Goal: Transaction & Acquisition: Book appointment/travel/reservation

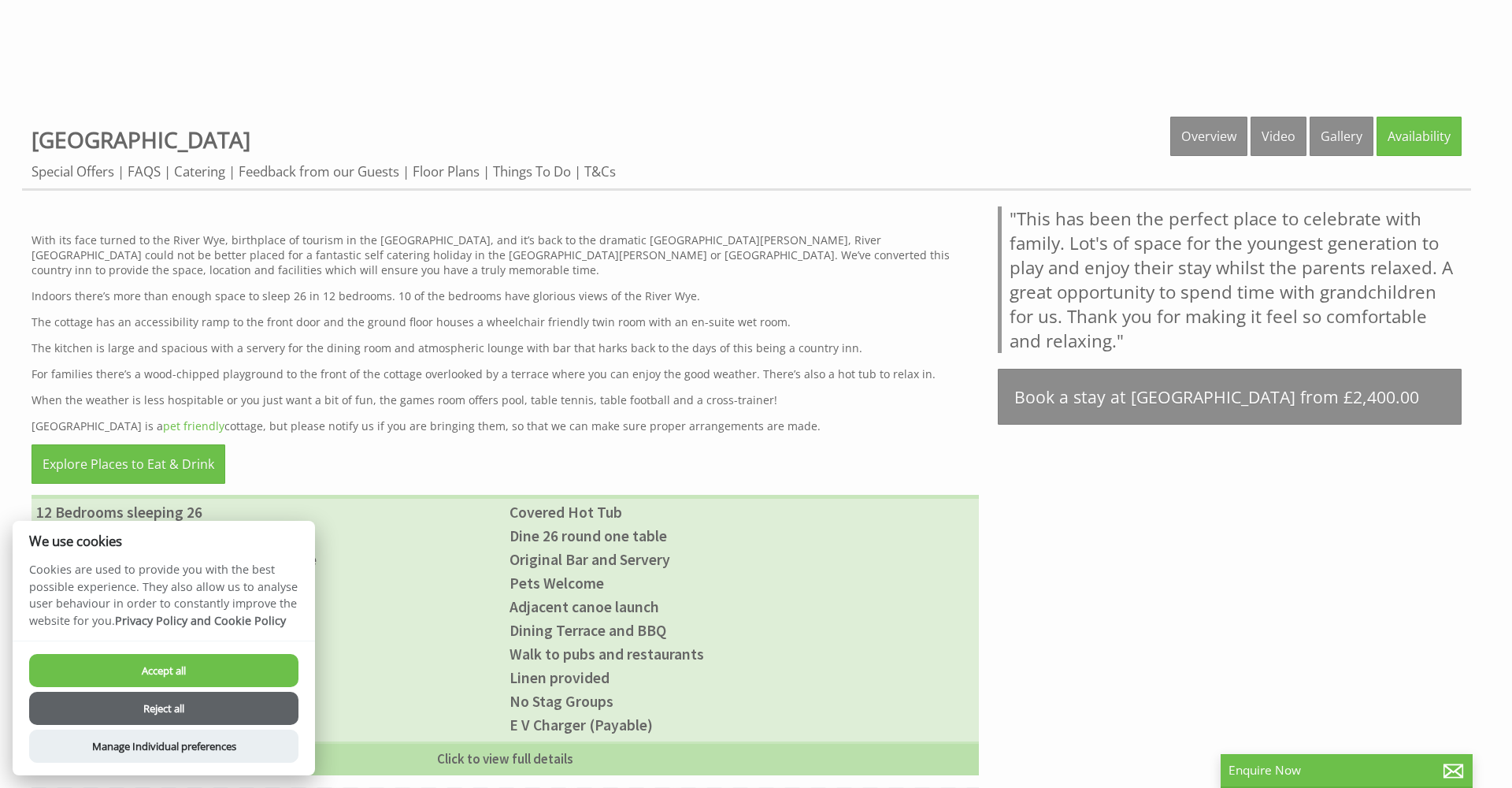
scroll to position [724, 0]
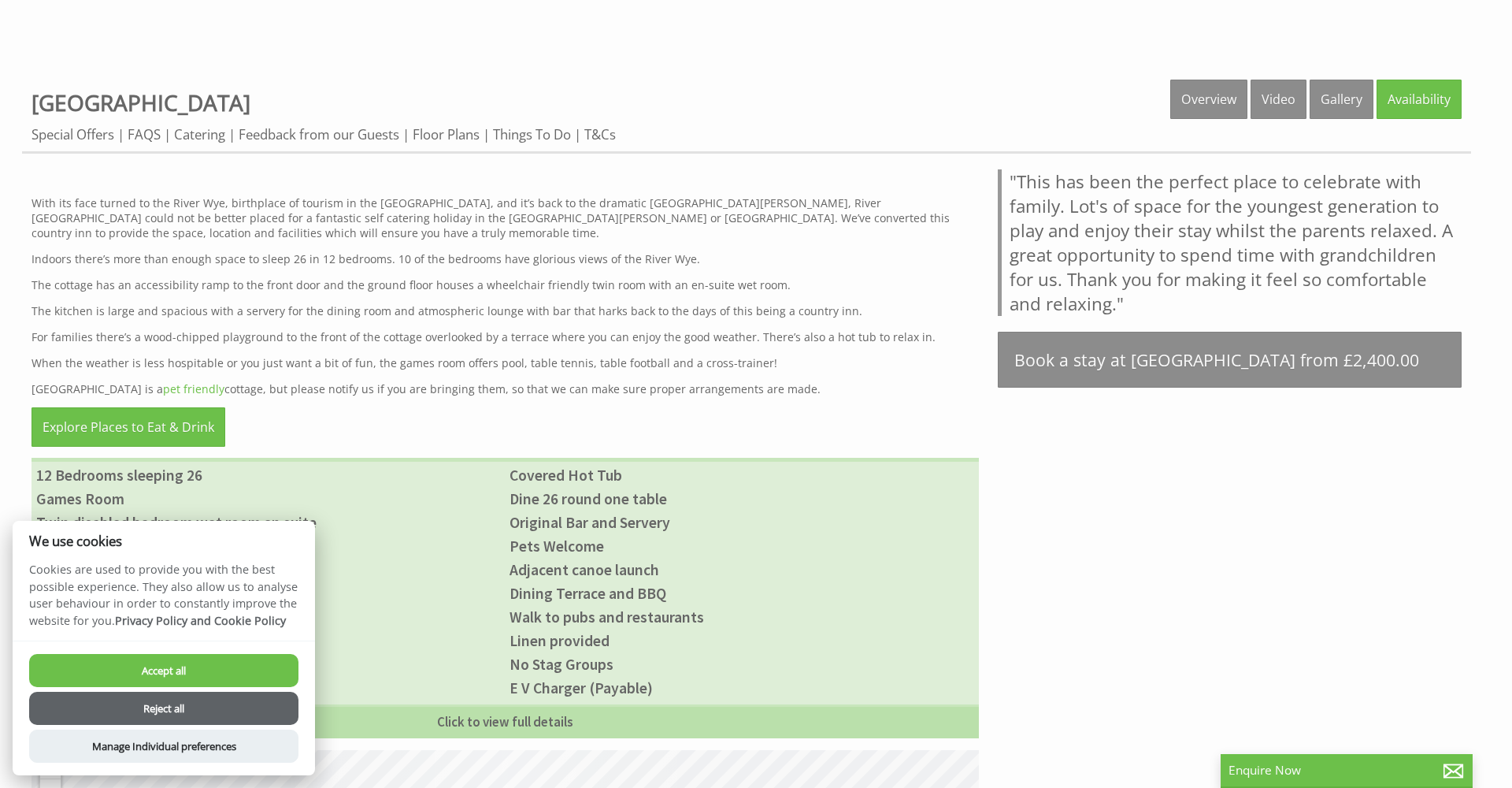
click at [188, 710] on button "Reject all" at bounding box center [164, 707] width 269 height 33
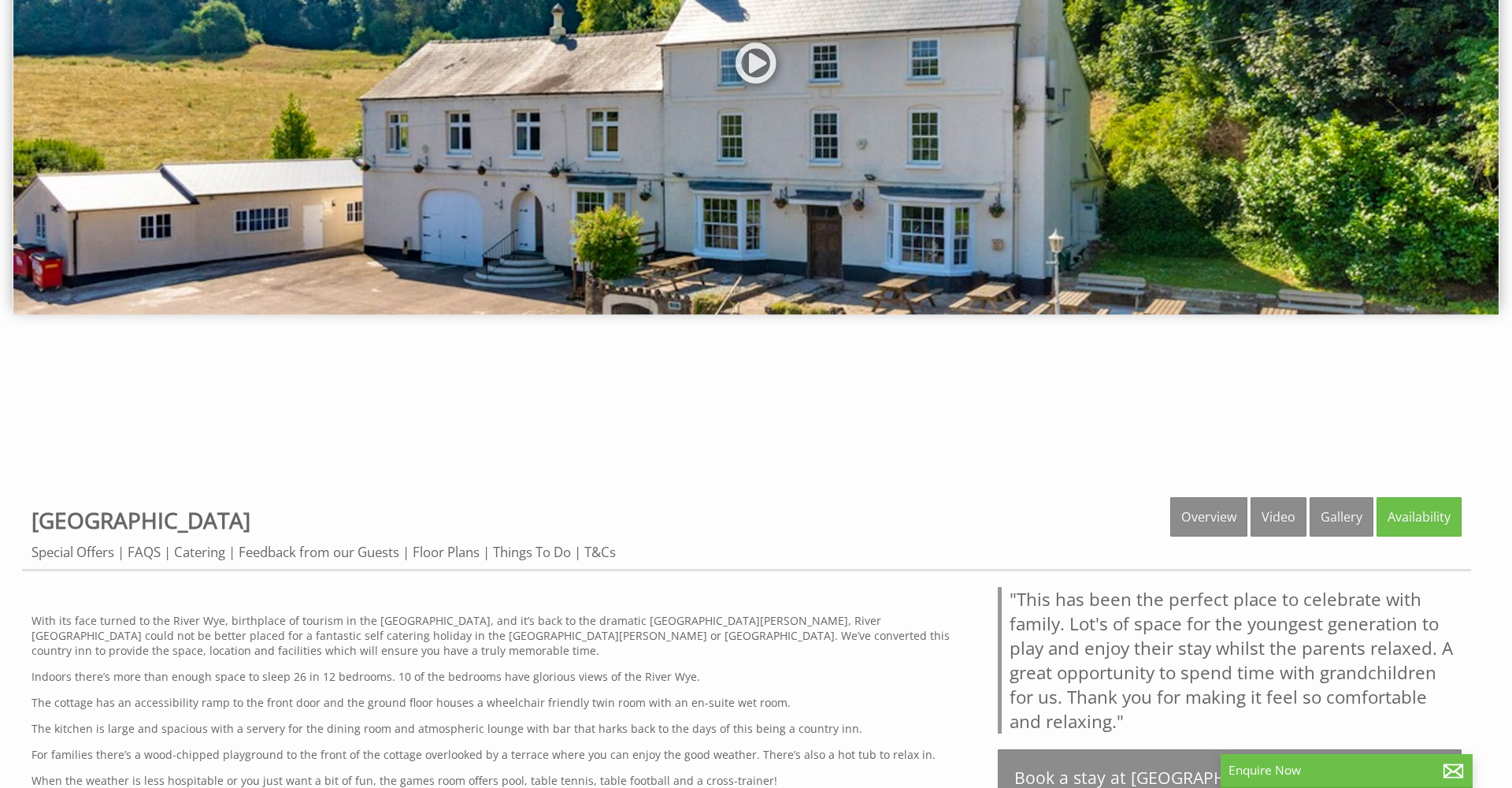
scroll to position [336, 0]
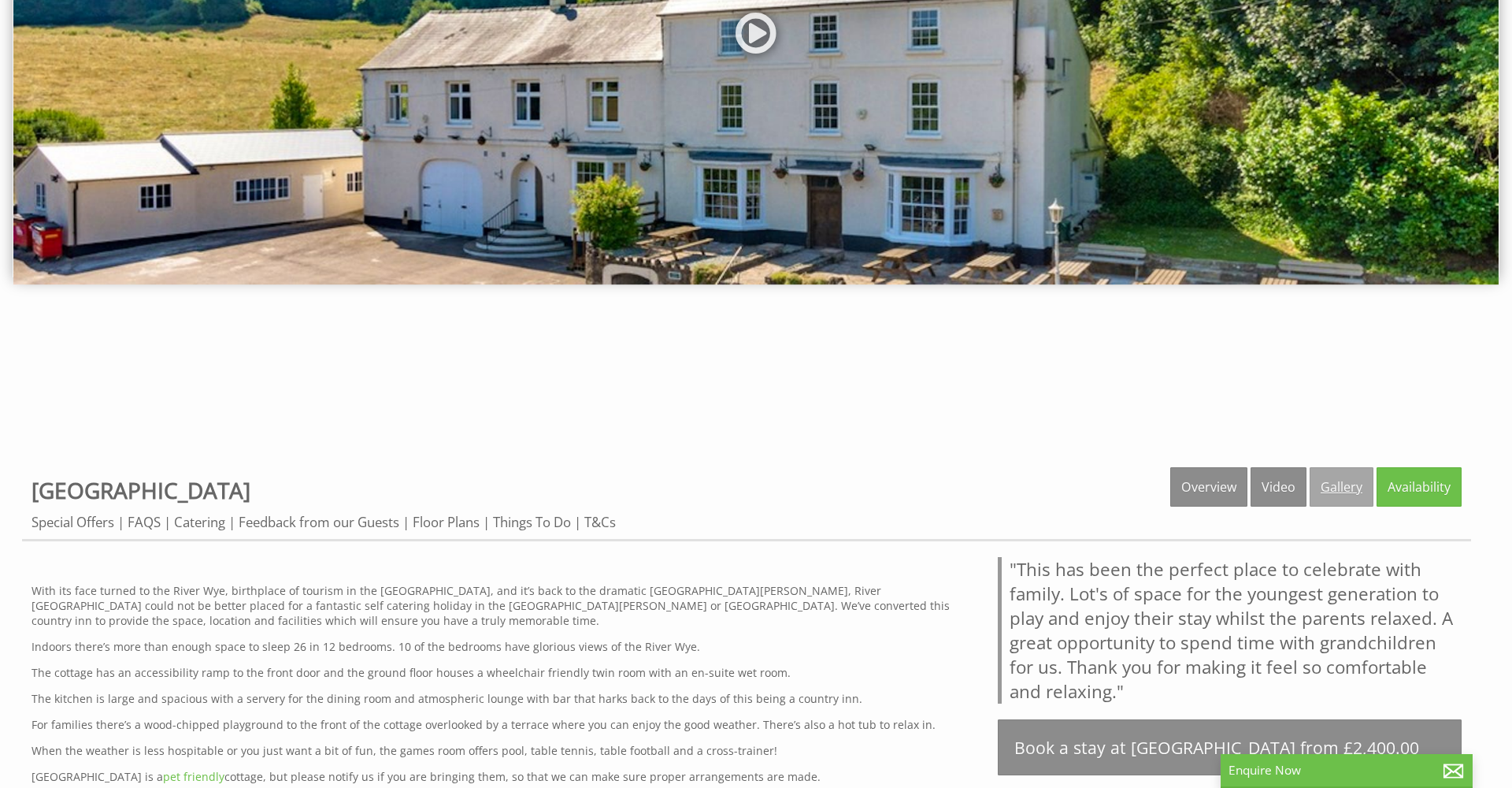
click at [1335, 488] on link "Gallery" at bounding box center [1342, 486] width 64 height 40
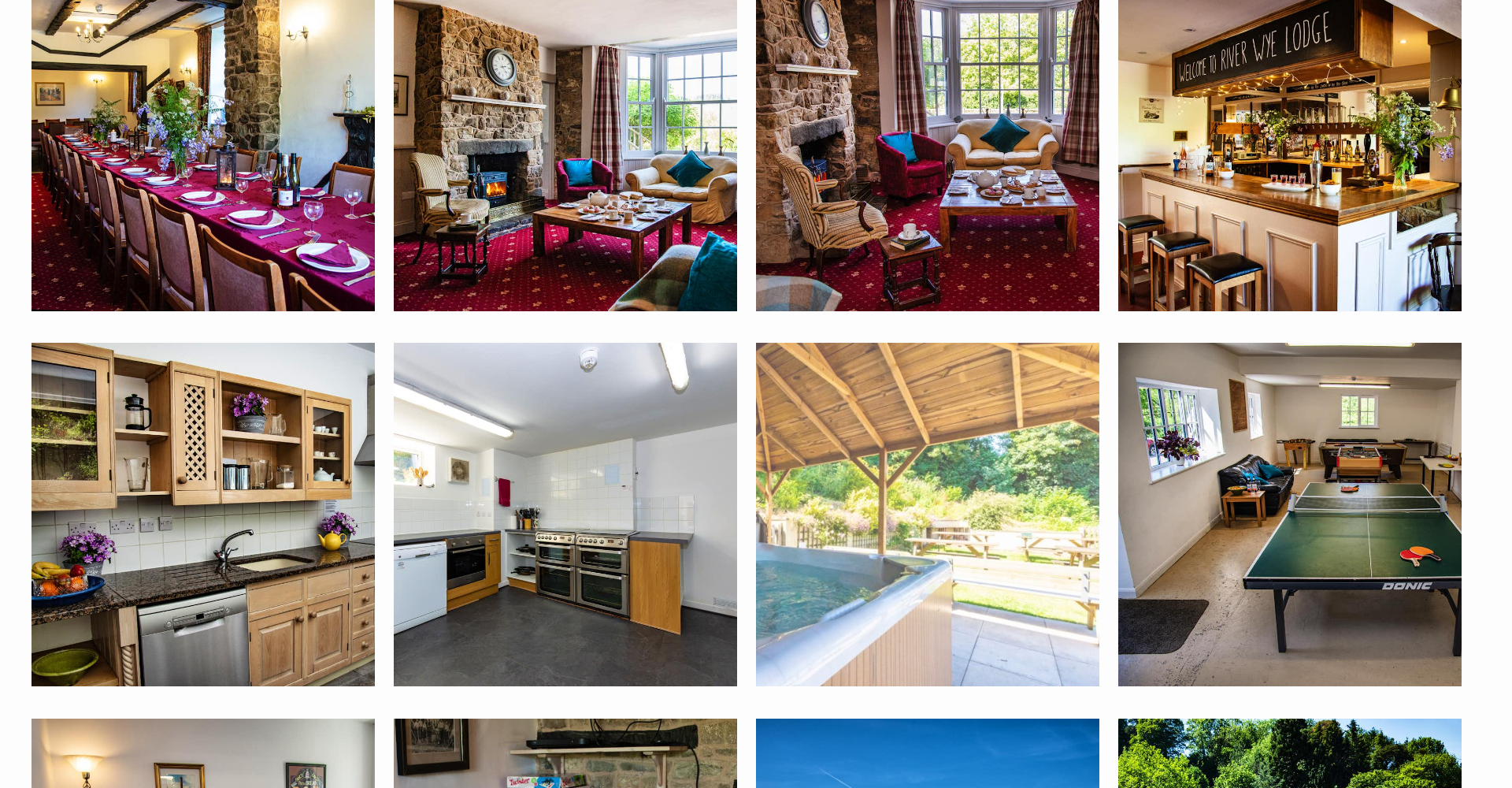
scroll to position [992, 0]
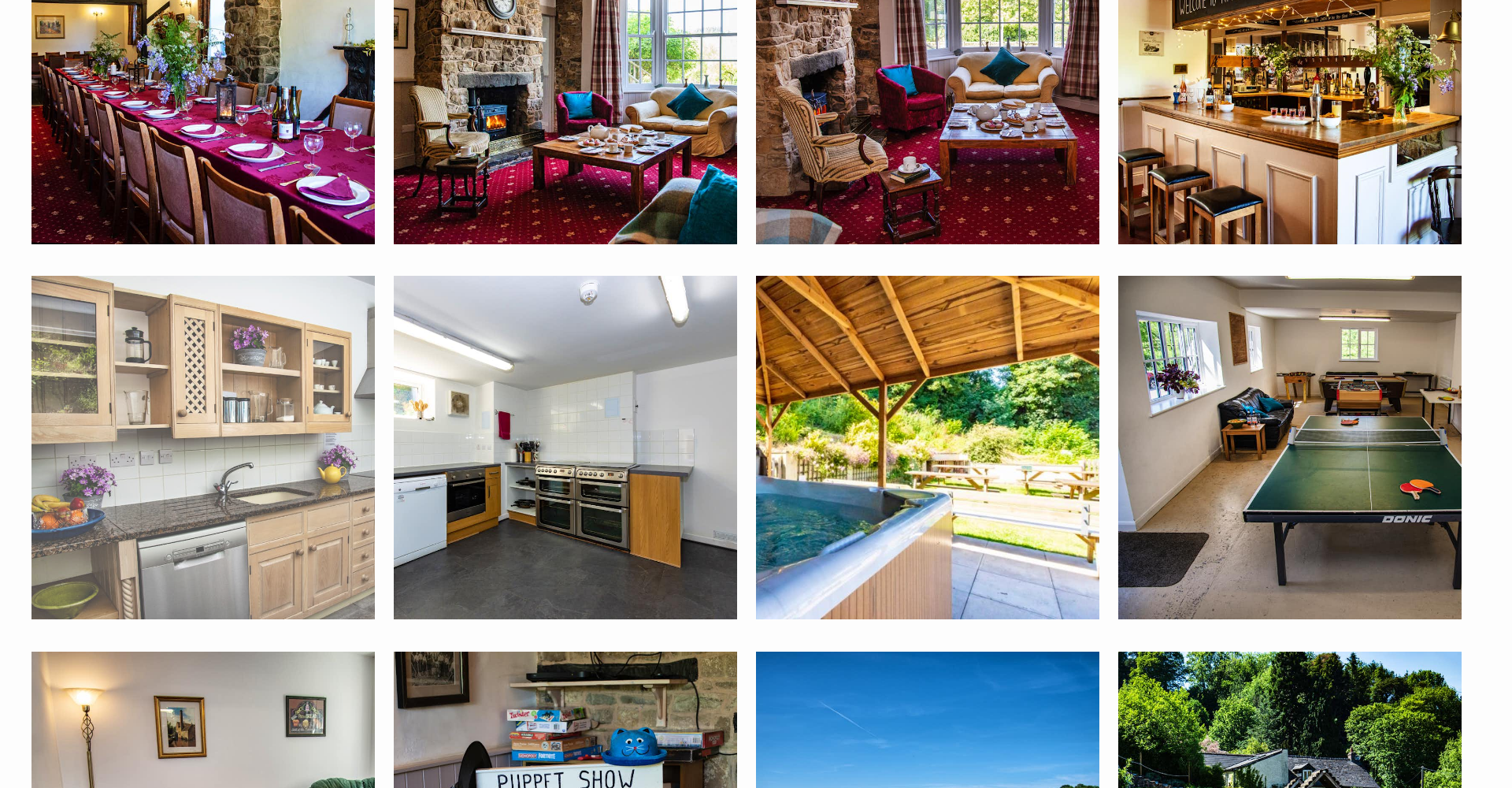
click at [278, 488] on img at bounding box center [203, 447] width 343 height 343
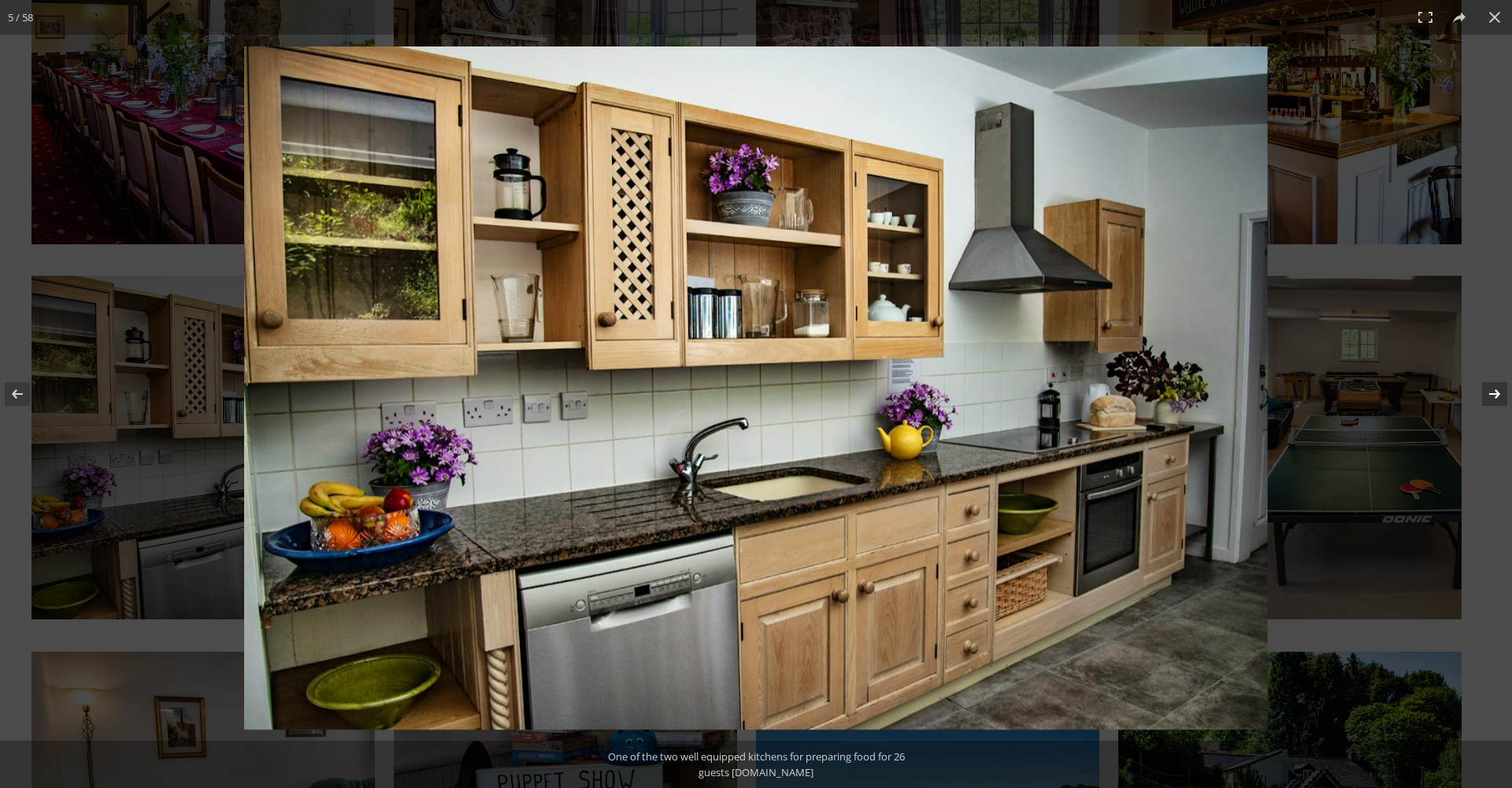
click at [1491, 394] on button at bounding box center [1485, 394] width 56 height 79
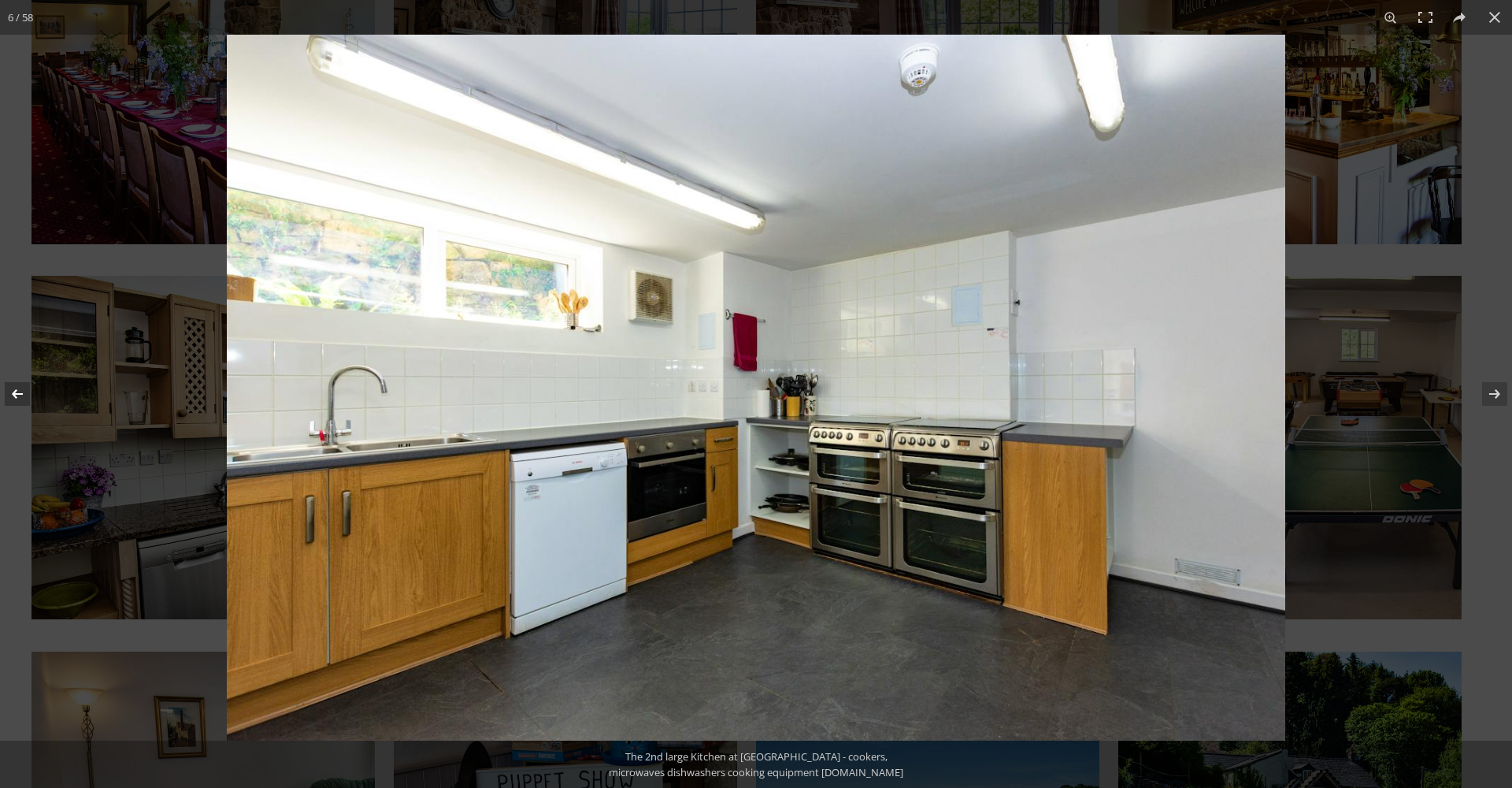
click at [19, 391] on button at bounding box center [28, 394] width 56 height 79
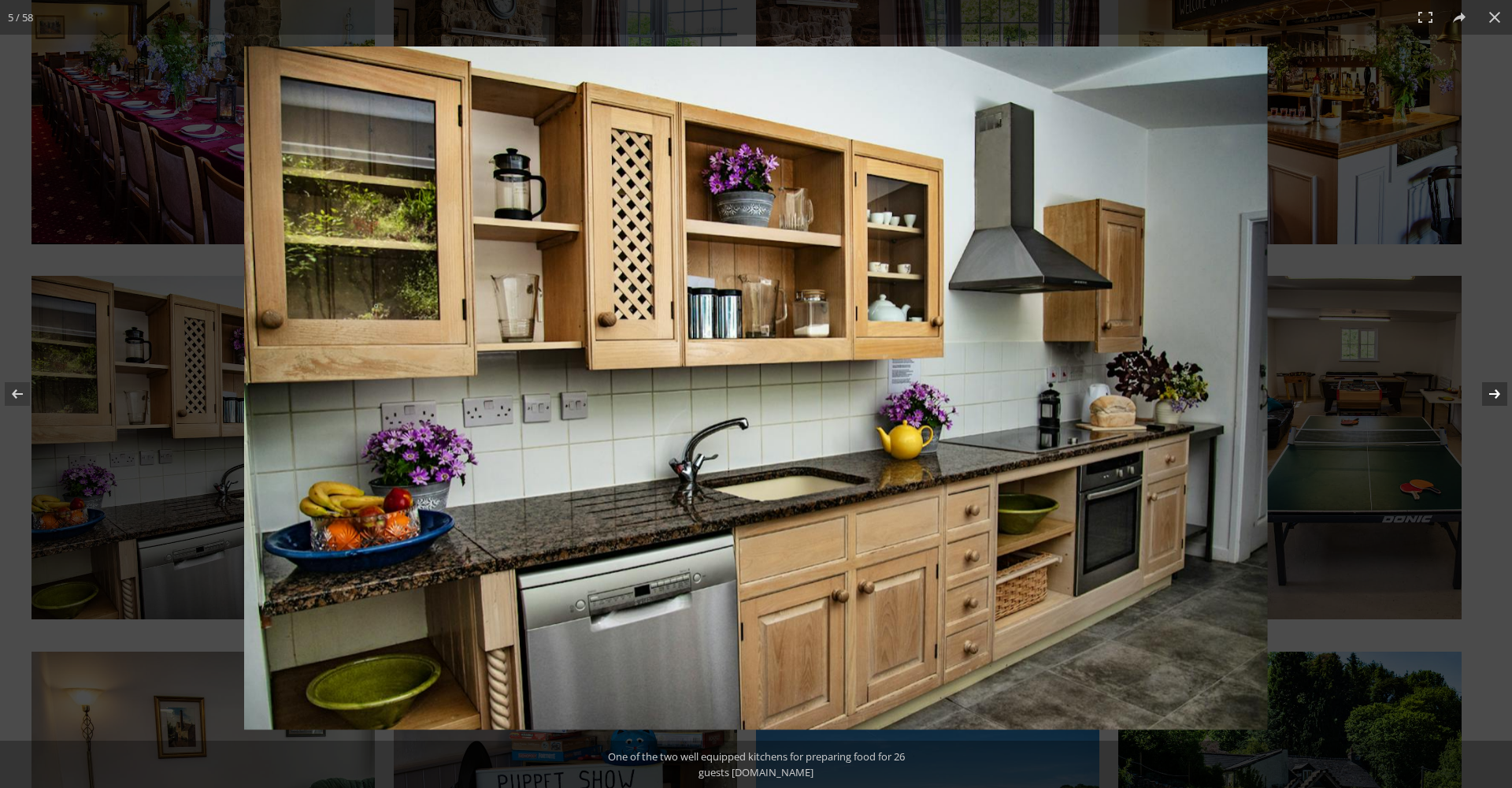
click at [1498, 391] on button at bounding box center [1485, 394] width 56 height 79
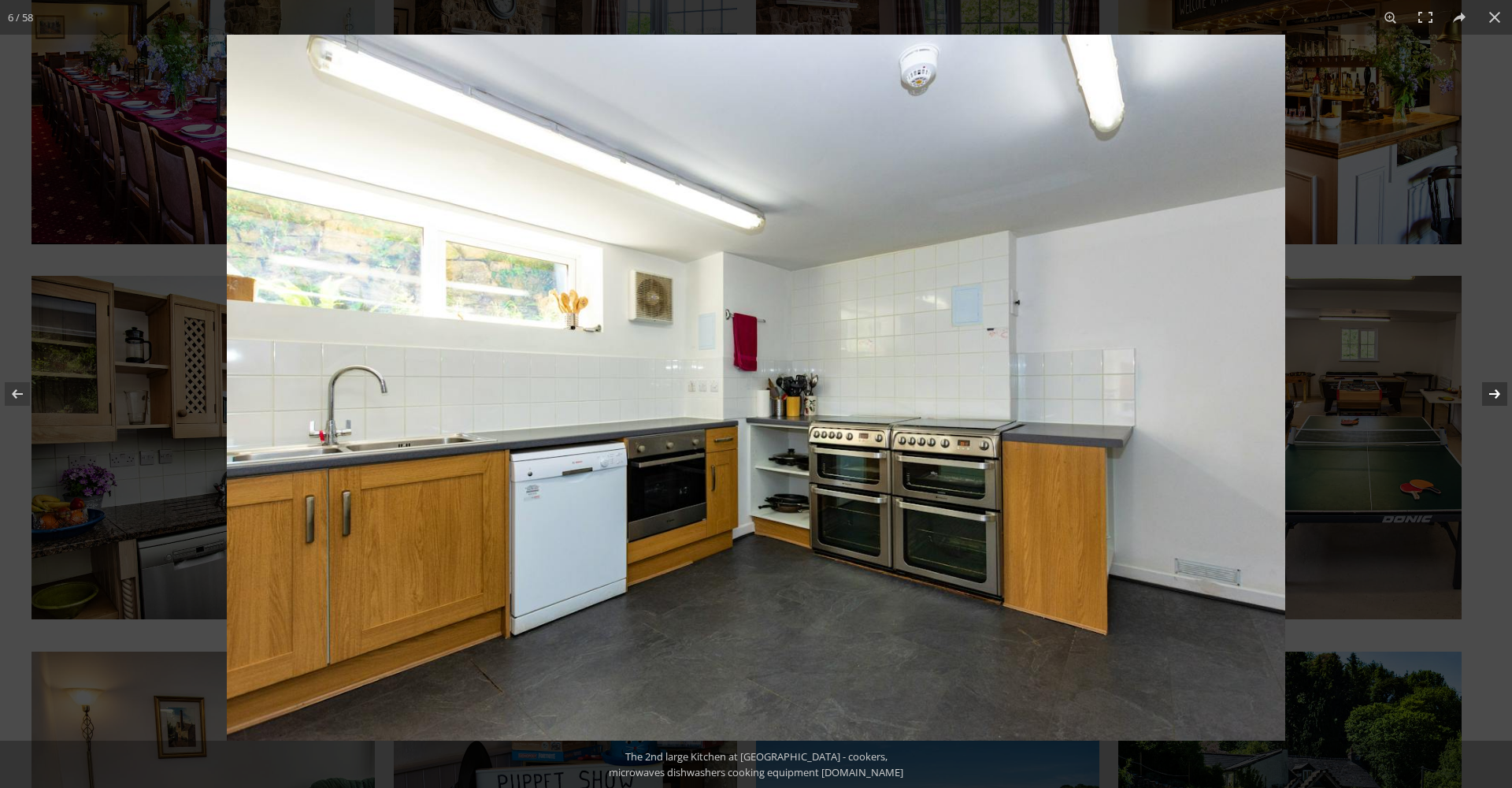
click at [1495, 394] on button at bounding box center [1485, 394] width 56 height 79
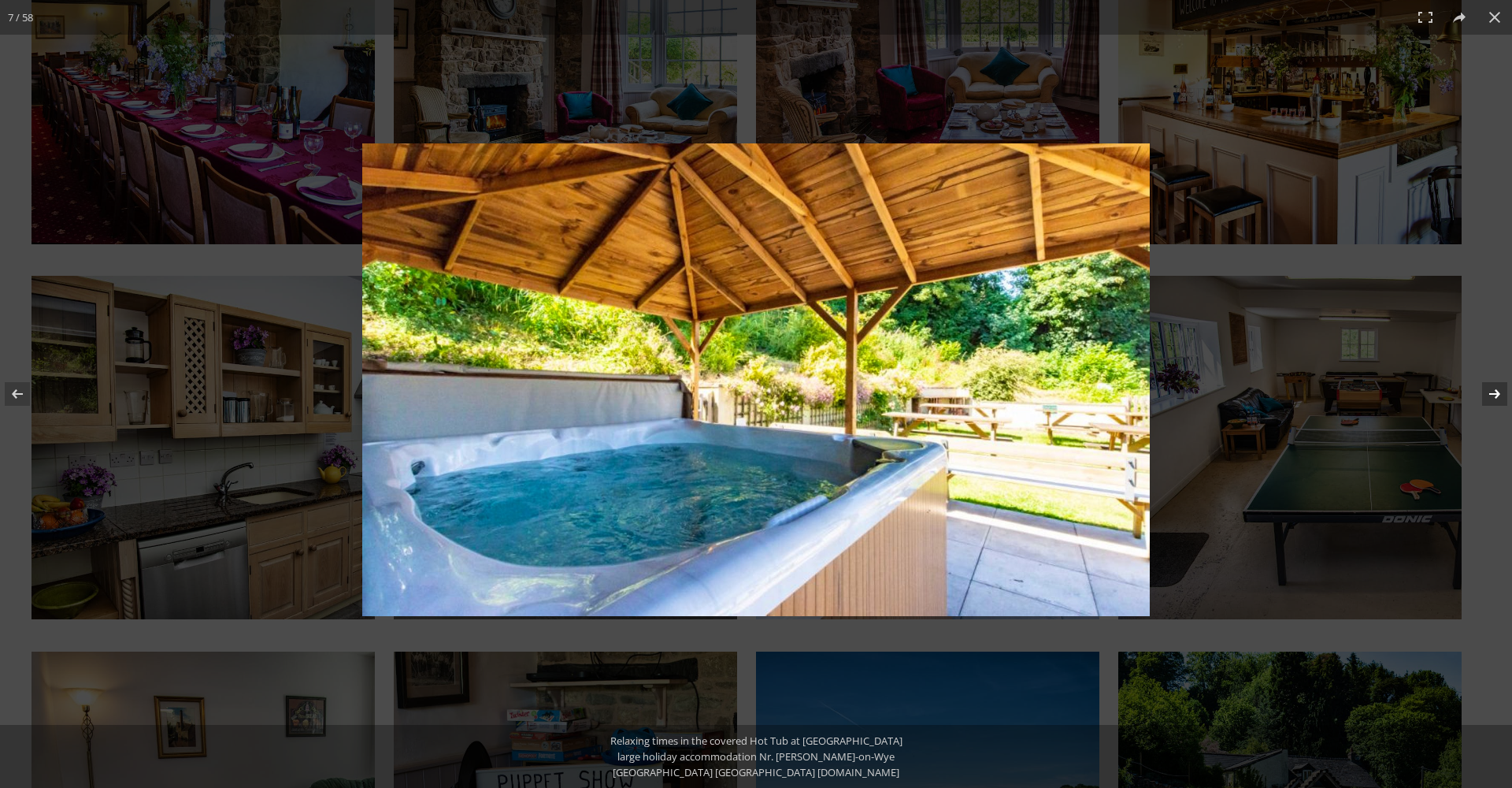
click at [1495, 394] on button at bounding box center [1485, 394] width 56 height 79
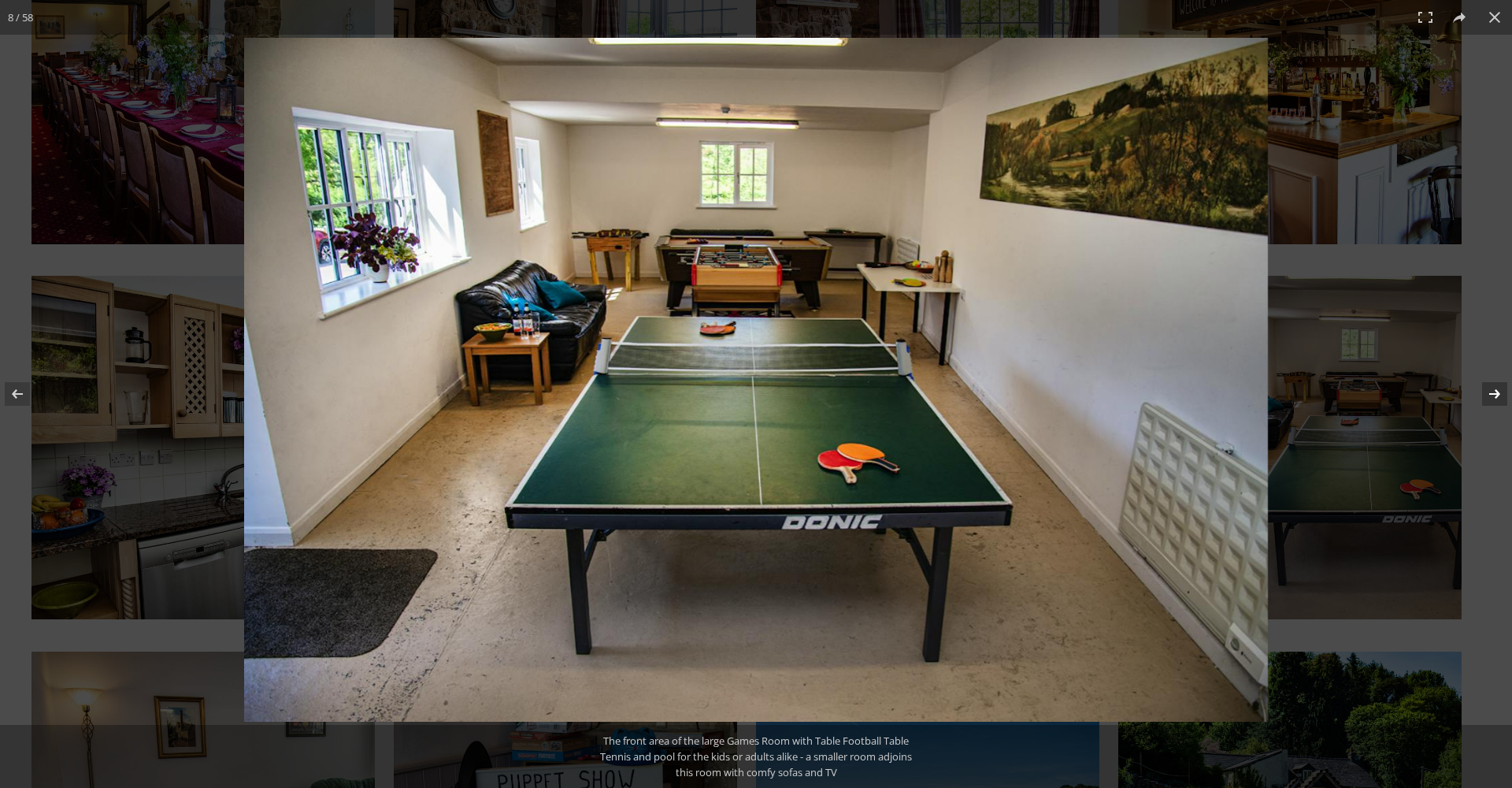
click at [1497, 399] on button at bounding box center [1485, 394] width 56 height 79
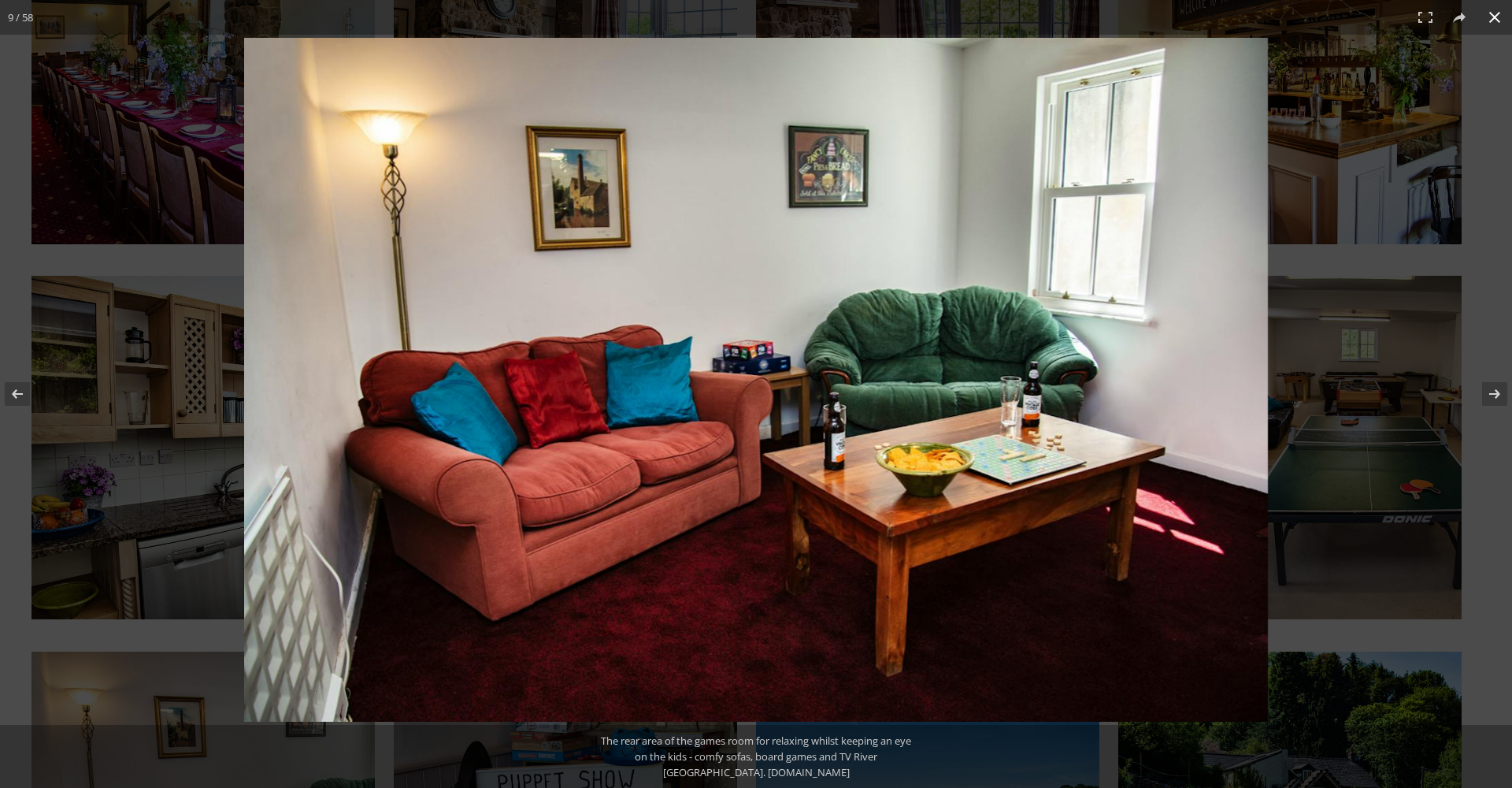
click at [181, 477] on div at bounding box center [756, 394] width 1512 height 788
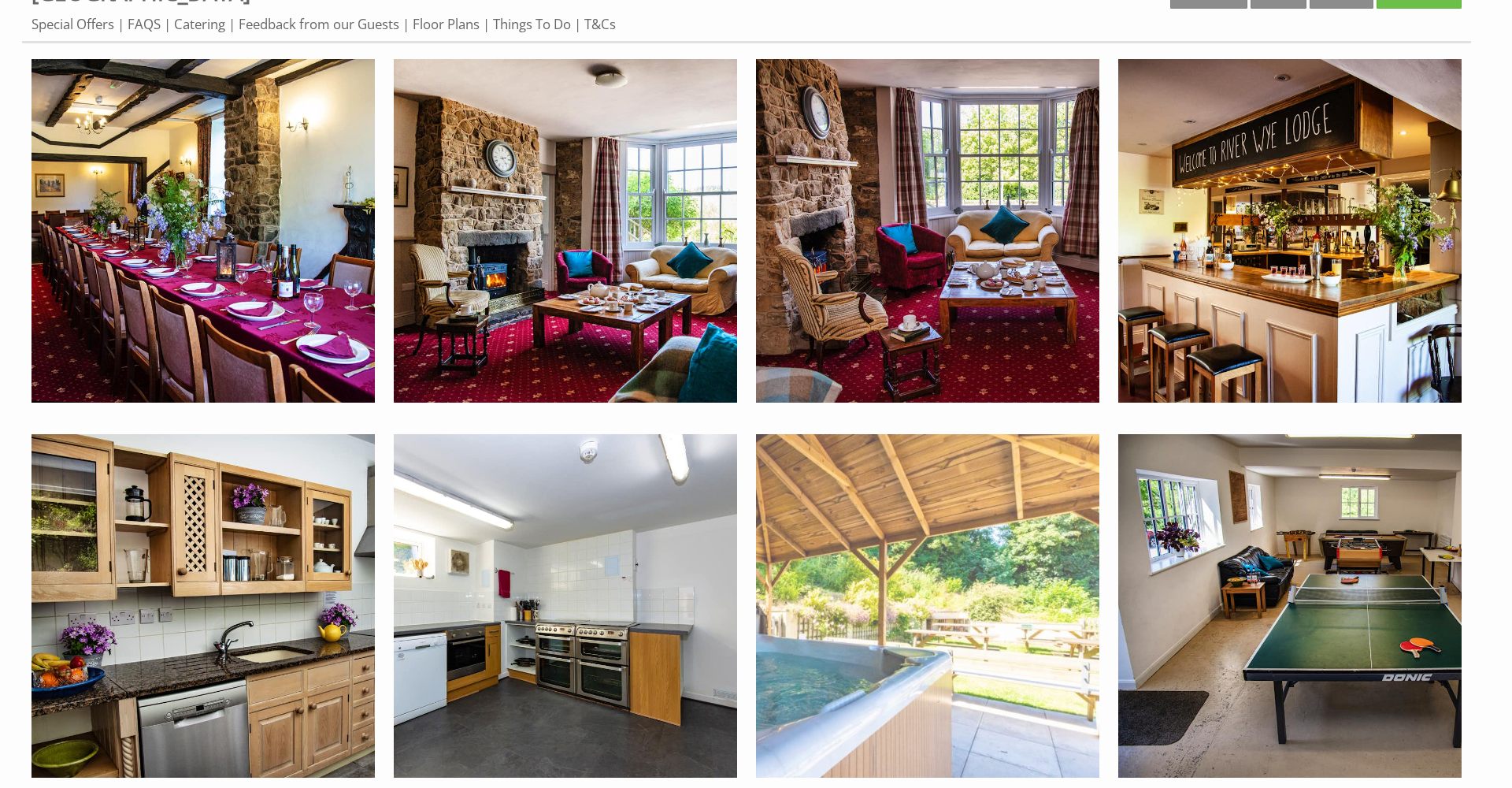
scroll to position [863, 0]
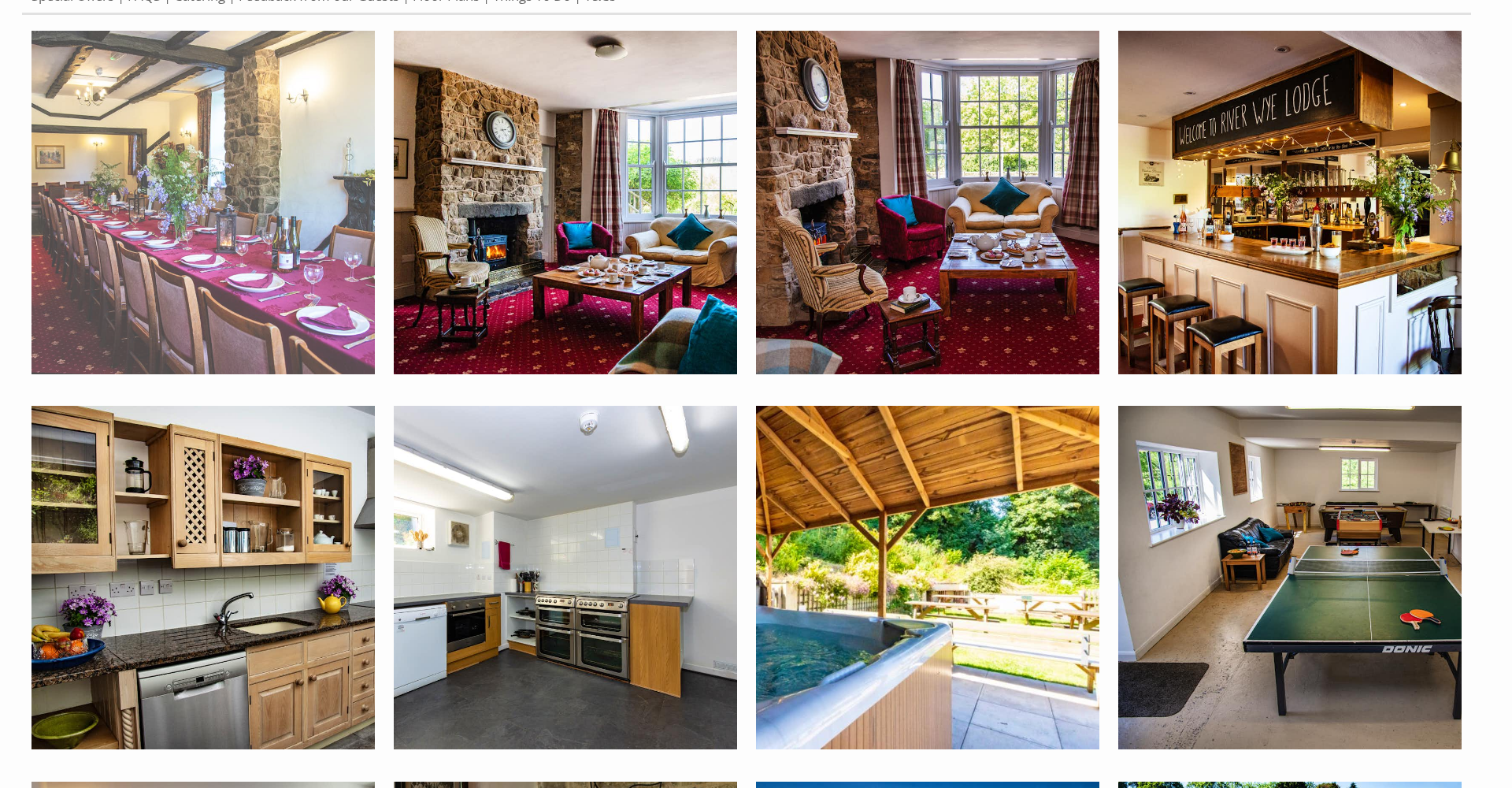
click at [145, 174] on img at bounding box center [203, 203] width 343 height 343
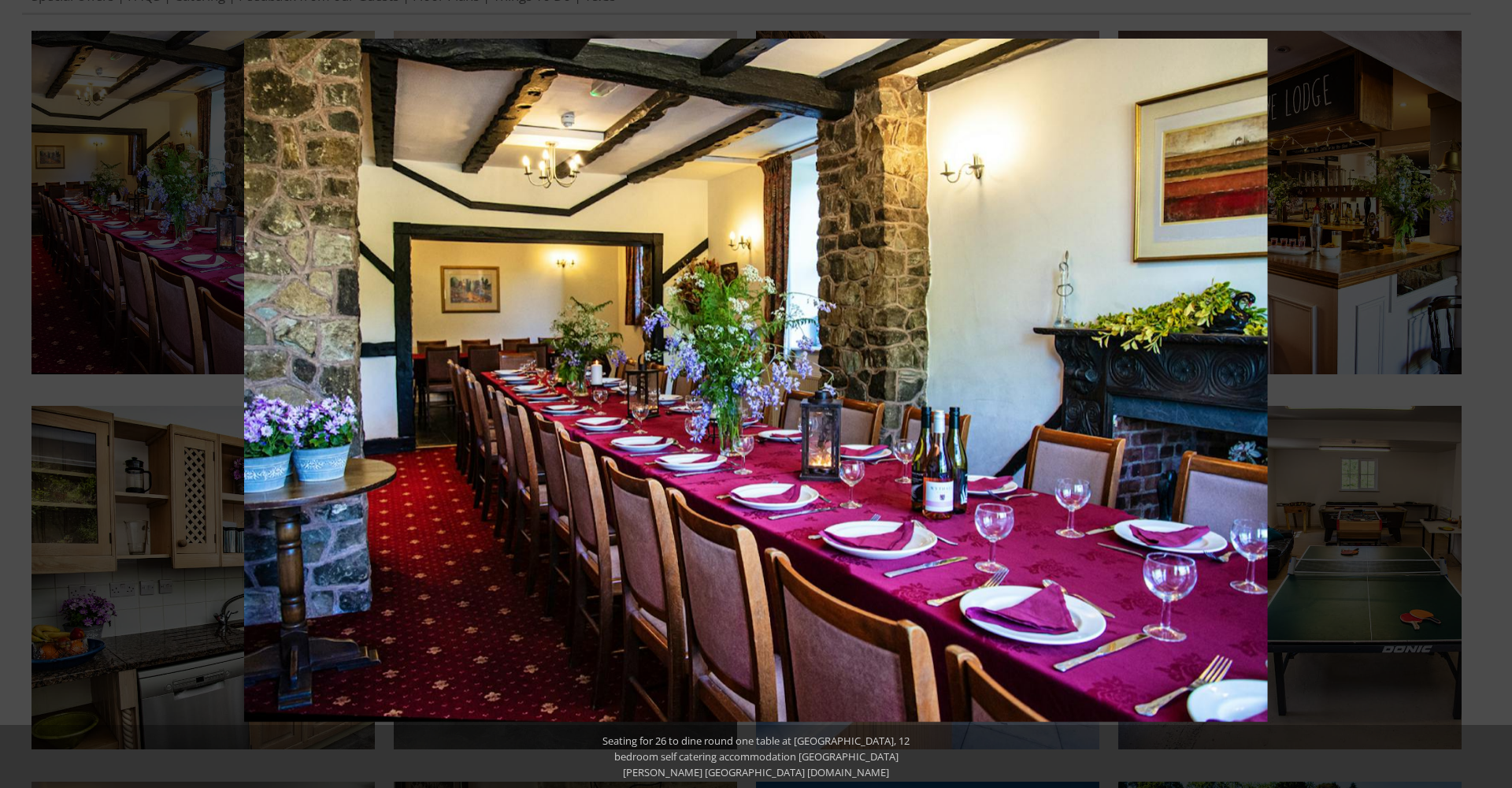
click at [1499, 397] on button at bounding box center [1485, 394] width 56 height 79
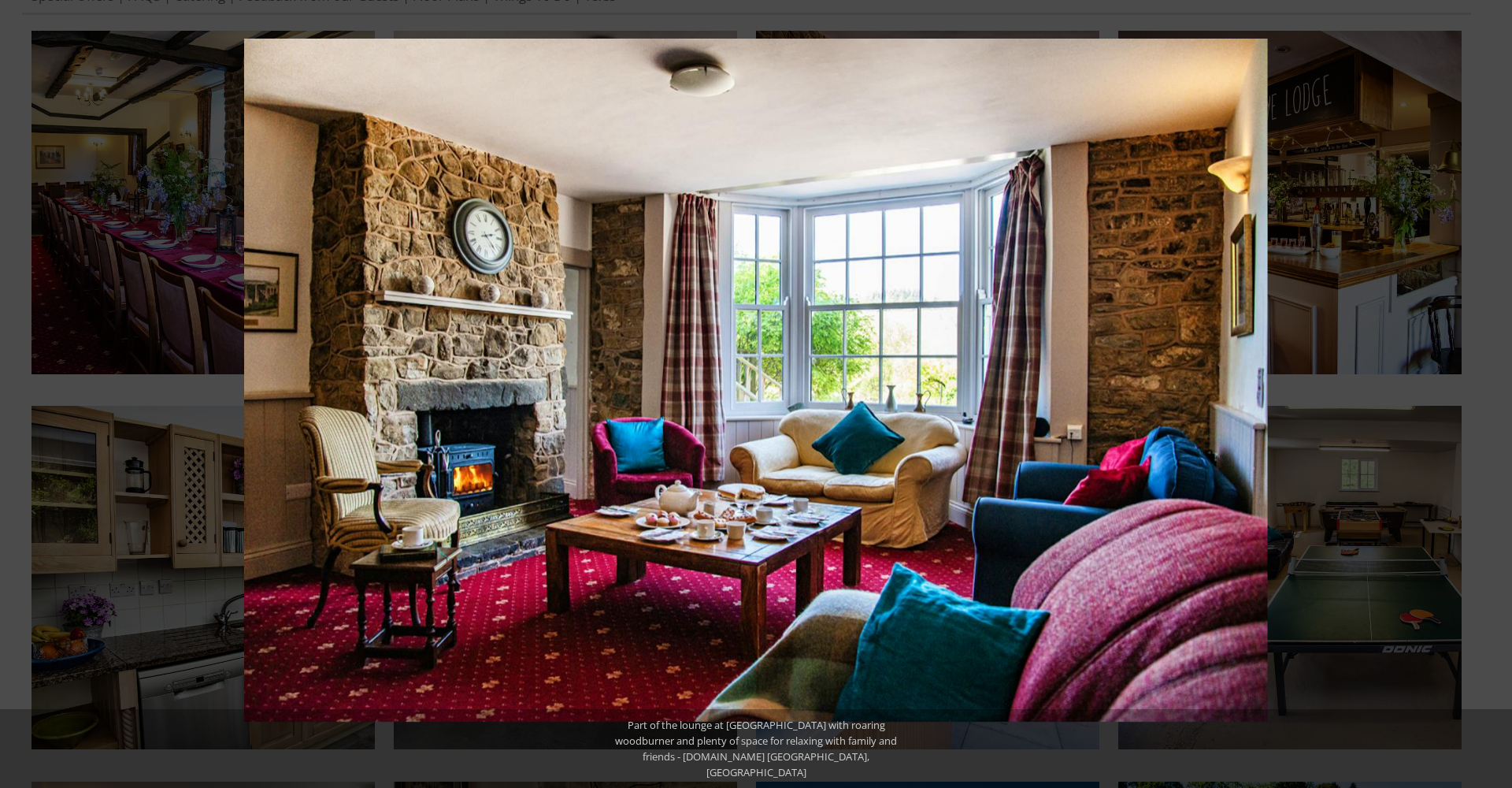
click at [1499, 397] on button at bounding box center [1485, 394] width 56 height 79
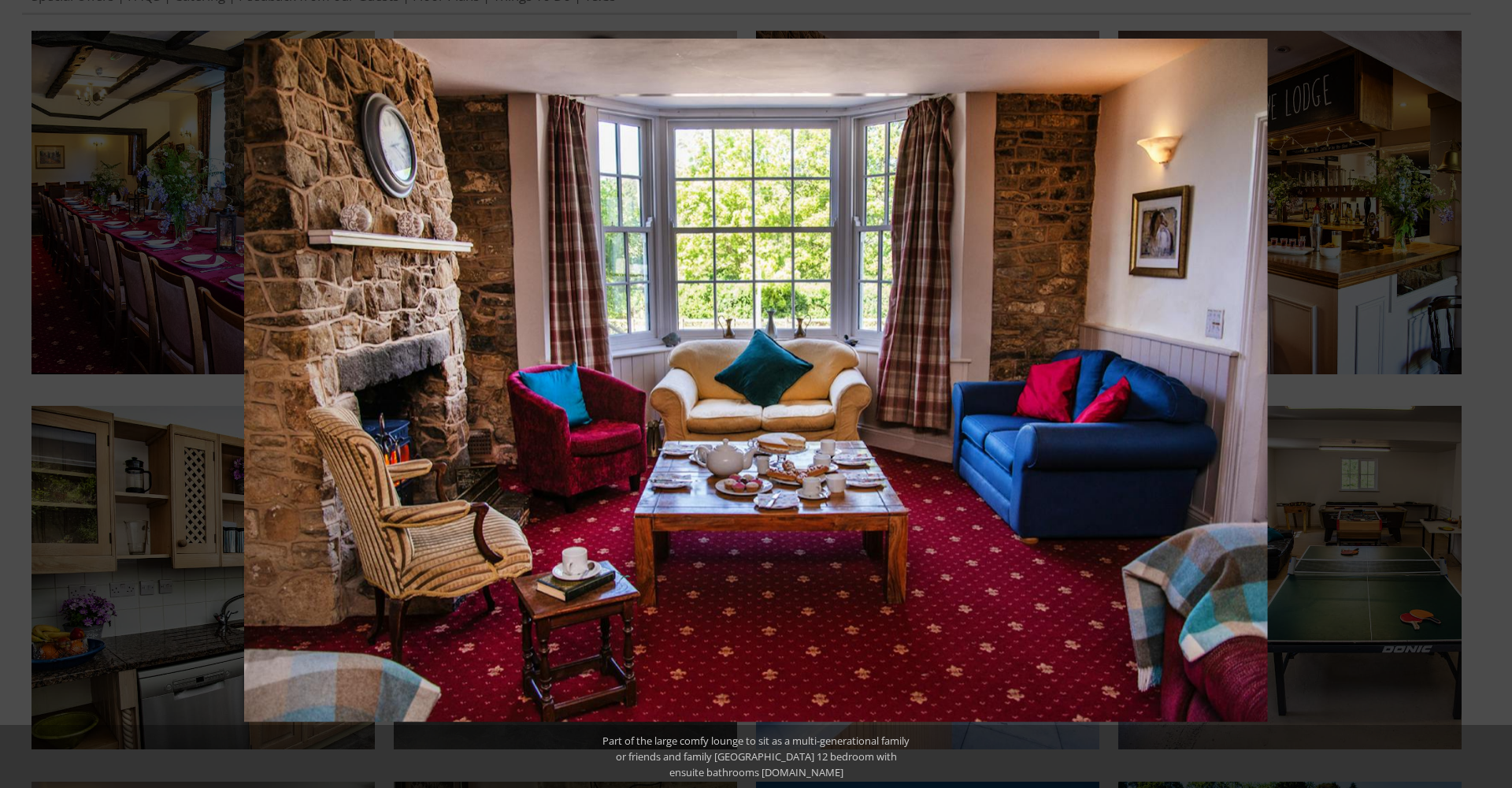
click at [1499, 397] on button at bounding box center [1485, 394] width 56 height 79
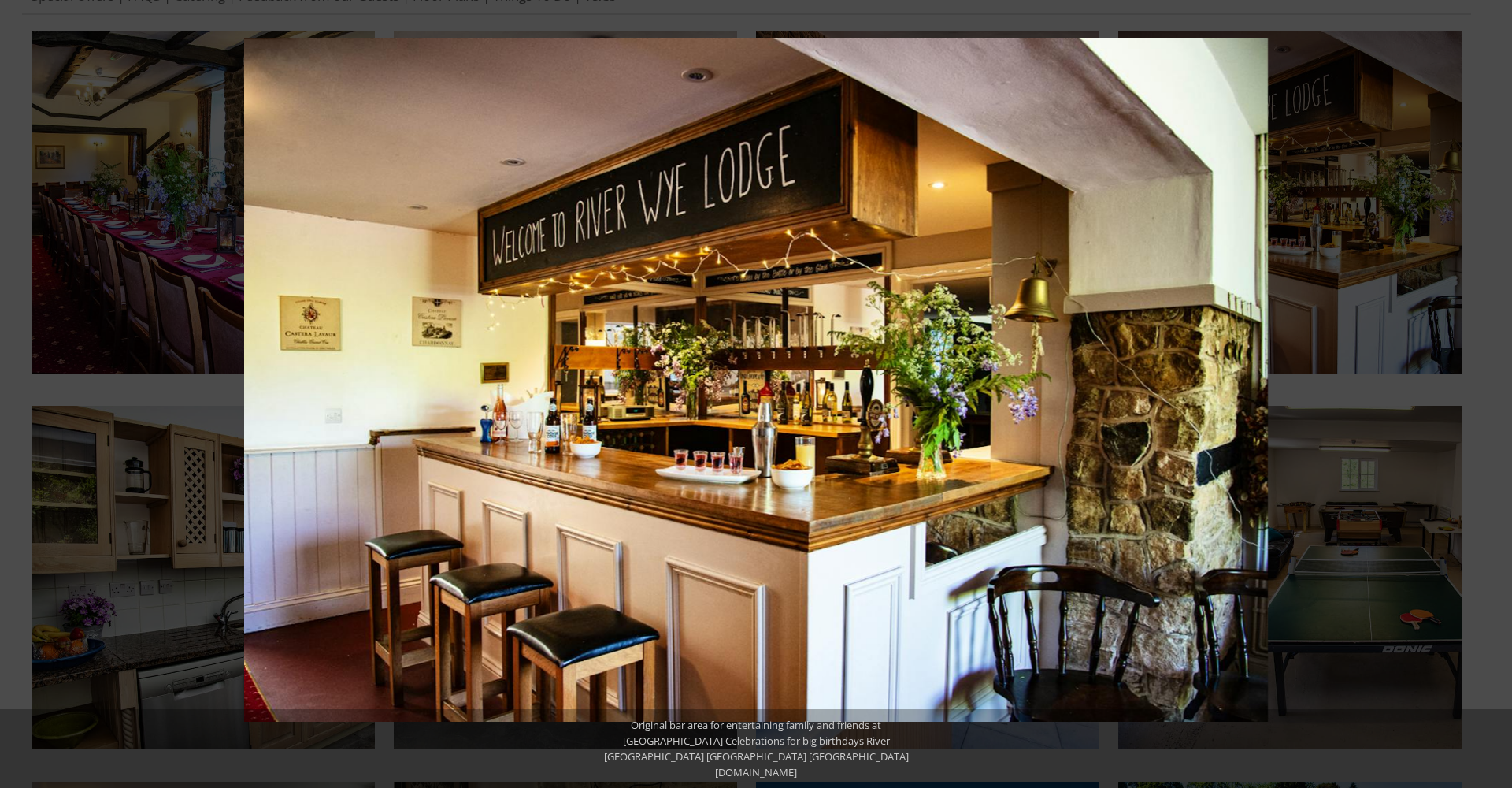
click at [1499, 397] on button at bounding box center [1485, 394] width 56 height 79
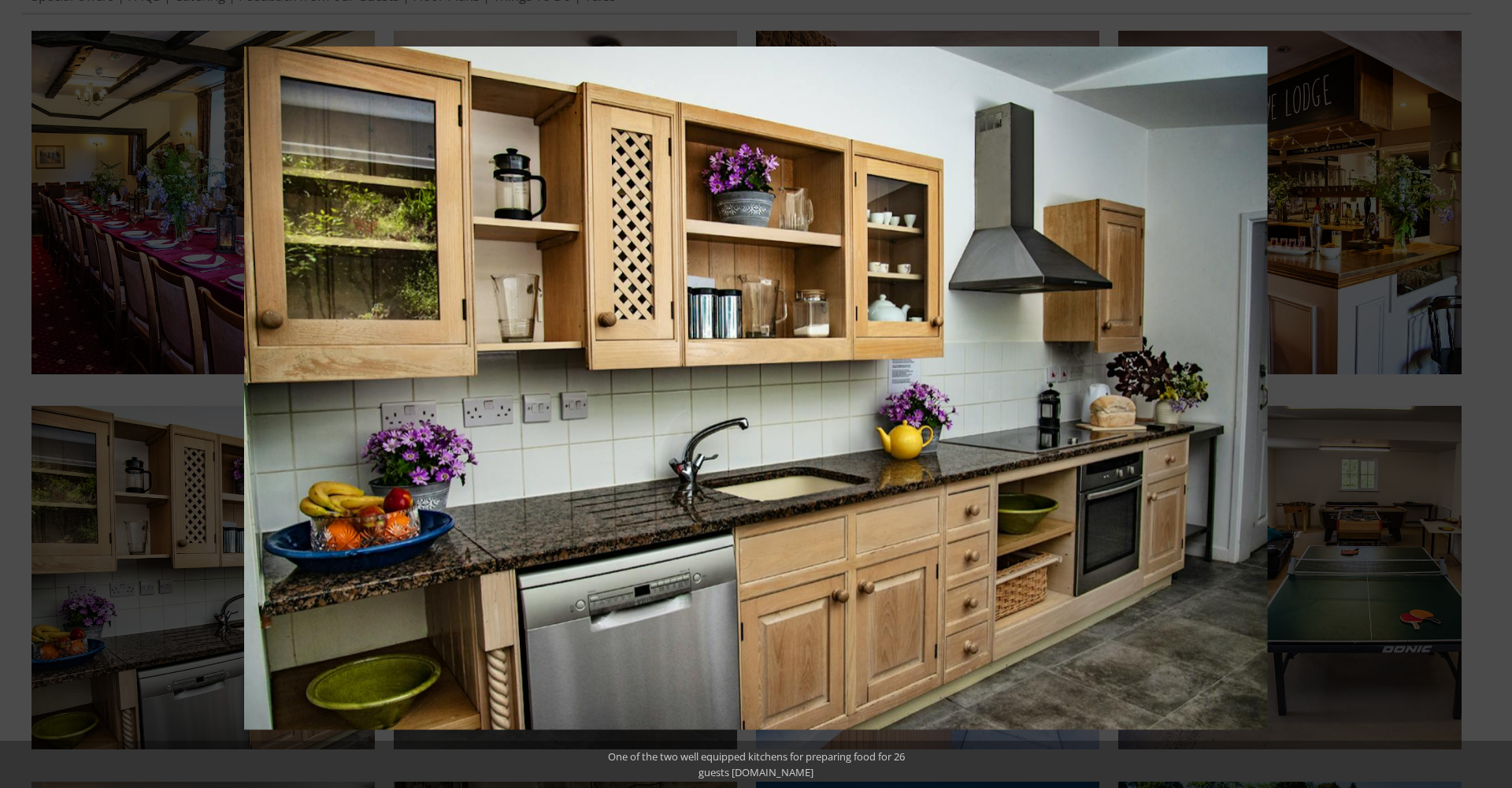
click at [1499, 397] on button at bounding box center [1485, 394] width 56 height 79
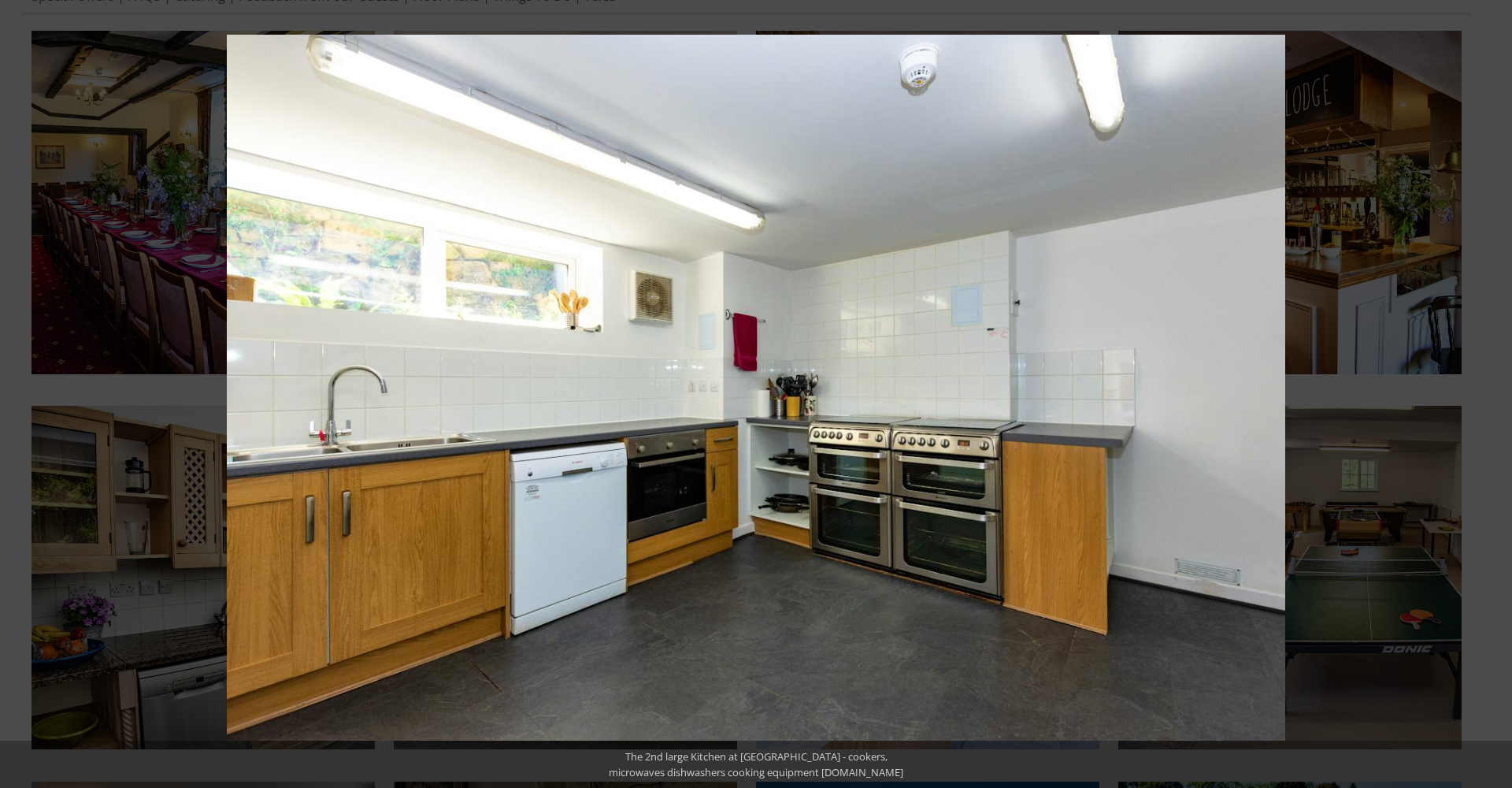
click at [1499, 397] on button at bounding box center [1485, 394] width 56 height 79
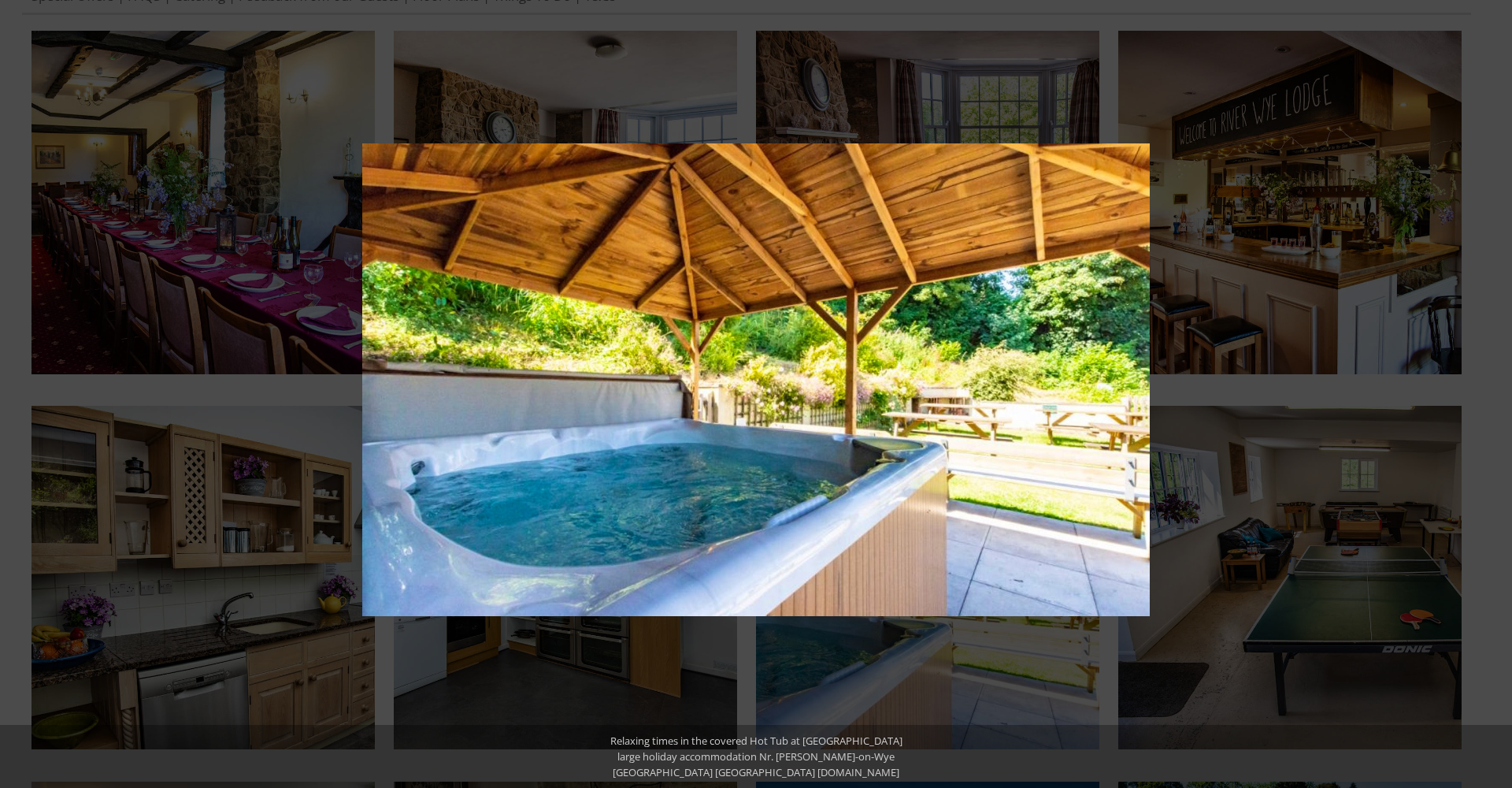
click at [1499, 397] on button at bounding box center [1485, 394] width 56 height 79
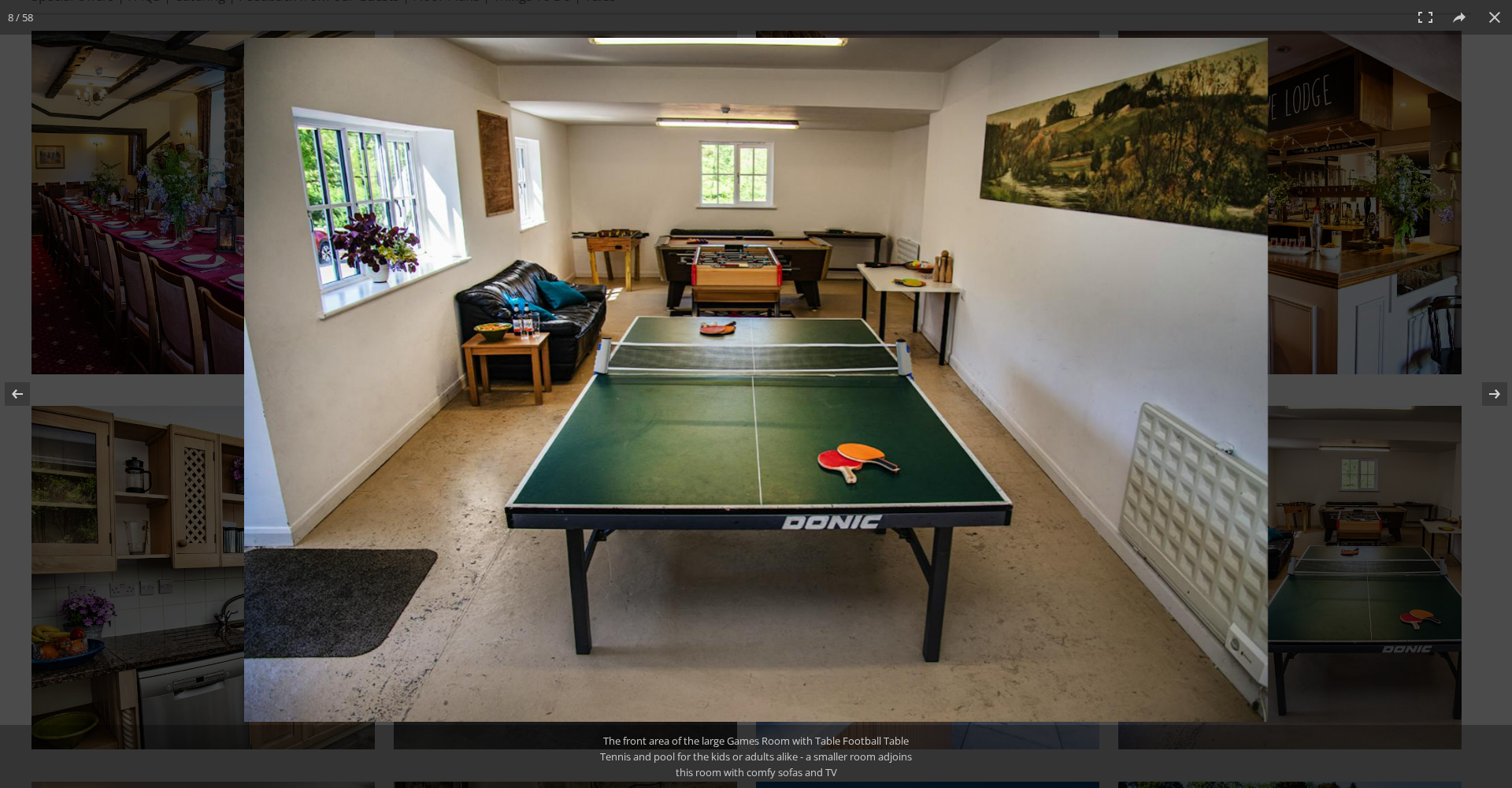
click at [700, 325] on img at bounding box center [756, 379] width 1024 height 684
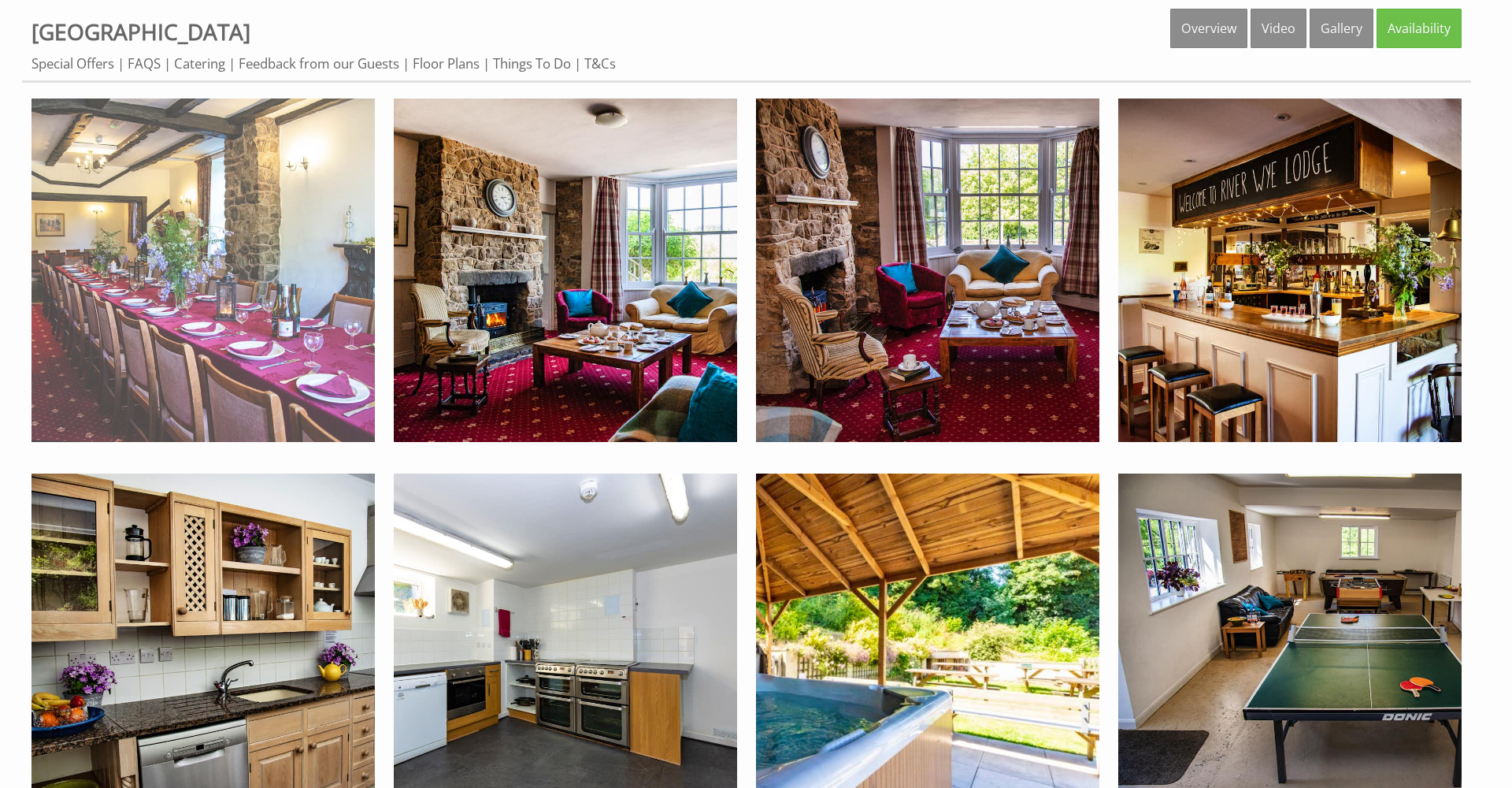
scroll to position [693, 0]
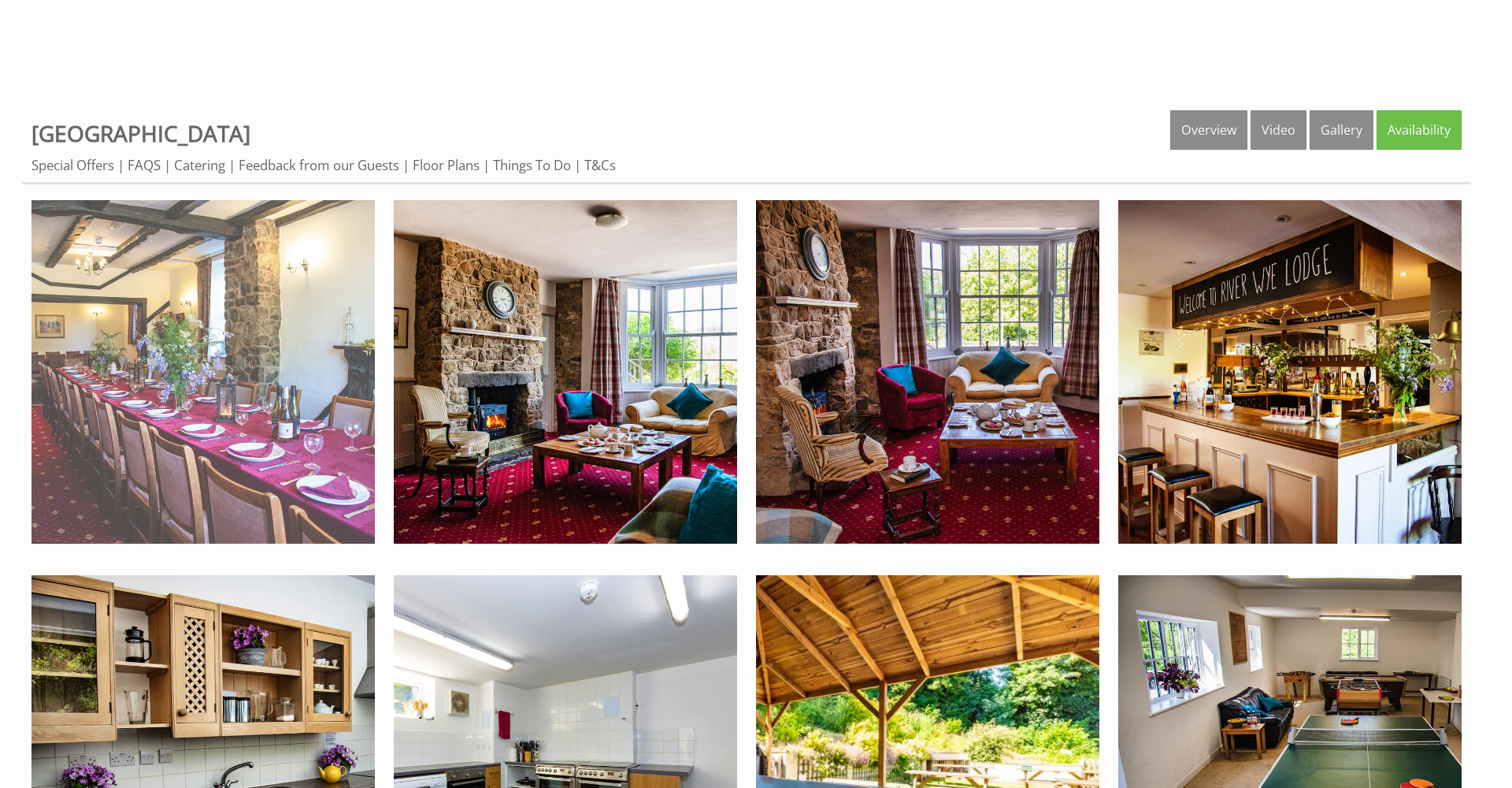
click at [289, 357] on img at bounding box center [203, 372] width 343 height 343
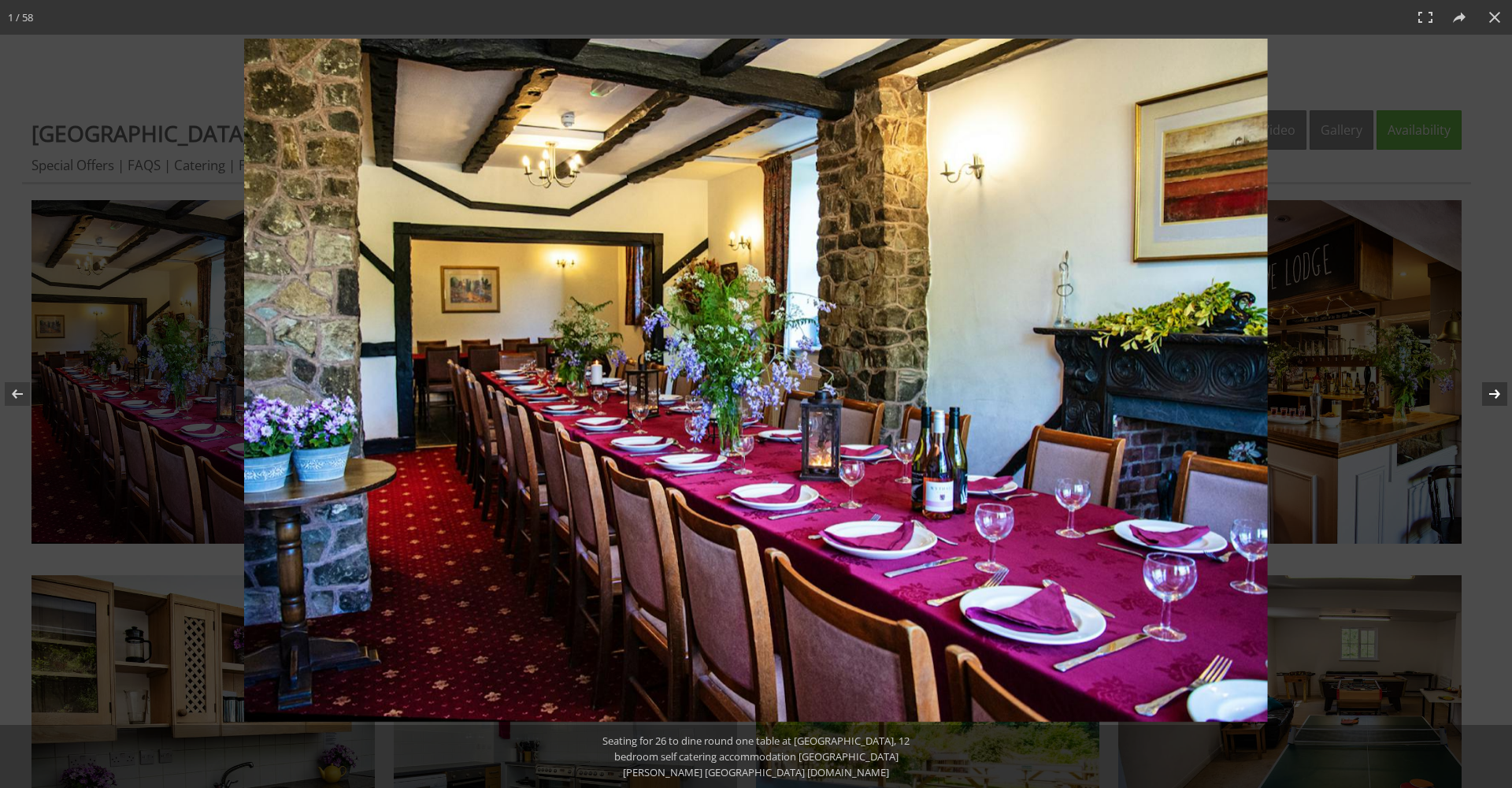
click at [1485, 389] on button at bounding box center [1485, 394] width 56 height 79
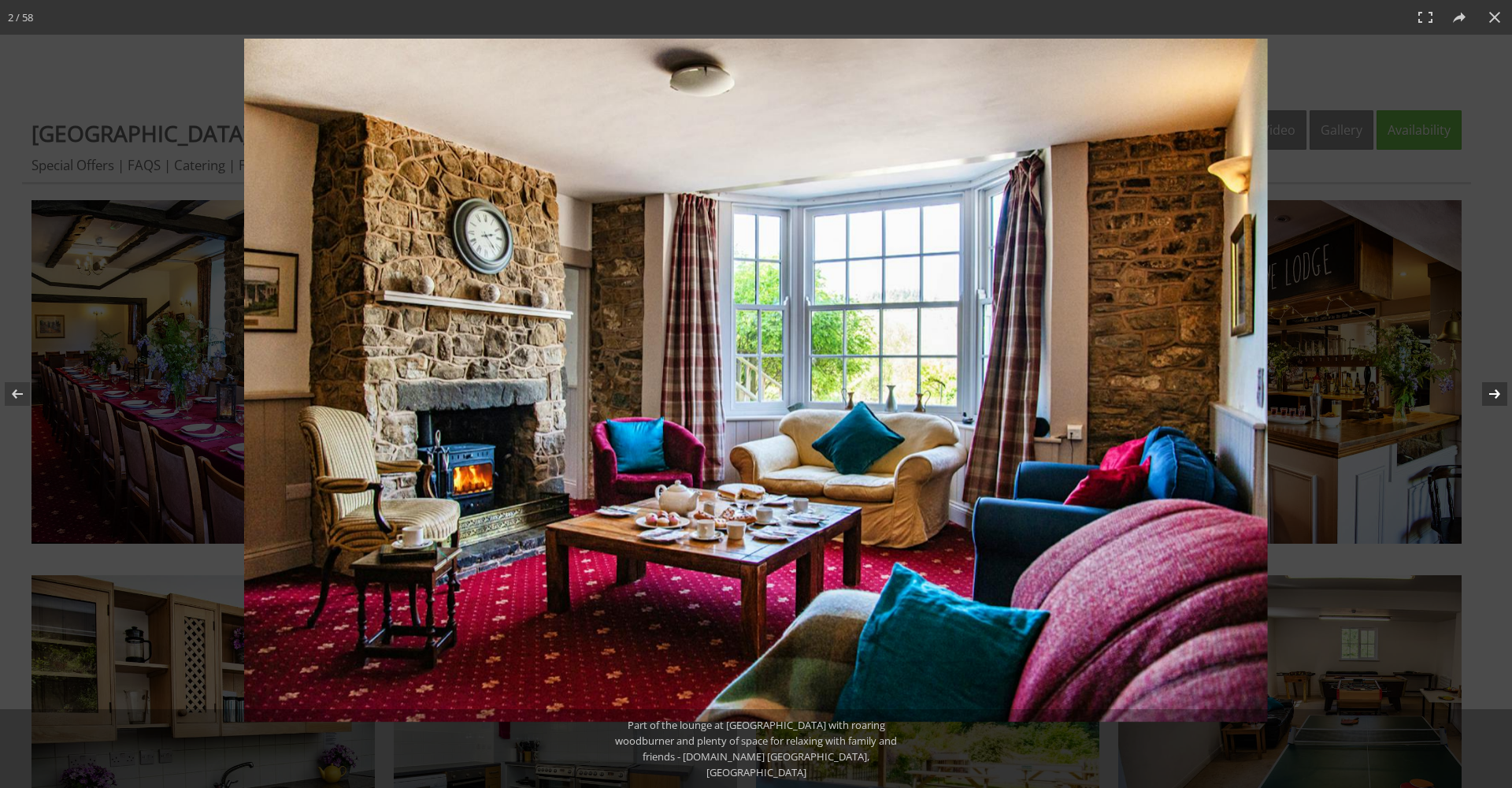
click at [1493, 392] on button at bounding box center [1485, 394] width 56 height 79
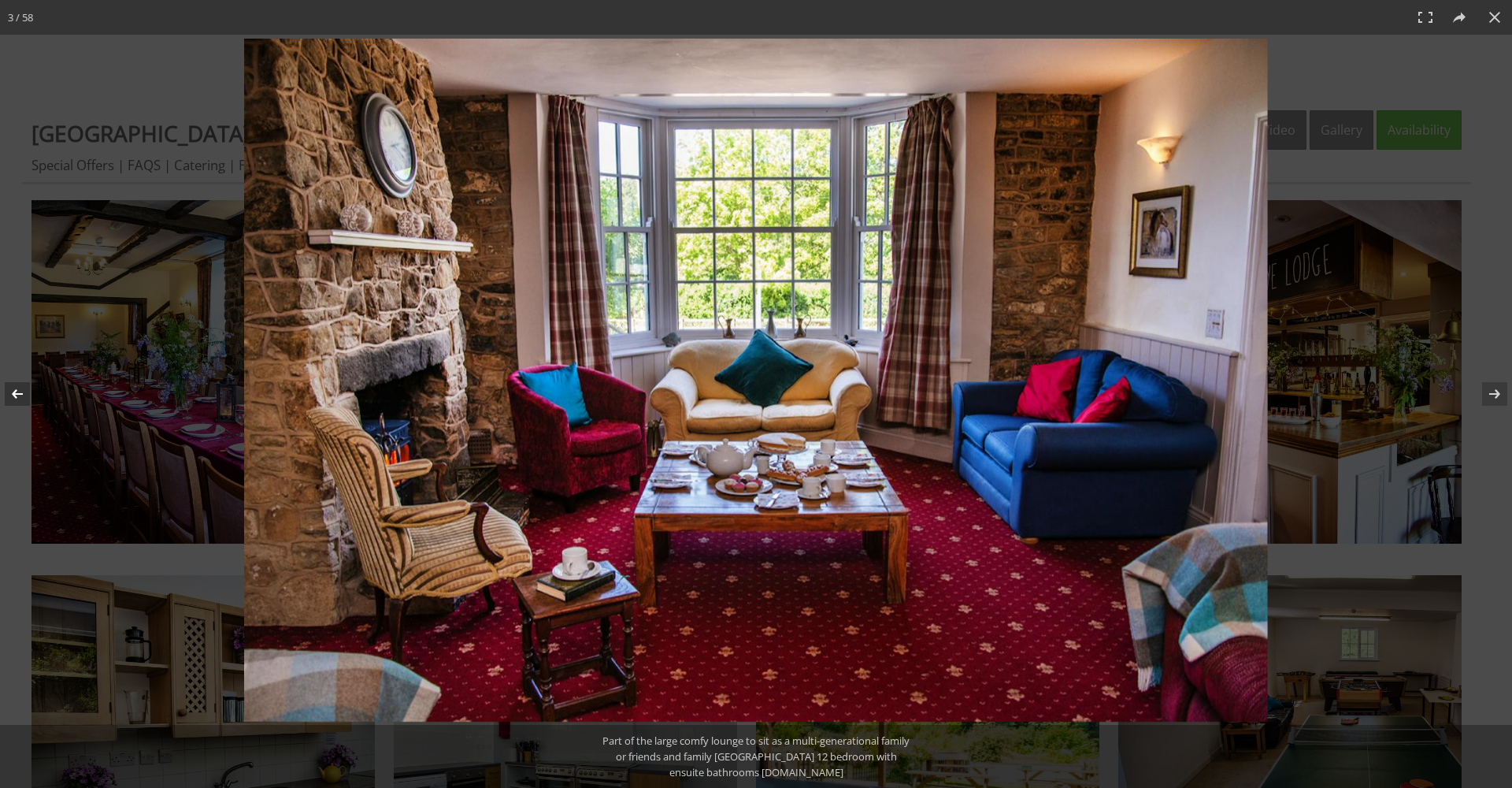
click at [13, 394] on button at bounding box center [28, 394] width 56 height 79
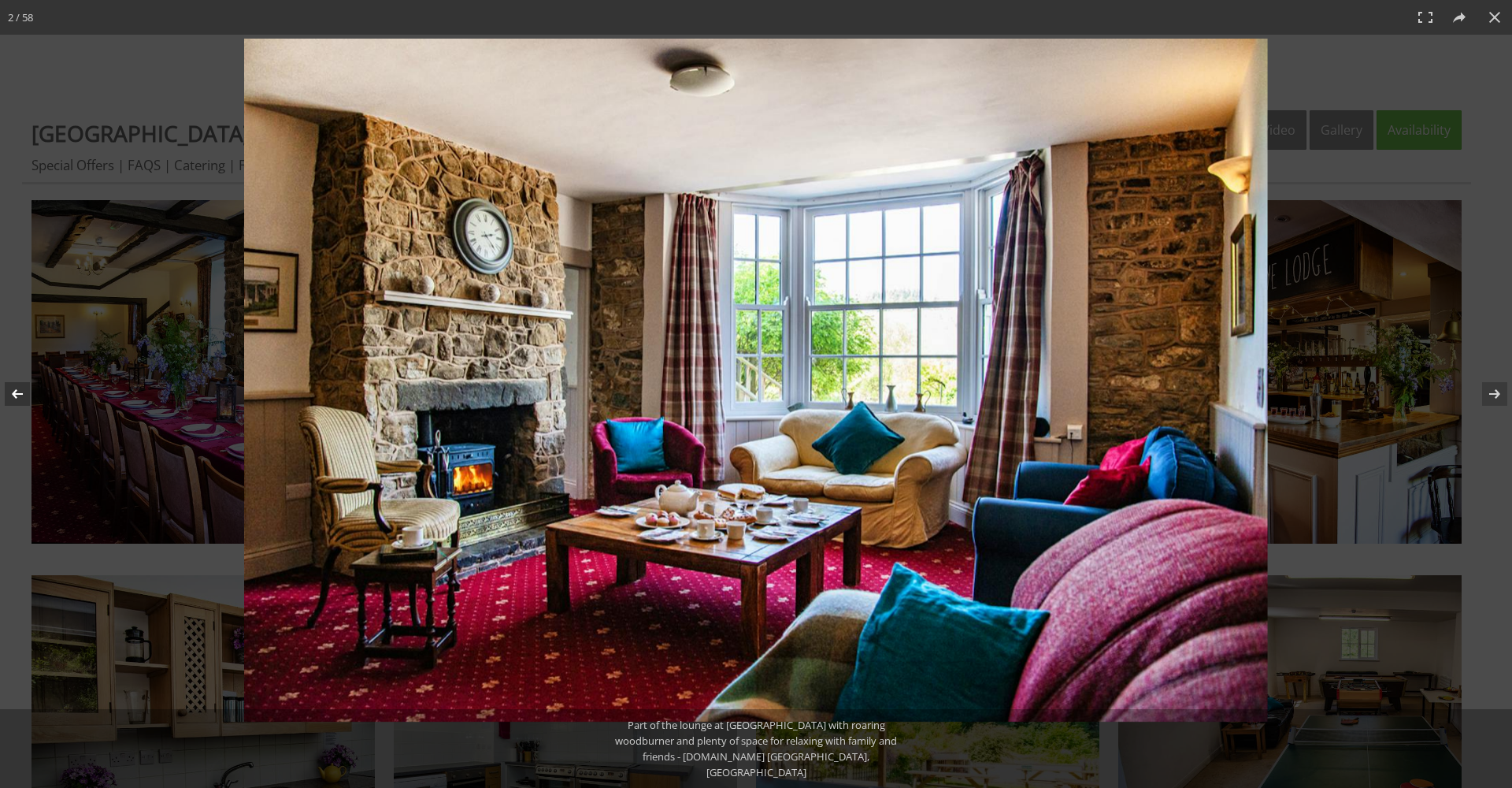
click at [13, 394] on button at bounding box center [28, 394] width 56 height 79
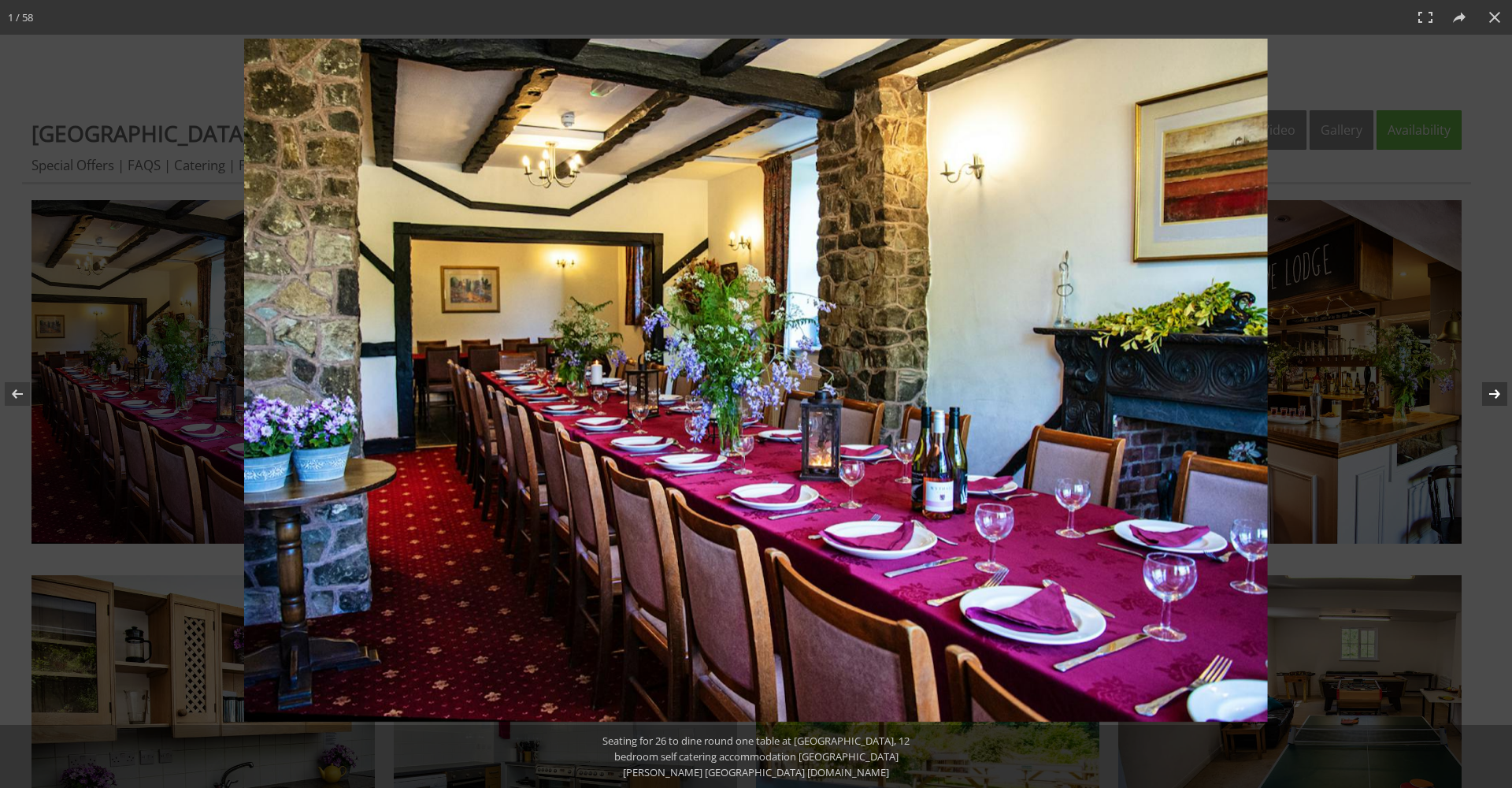
click at [1496, 396] on button at bounding box center [1485, 394] width 56 height 79
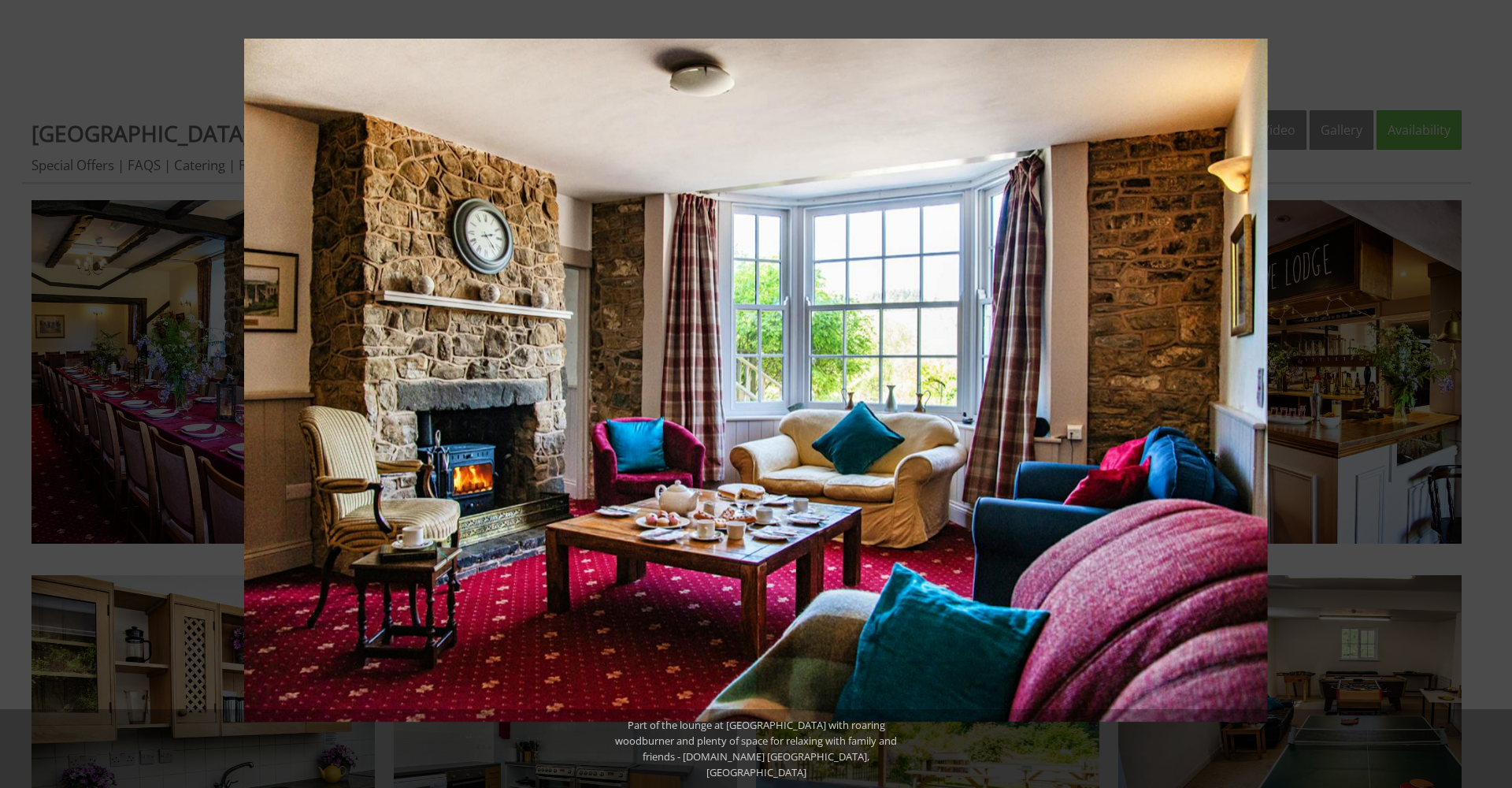
click at [1496, 396] on button at bounding box center [1485, 394] width 56 height 79
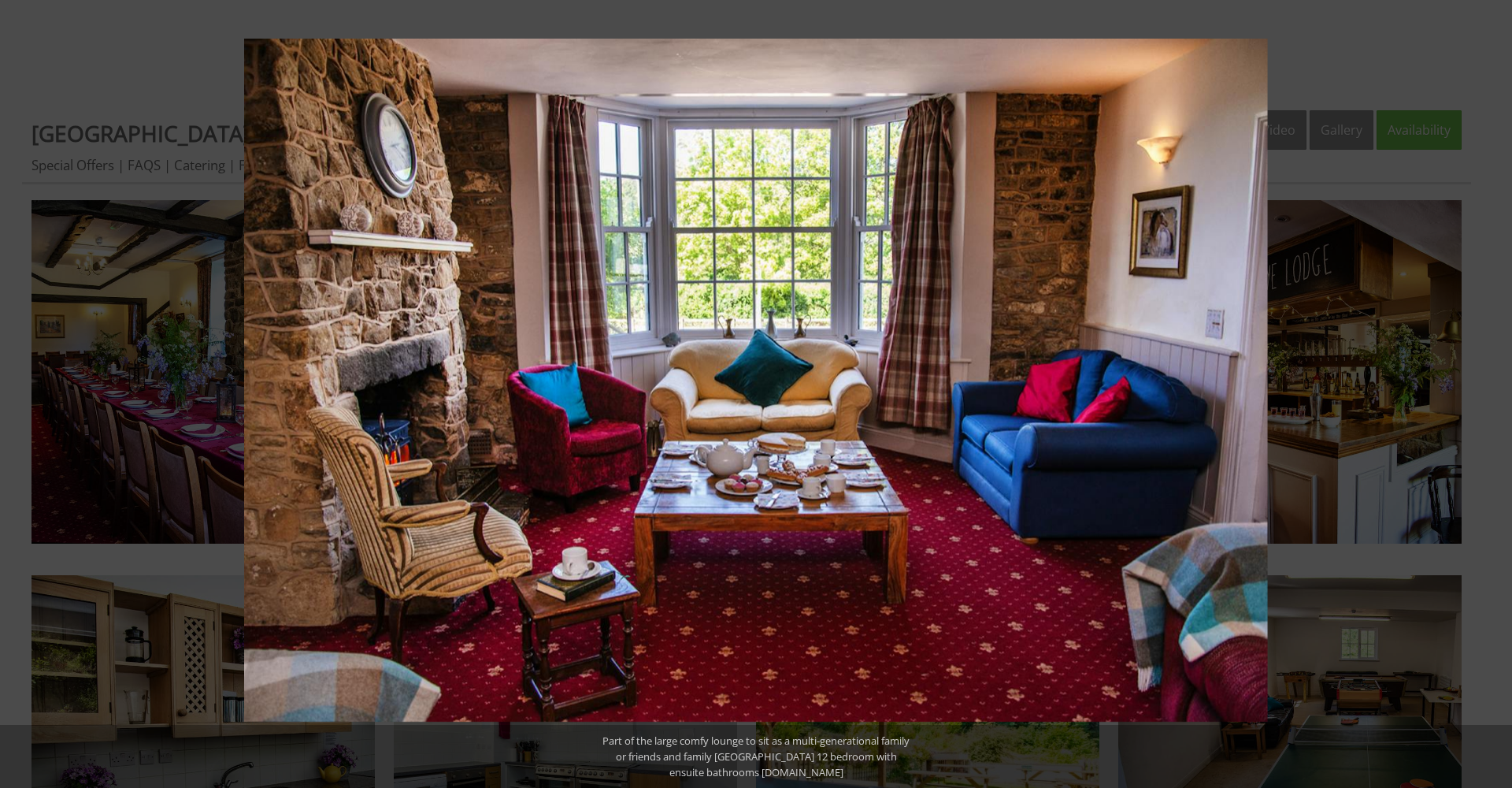
click at [1496, 396] on button at bounding box center [1485, 394] width 56 height 79
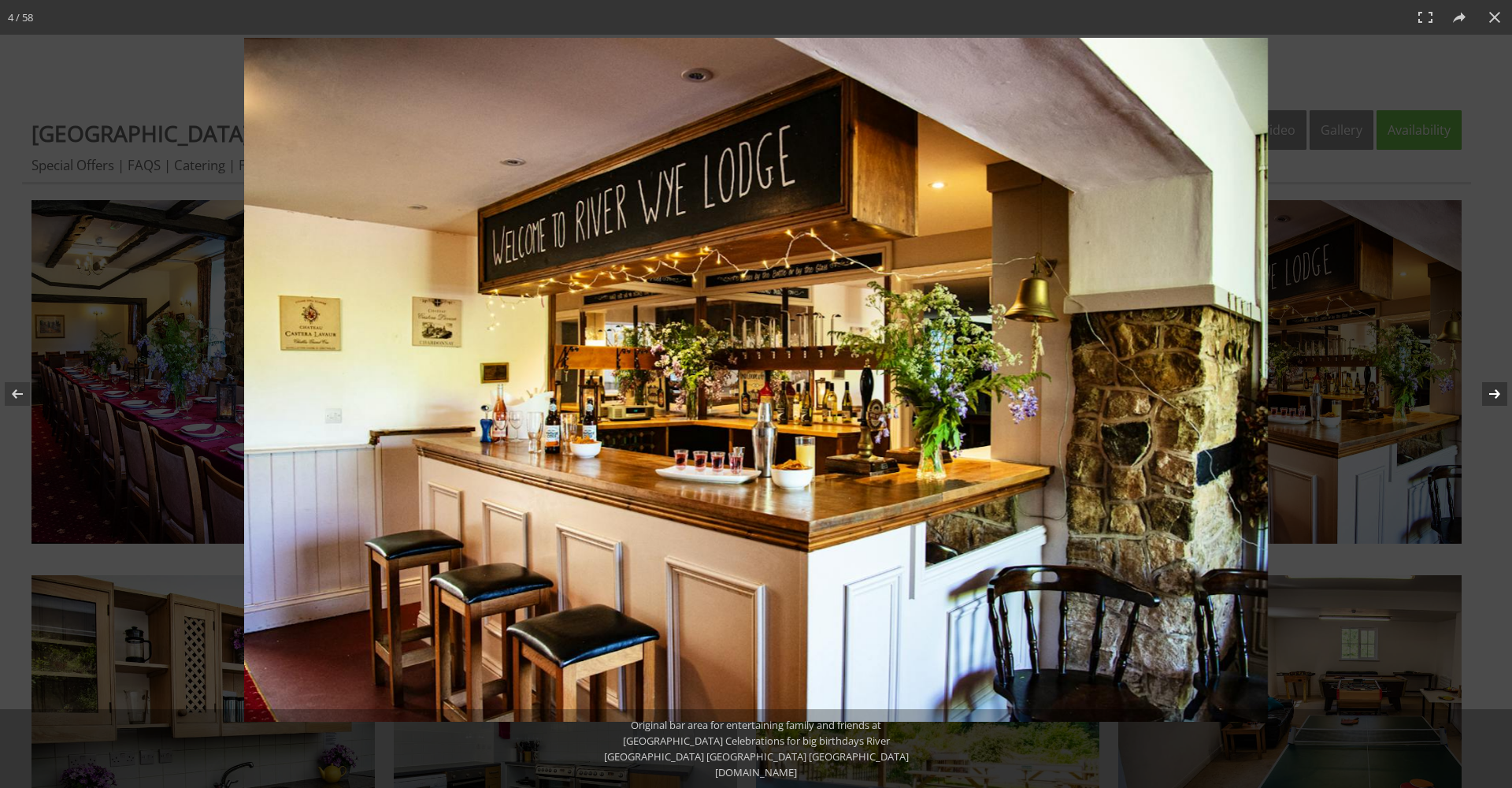
click at [1493, 389] on button at bounding box center [1485, 394] width 56 height 79
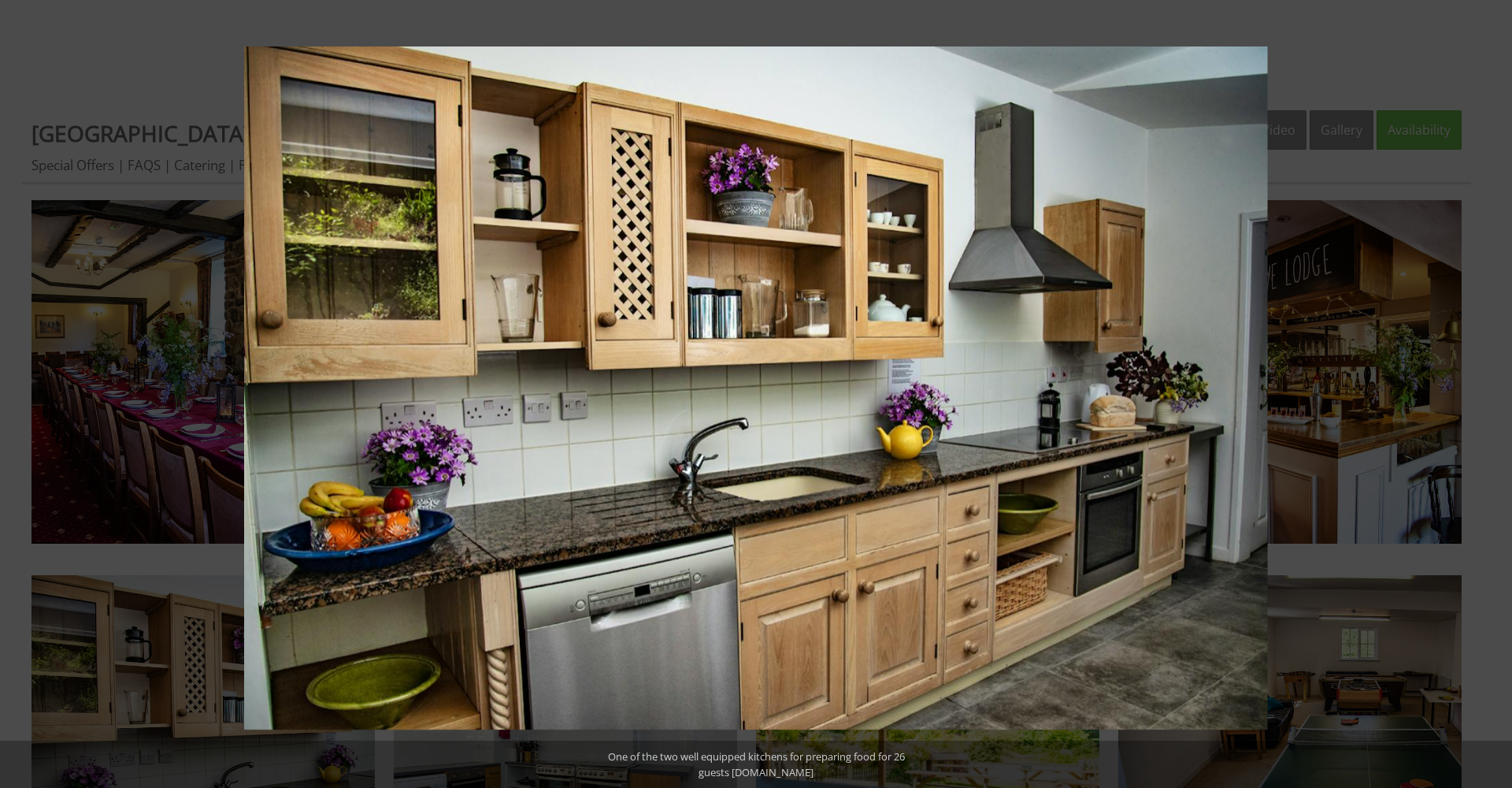
click at [1493, 389] on button at bounding box center [1485, 394] width 56 height 79
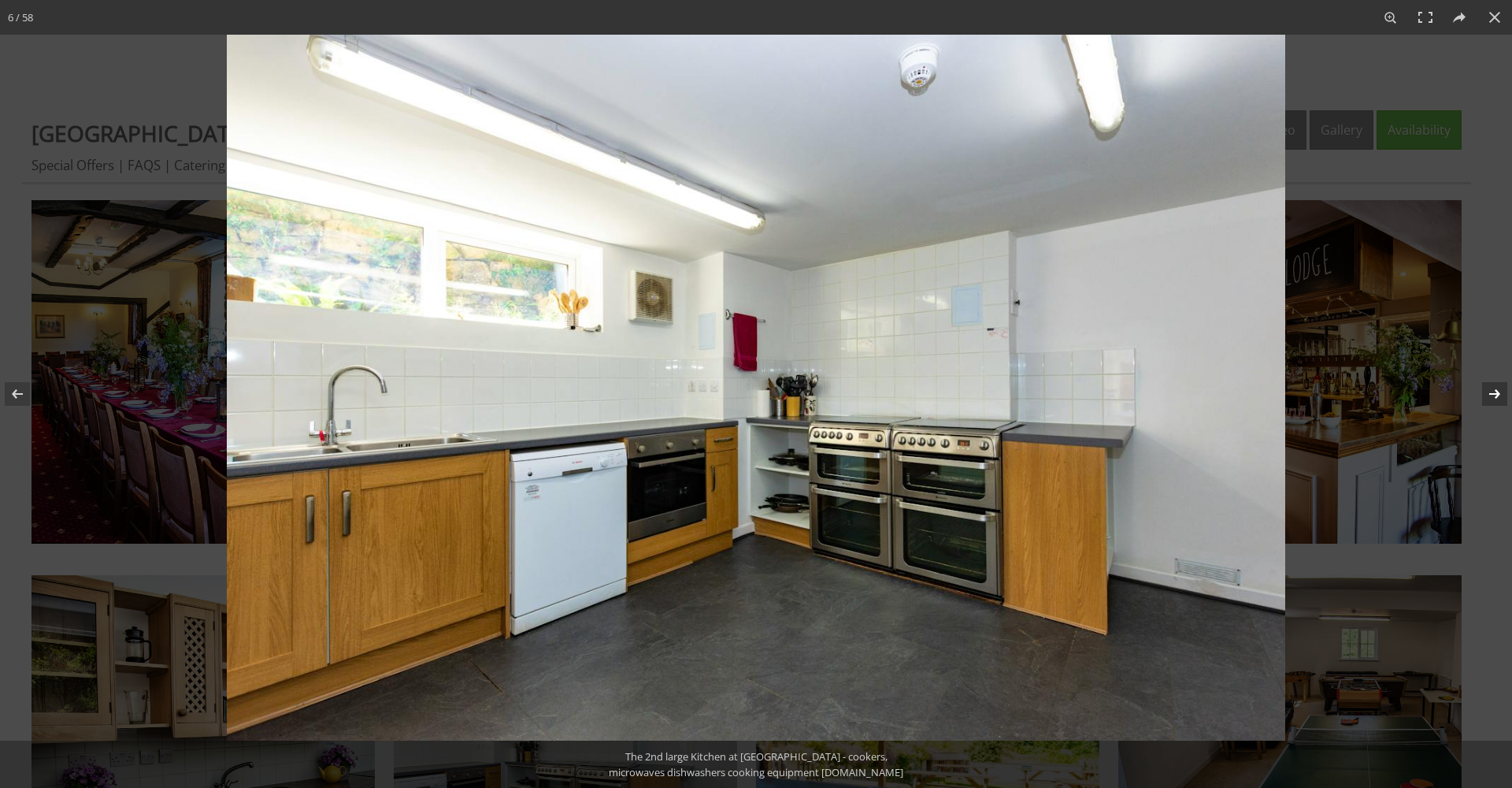
click at [1496, 393] on button at bounding box center [1485, 394] width 56 height 79
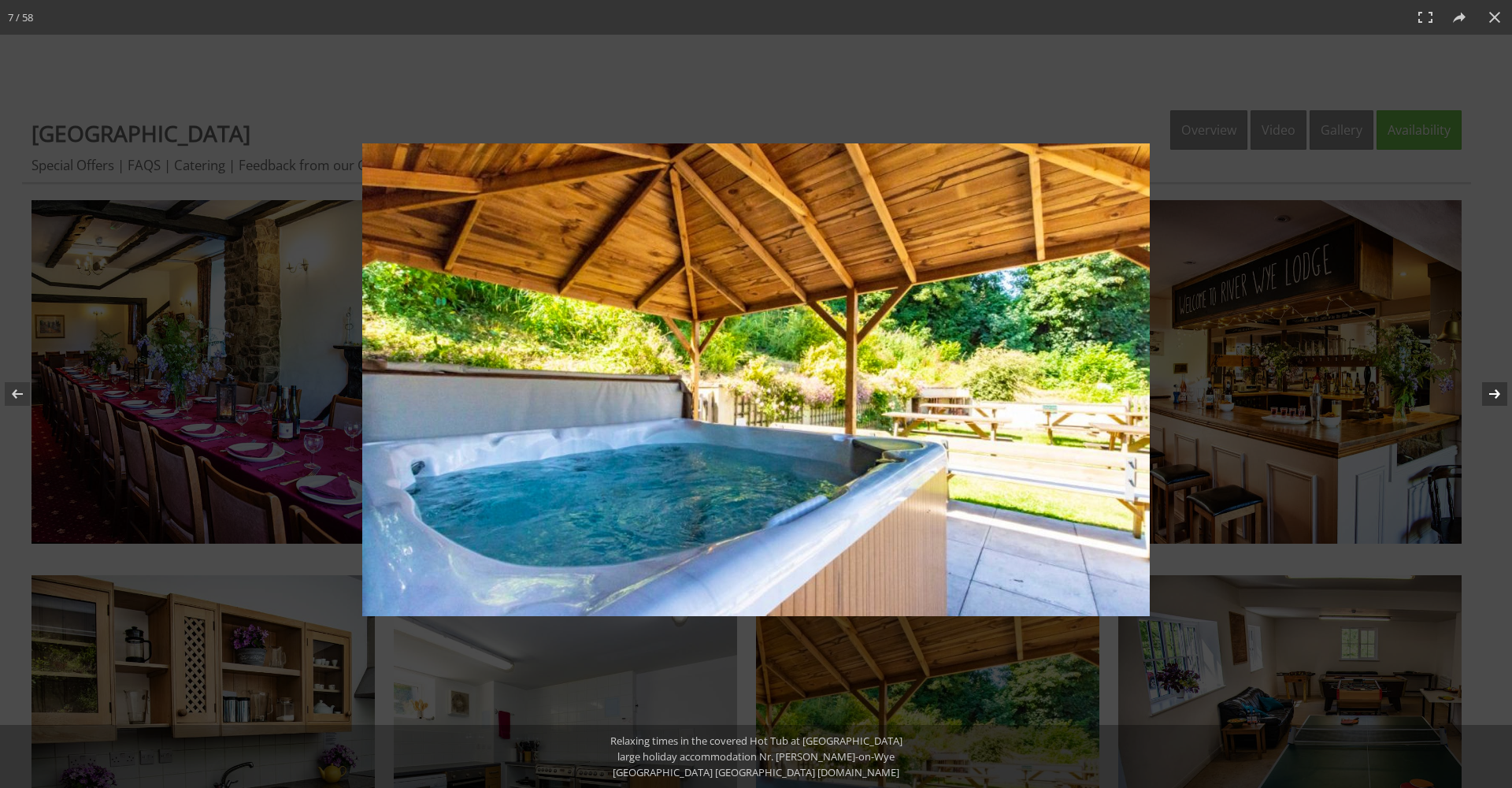
click at [1485, 394] on button at bounding box center [1485, 394] width 56 height 79
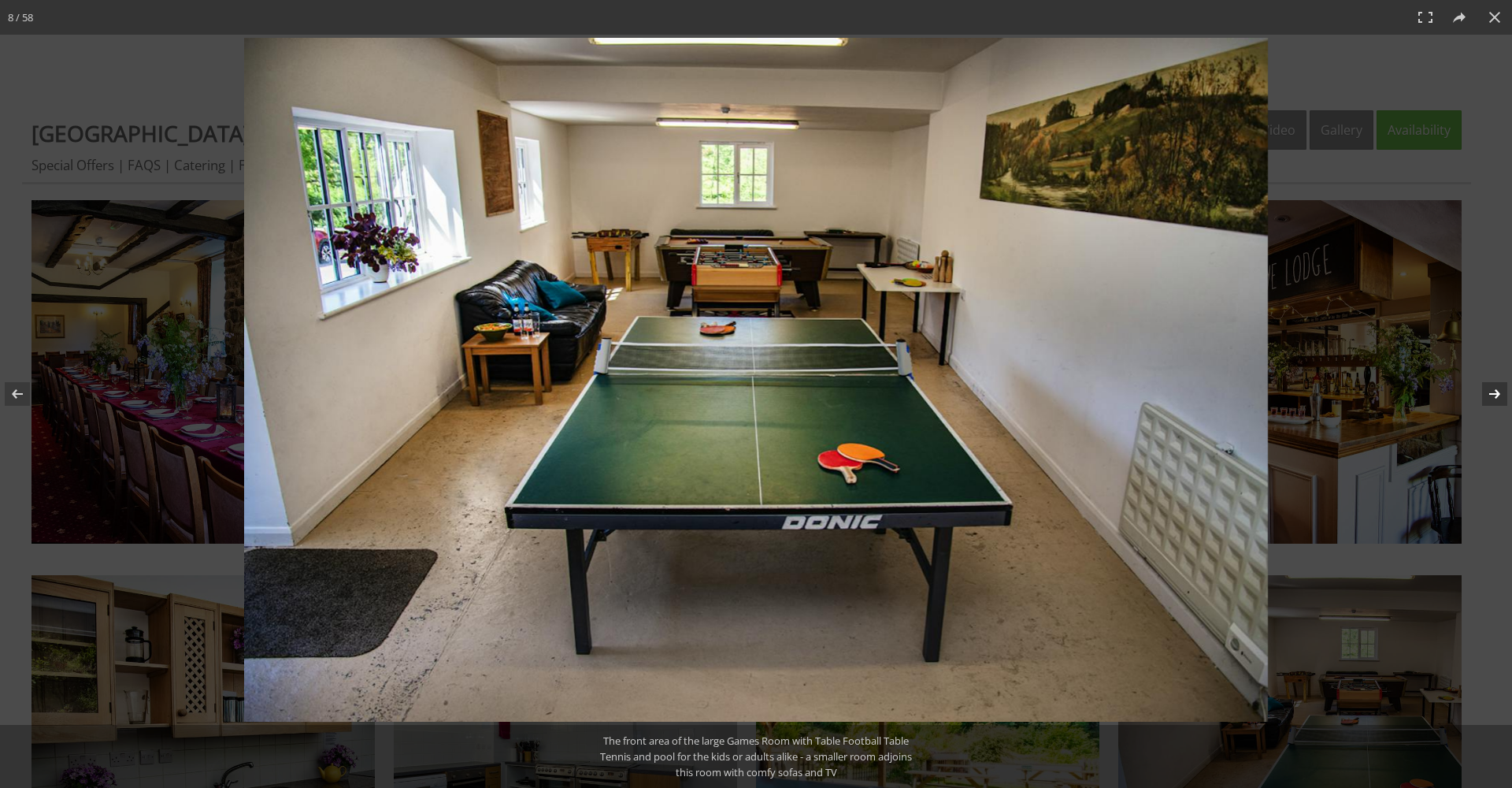
click at [1496, 394] on button at bounding box center [1485, 394] width 56 height 79
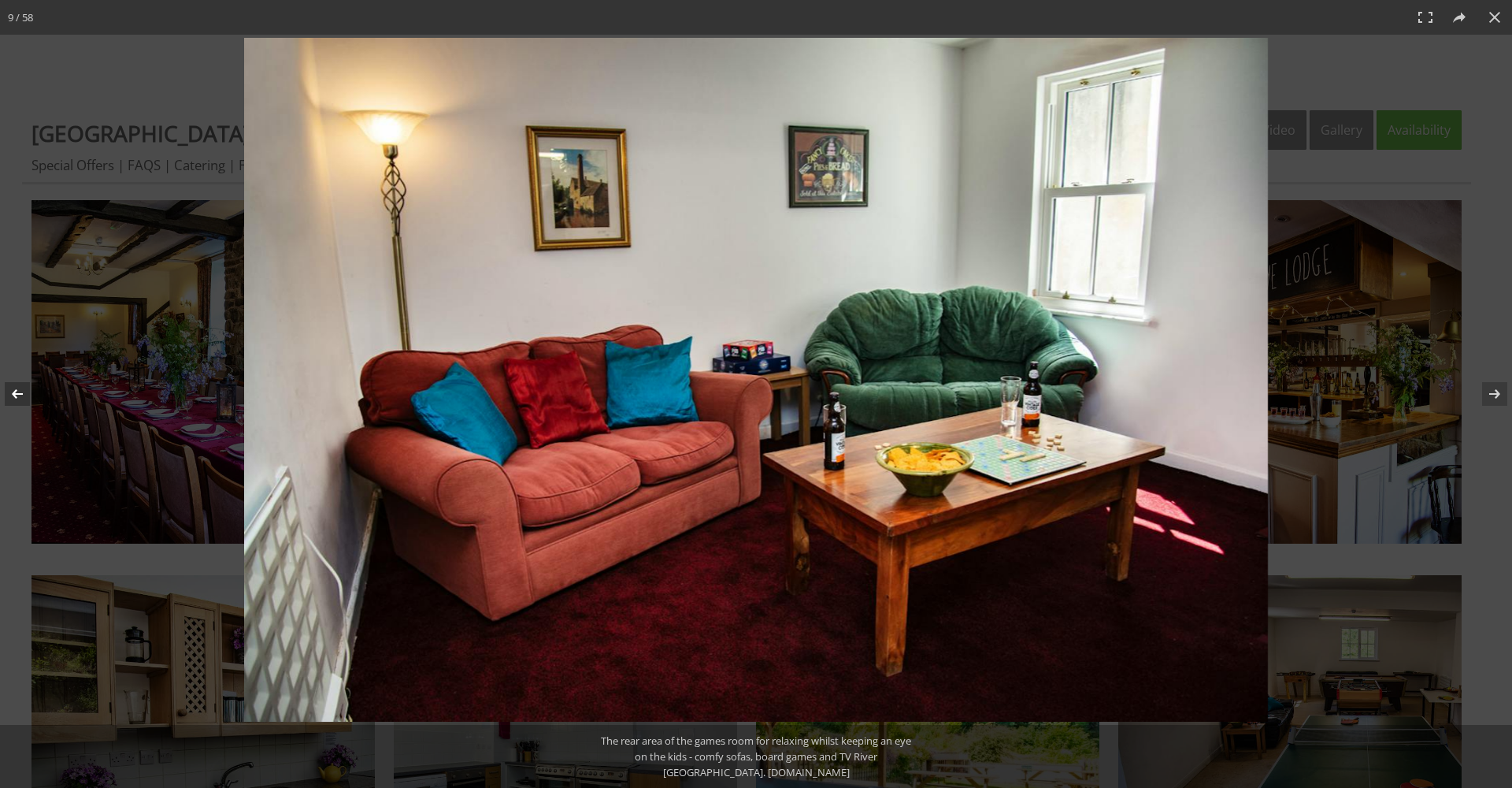
click at [17, 399] on button at bounding box center [28, 394] width 56 height 79
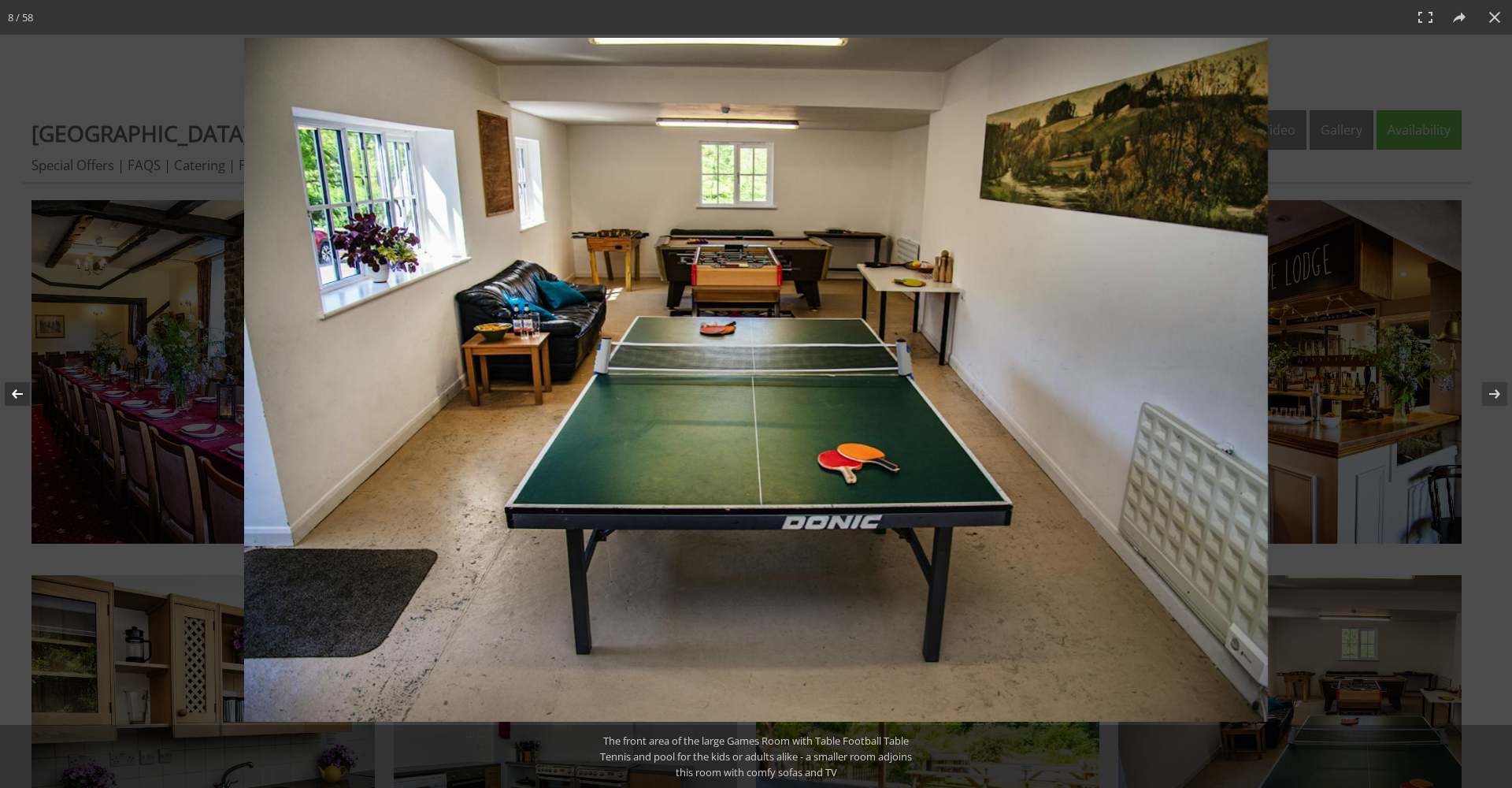
click at [17, 399] on button at bounding box center [28, 394] width 56 height 79
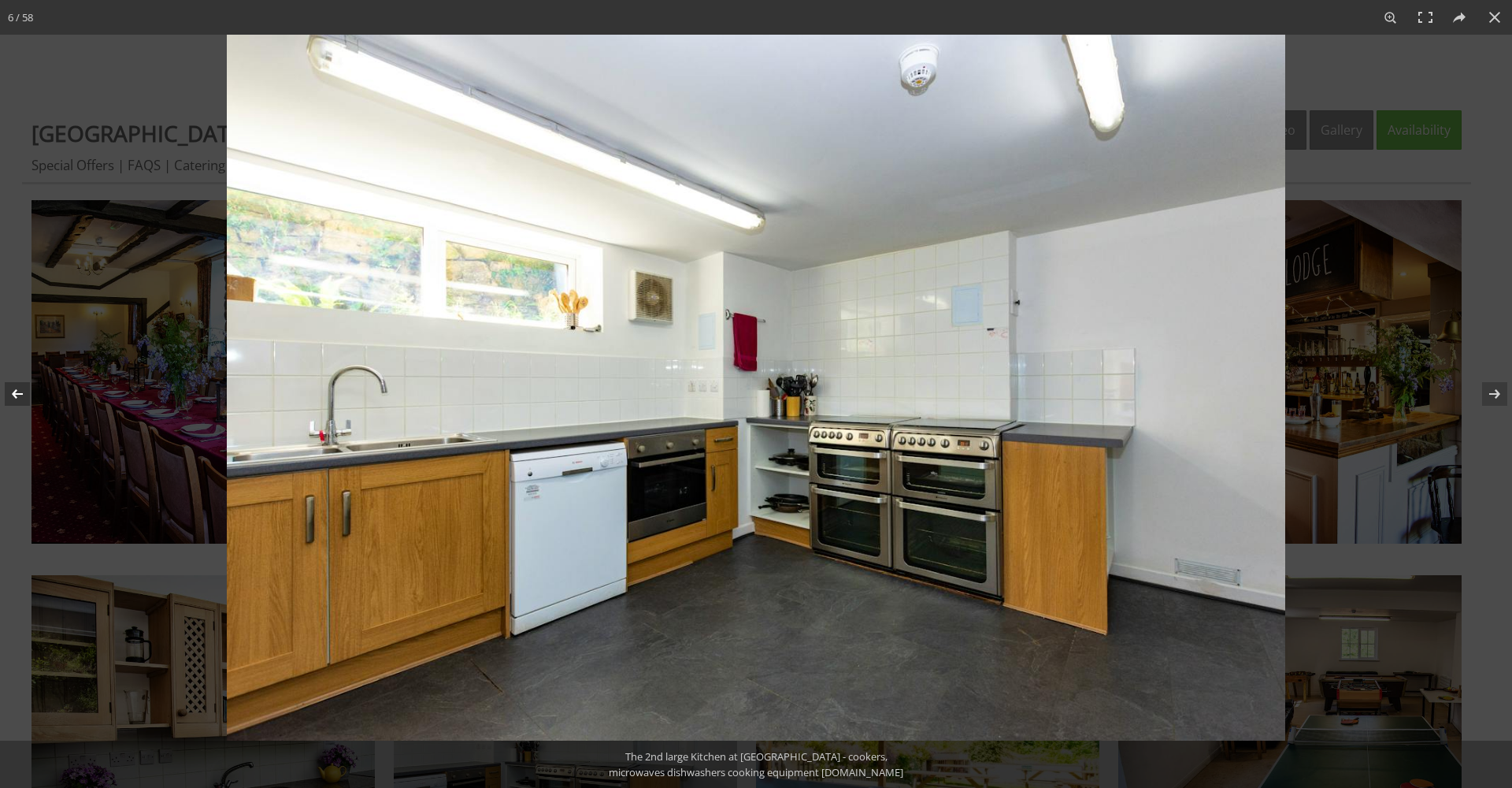
click at [17, 399] on button at bounding box center [28, 394] width 56 height 79
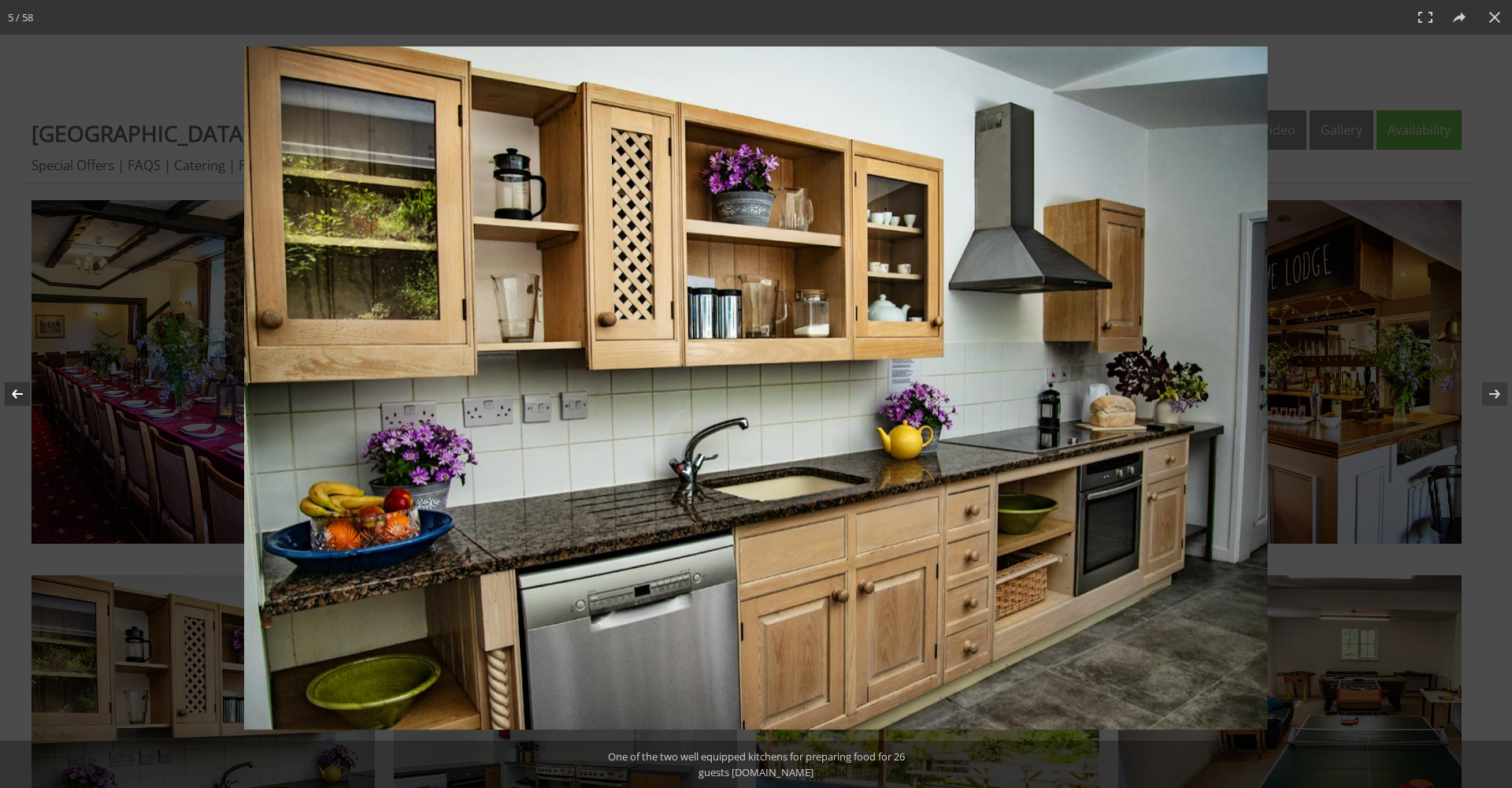
click at [17, 399] on button at bounding box center [28, 394] width 56 height 79
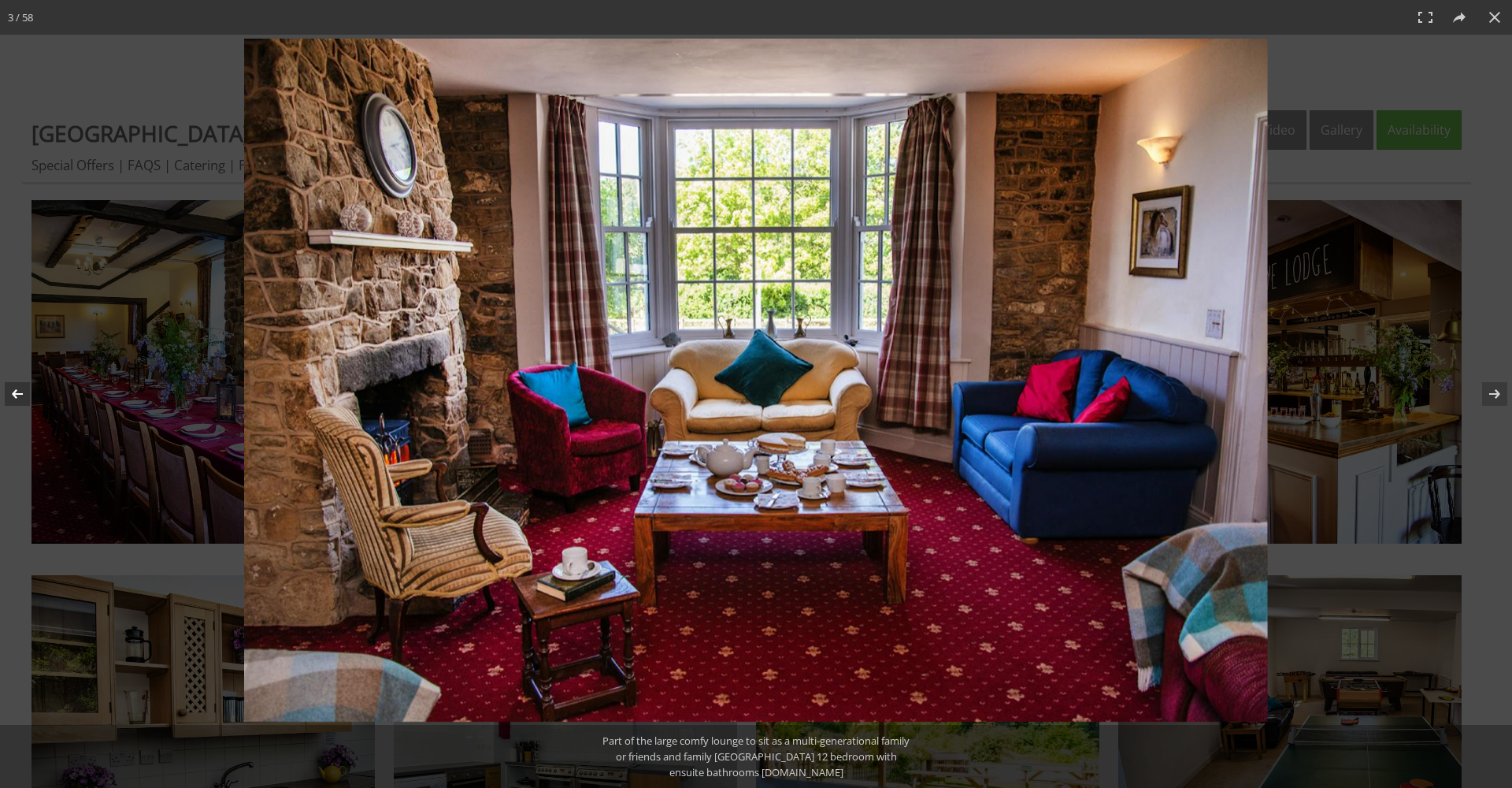
click at [17, 399] on button at bounding box center [28, 394] width 56 height 79
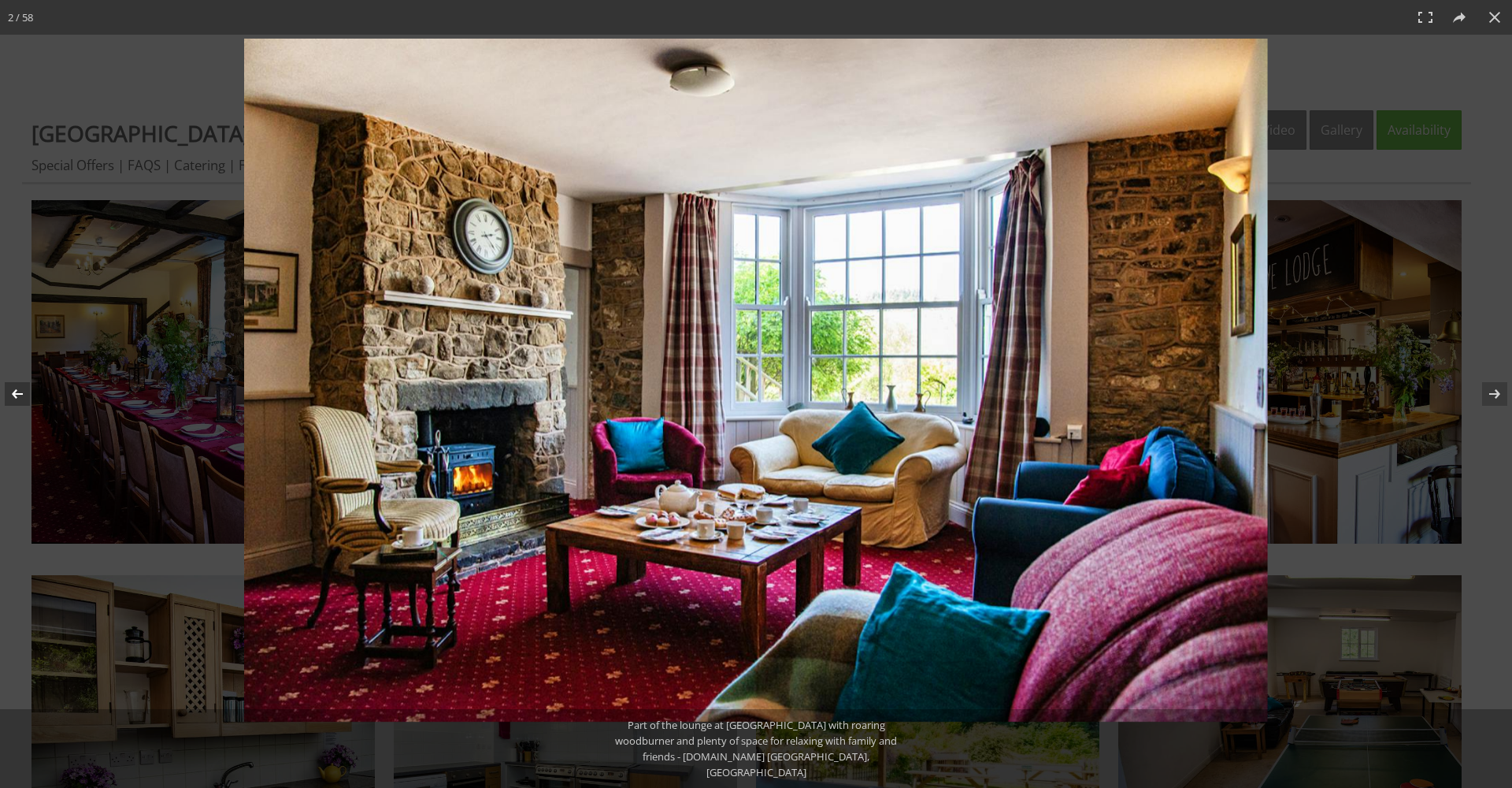
click at [17, 399] on button at bounding box center [28, 394] width 56 height 79
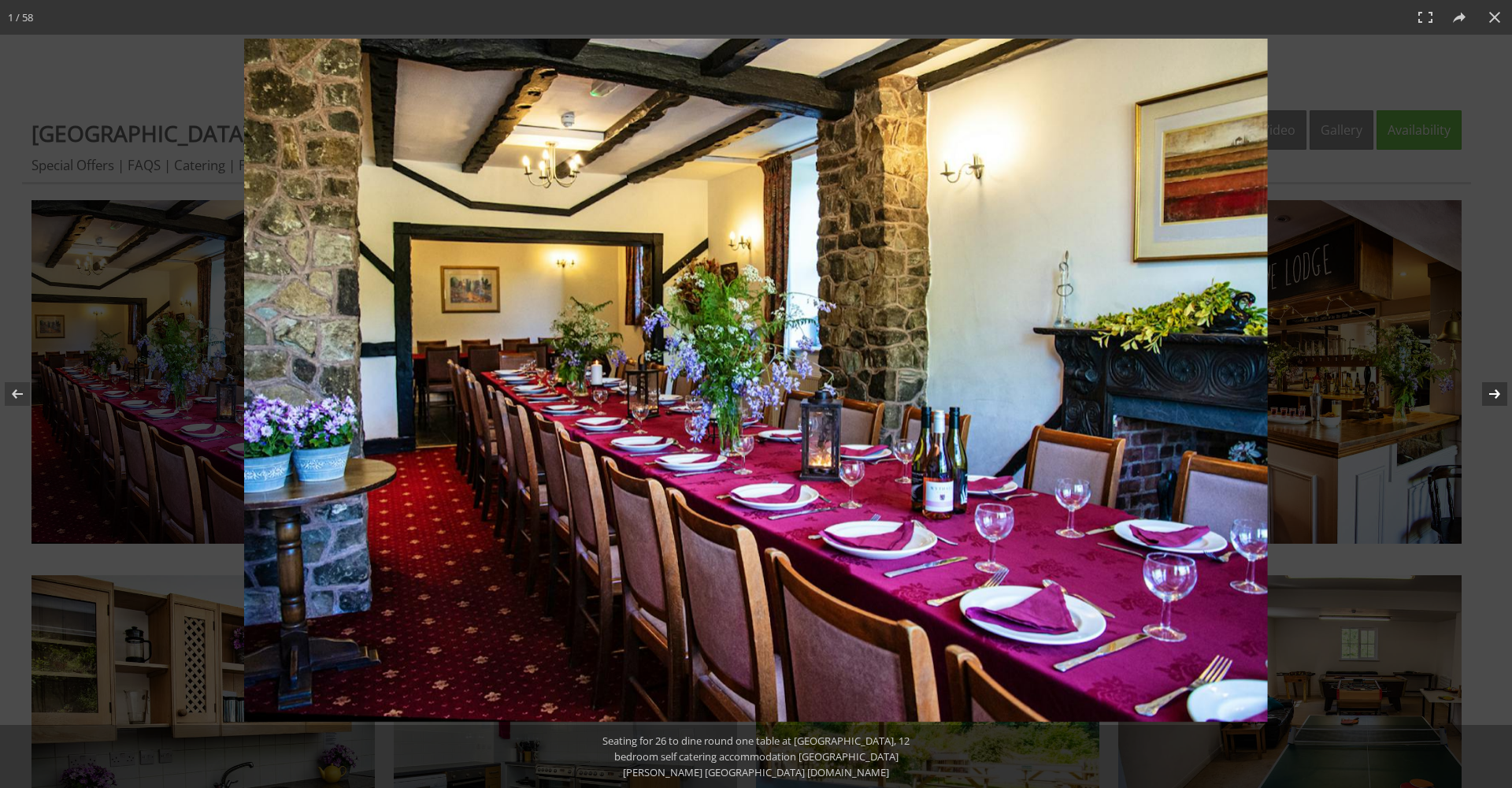
click at [1492, 393] on button at bounding box center [1485, 394] width 56 height 79
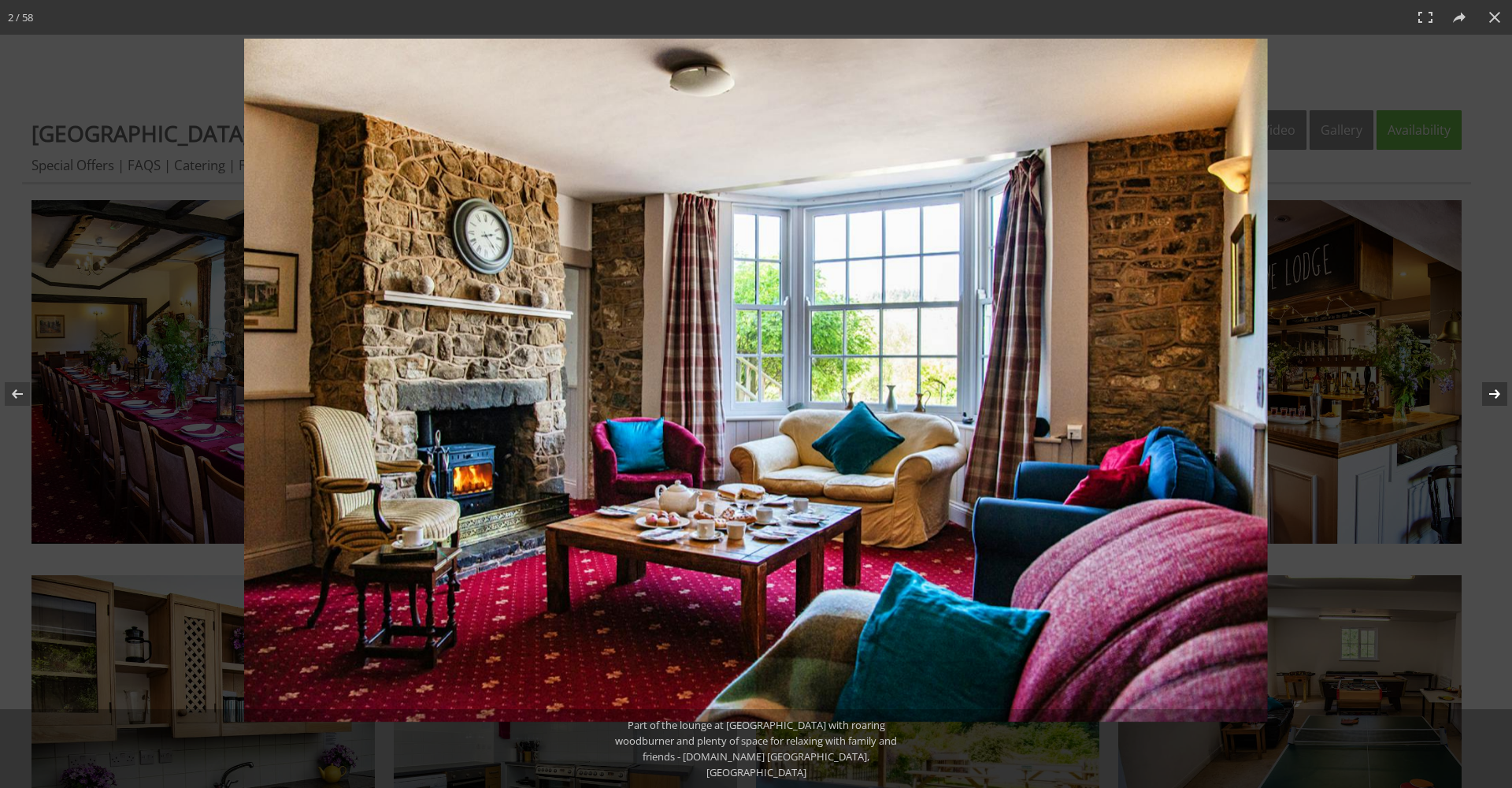
click at [1492, 393] on button at bounding box center [1485, 394] width 56 height 79
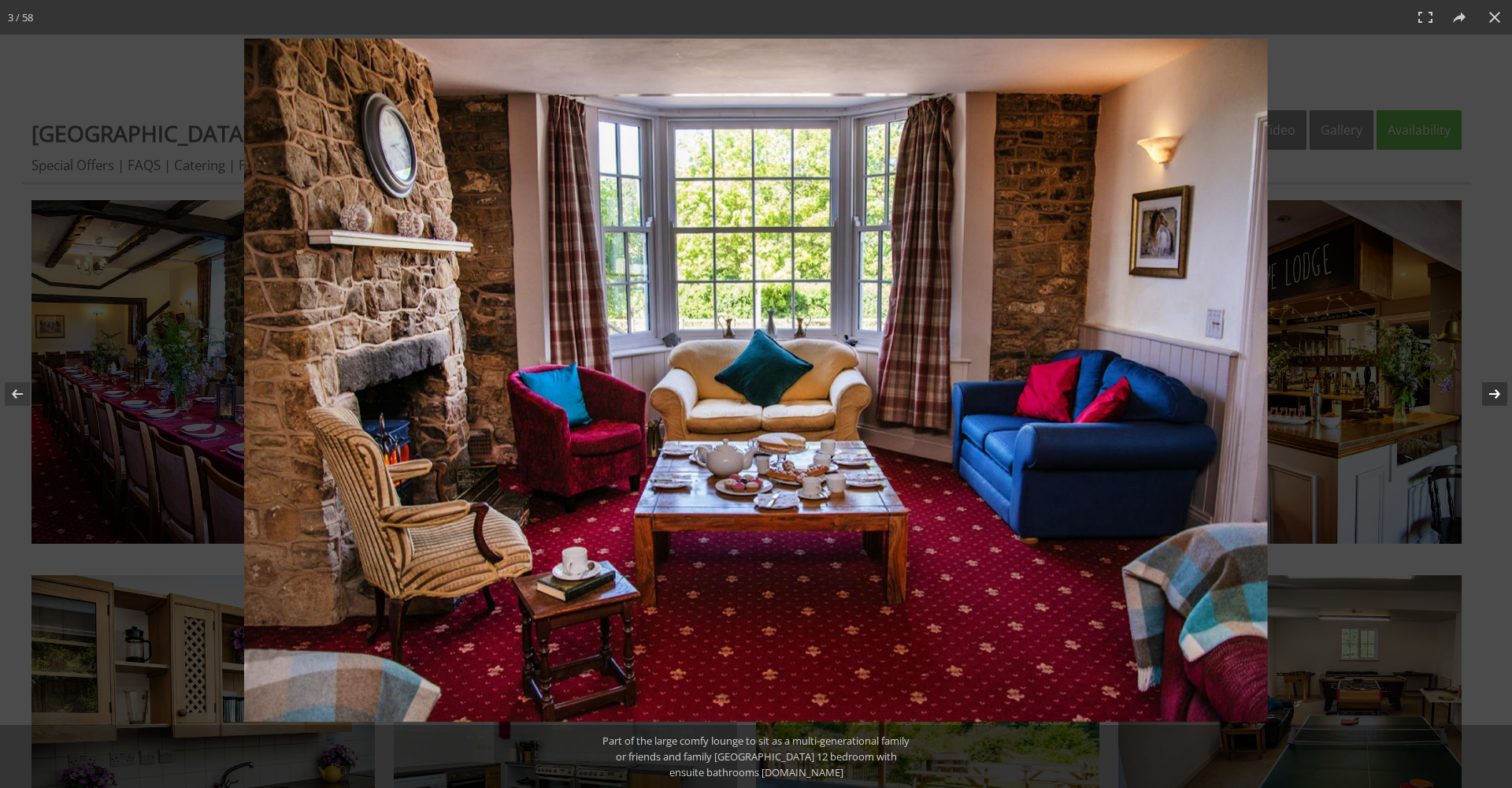
click at [1492, 393] on button at bounding box center [1485, 394] width 56 height 79
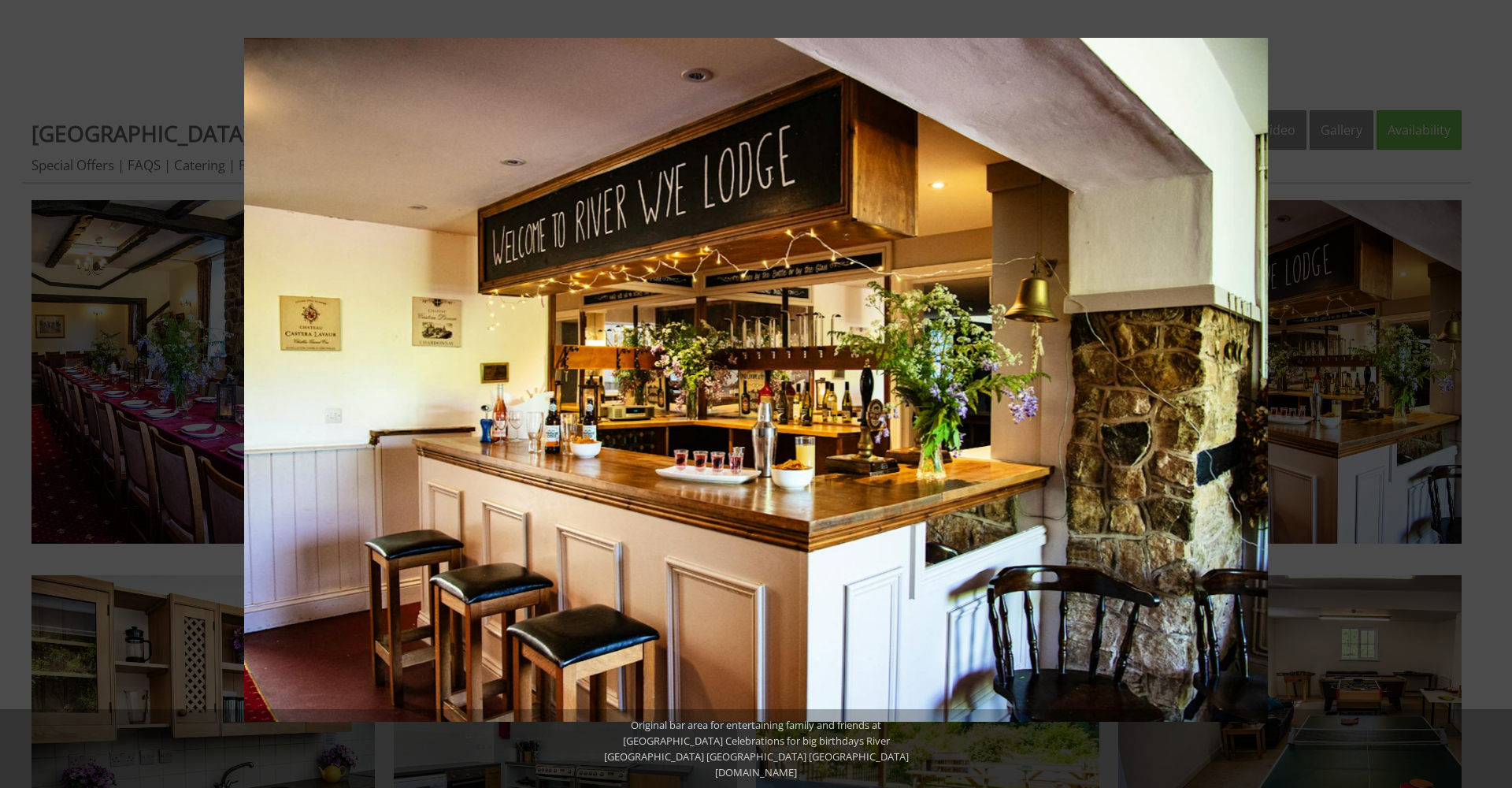
click at [1492, 393] on button at bounding box center [1485, 394] width 56 height 79
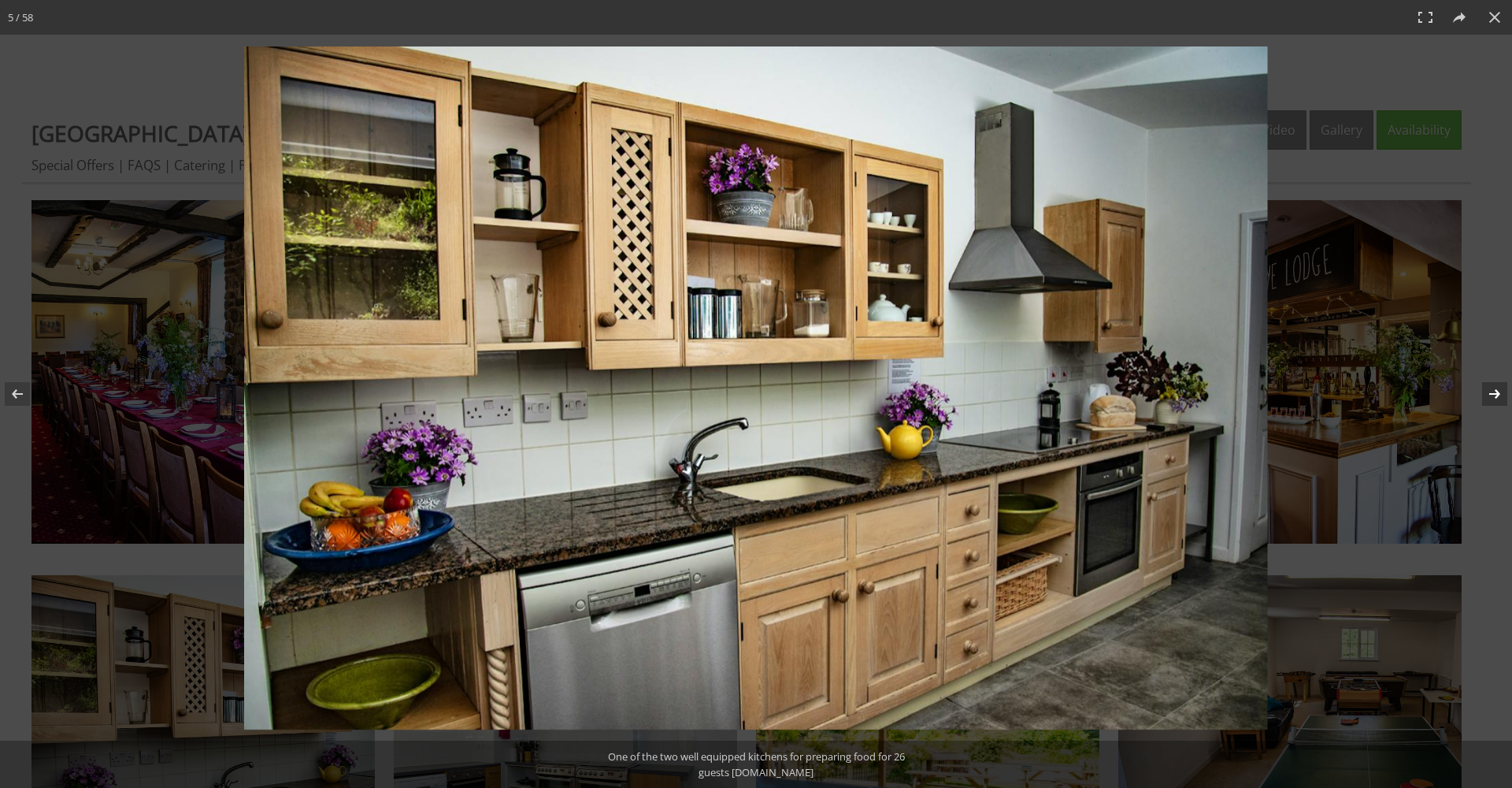
click at [1506, 394] on button at bounding box center [1485, 394] width 56 height 79
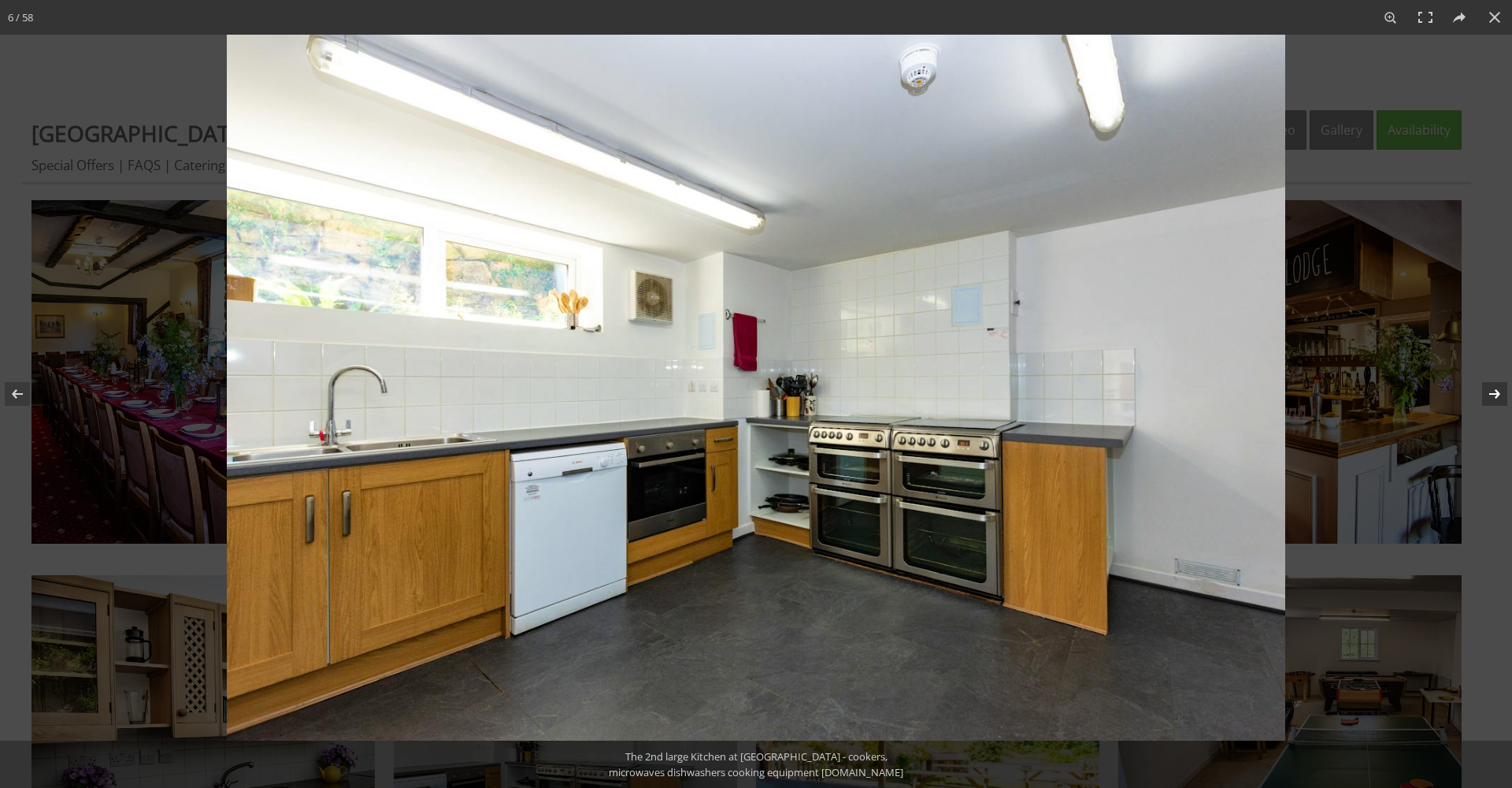
click at [1495, 393] on button at bounding box center [1485, 394] width 56 height 79
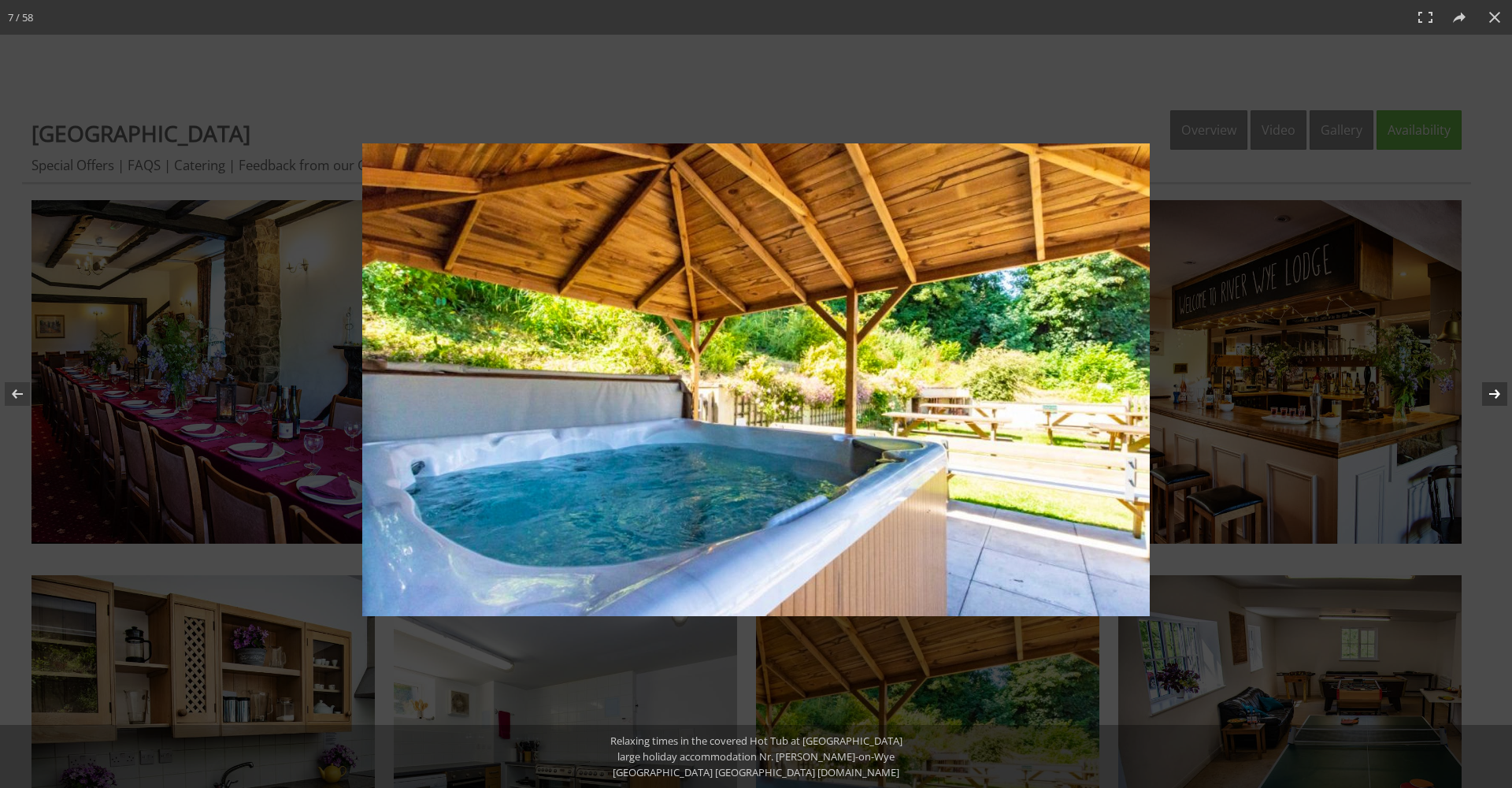
click at [1495, 393] on button at bounding box center [1485, 394] width 56 height 79
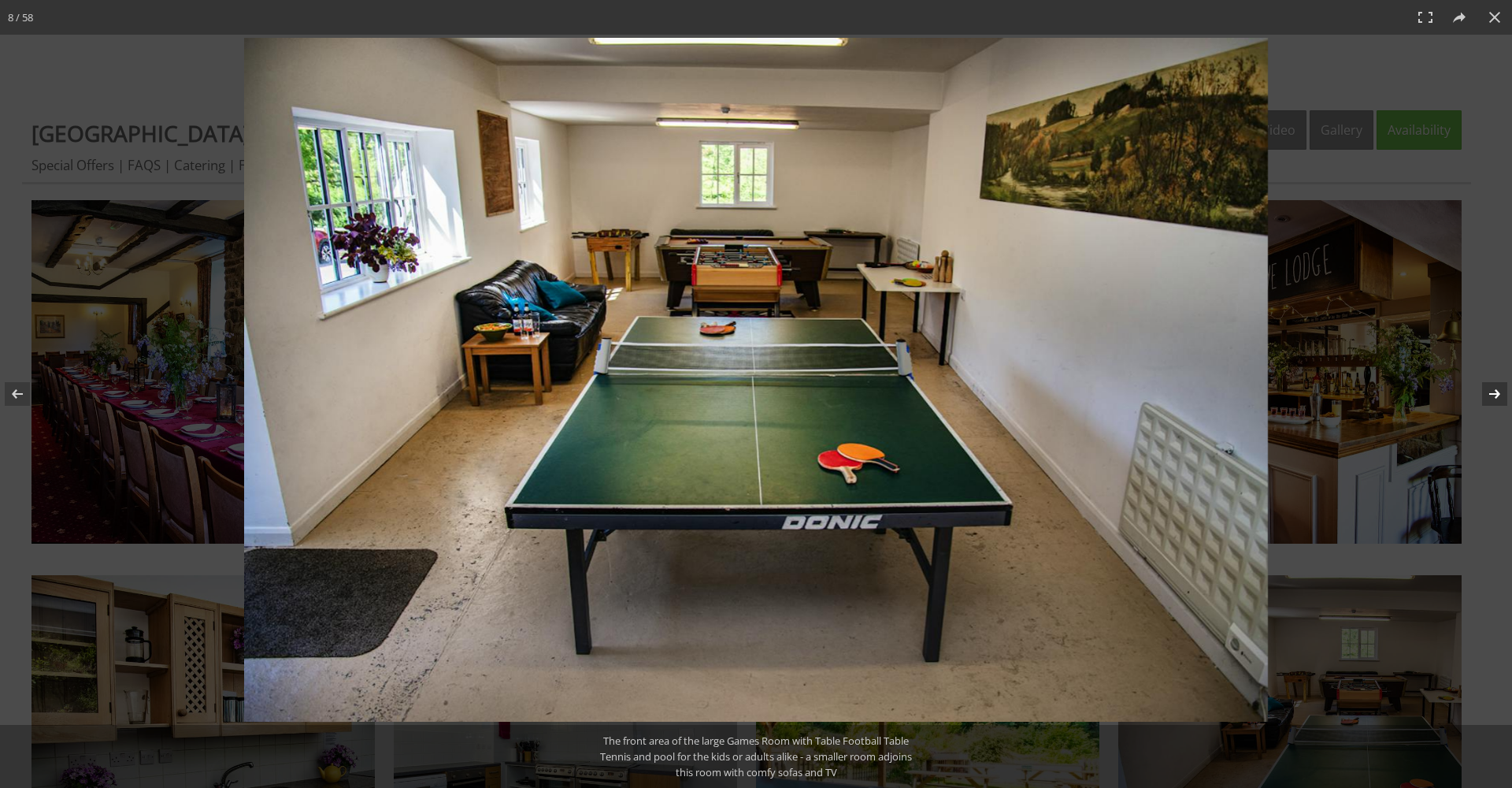
click at [1495, 393] on button at bounding box center [1485, 394] width 56 height 79
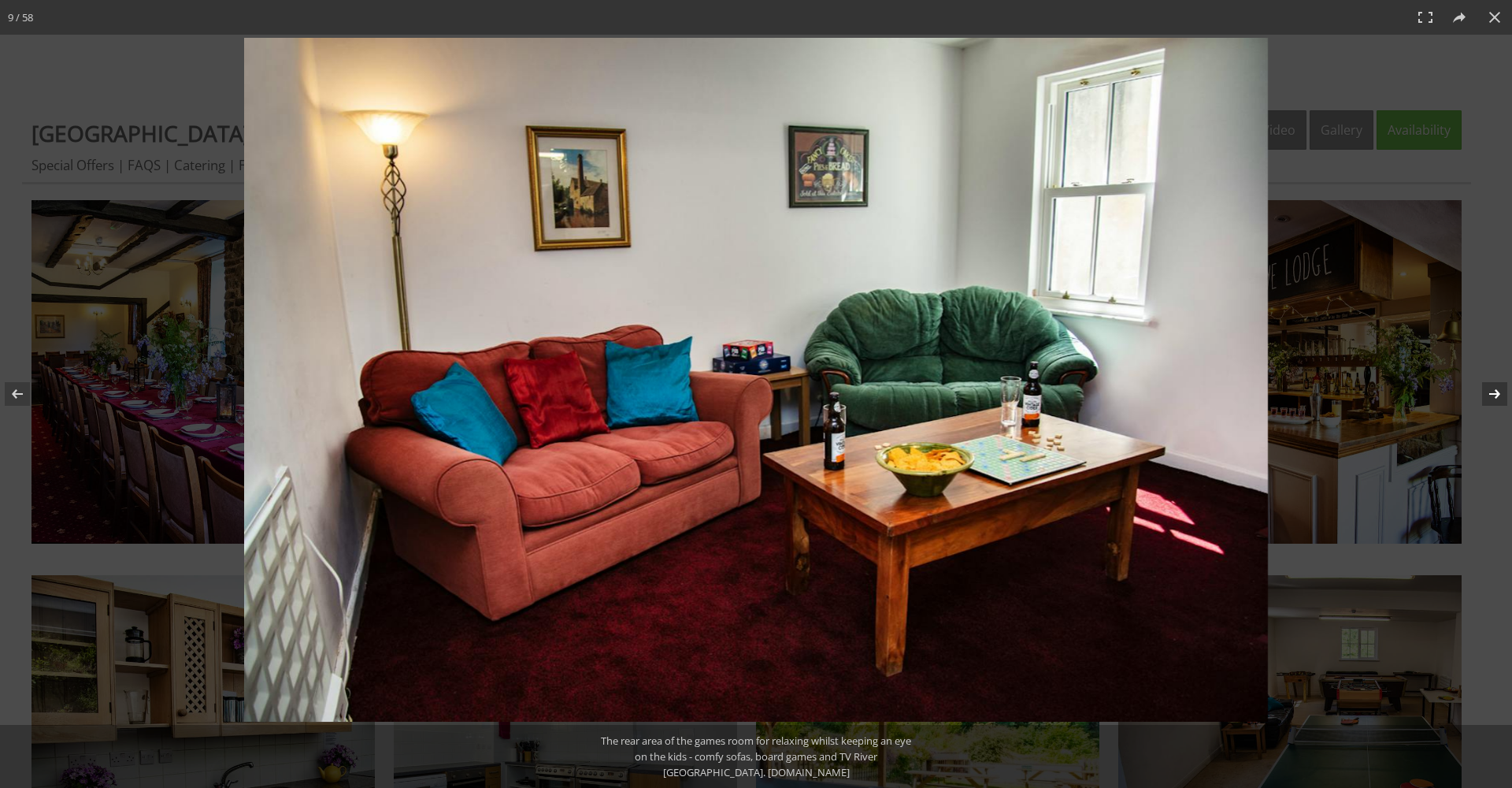
click at [1501, 398] on button at bounding box center [1485, 394] width 56 height 79
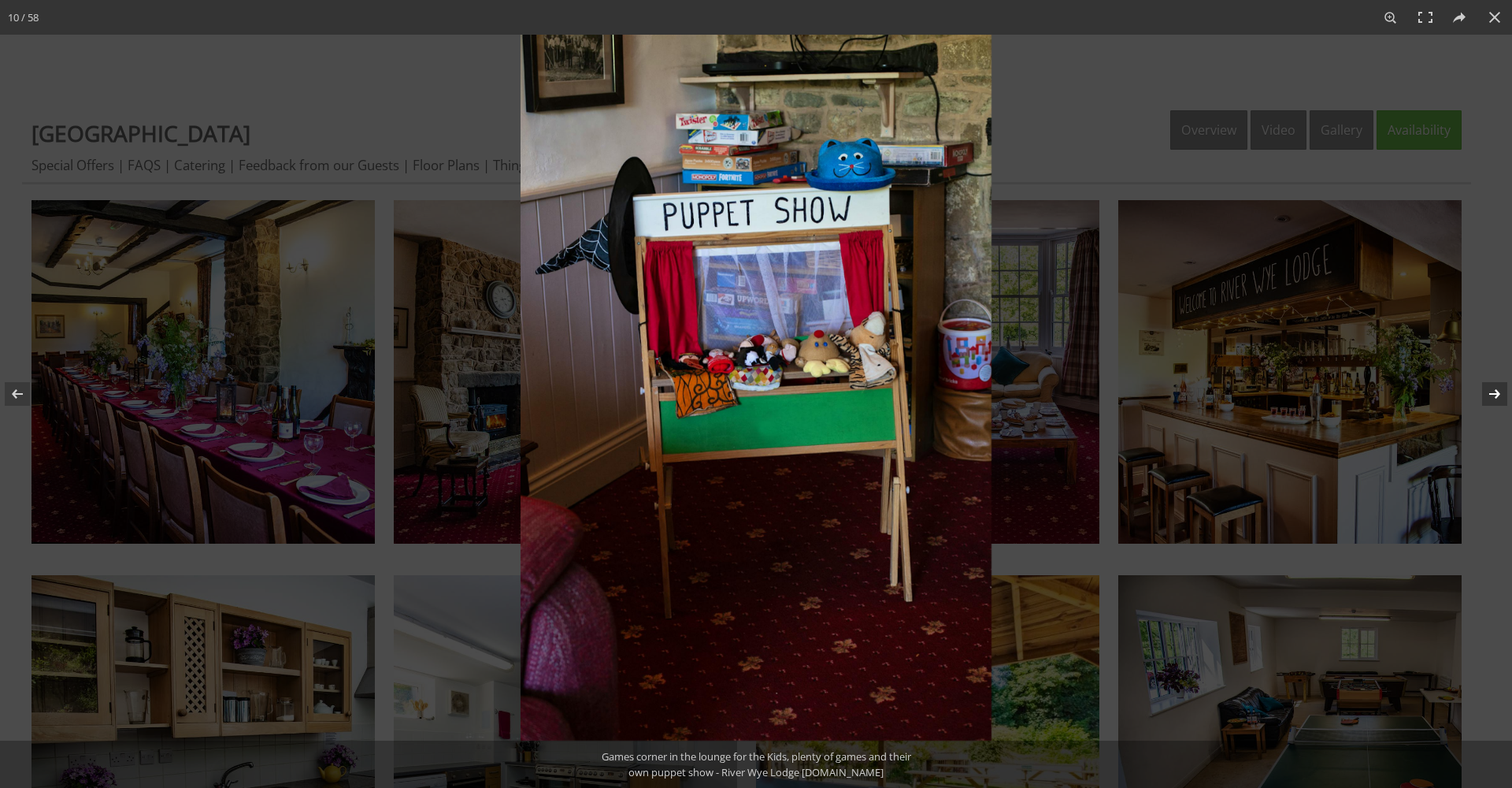
click at [1501, 398] on button at bounding box center [1485, 394] width 56 height 79
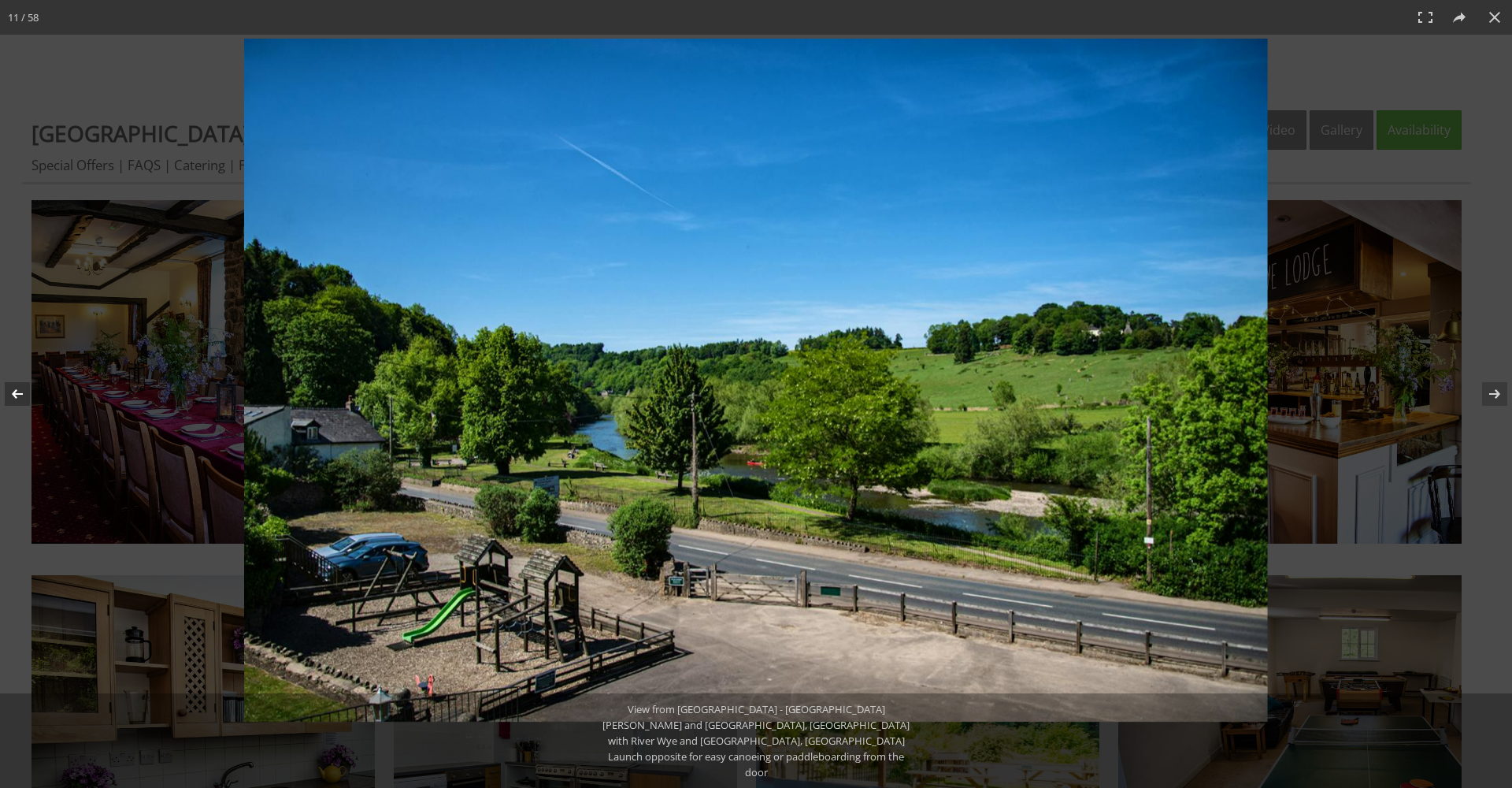
click at [12, 403] on button at bounding box center [28, 394] width 56 height 79
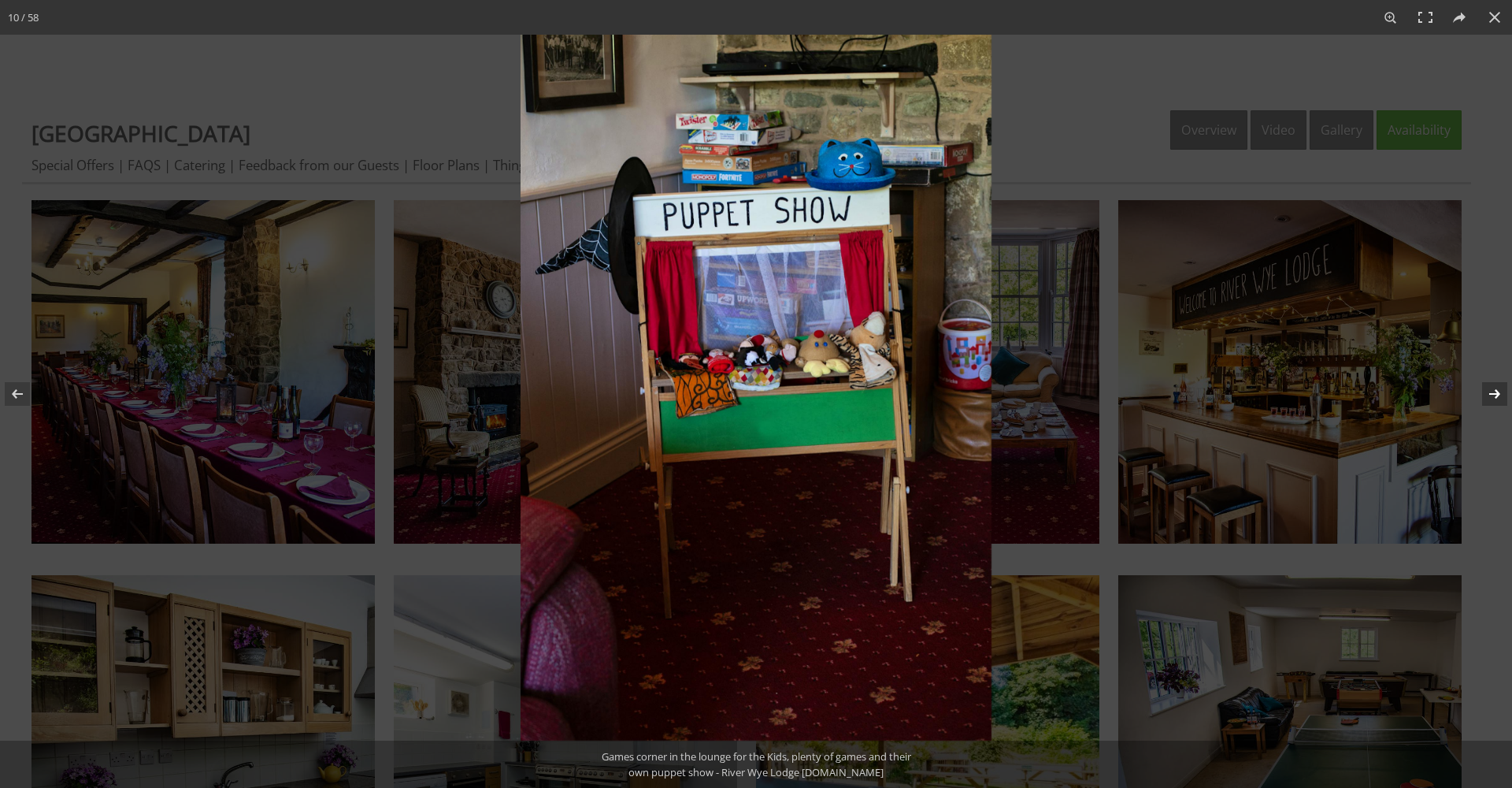
click at [1482, 391] on button at bounding box center [1485, 394] width 56 height 79
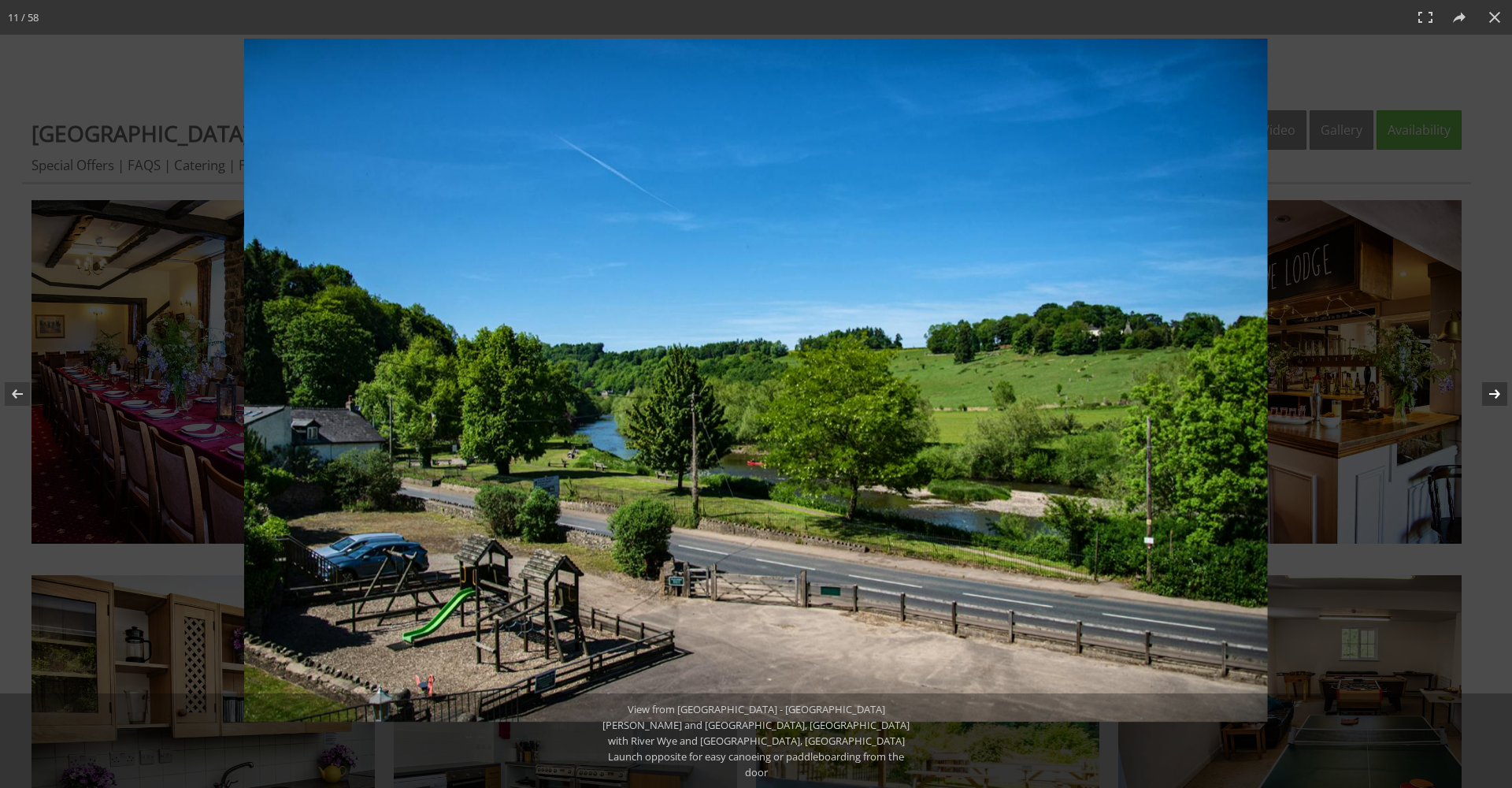
click at [1490, 397] on button at bounding box center [1485, 394] width 56 height 79
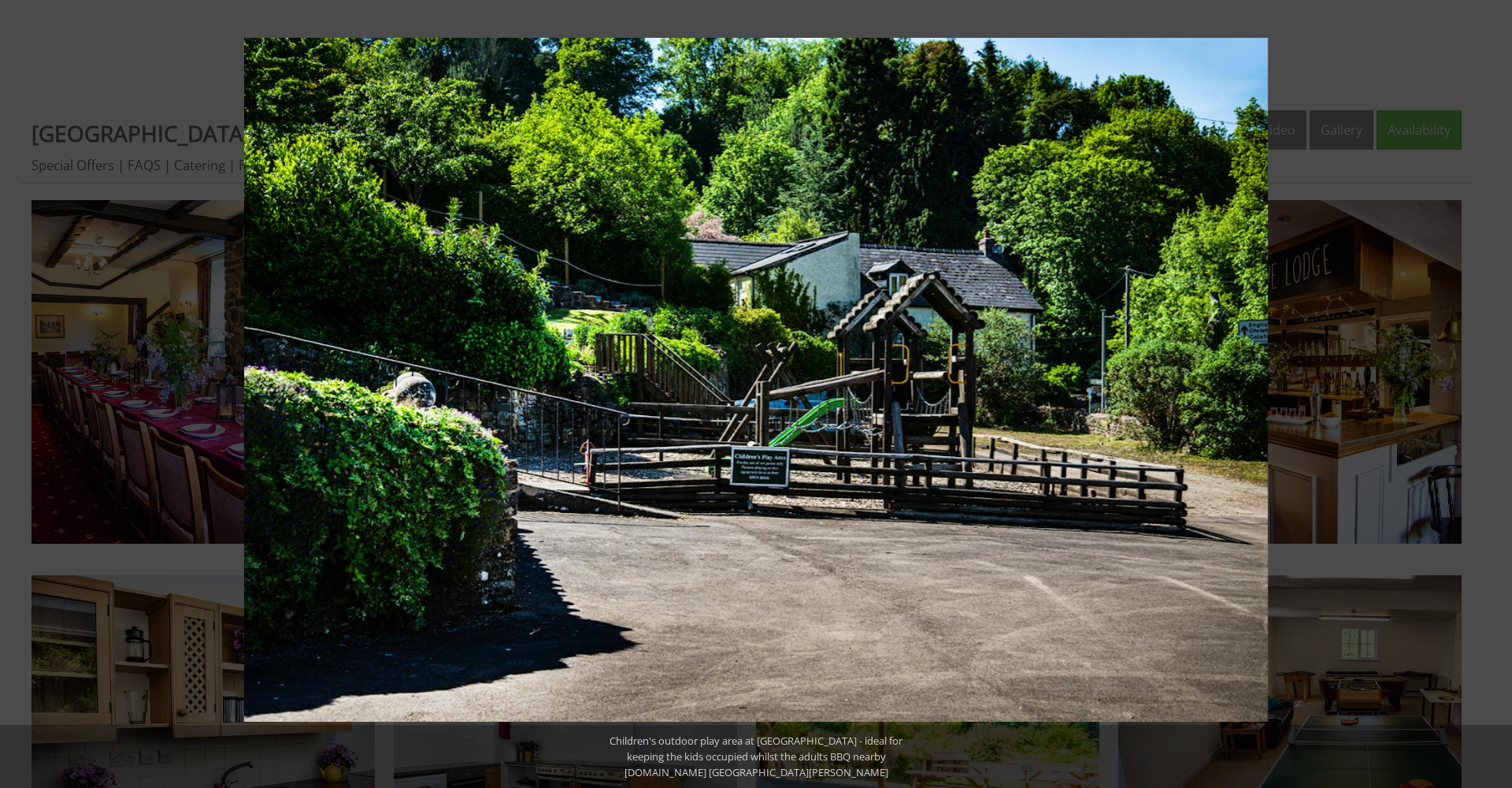
click at [1490, 397] on button at bounding box center [1485, 394] width 56 height 79
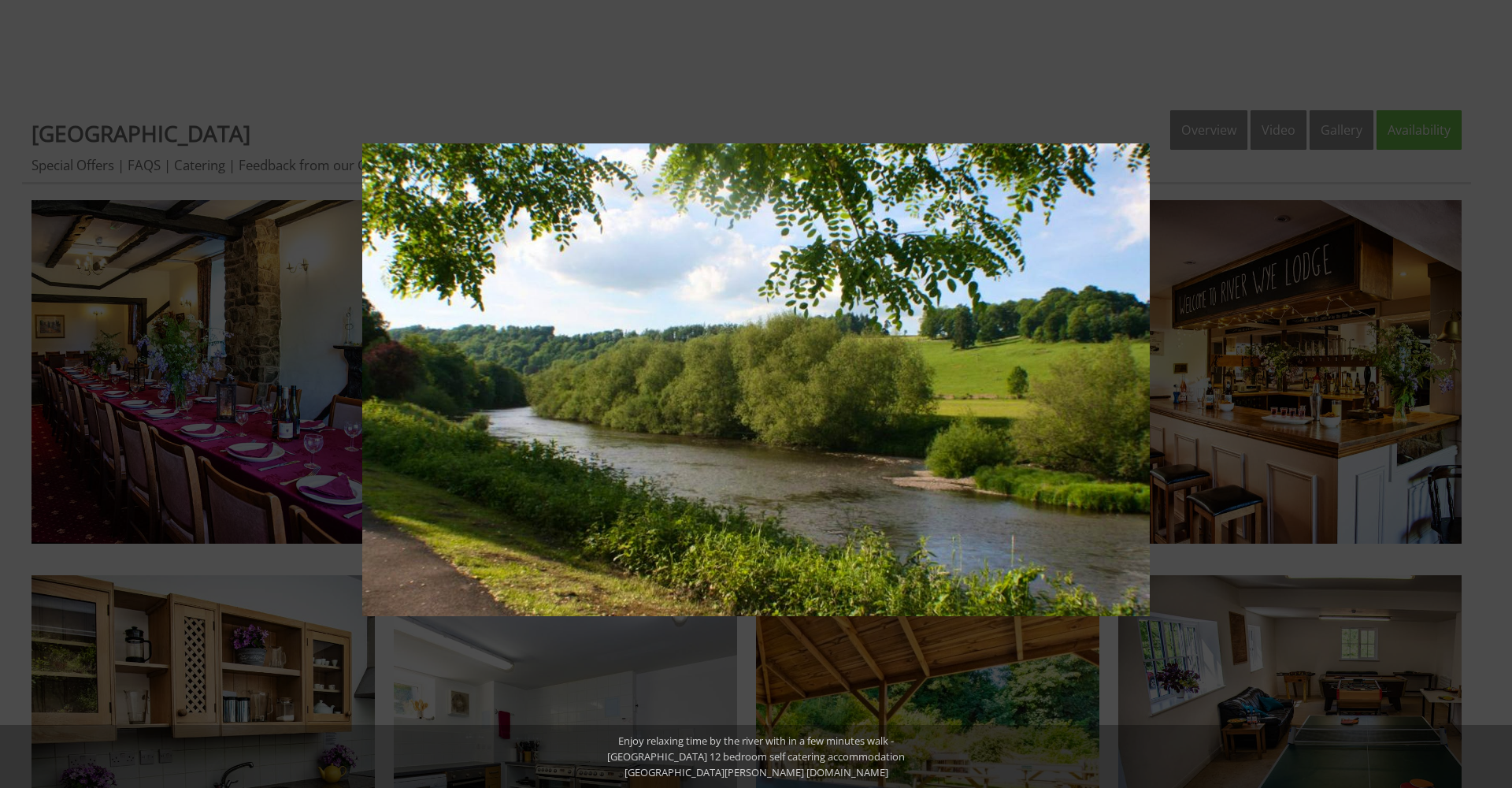
click at [1490, 397] on button at bounding box center [1485, 394] width 56 height 79
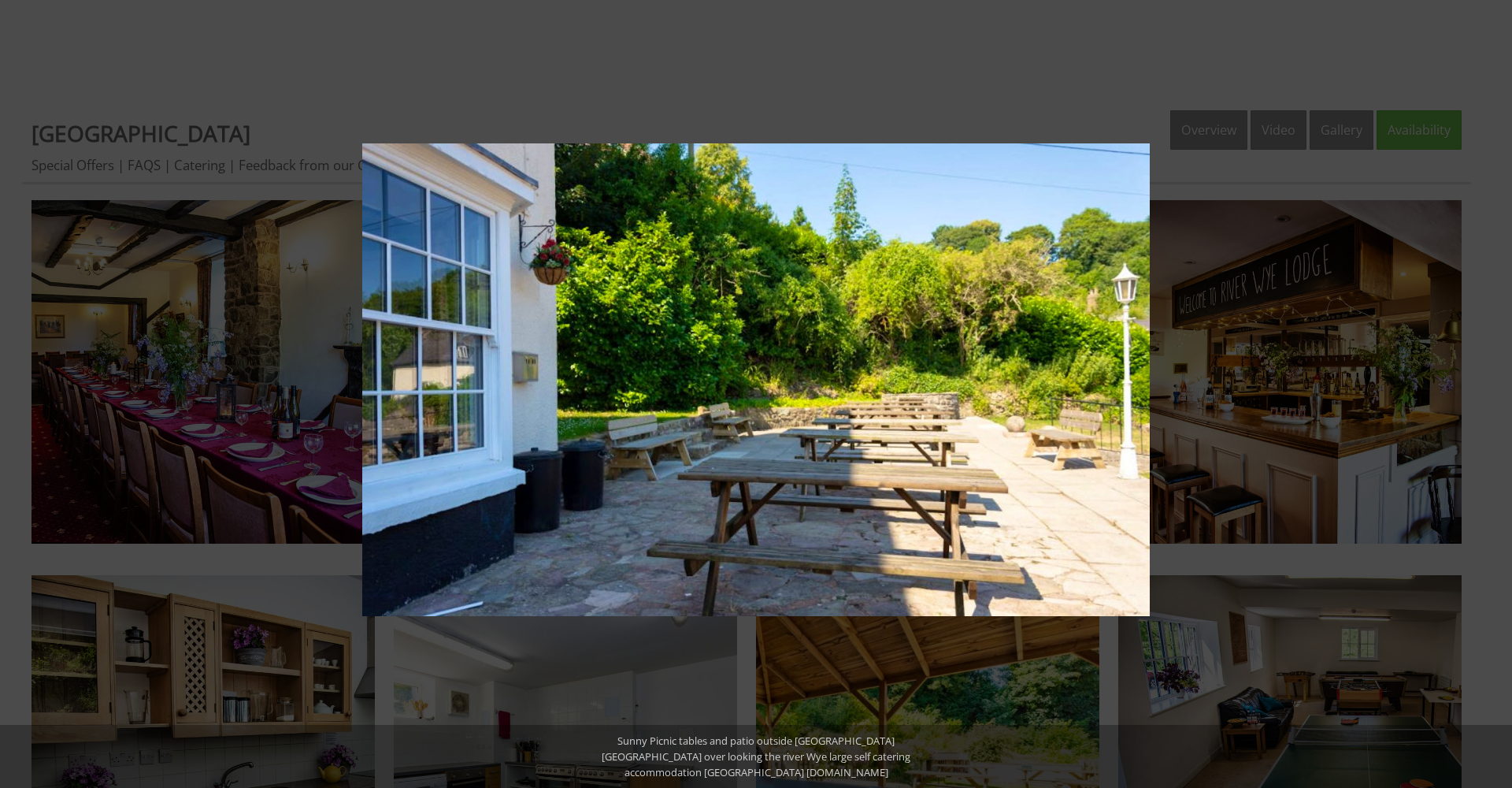
click at [1490, 397] on button at bounding box center [1485, 394] width 56 height 79
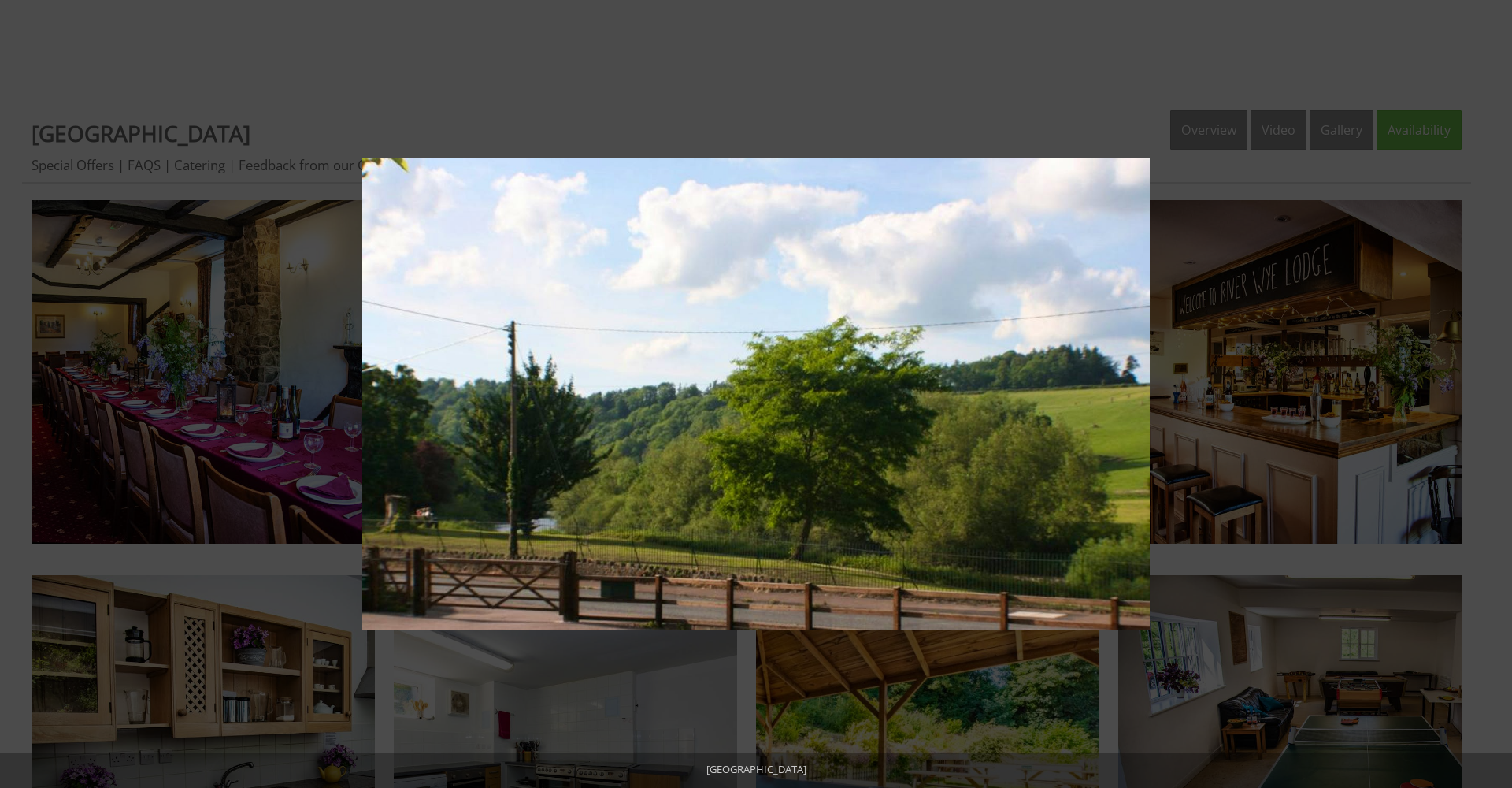
click at [1490, 397] on button at bounding box center [1485, 394] width 56 height 79
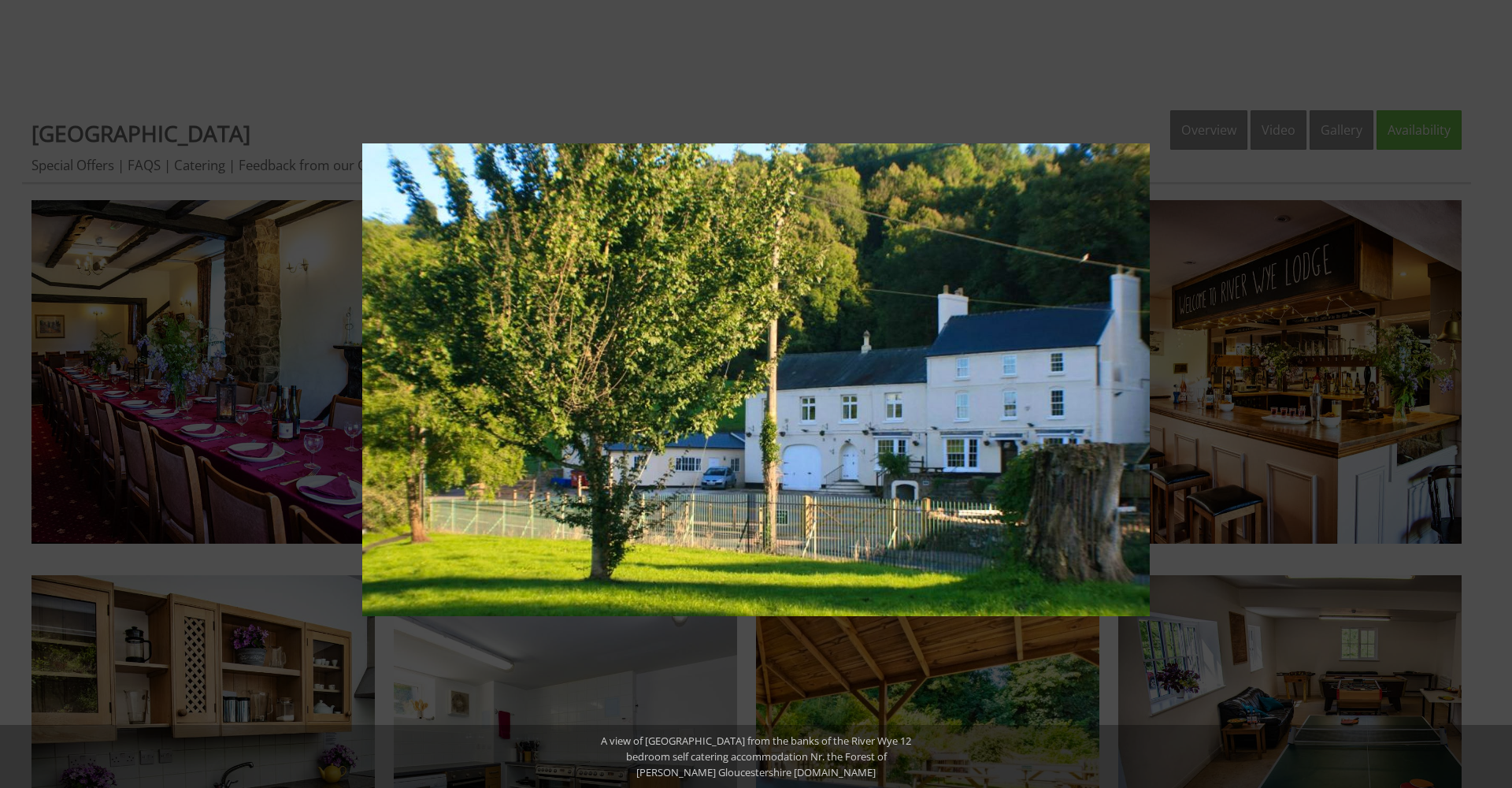
click at [1490, 397] on button at bounding box center [1485, 394] width 56 height 79
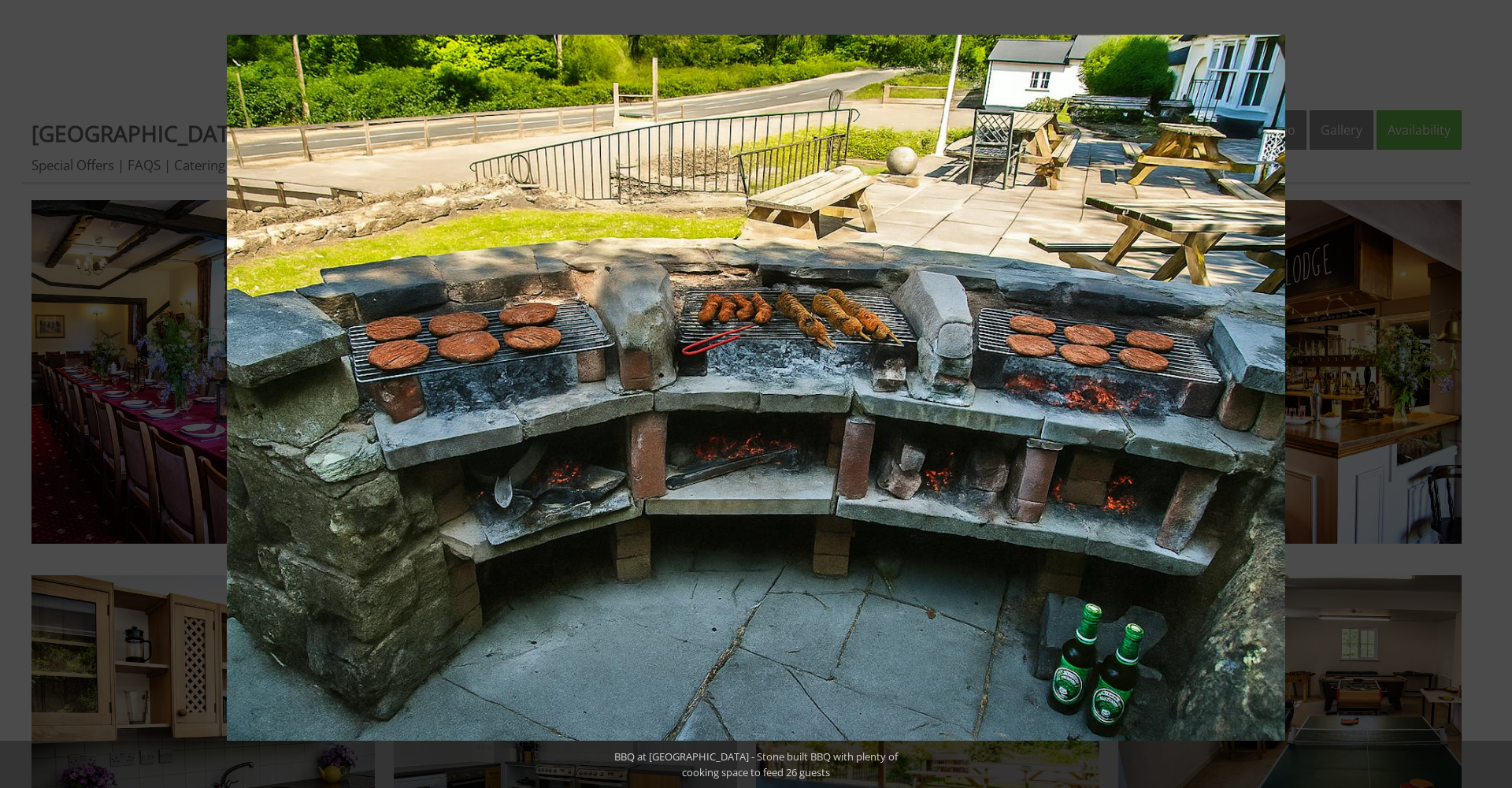
click at [1490, 397] on button at bounding box center [1485, 394] width 56 height 79
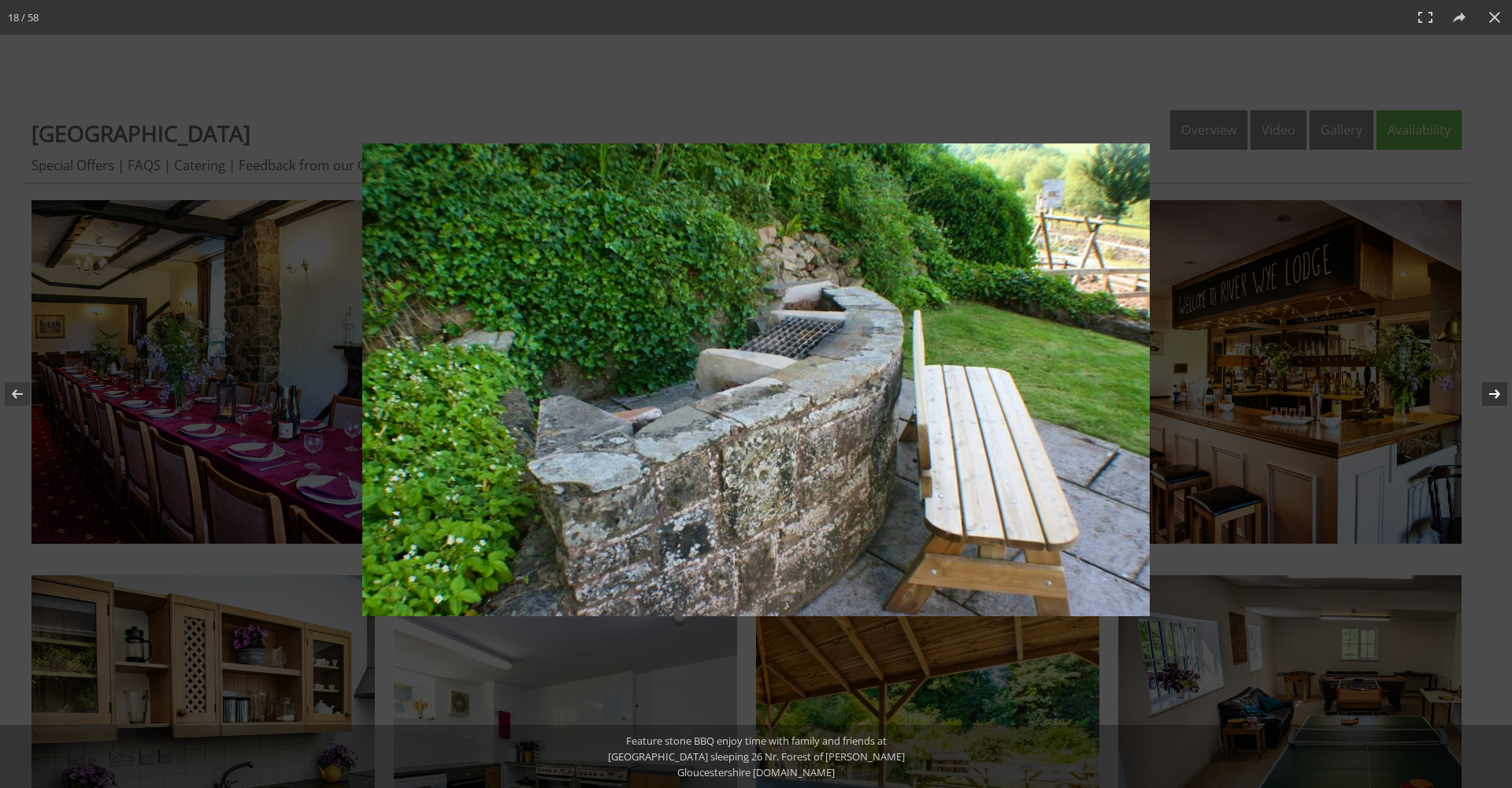
click at [1490, 397] on button at bounding box center [1485, 394] width 56 height 79
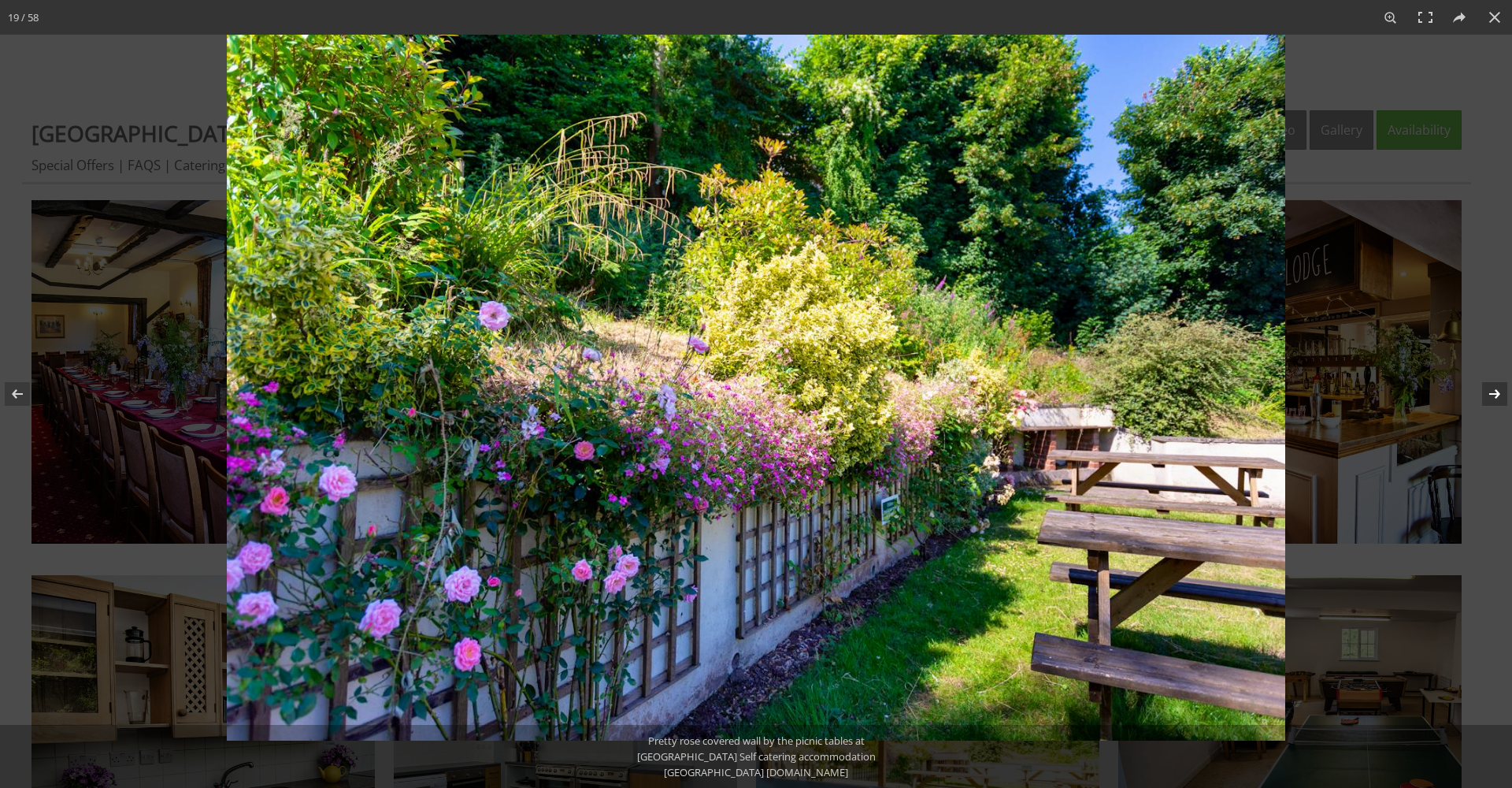
click at [1490, 397] on button at bounding box center [1485, 394] width 56 height 79
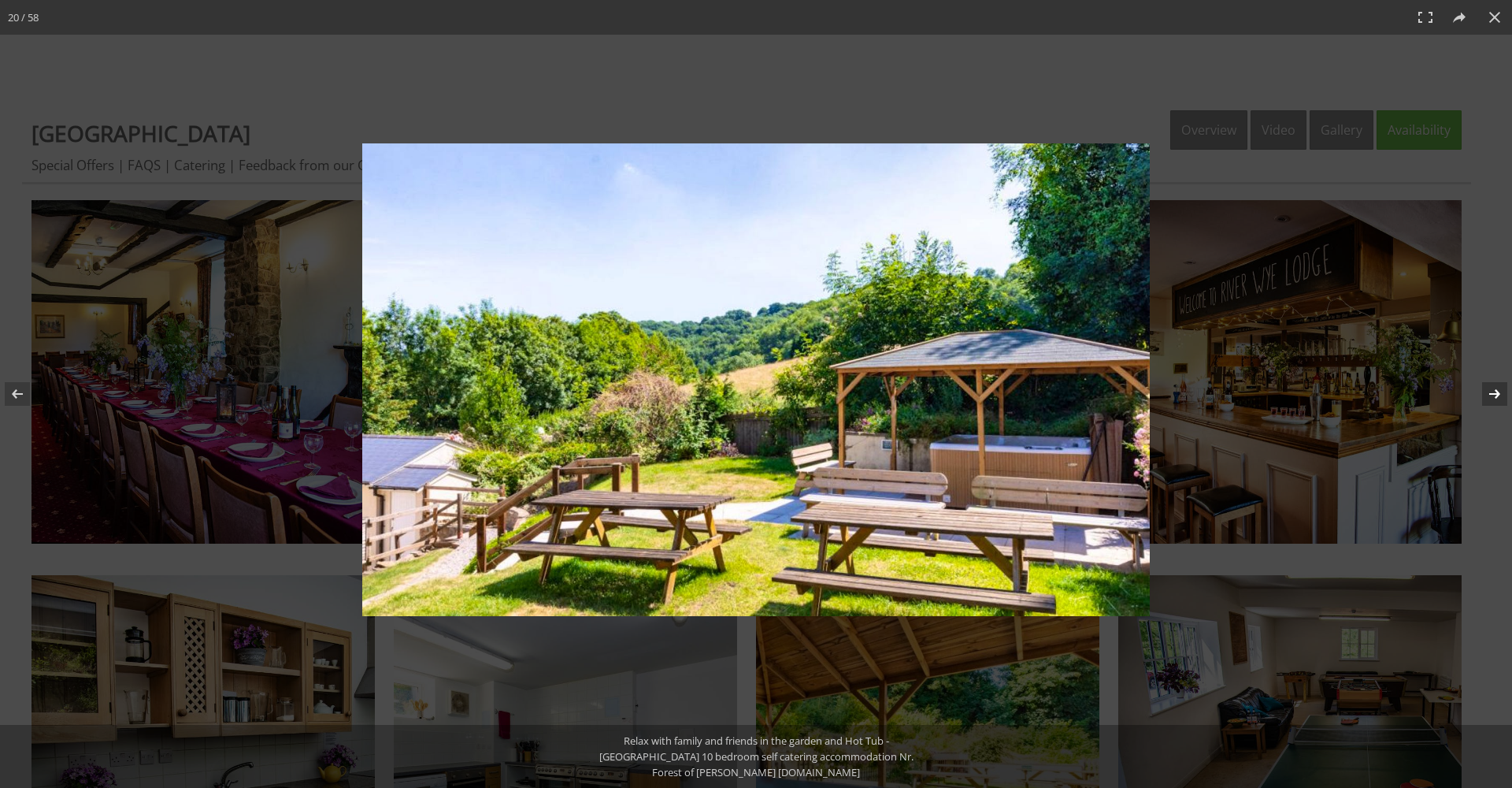
click at [1490, 397] on button at bounding box center [1485, 394] width 56 height 79
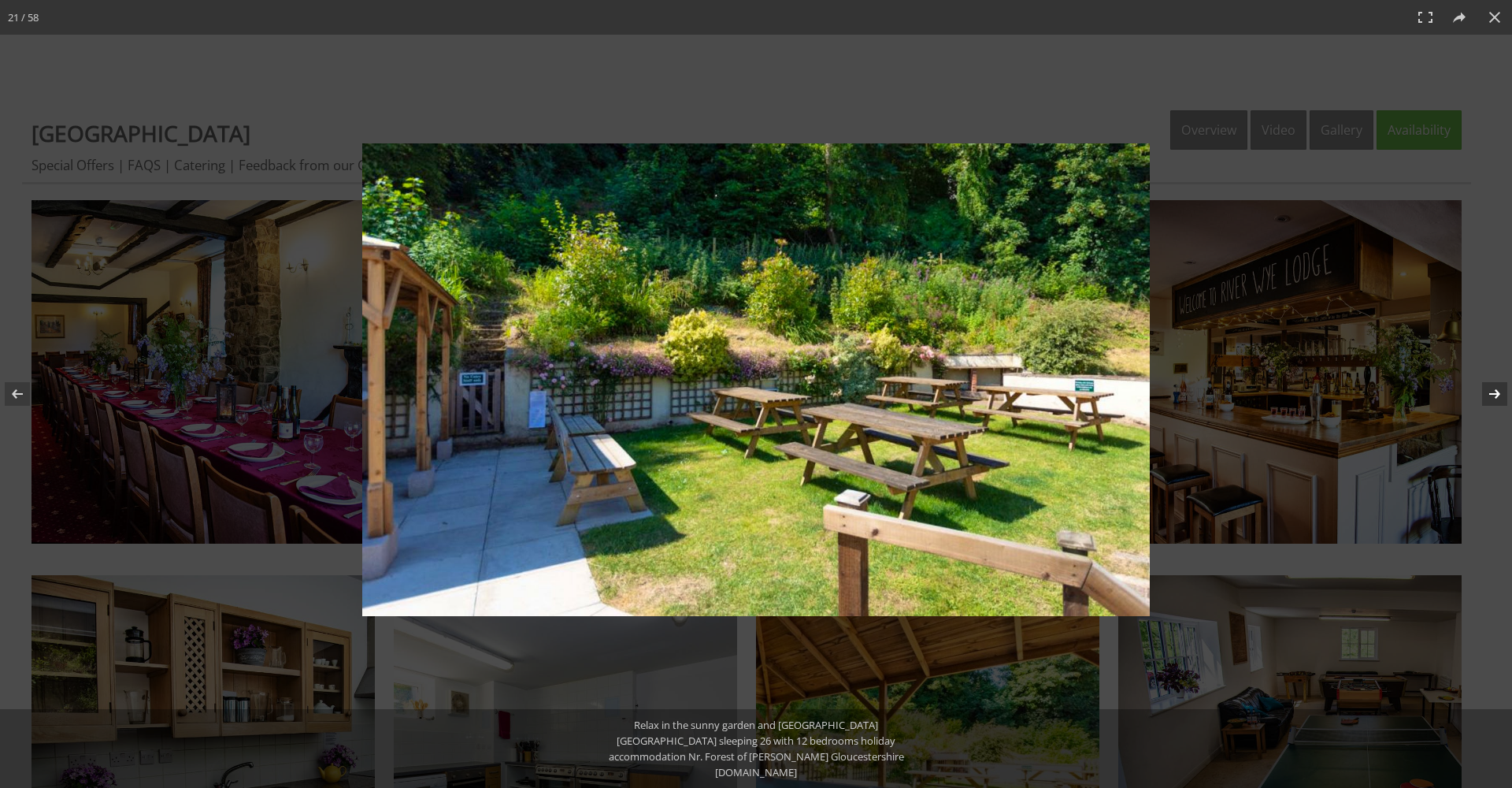
click at [1490, 397] on button at bounding box center [1485, 394] width 56 height 79
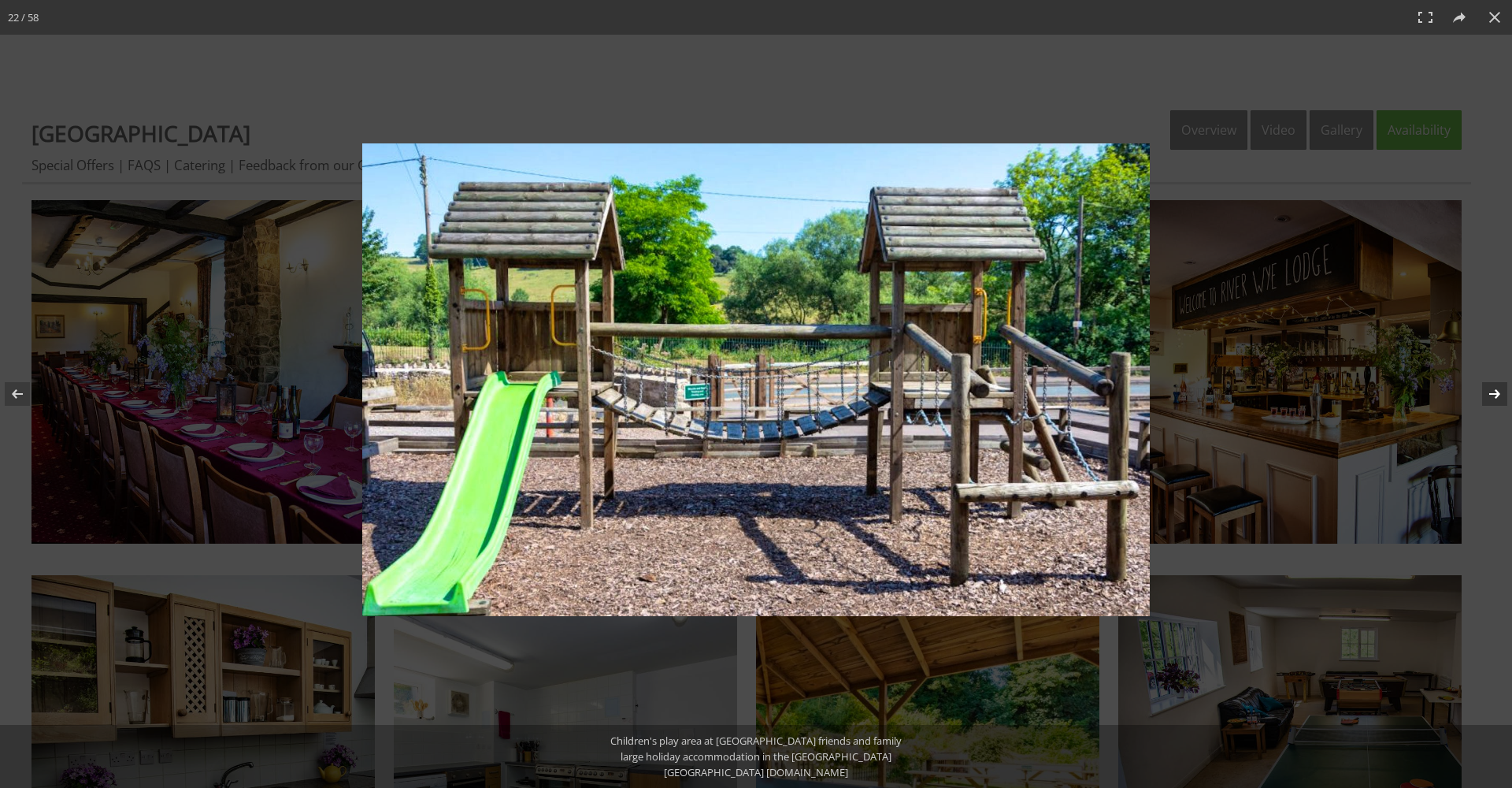
click at [1490, 397] on button at bounding box center [1485, 394] width 56 height 79
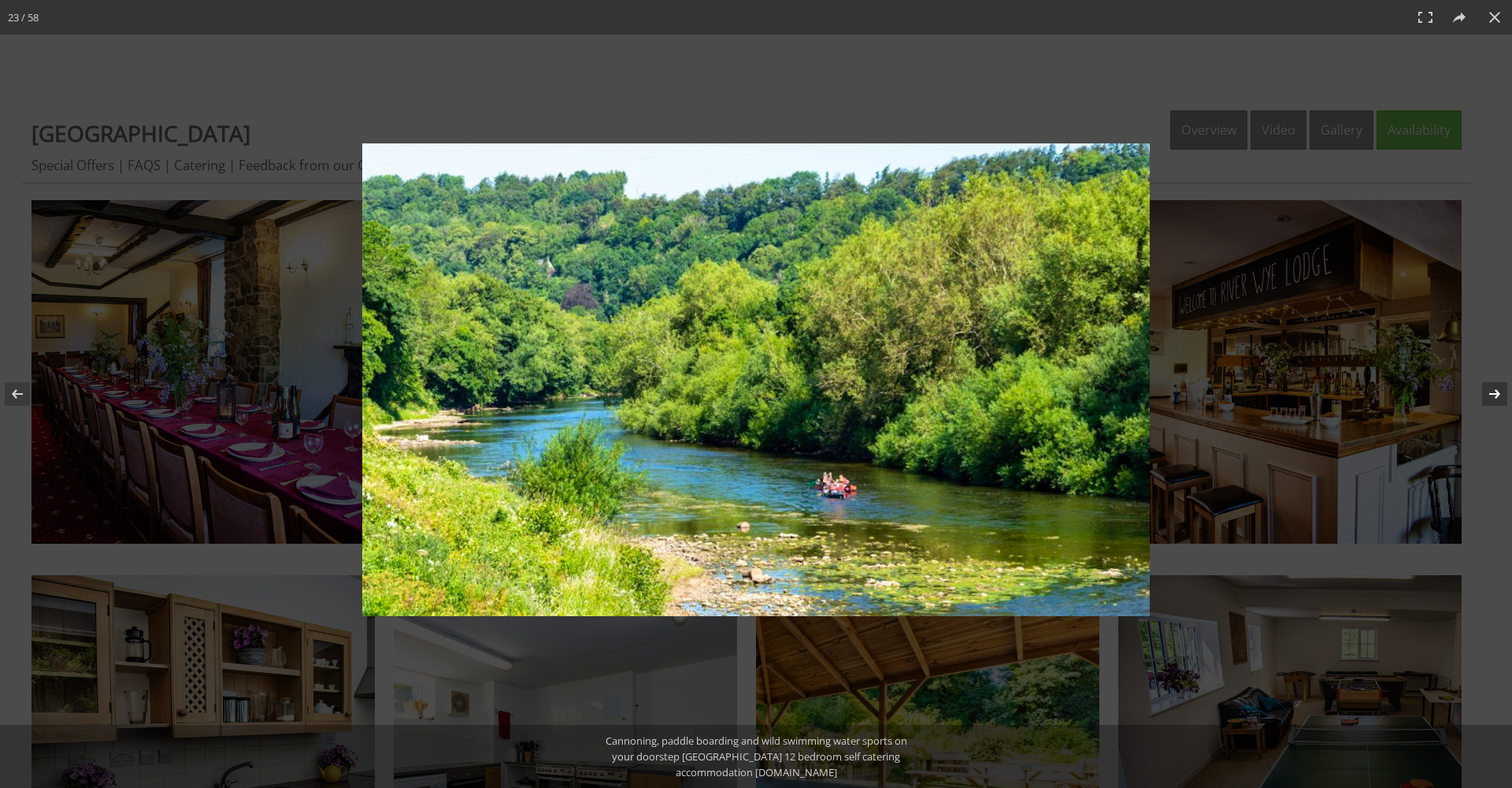
click at [1490, 397] on button at bounding box center [1485, 394] width 56 height 79
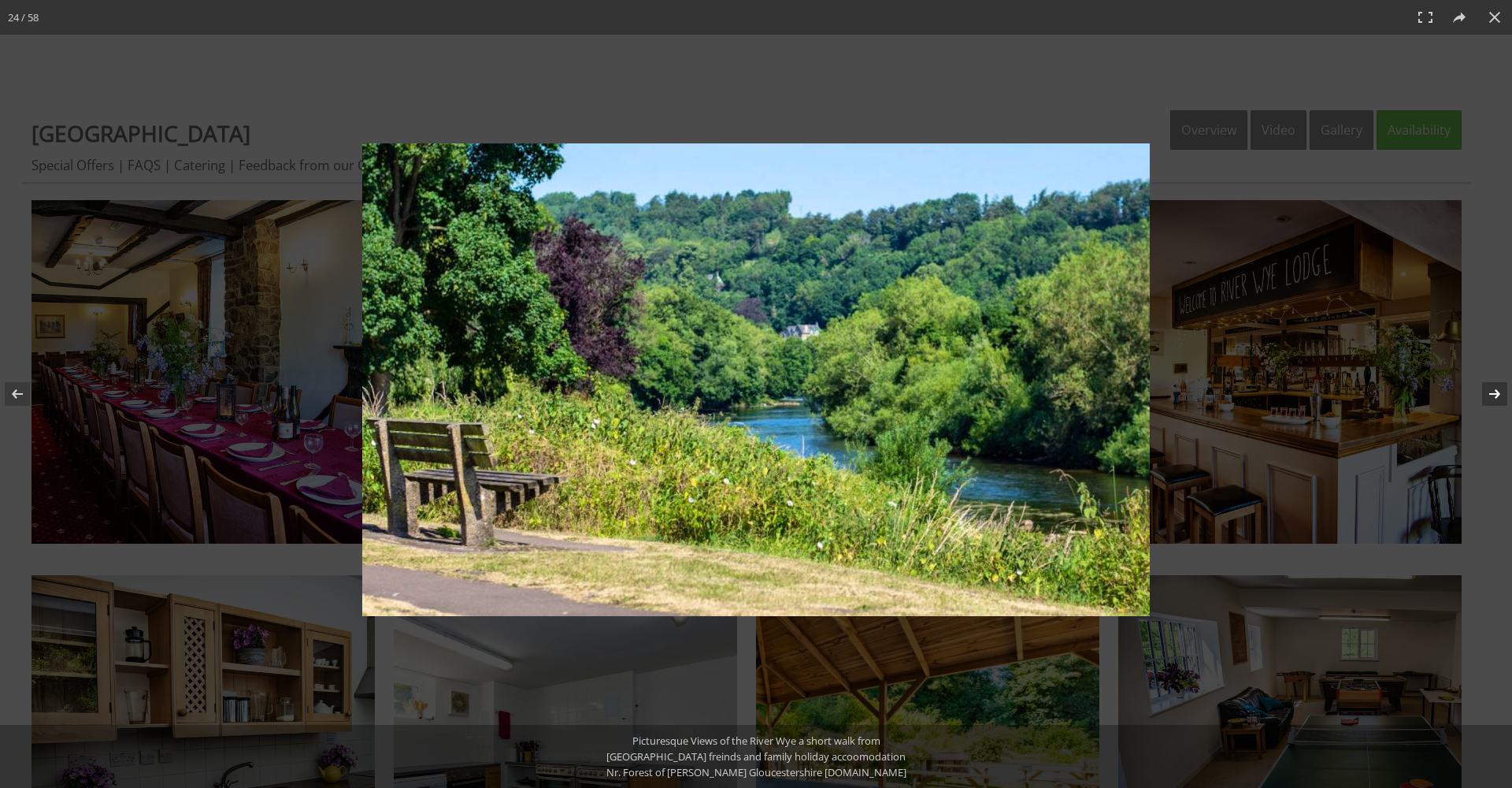
click at [1490, 397] on button at bounding box center [1485, 394] width 56 height 79
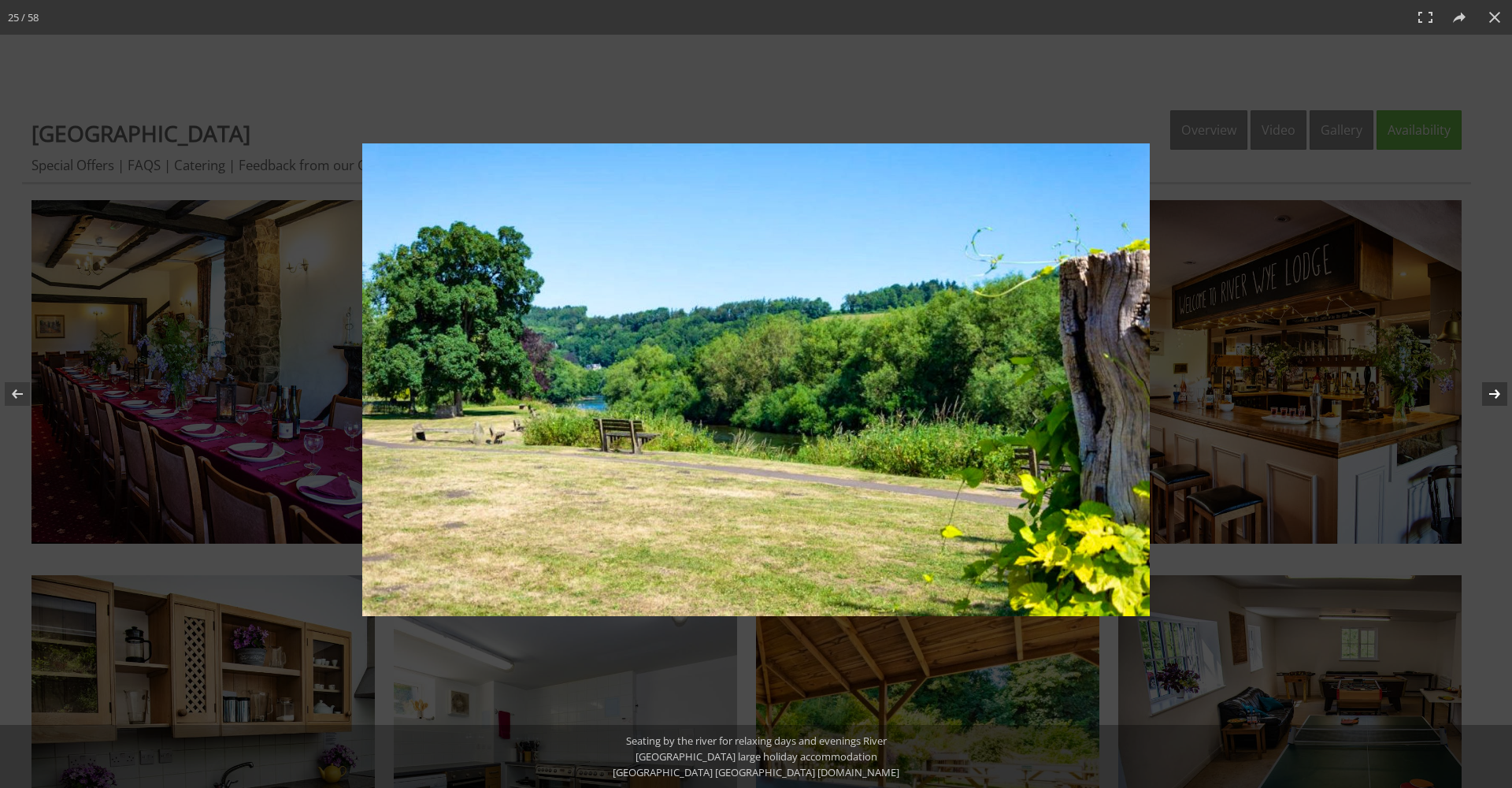
click at [1490, 397] on button at bounding box center [1485, 394] width 56 height 79
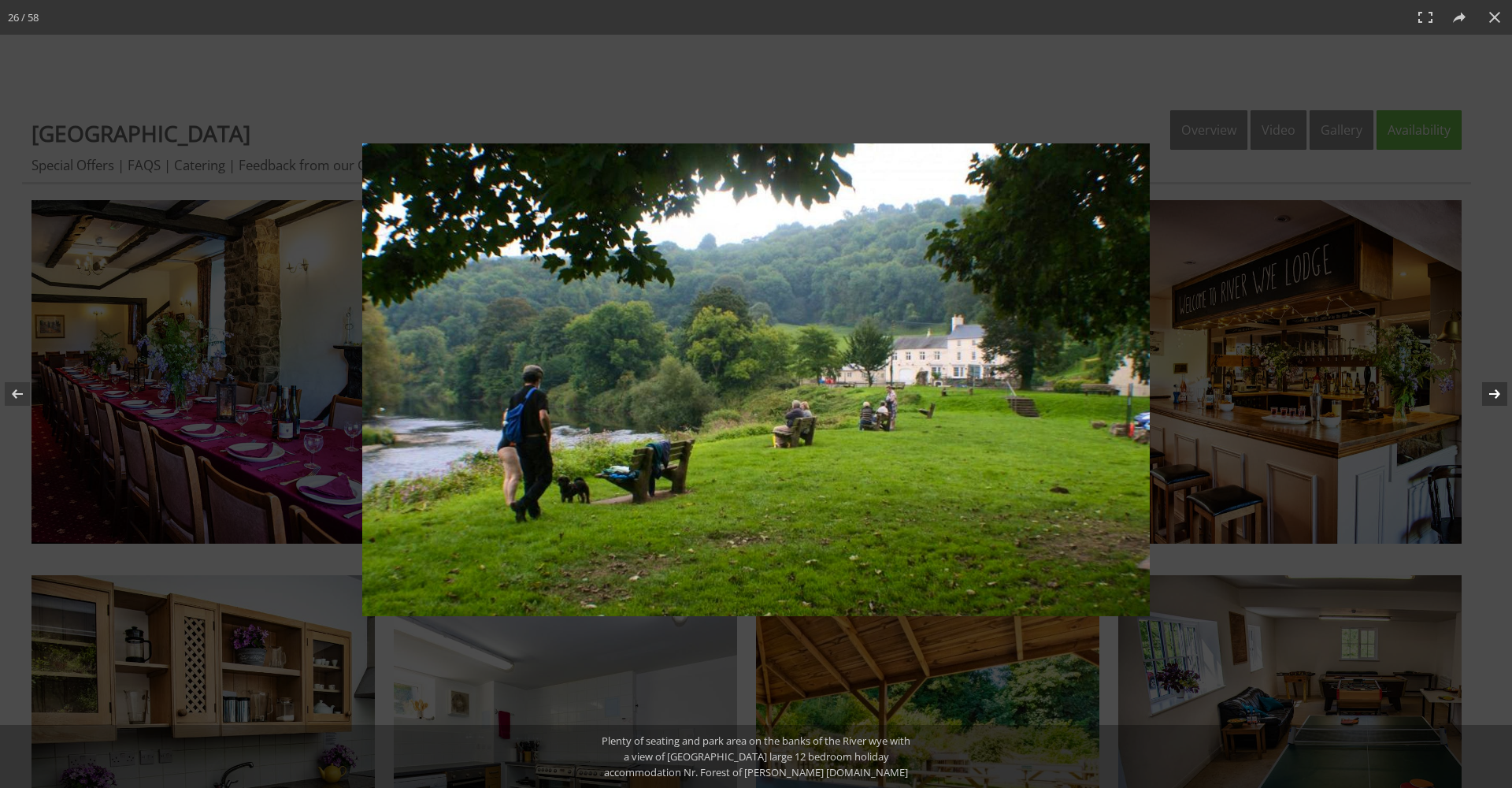
click at [1490, 397] on button at bounding box center [1485, 394] width 56 height 79
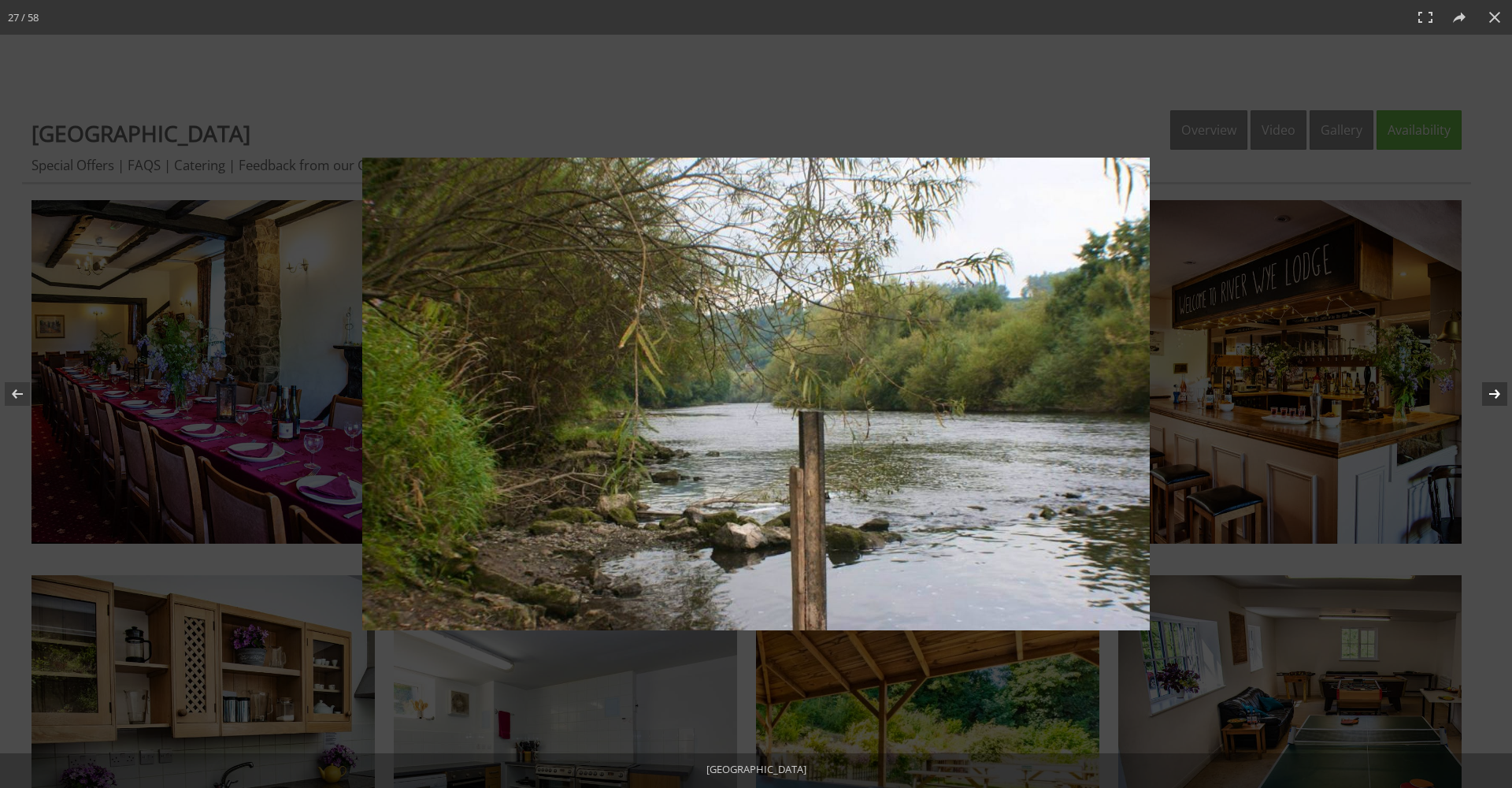
click at [1490, 397] on button at bounding box center [1485, 394] width 56 height 79
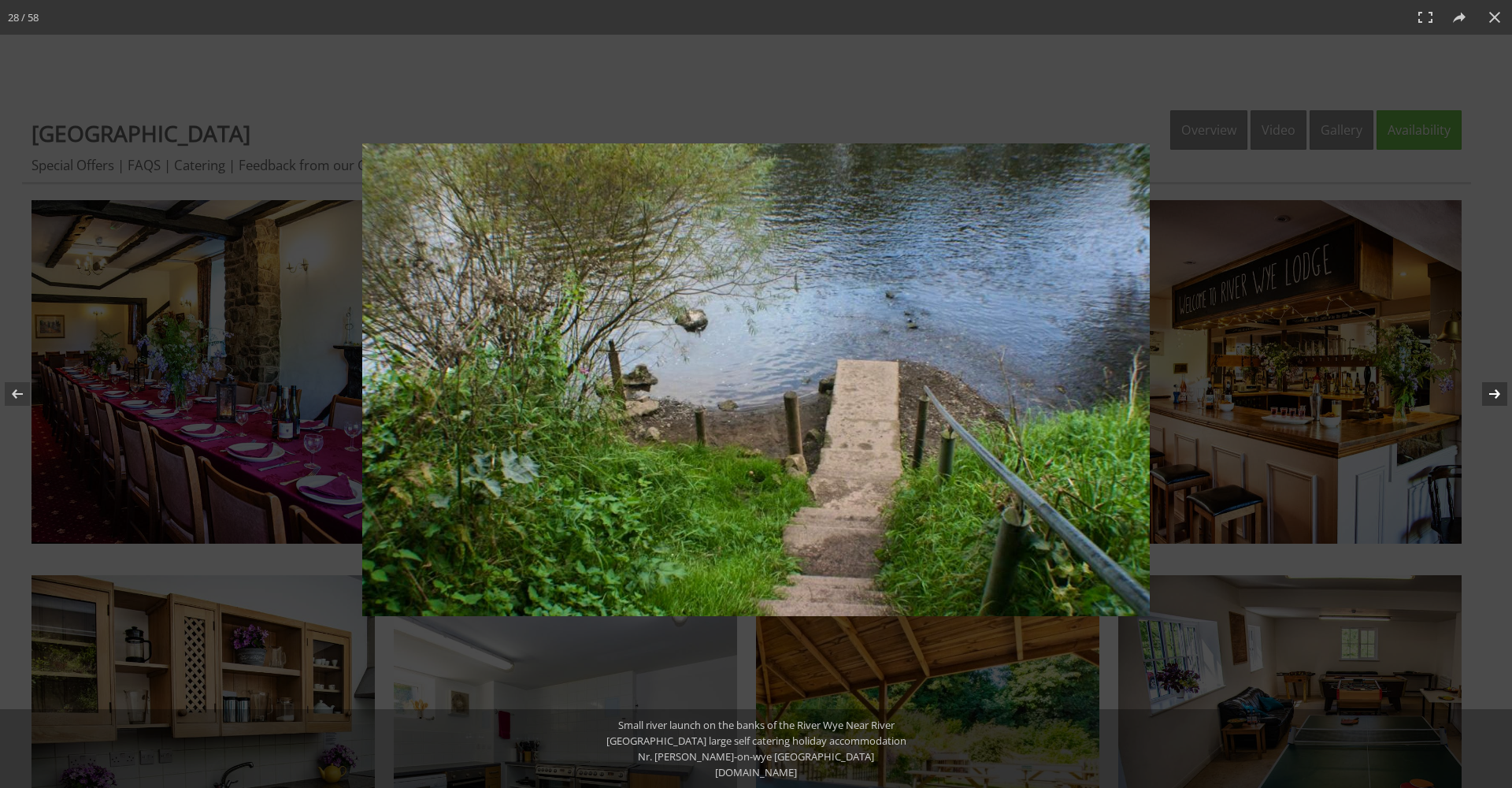
click at [1490, 397] on button at bounding box center [1485, 394] width 56 height 79
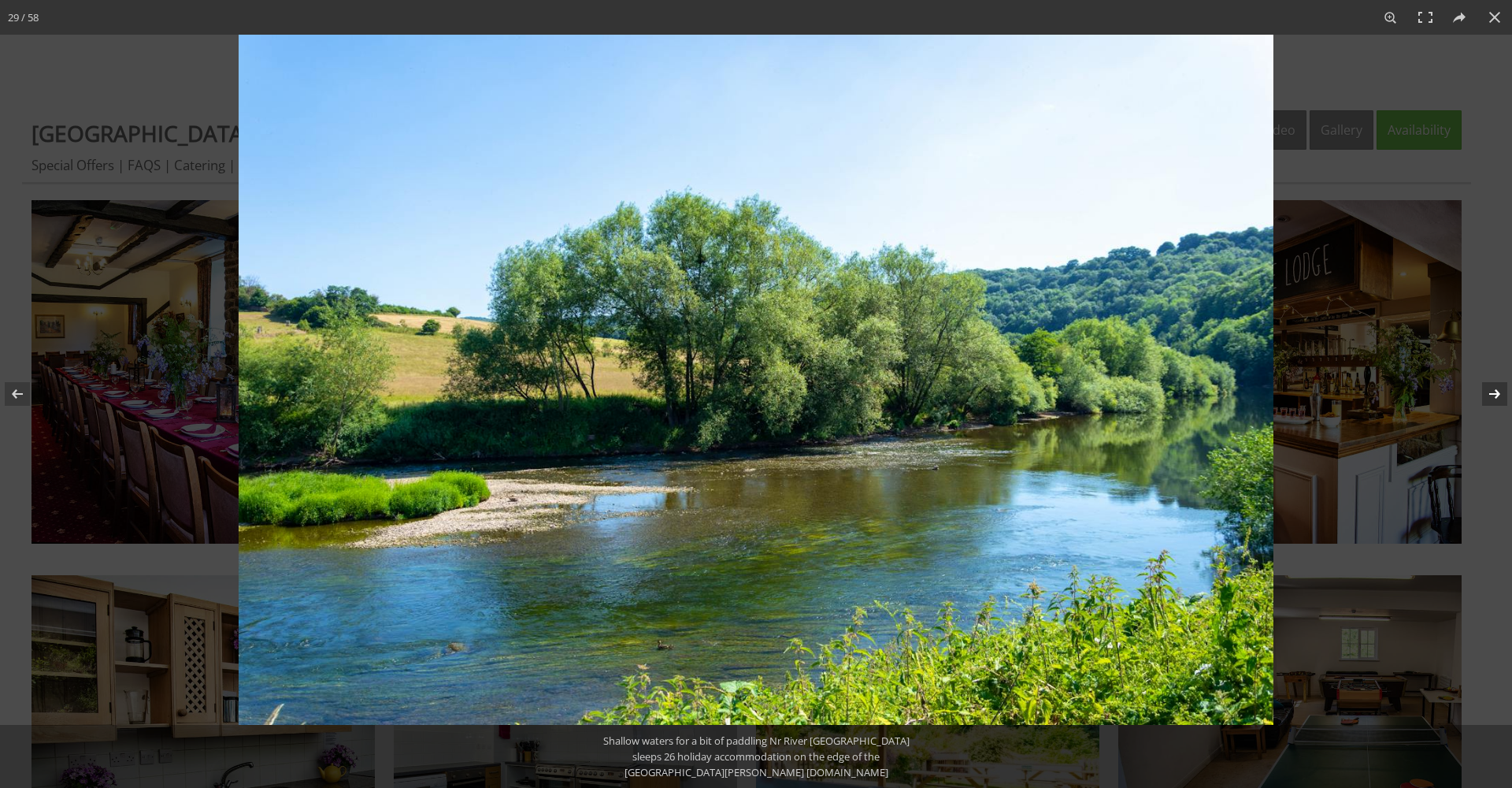
click at [1490, 397] on button at bounding box center [1485, 394] width 56 height 79
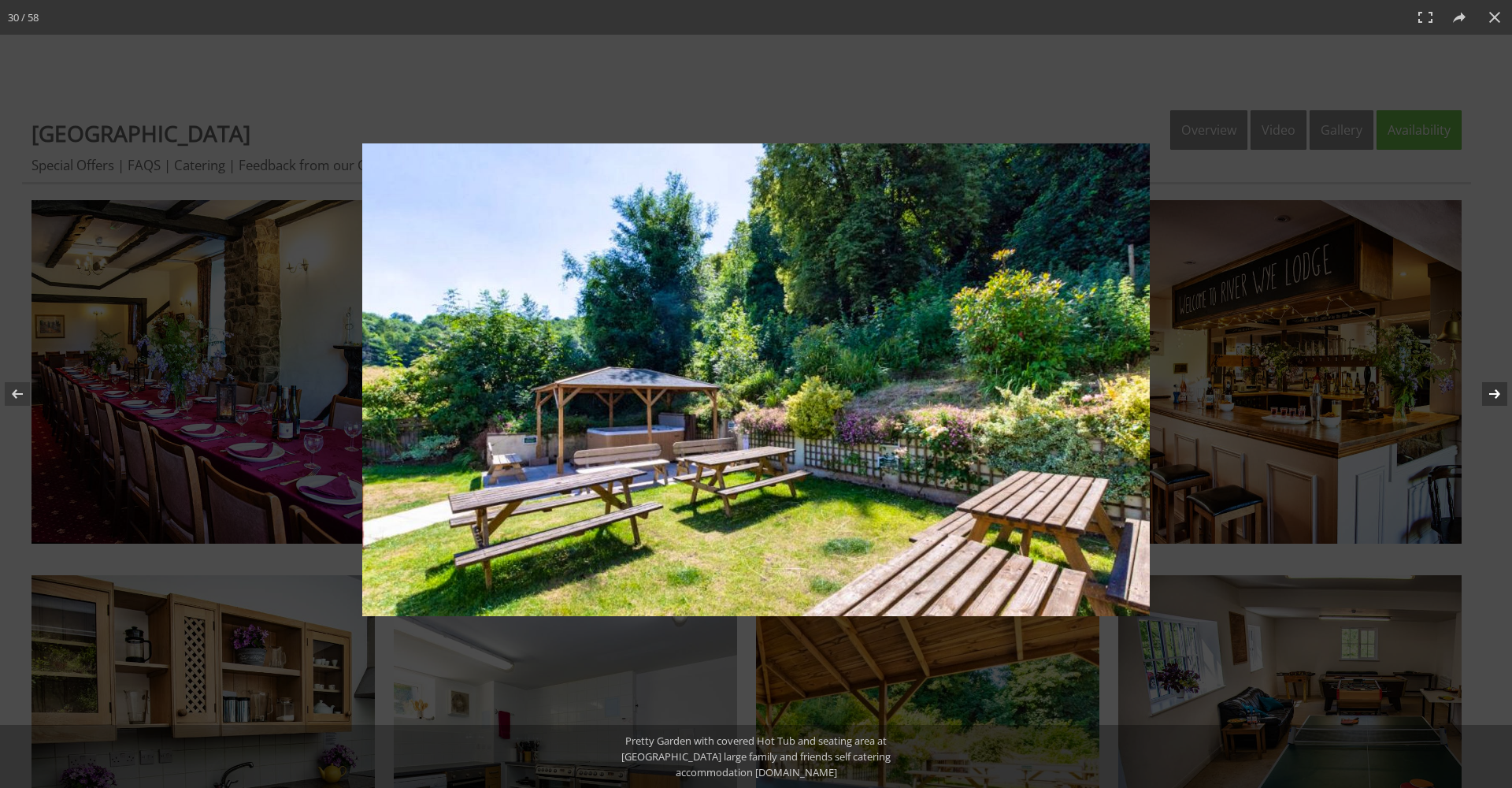
click at [1490, 397] on button at bounding box center [1485, 394] width 56 height 79
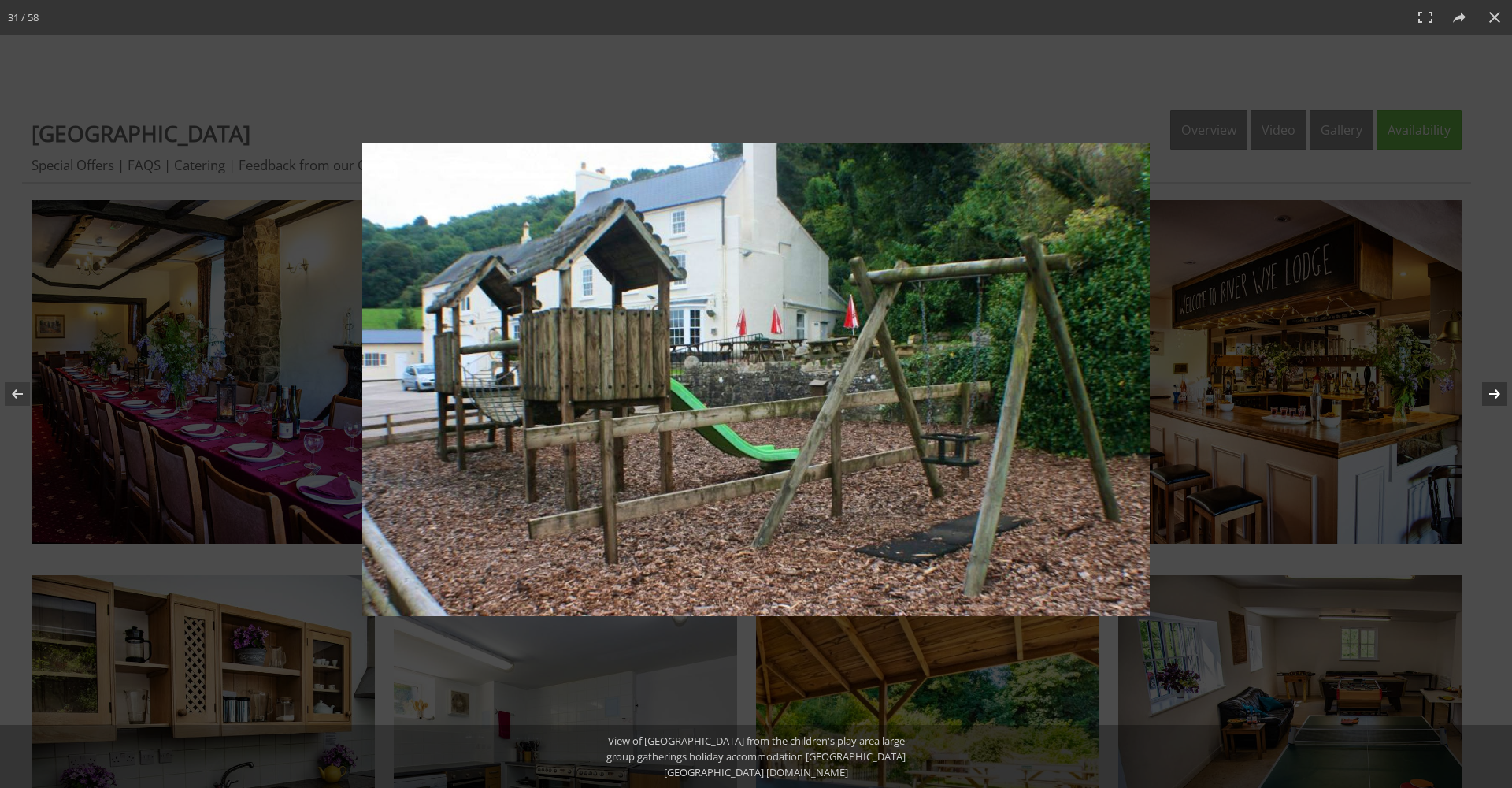
click at [1490, 397] on button at bounding box center [1485, 394] width 56 height 79
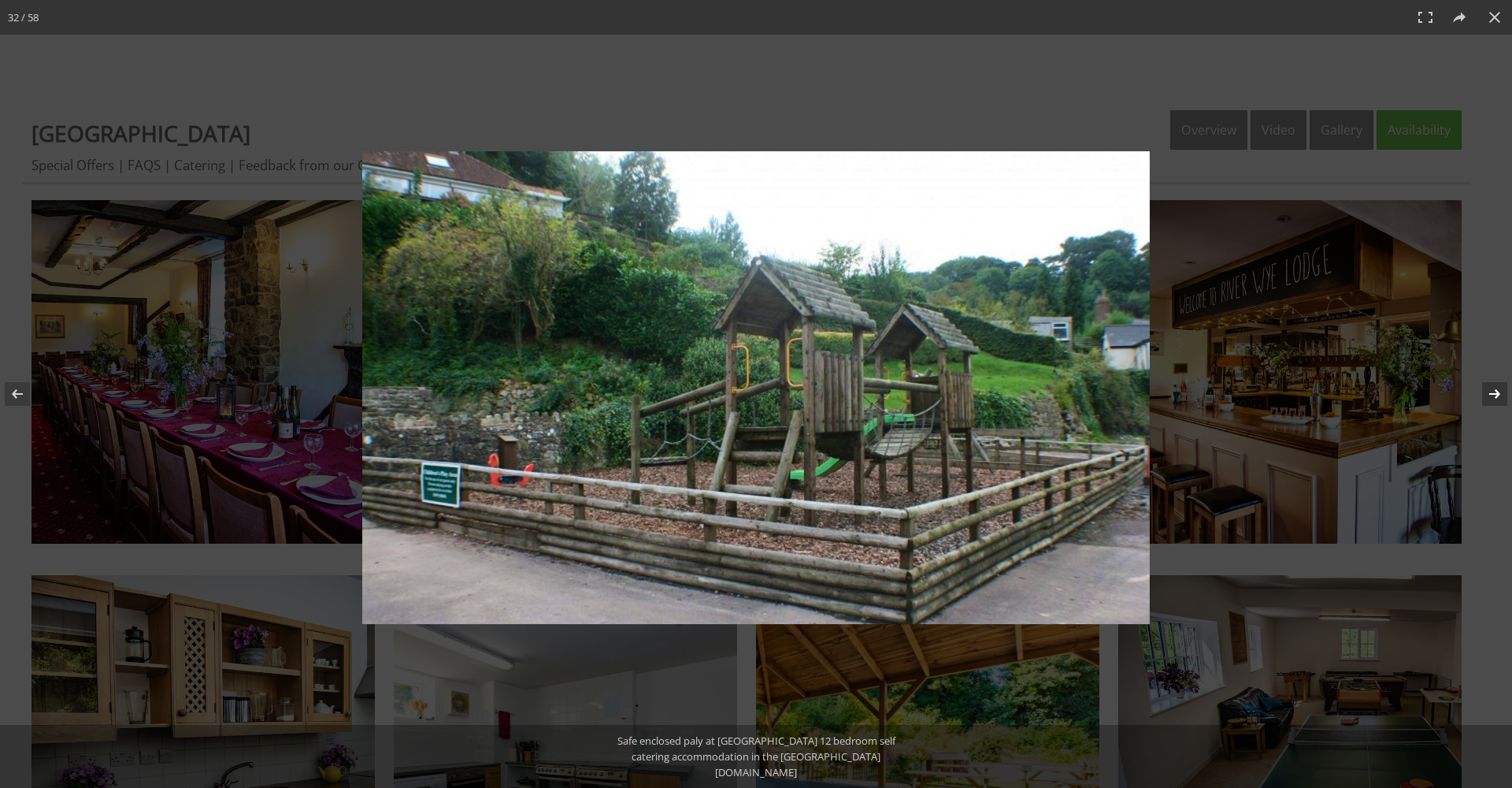
click at [1490, 397] on button at bounding box center [1485, 394] width 56 height 79
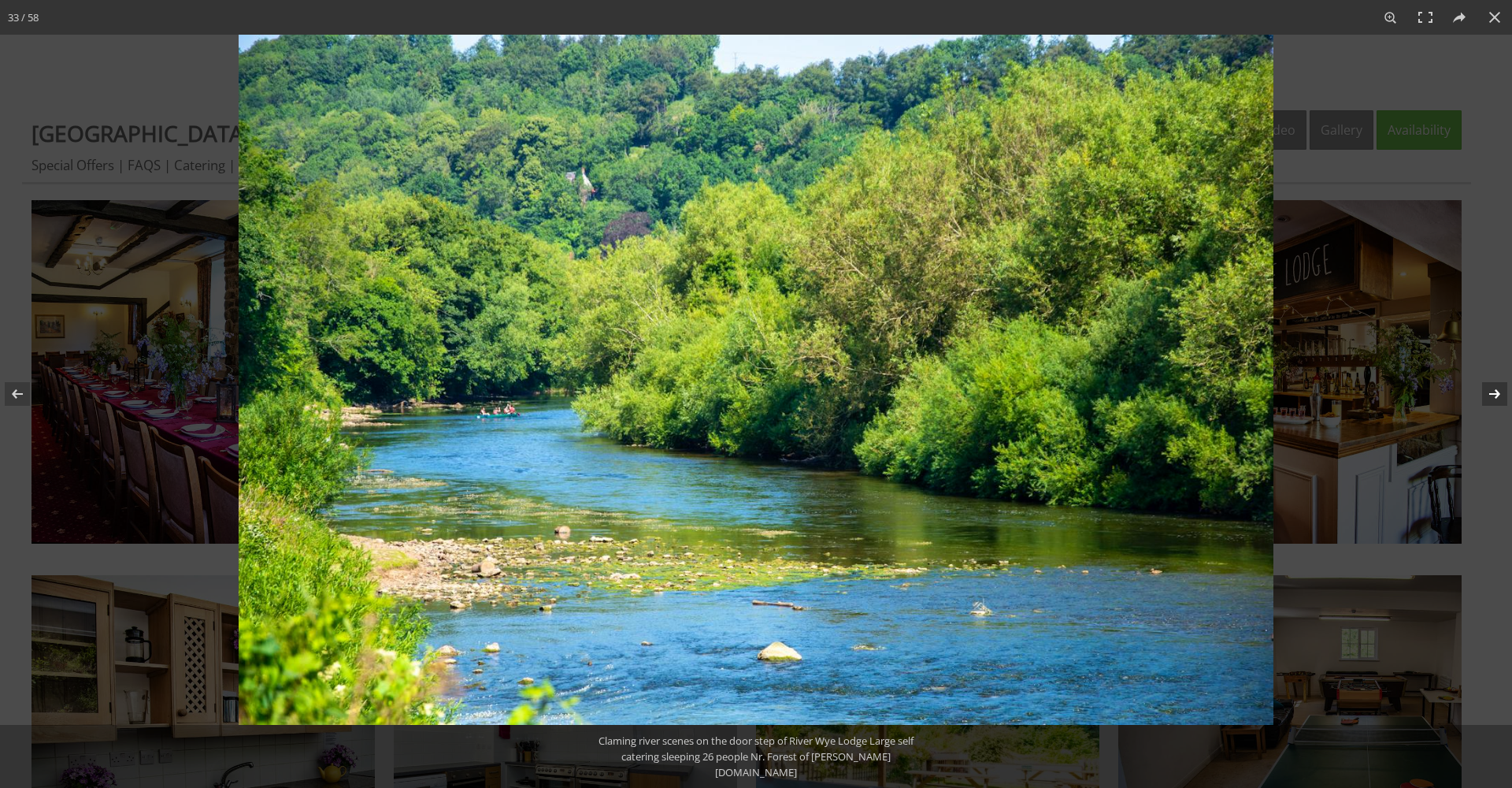
click at [1490, 397] on button at bounding box center [1485, 394] width 56 height 79
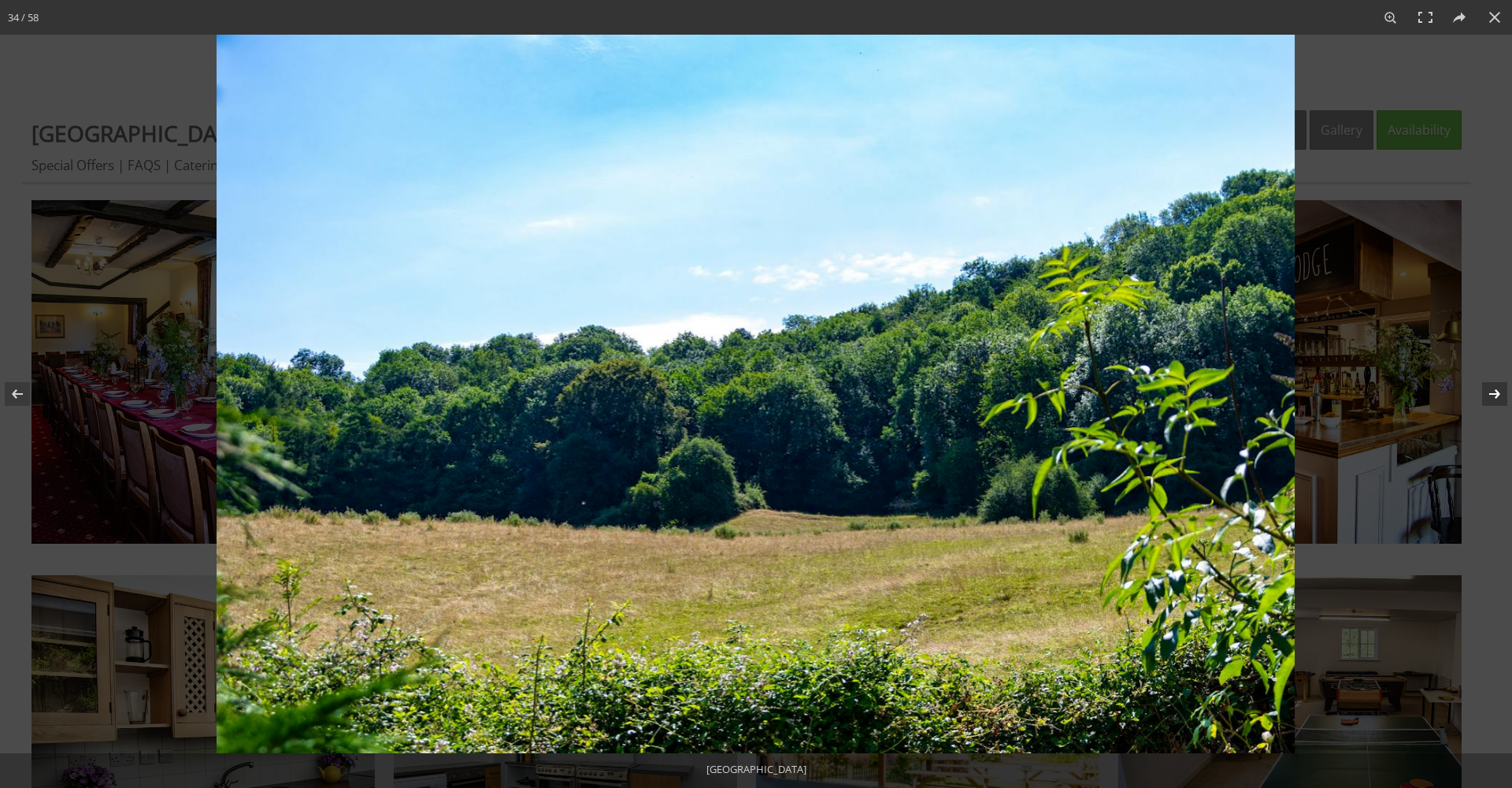
click at [1490, 397] on button at bounding box center [1485, 394] width 56 height 79
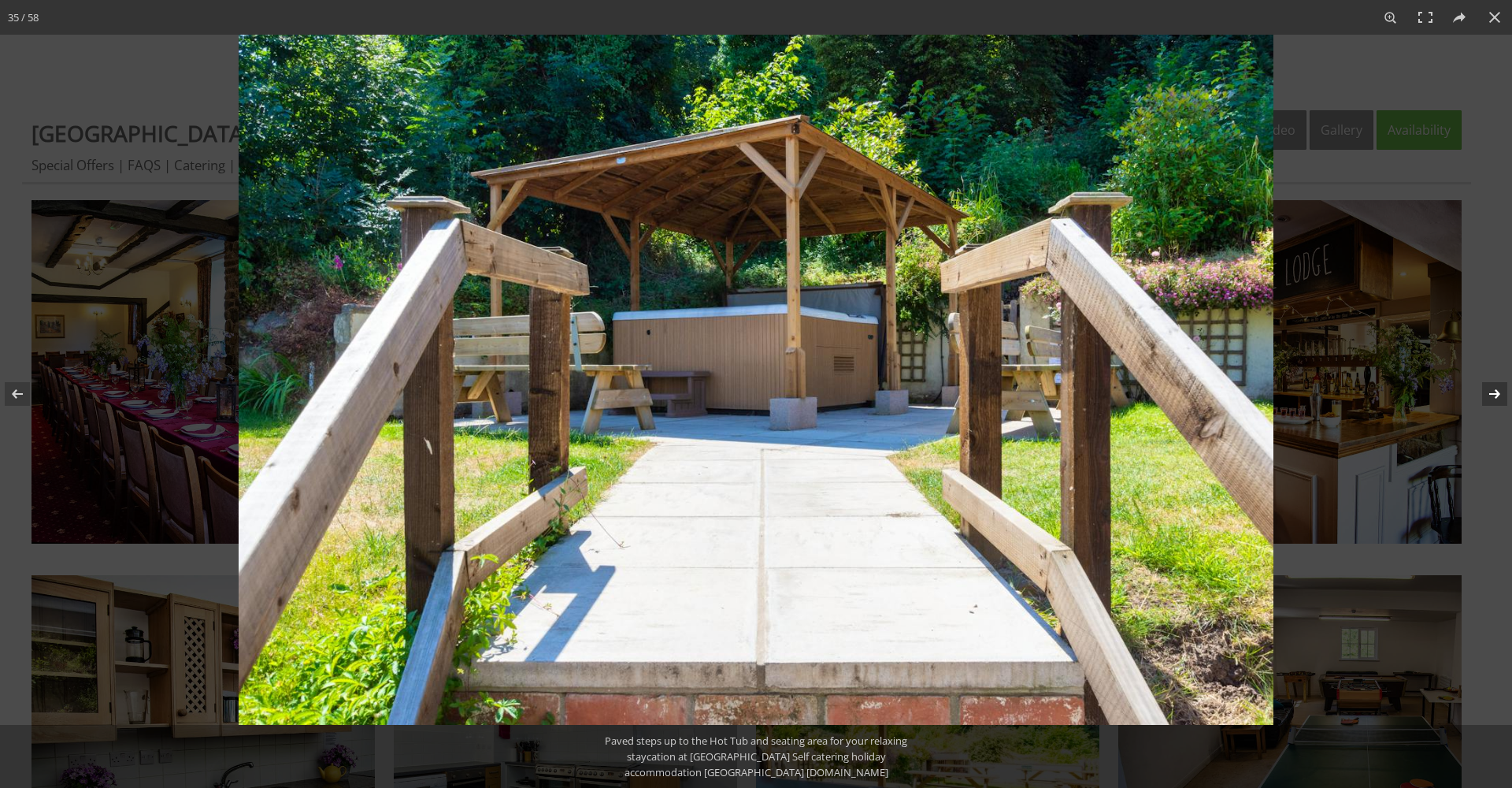
click at [1490, 397] on button at bounding box center [1485, 394] width 56 height 79
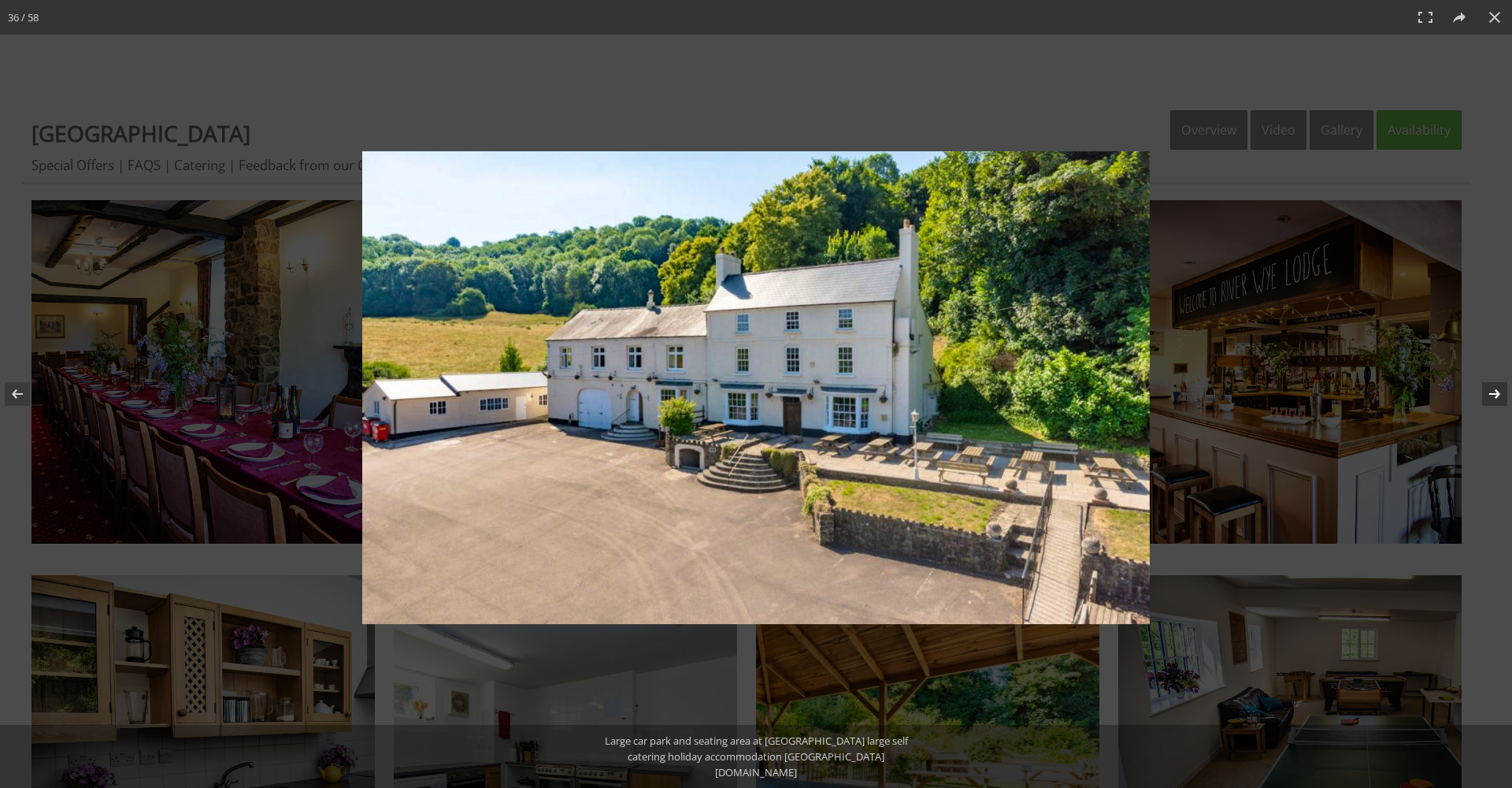
click at [1490, 397] on button at bounding box center [1485, 394] width 56 height 79
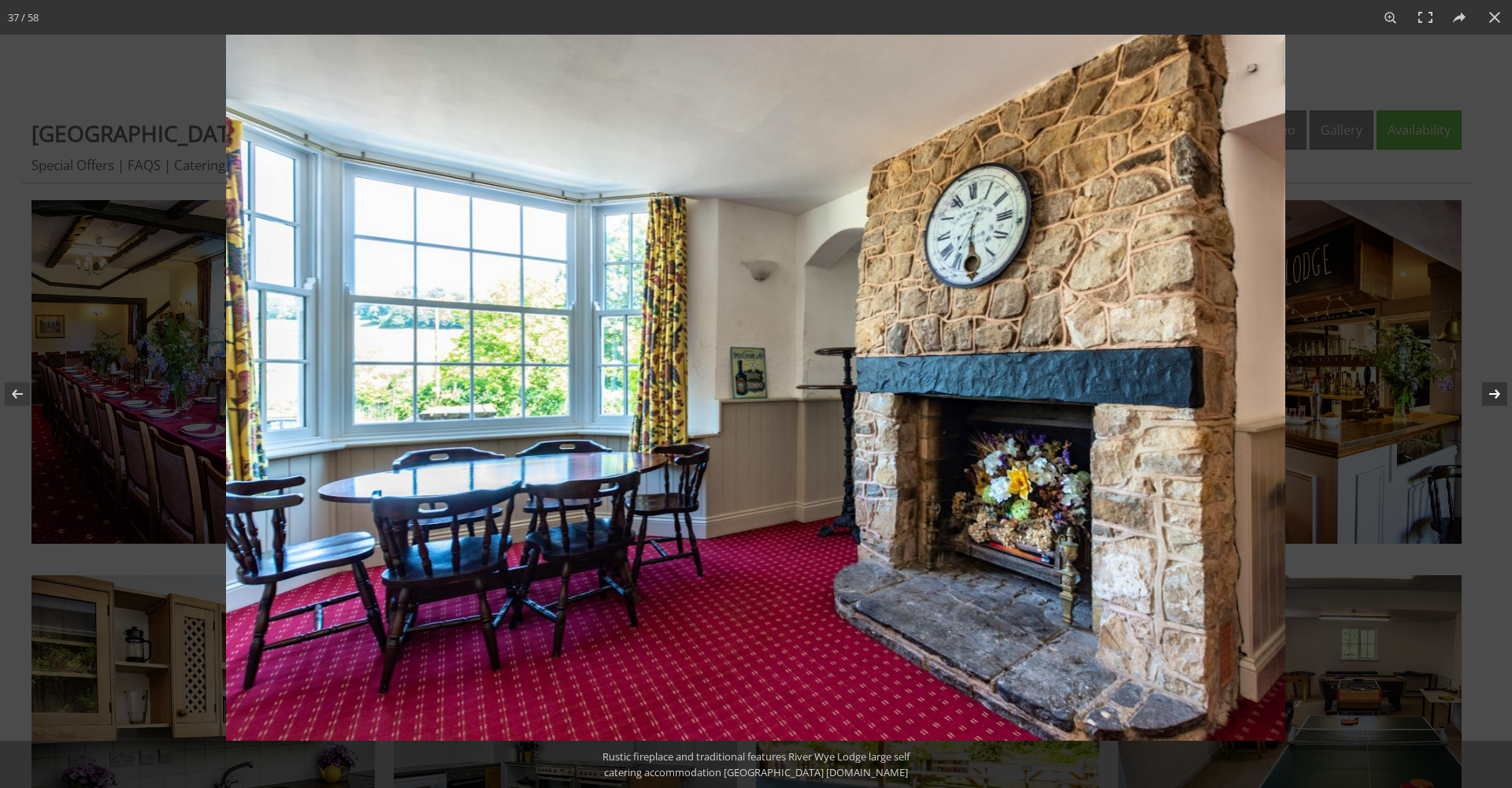
click at [1493, 399] on button at bounding box center [1485, 394] width 56 height 79
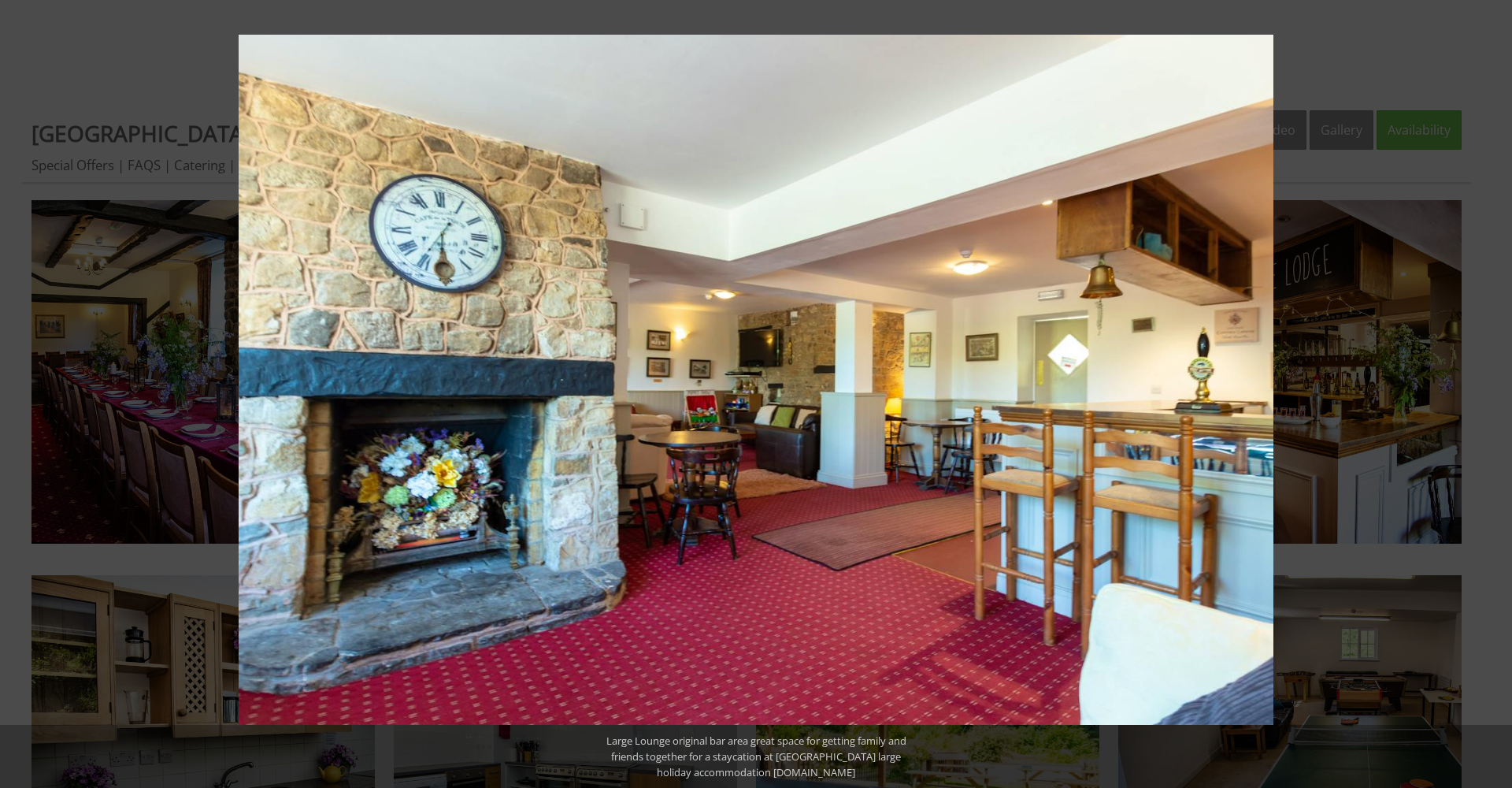
click at [1496, 394] on button at bounding box center [1485, 394] width 56 height 79
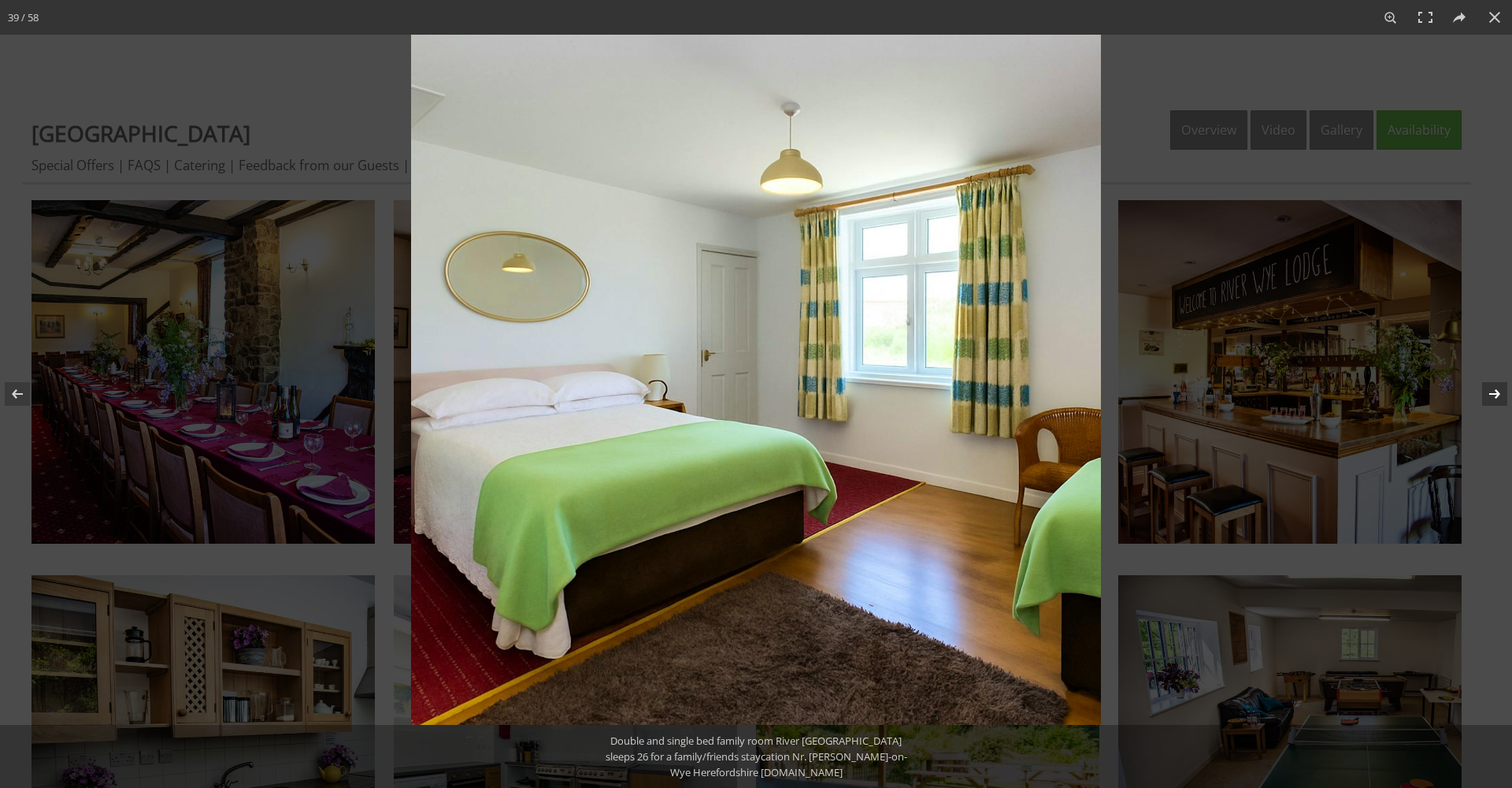
click at [1494, 394] on button at bounding box center [1485, 394] width 56 height 79
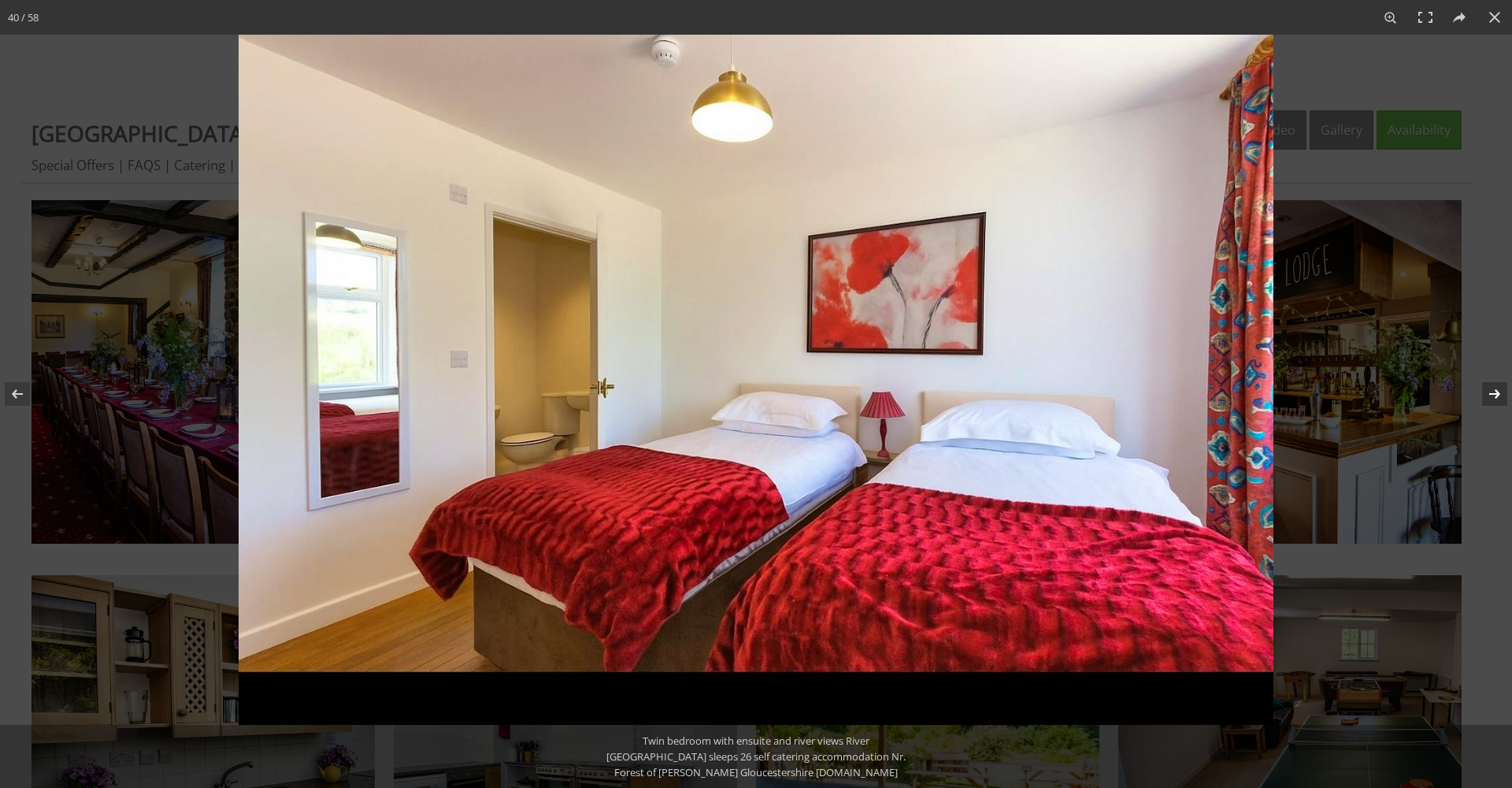
click at [1494, 394] on button at bounding box center [1485, 394] width 56 height 79
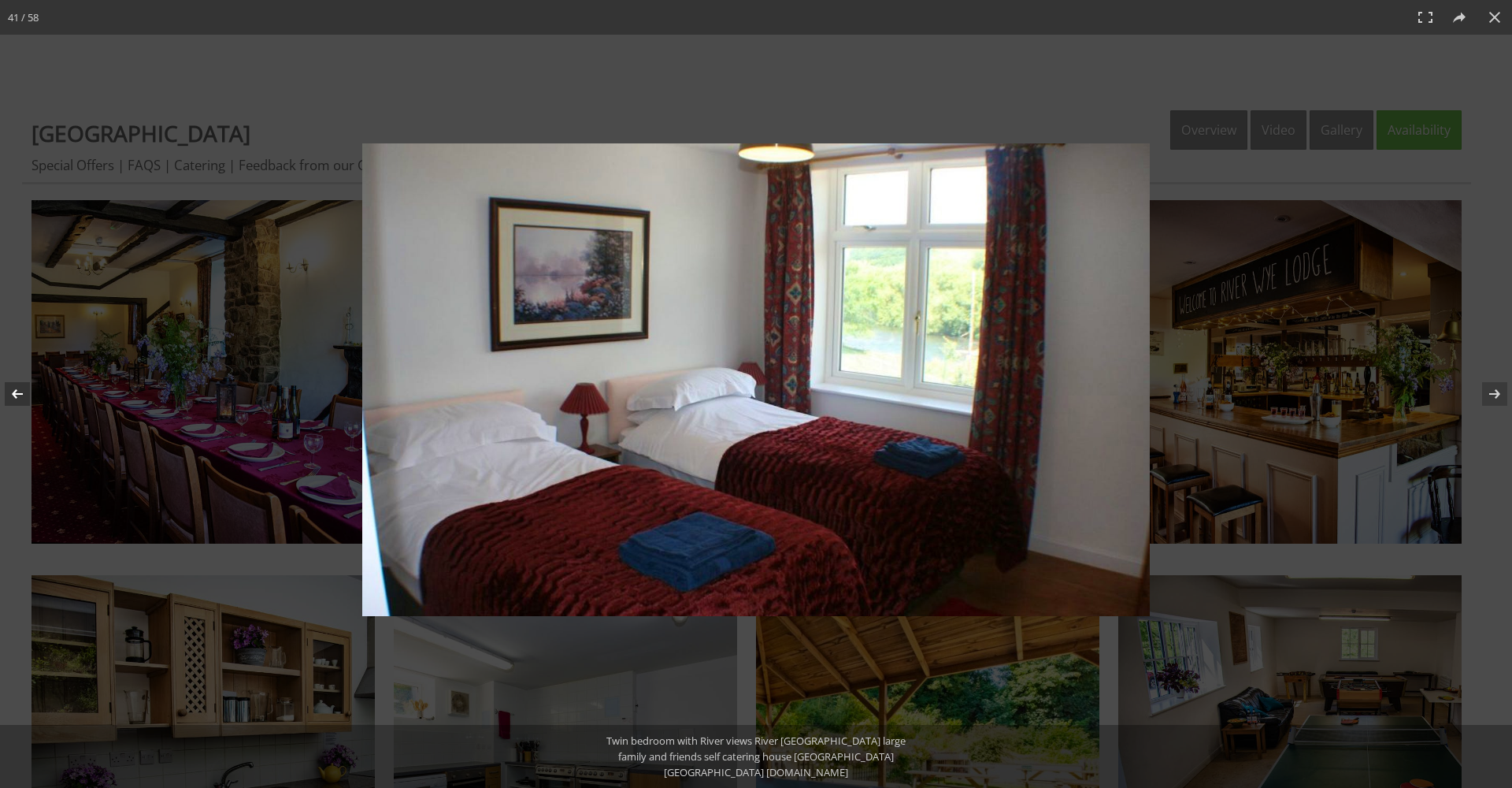
click at [19, 396] on button at bounding box center [28, 394] width 56 height 79
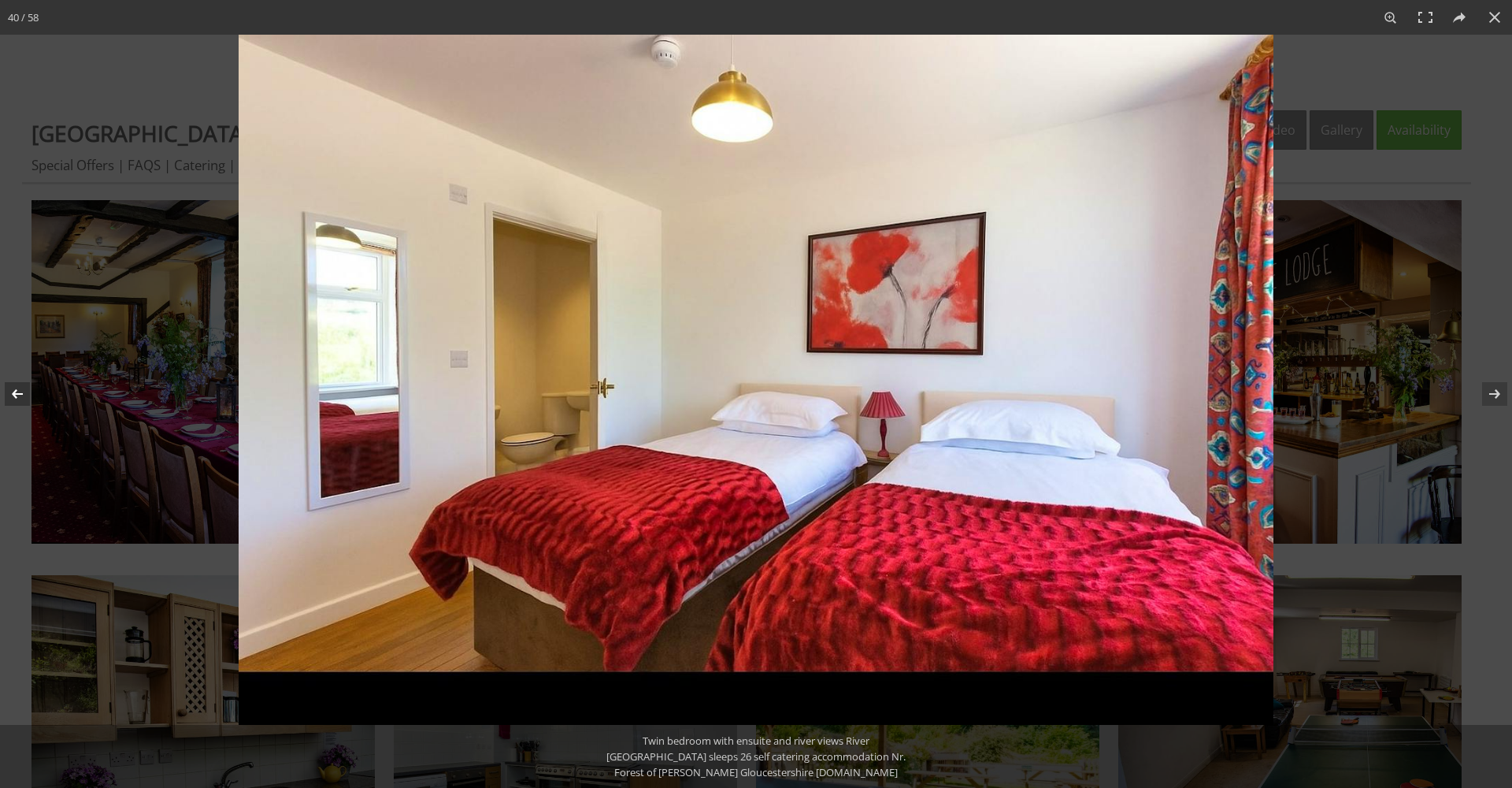
click at [19, 396] on button at bounding box center [28, 394] width 56 height 79
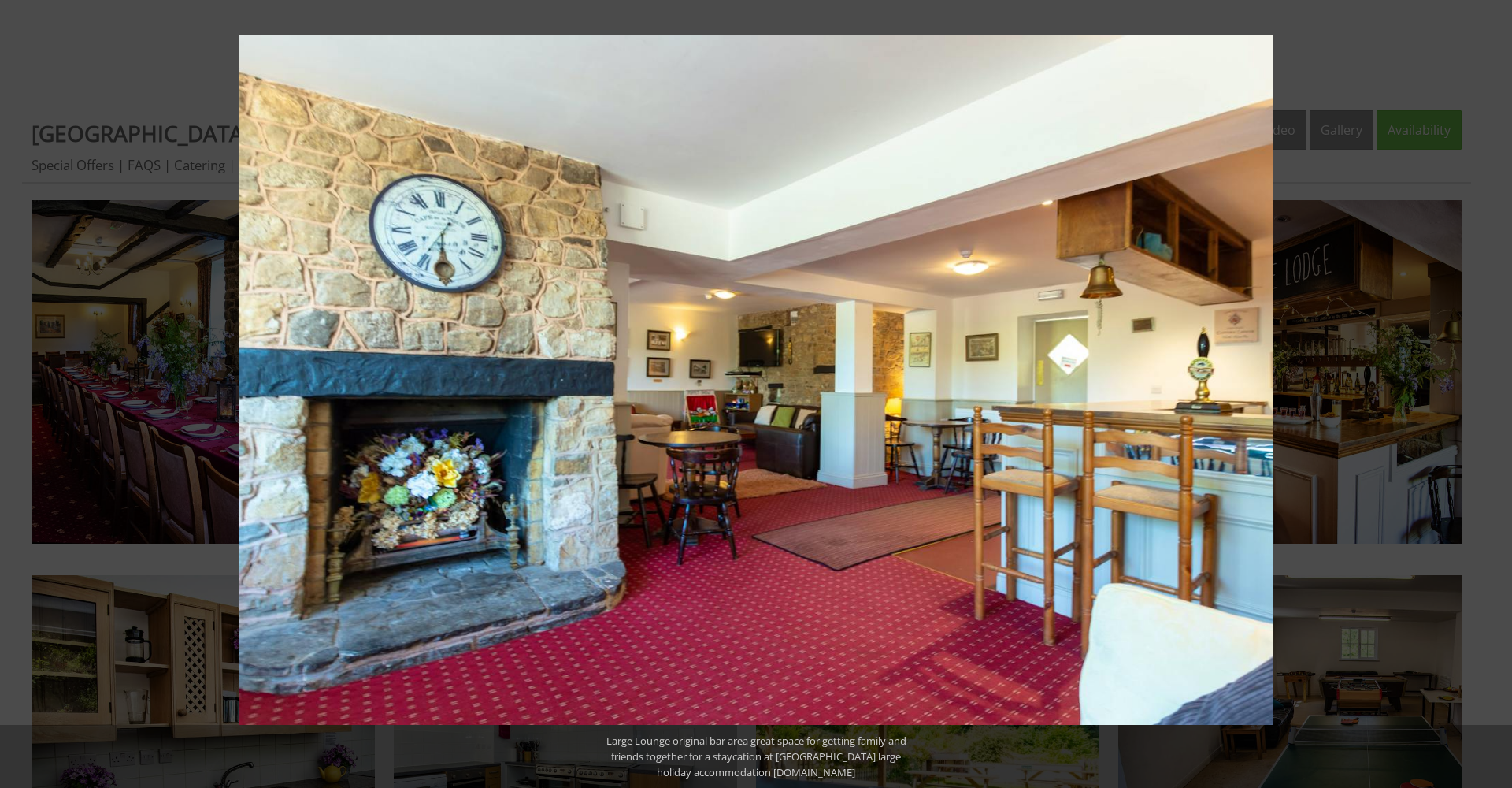
click at [1495, 394] on button at bounding box center [1485, 394] width 56 height 79
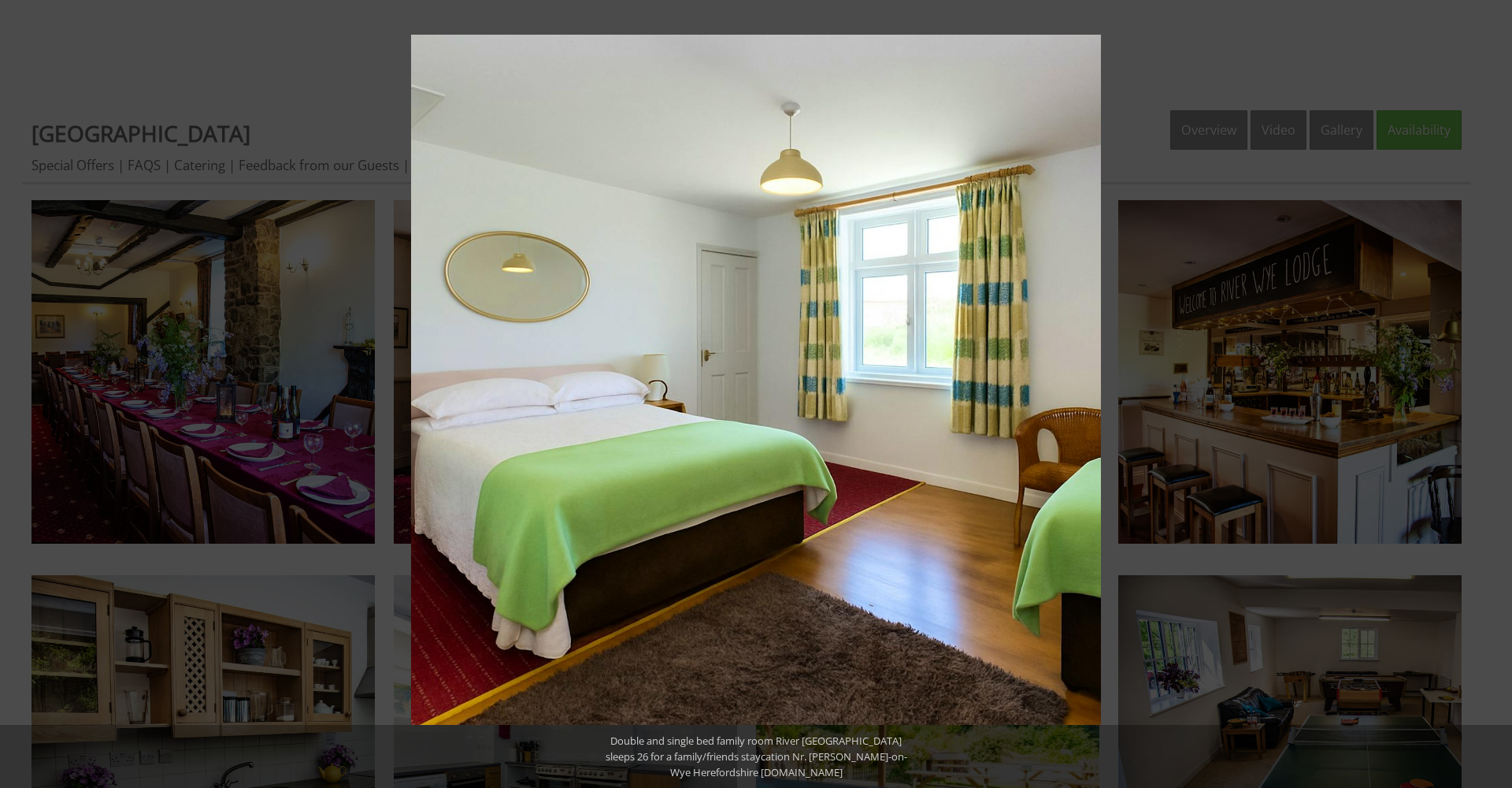
click at [1495, 394] on button at bounding box center [1485, 394] width 56 height 79
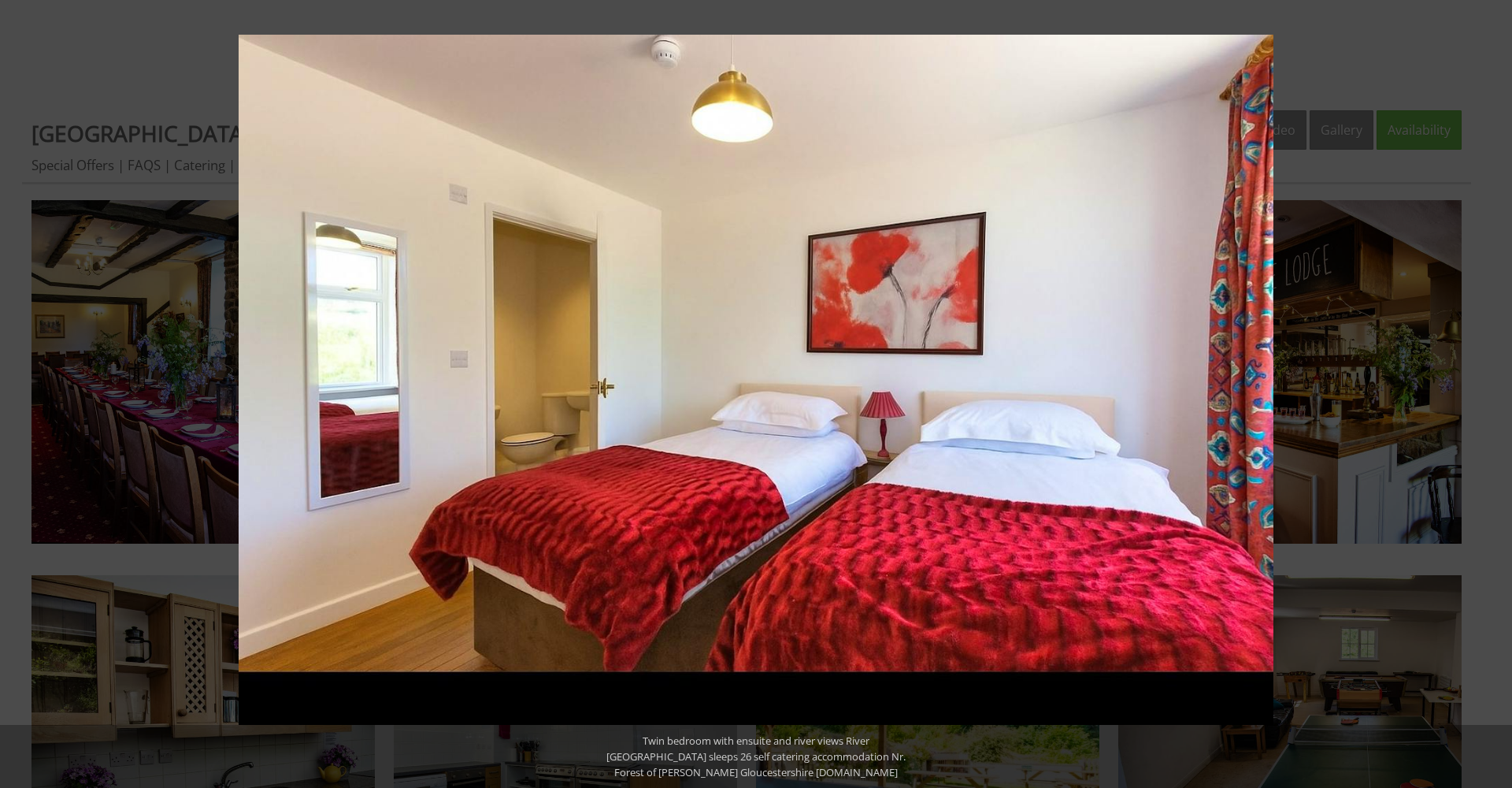
click at [1495, 394] on button at bounding box center [1485, 394] width 56 height 79
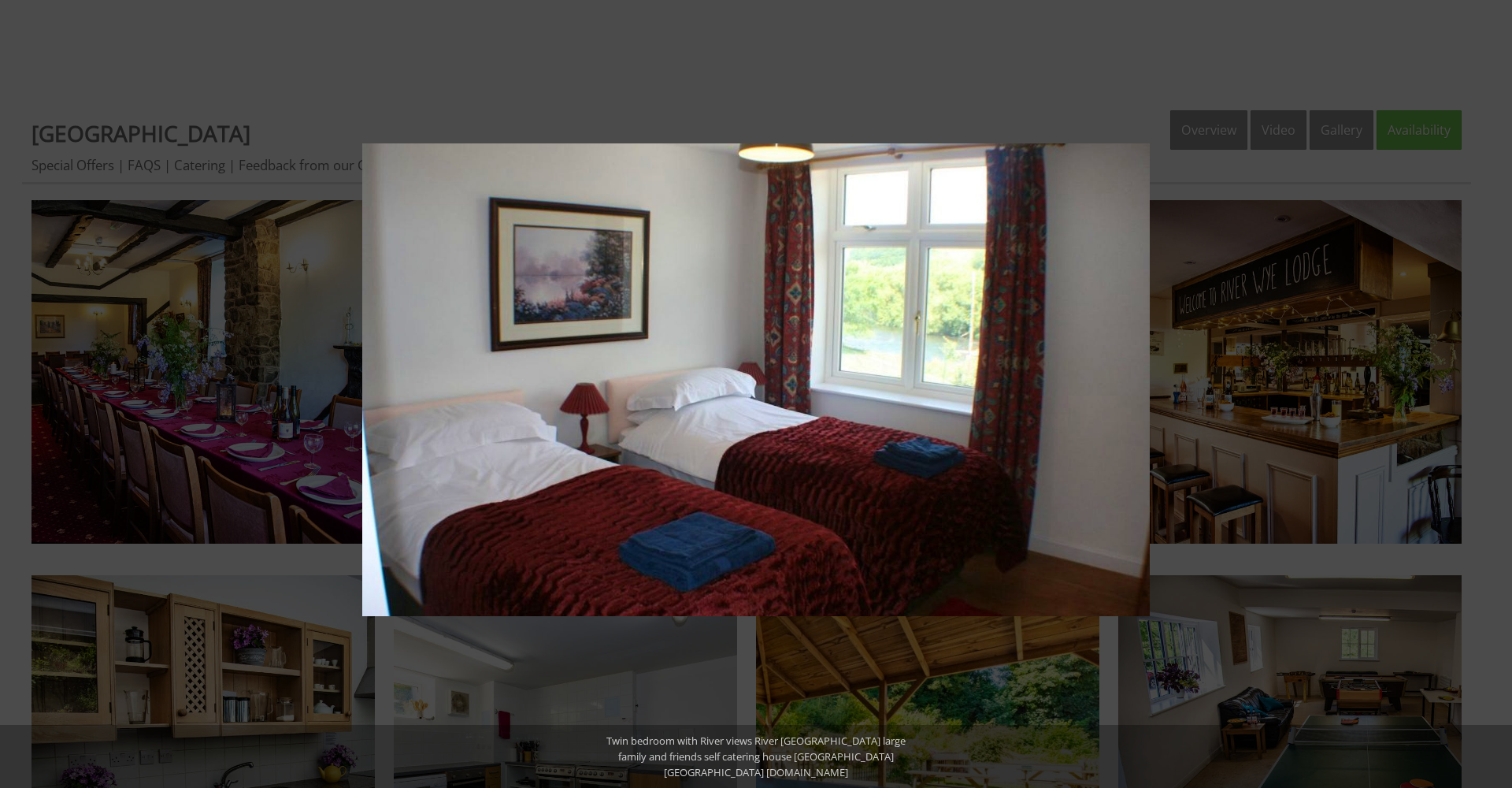
click at [1495, 394] on button at bounding box center [1485, 394] width 56 height 79
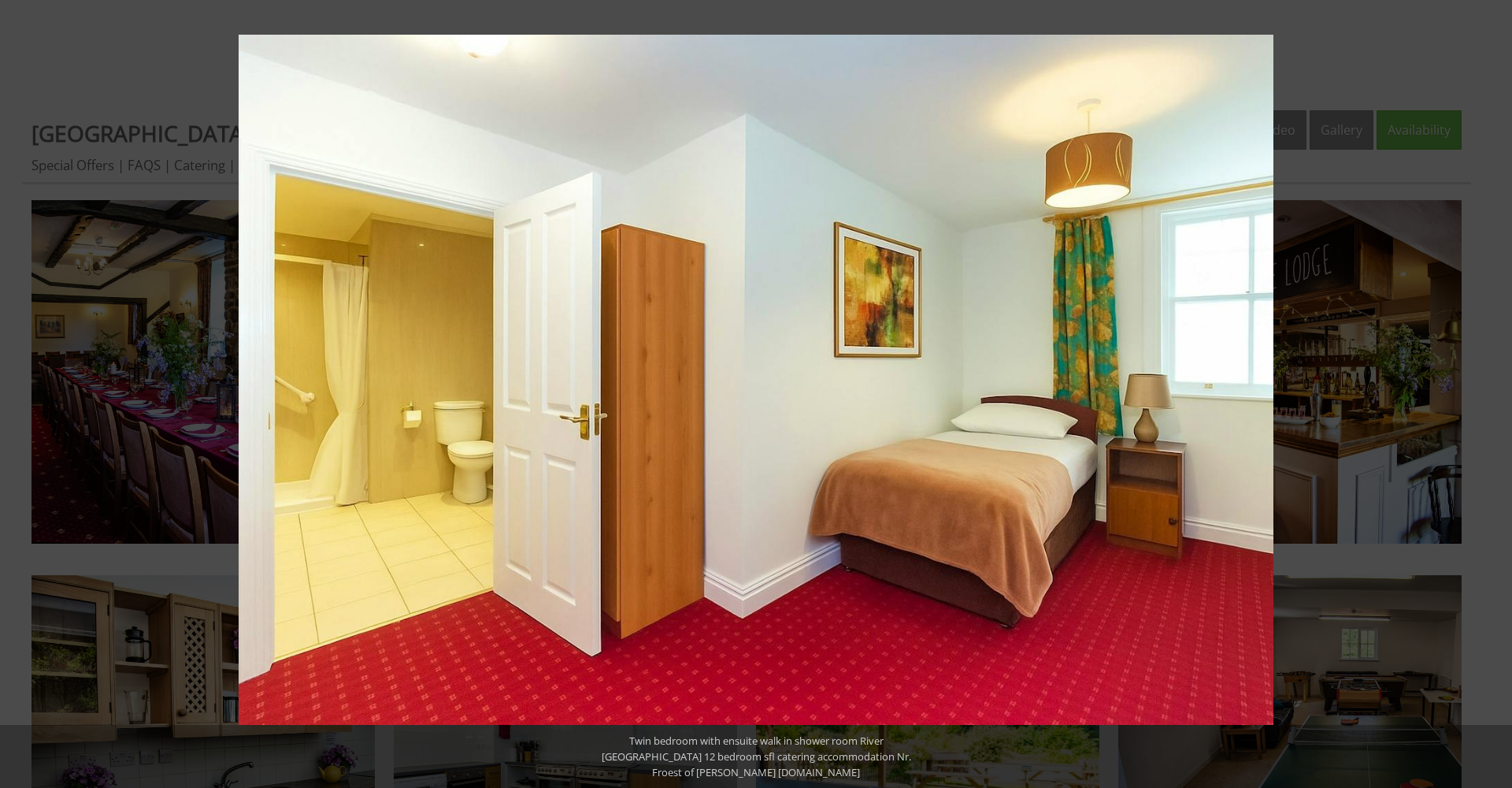
click at [1495, 394] on button at bounding box center [1485, 394] width 56 height 79
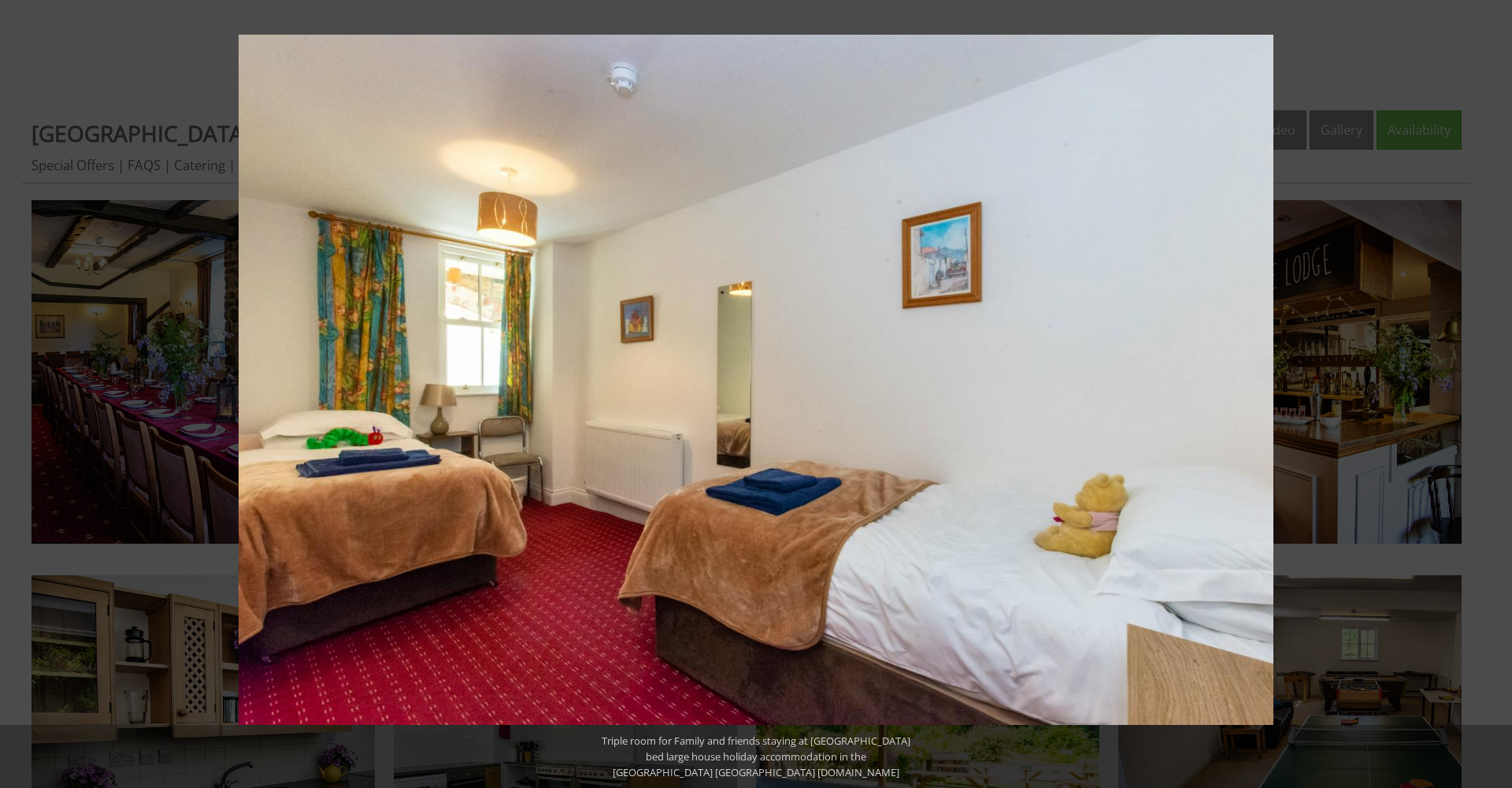
click at [1495, 394] on button at bounding box center [1485, 394] width 56 height 79
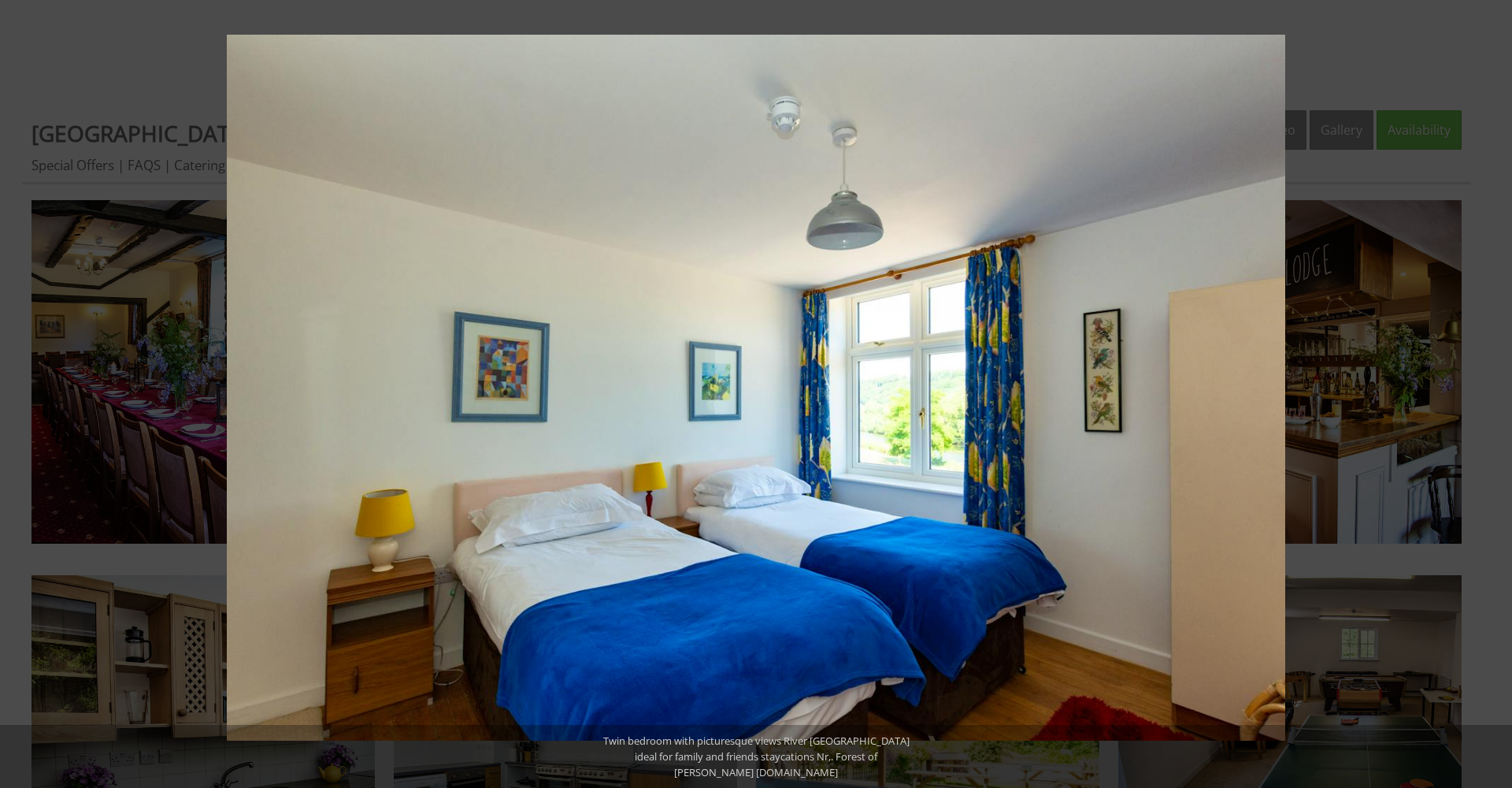
click at [1495, 394] on button at bounding box center [1485, 394] width 56 height 79
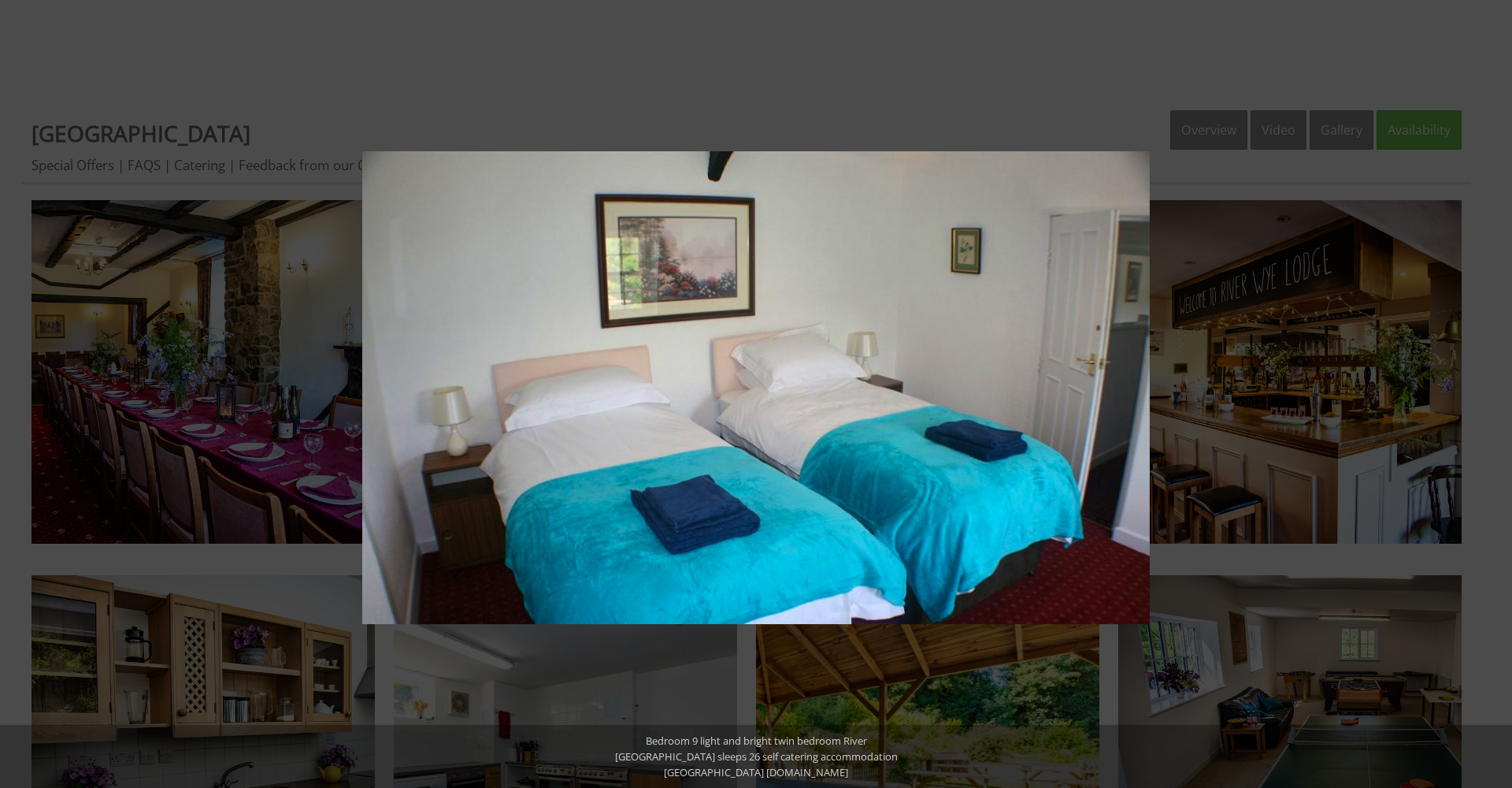
click at [1495, 394] on button at bounding box center [1485, 394] width 56 height 79
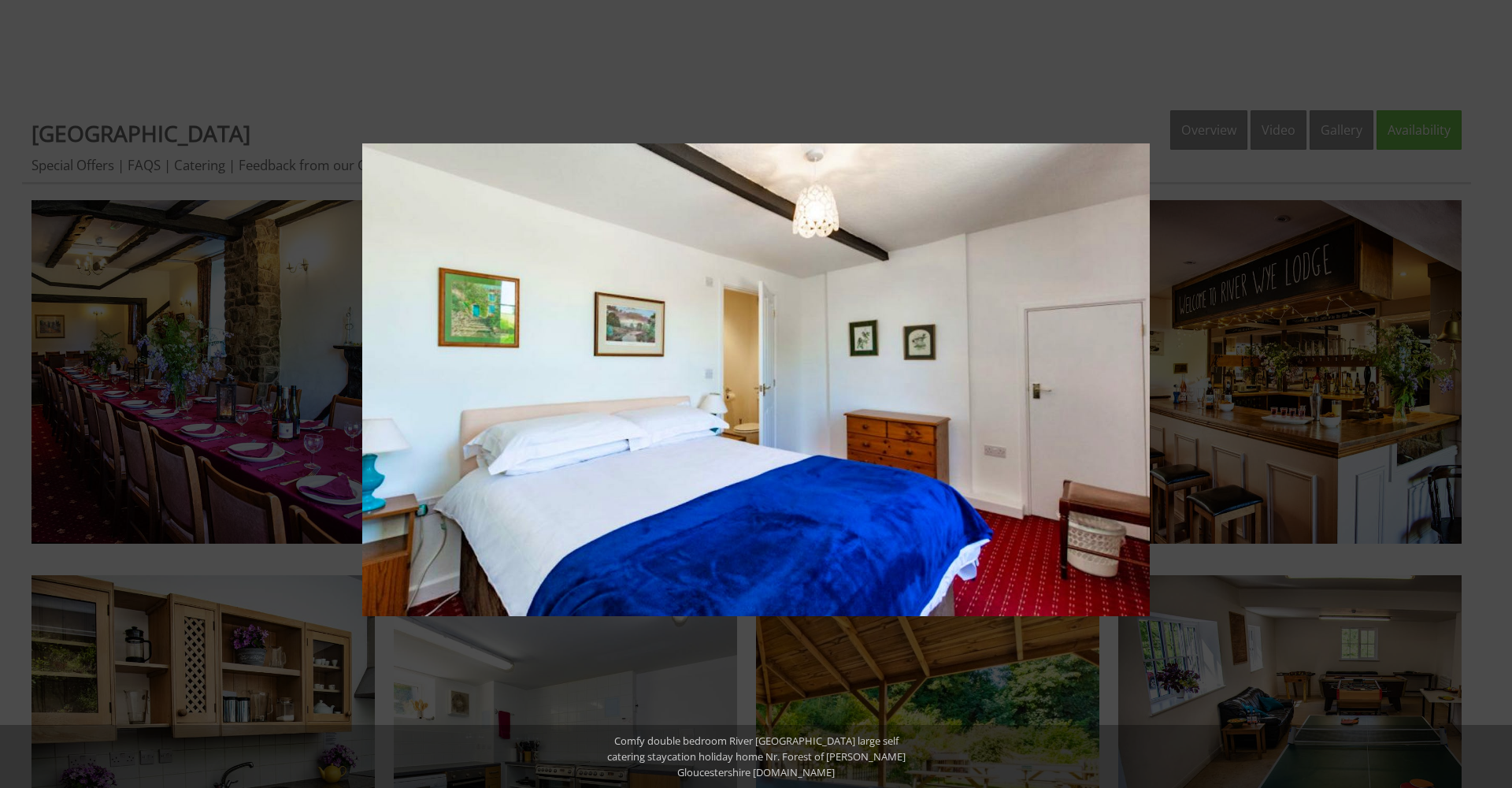
click at [1495, 394] on button at bounding box center [1485, 394] width 56 height 79
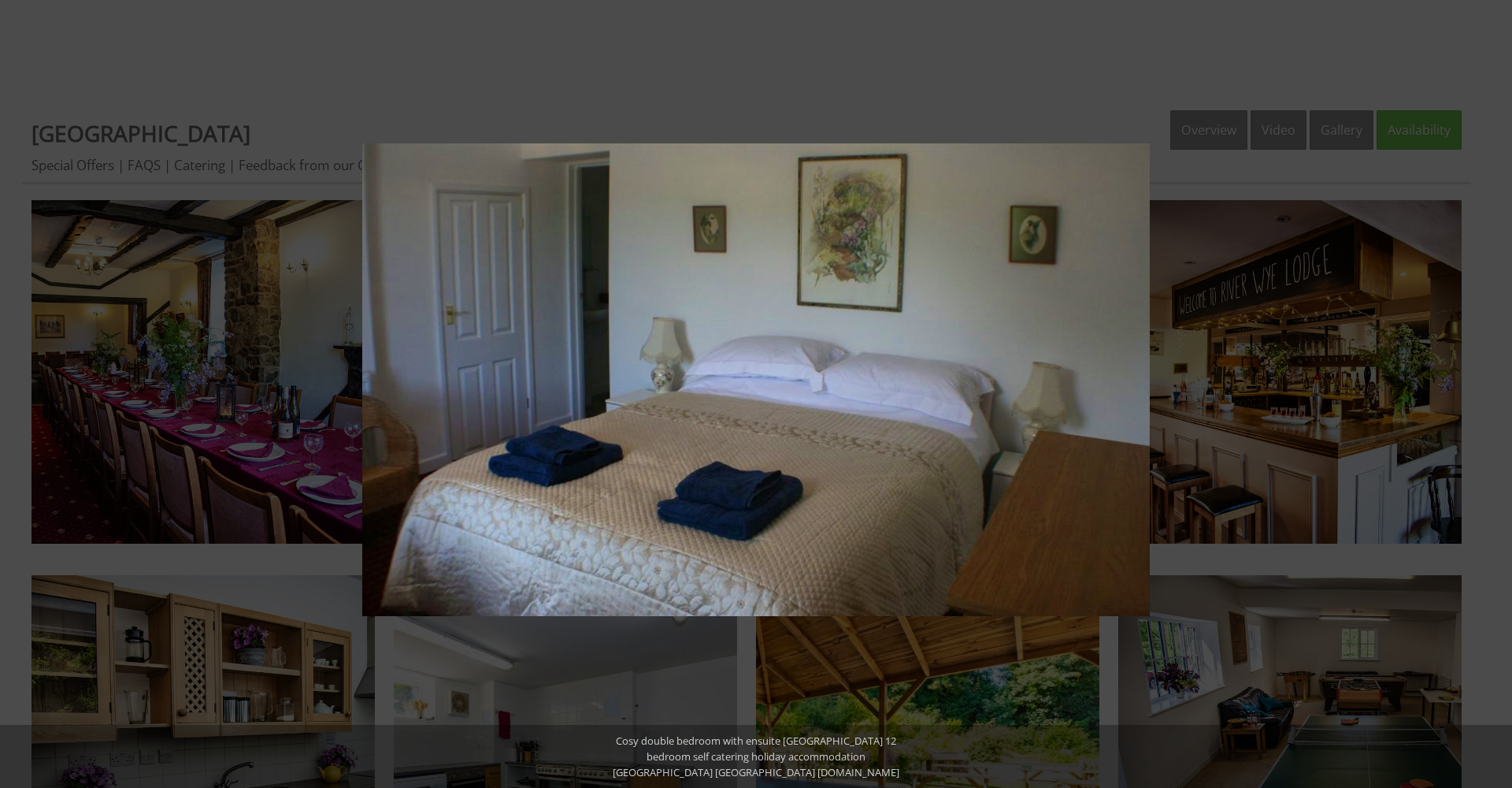
click at [1495, 394] on button at bounding box center [1485, 394] width 56 height 79
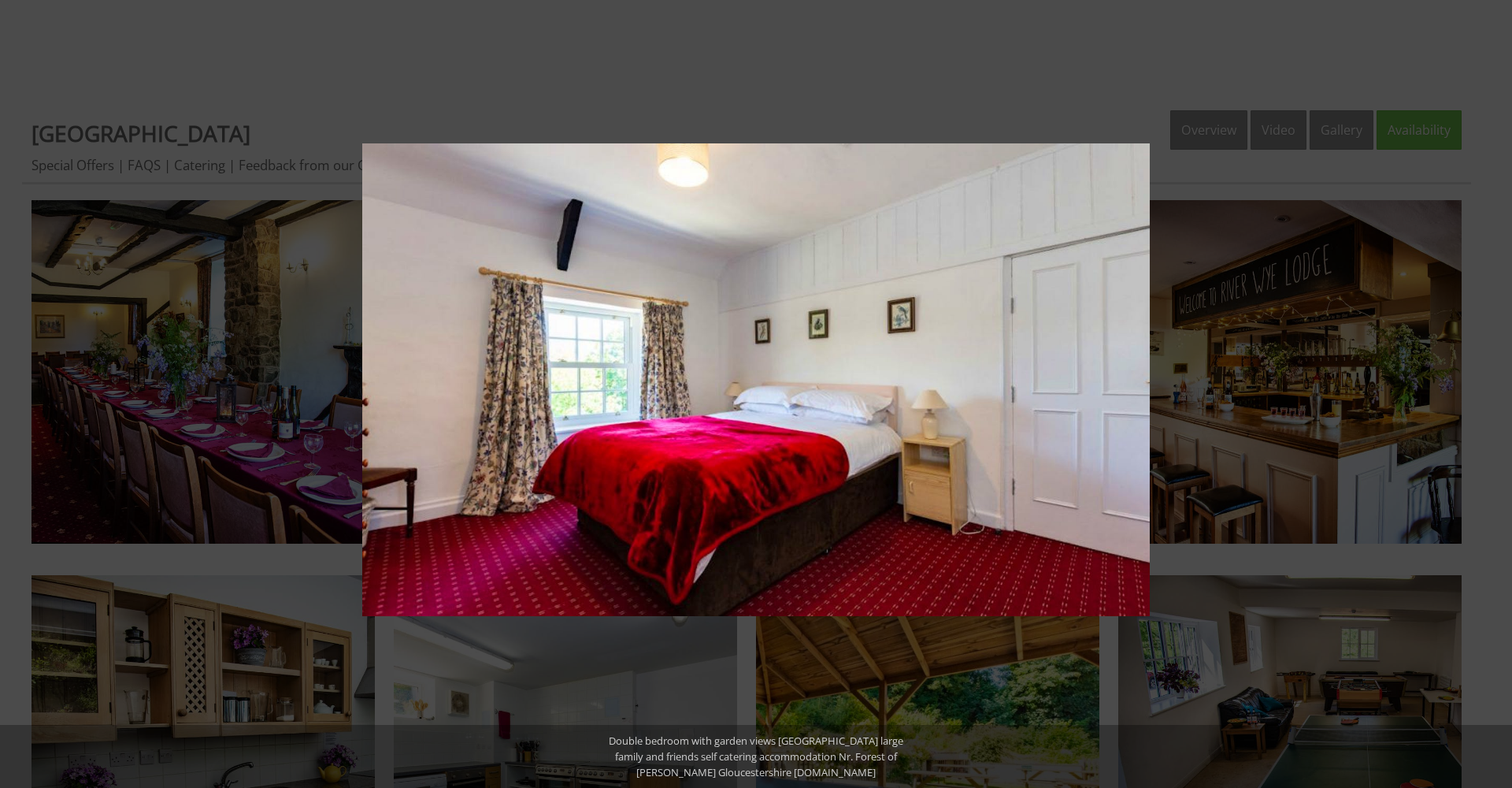
click at [1495, 394] on button at bounding box center [1485, 394] width 56 height 79
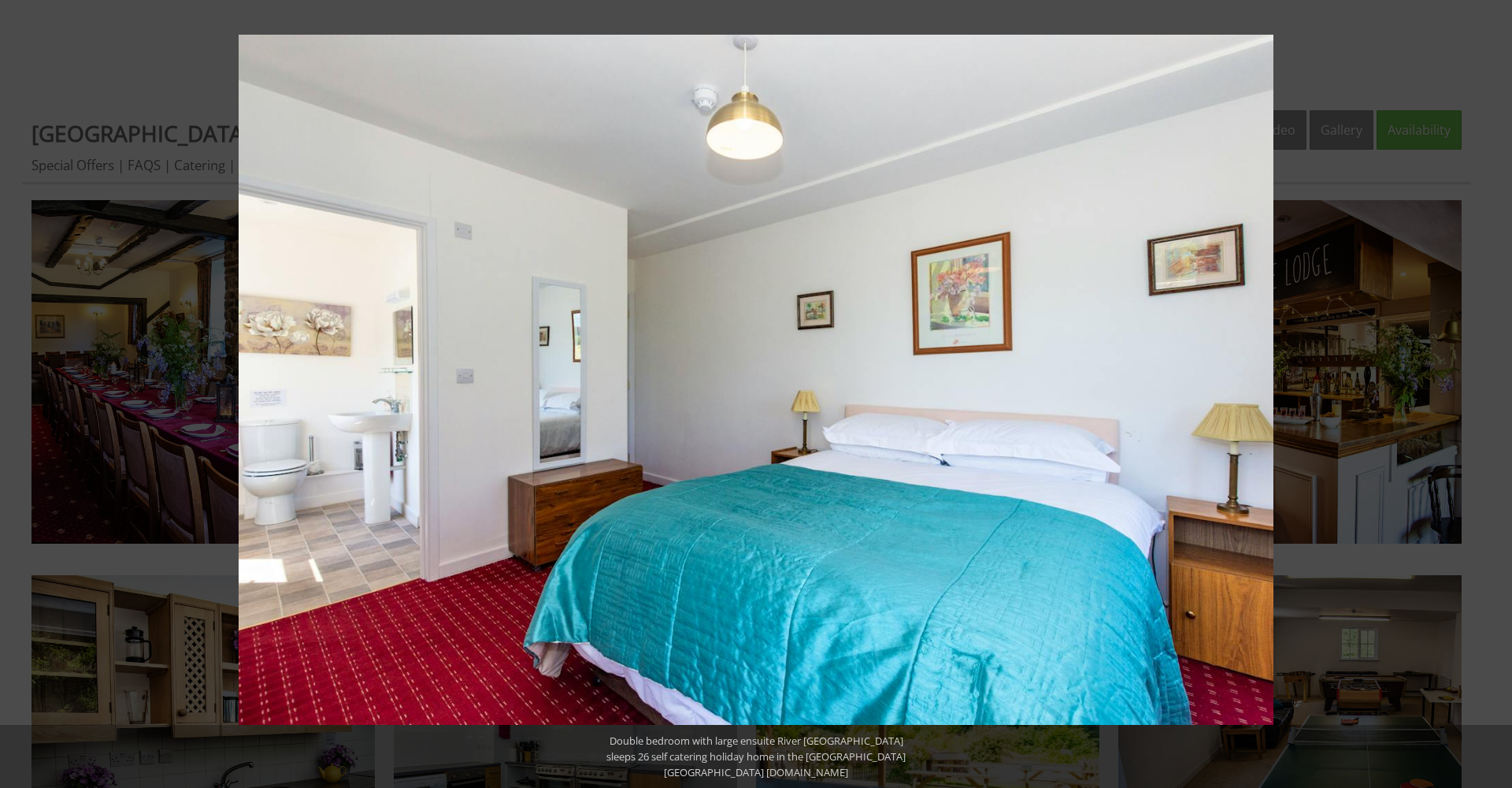
click at [1495, 394] on button at bounding box center [1485, 394] width 56 height 79
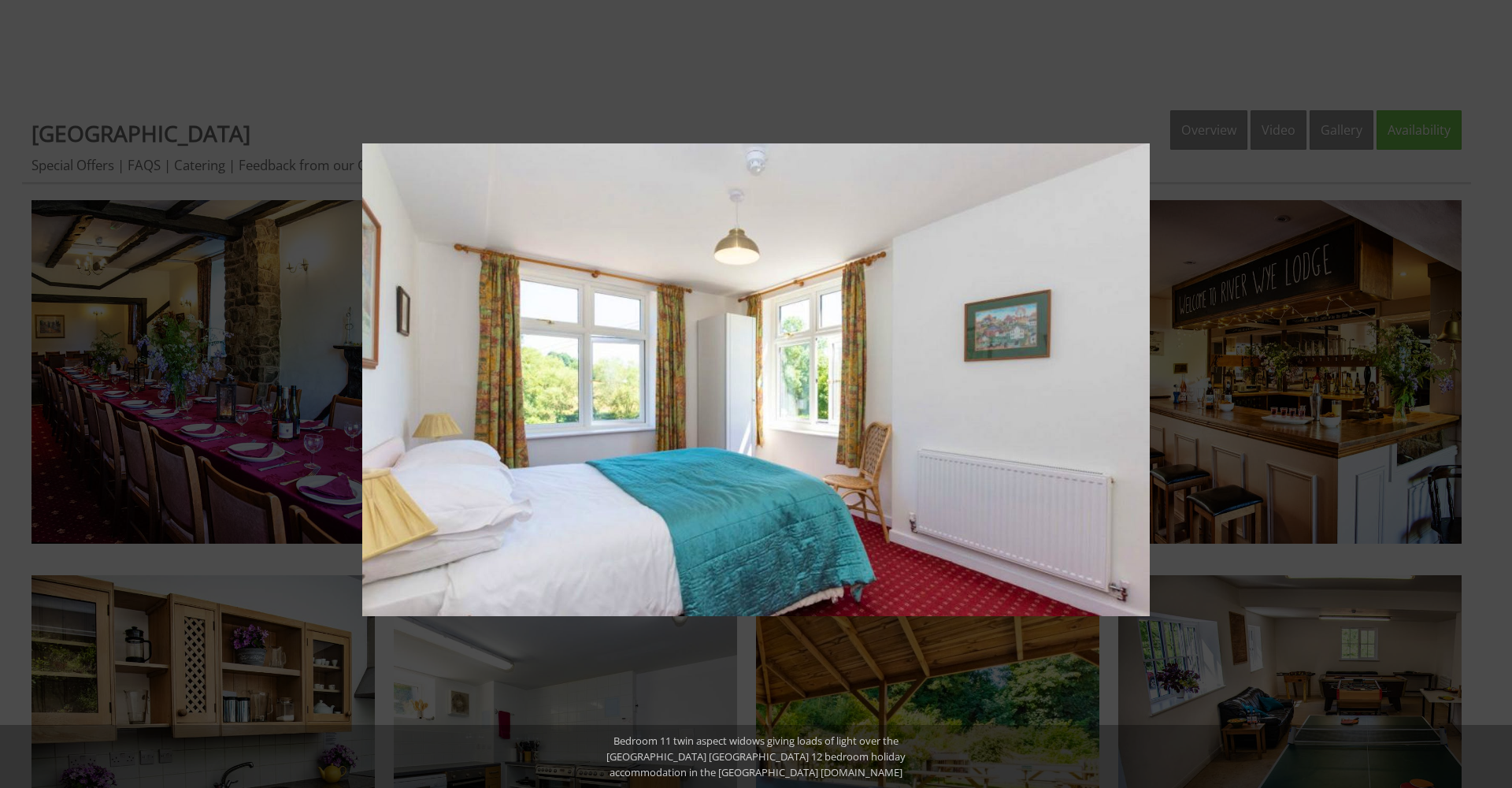
click at [1495, 394] on button at bounding box center [1485, 394] width 56 height 79
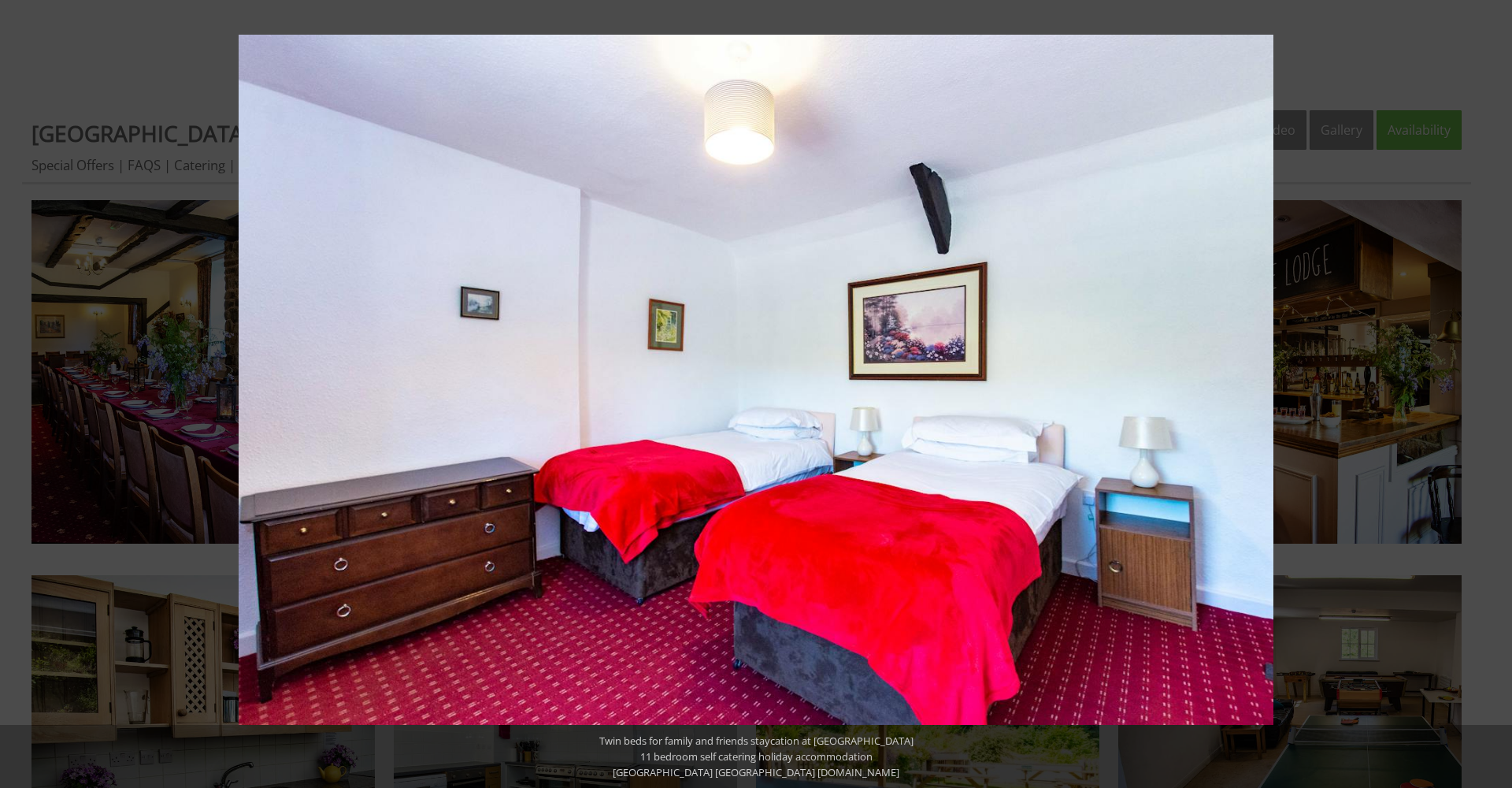
click at [1495, 394] on button at bounding box center [1485, 394] width 56 height 79
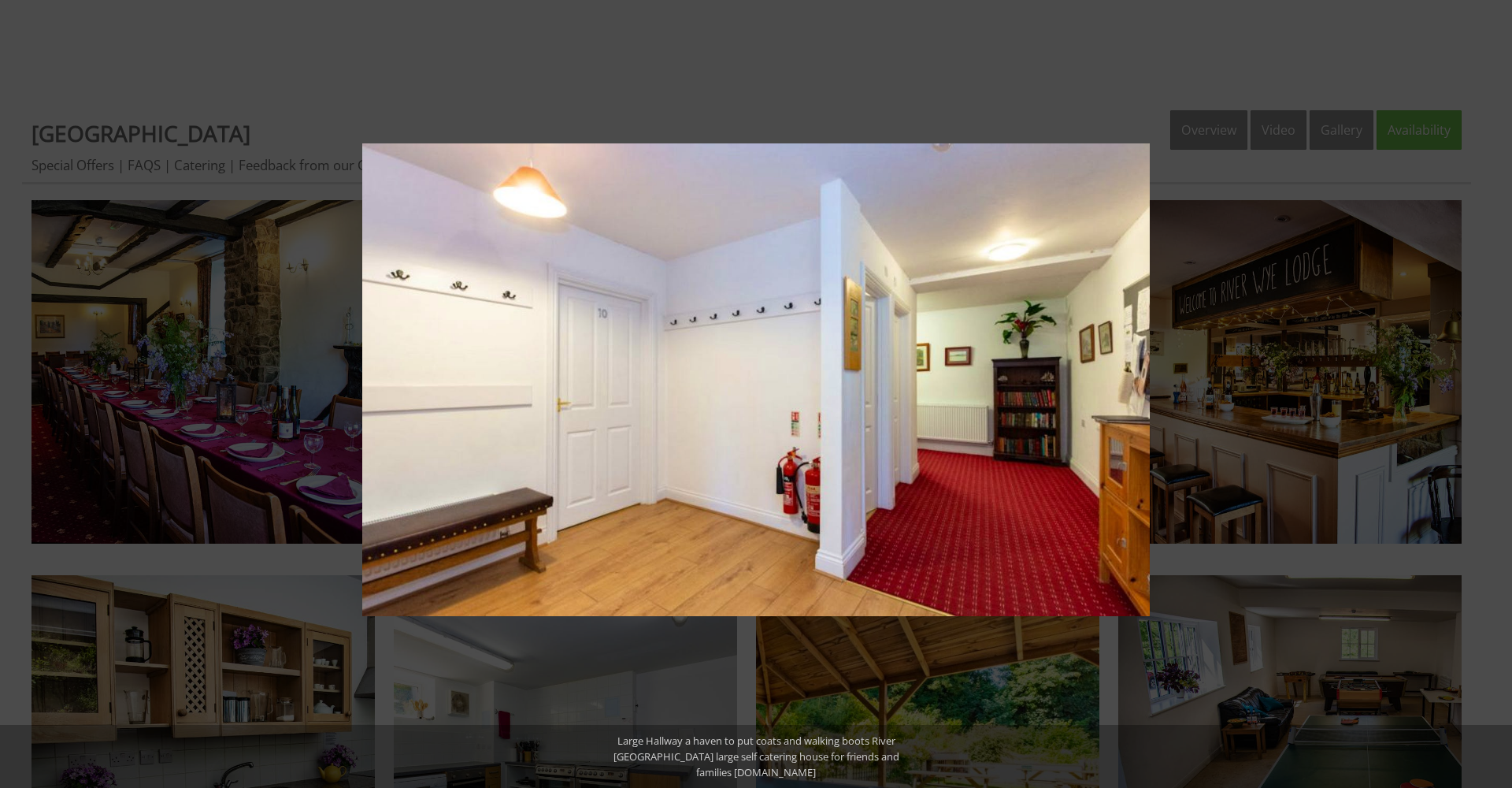
click at [1495, 394] on button at bounding box center [1485, 394] width 56 height 79
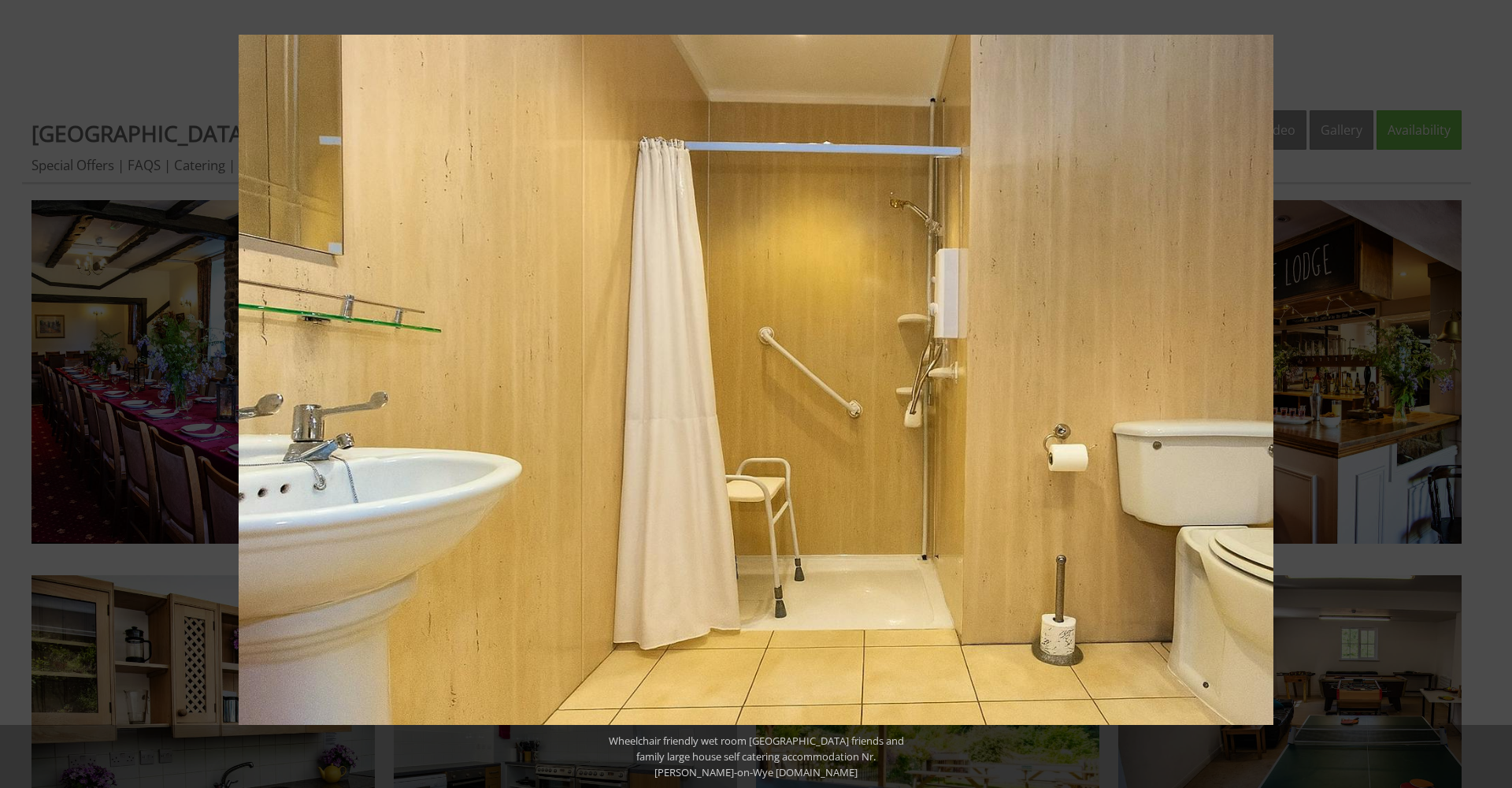
click at [1495, 394] on button at bounding box center [1485, 394] width 56 height 79
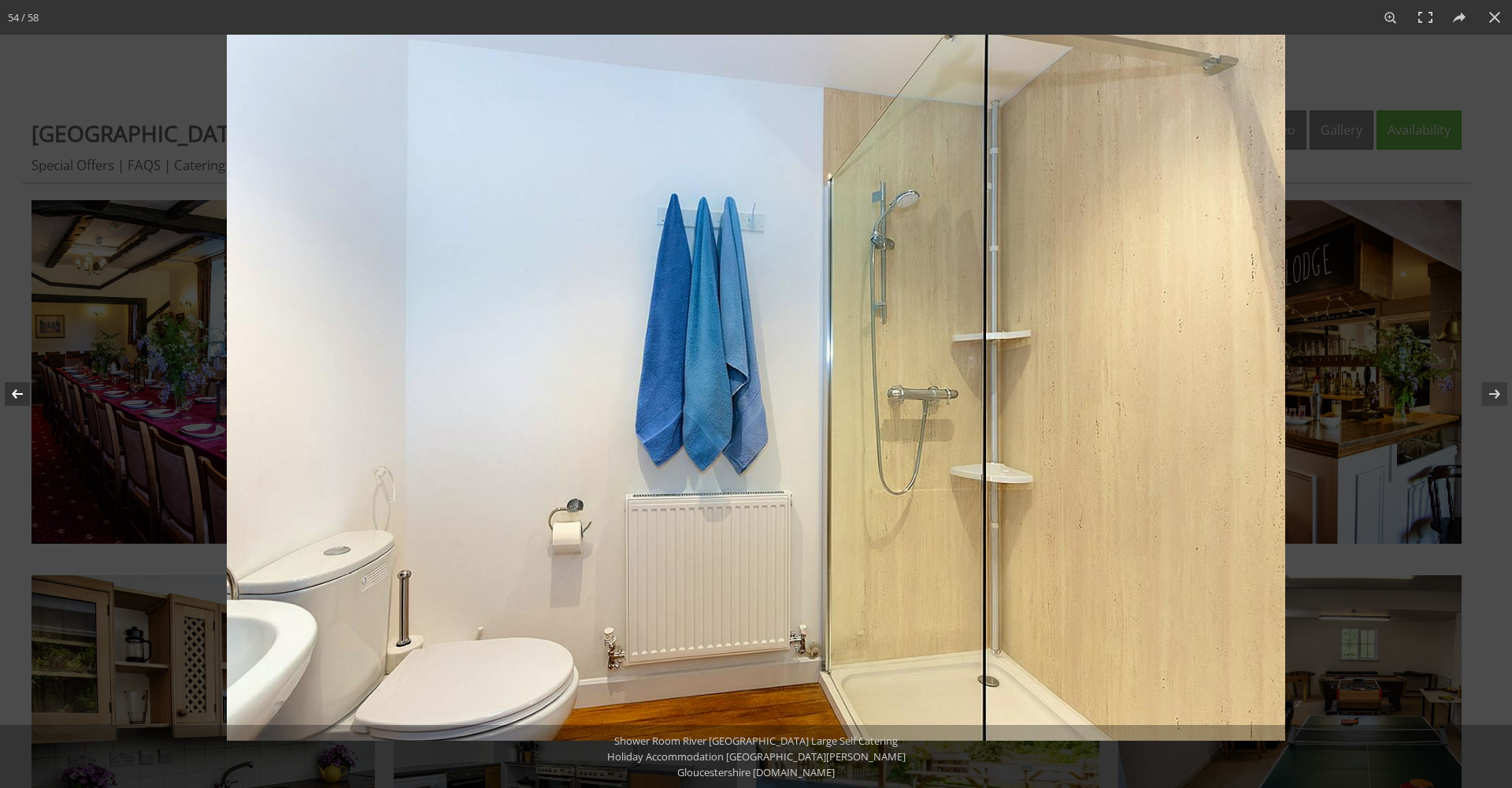
click at [22, 401] on button at bounding box center [28, 394] width 56 height 79
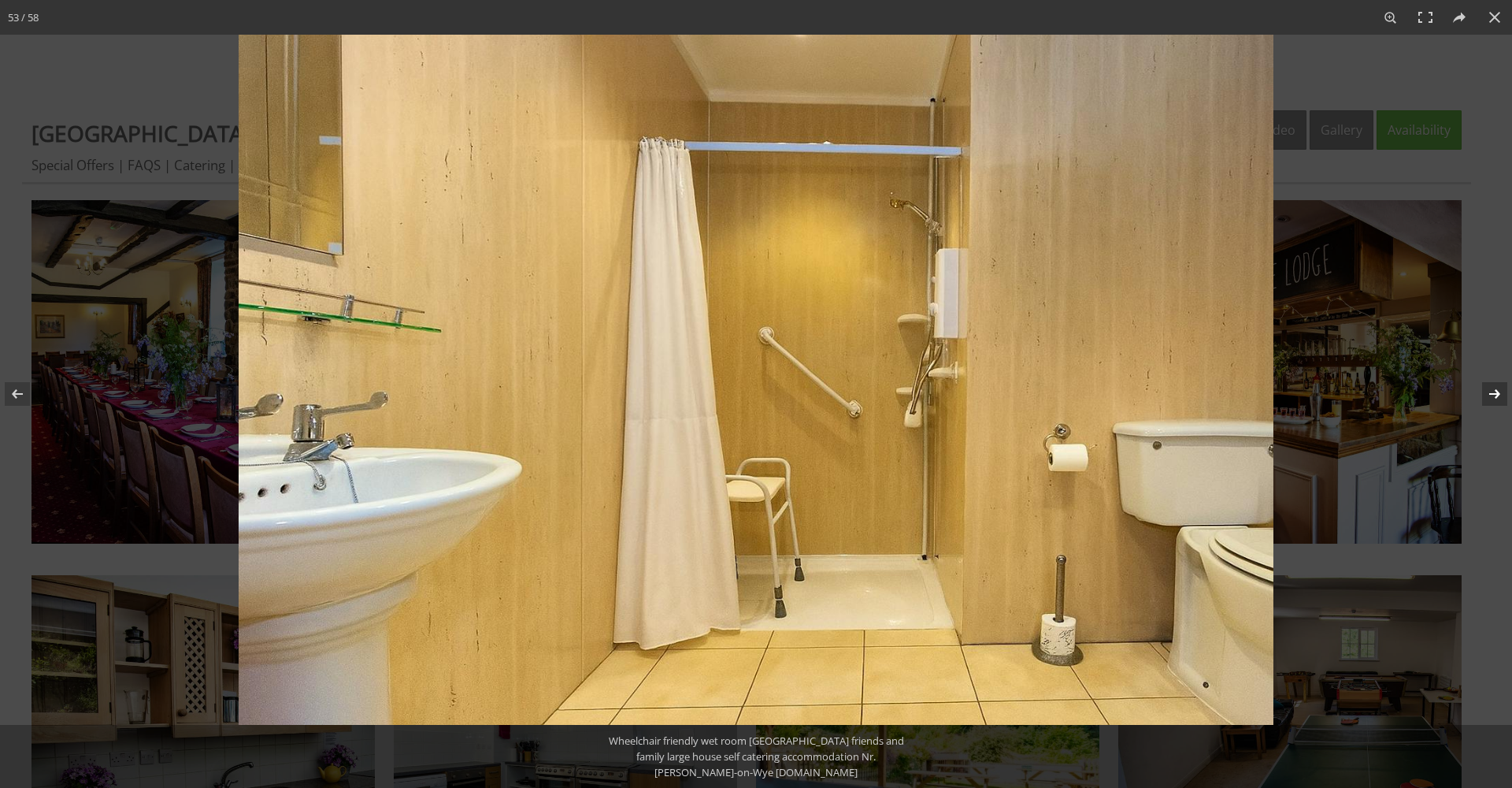
click at [1499, 392] on button at bounding box center [1485, 394] width 56 height 79
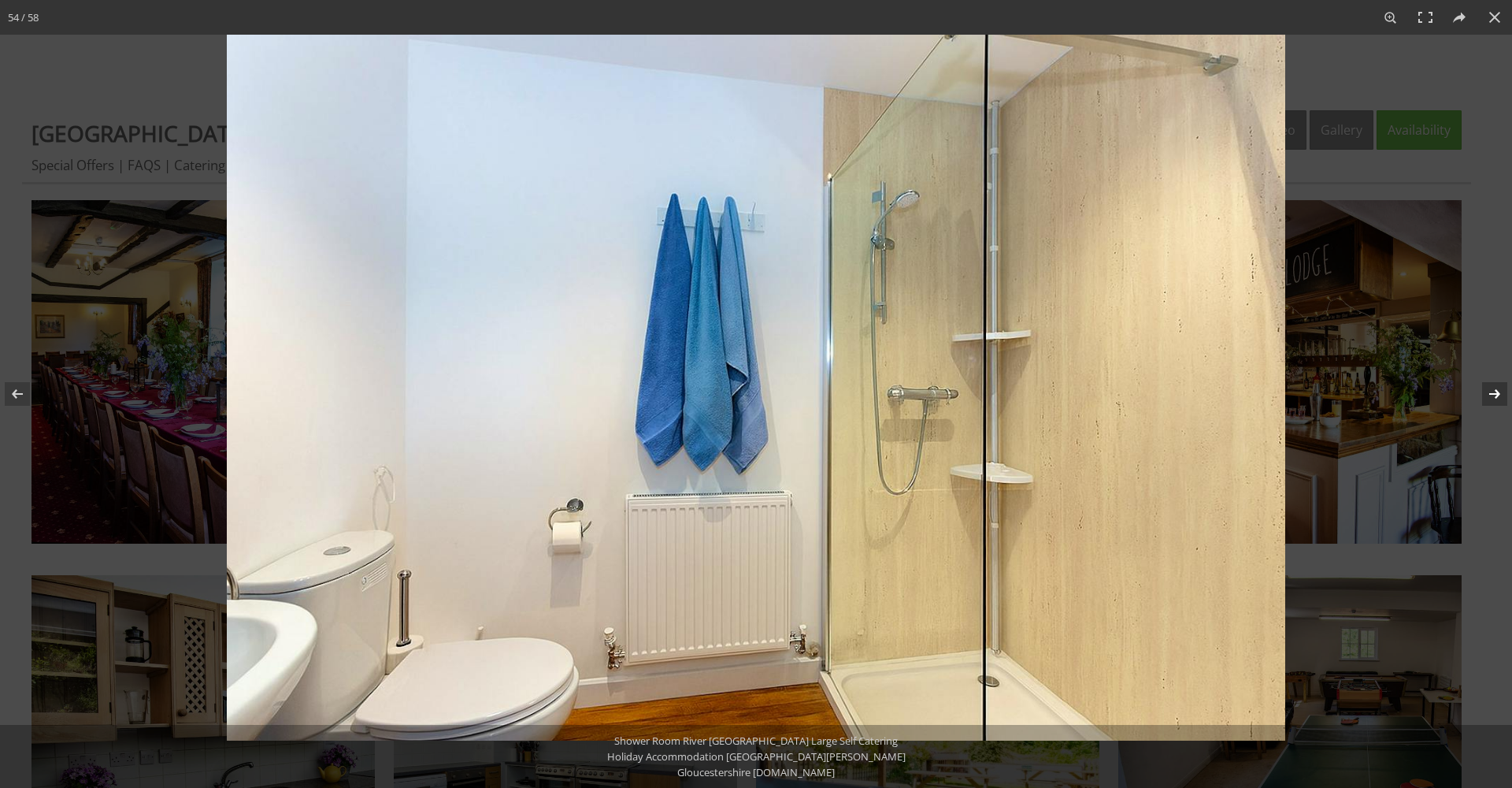
click at [1499, 392] on button at bounding box center [1485, 394] width 56 height 79
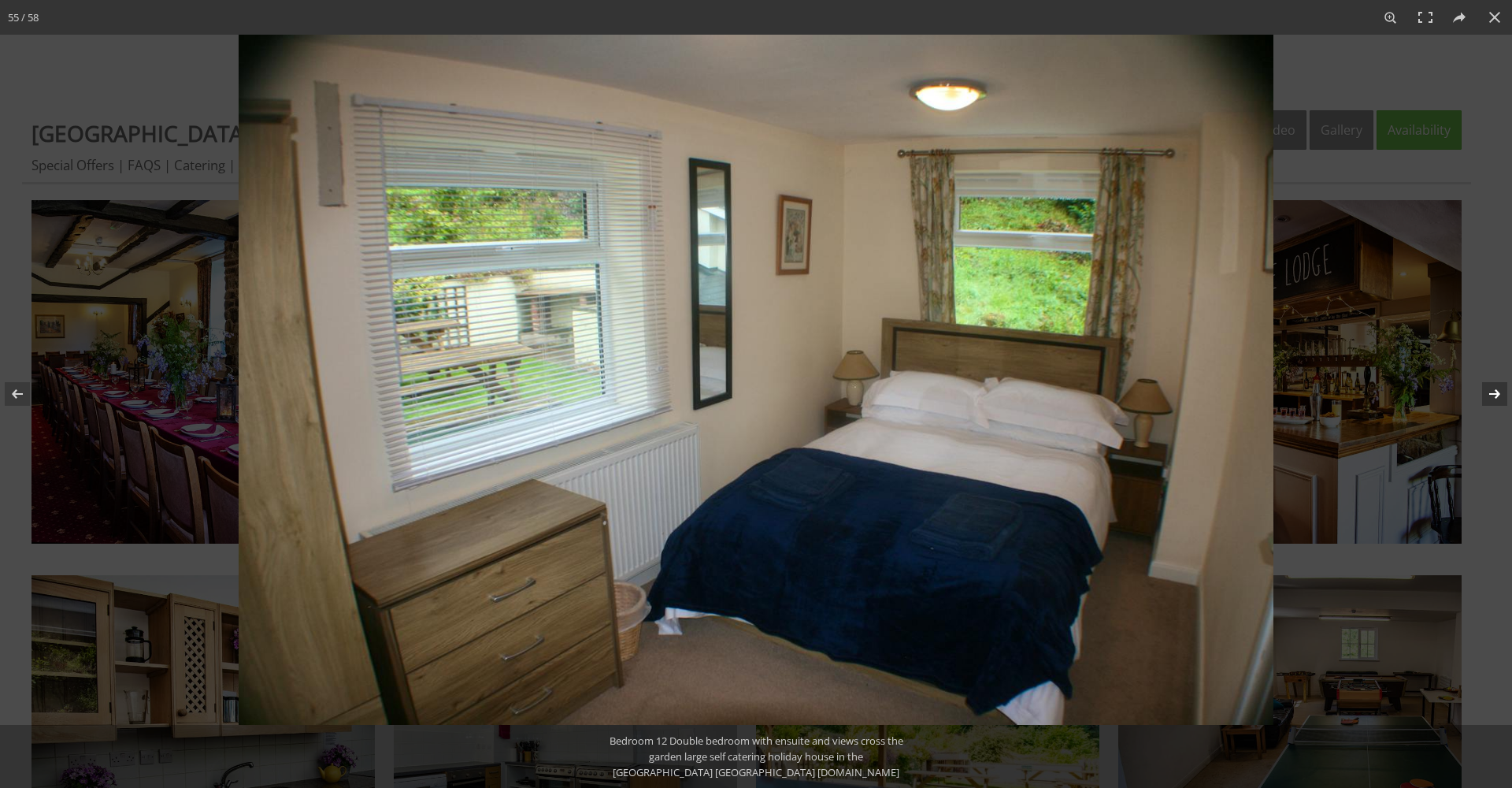
click at [1499, 392] on button at bounding box center [1485, 394] width 56 height 79
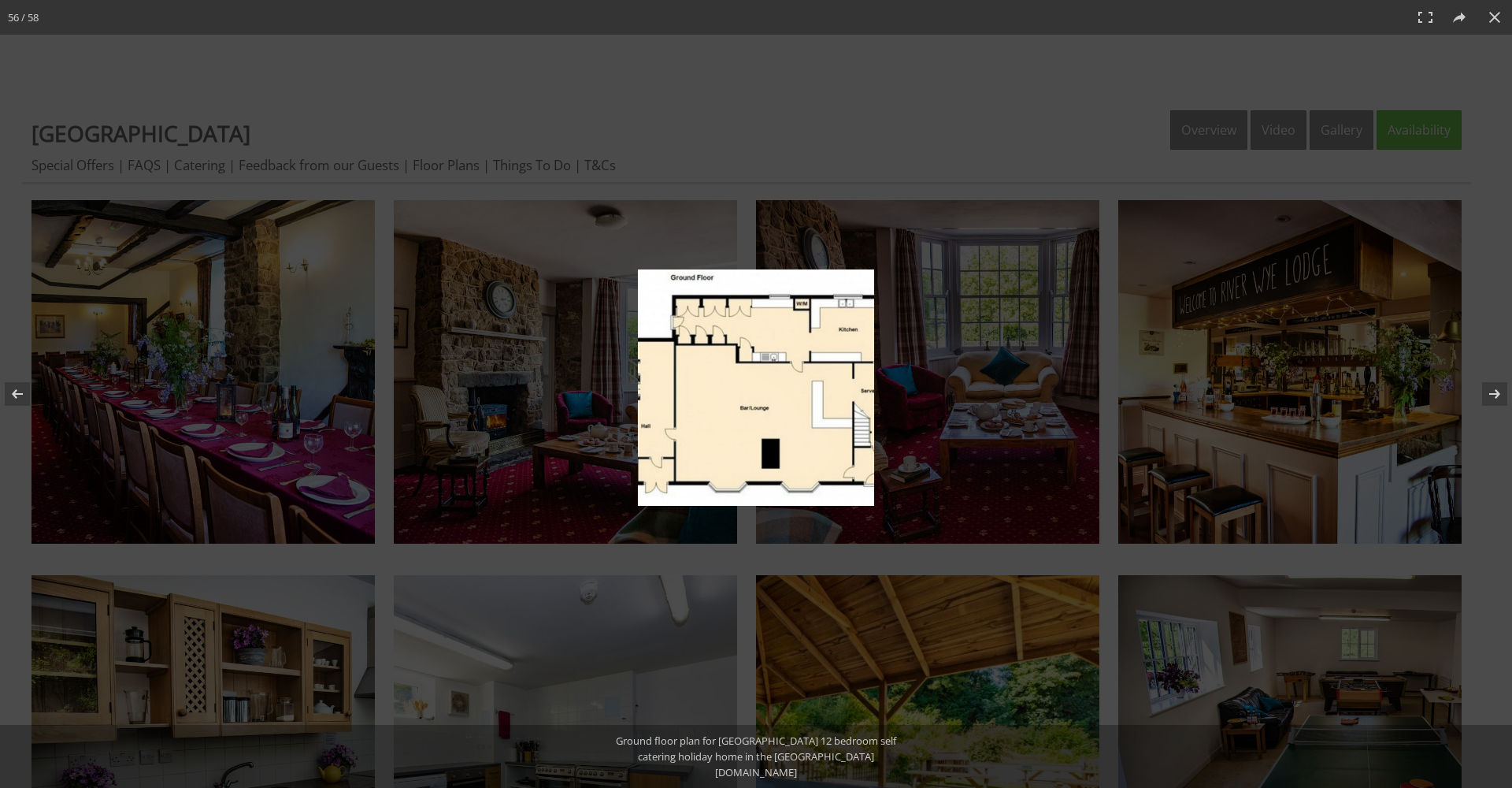
click at [780, 407] on img at bounding box center [756, 387] width 236 height 236
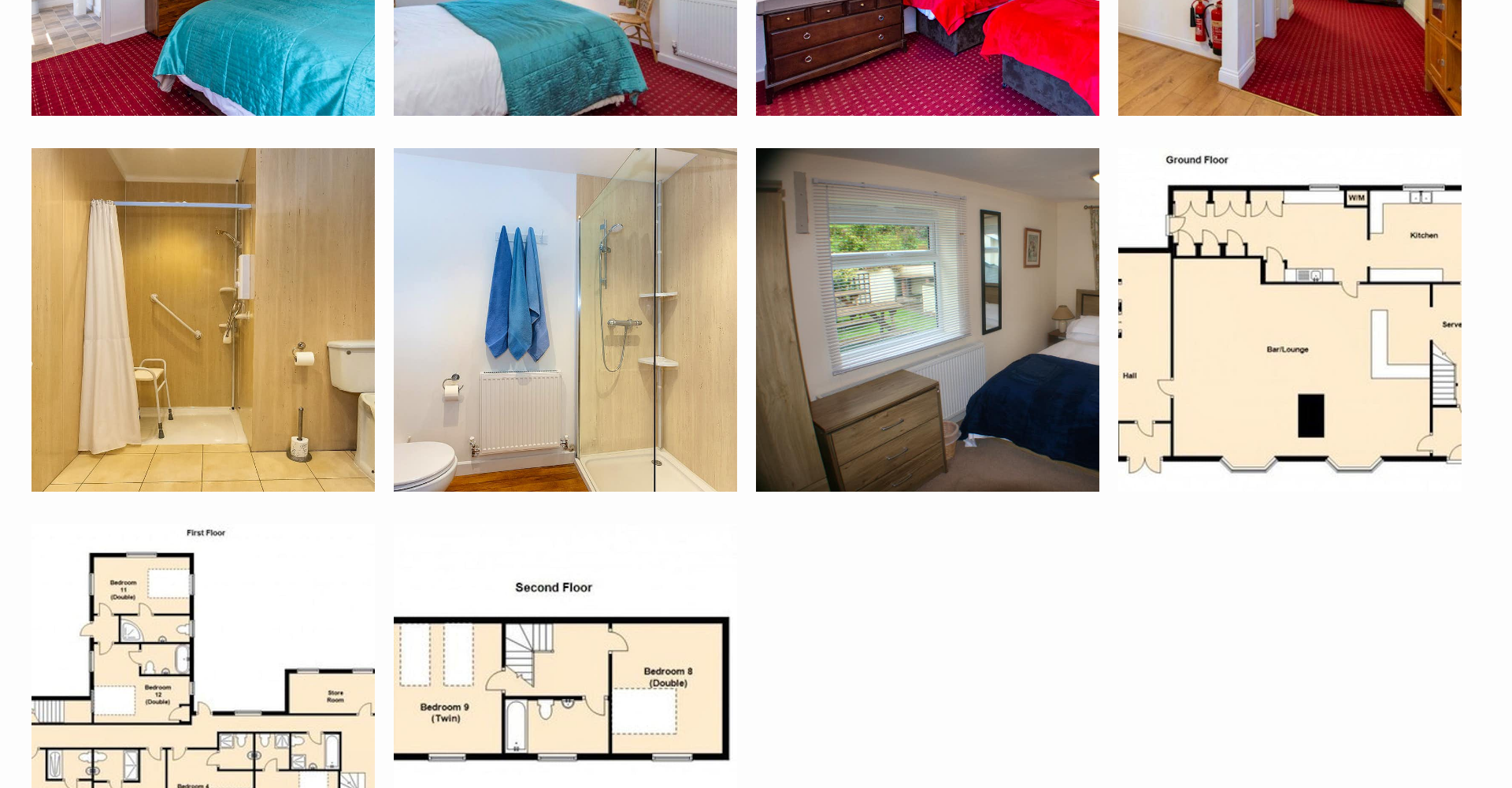
scroll to position [5630, 0]
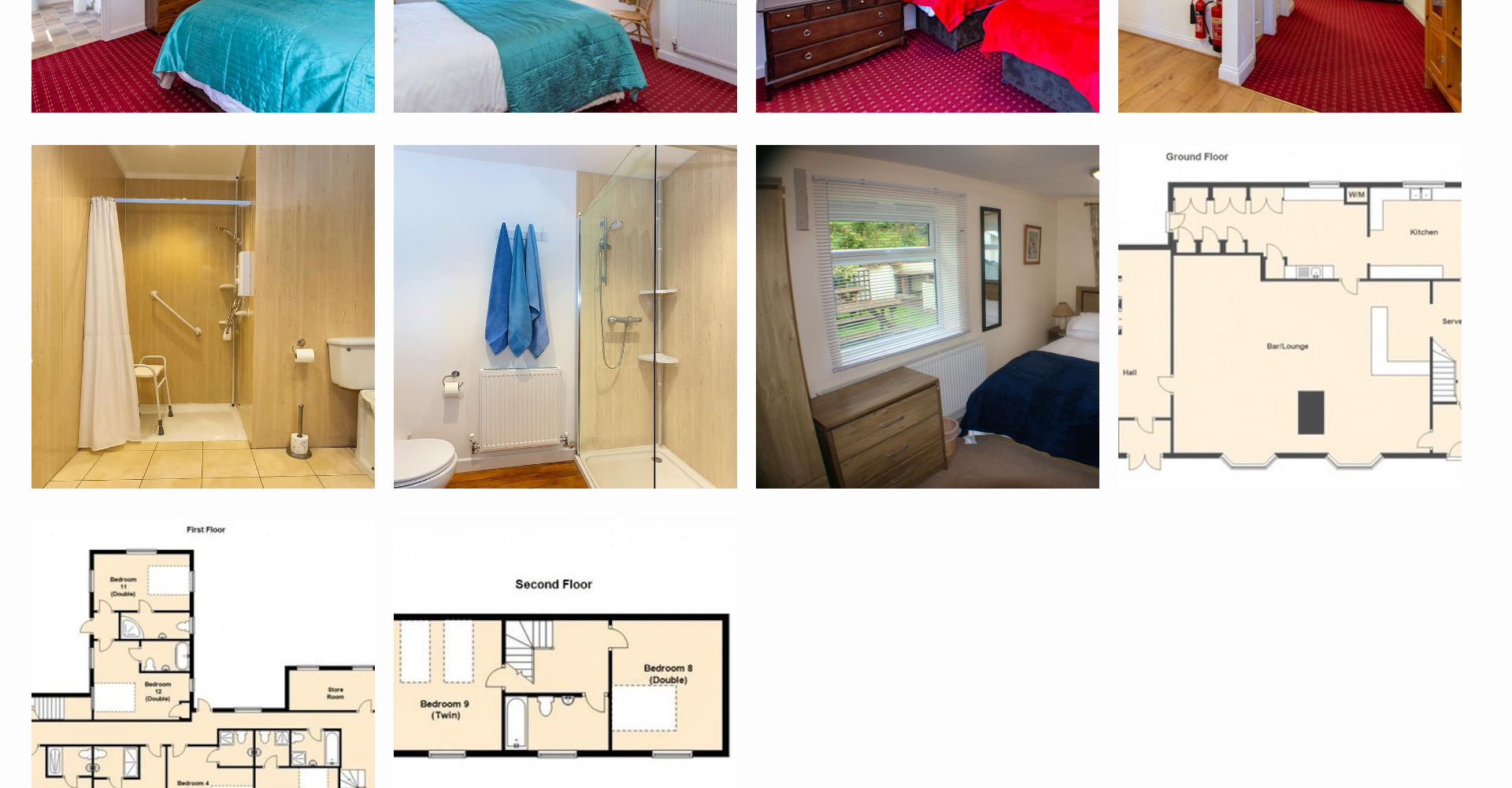
click at [1319, 351] on img at bounding box center [1290, 316] width 343 height 343
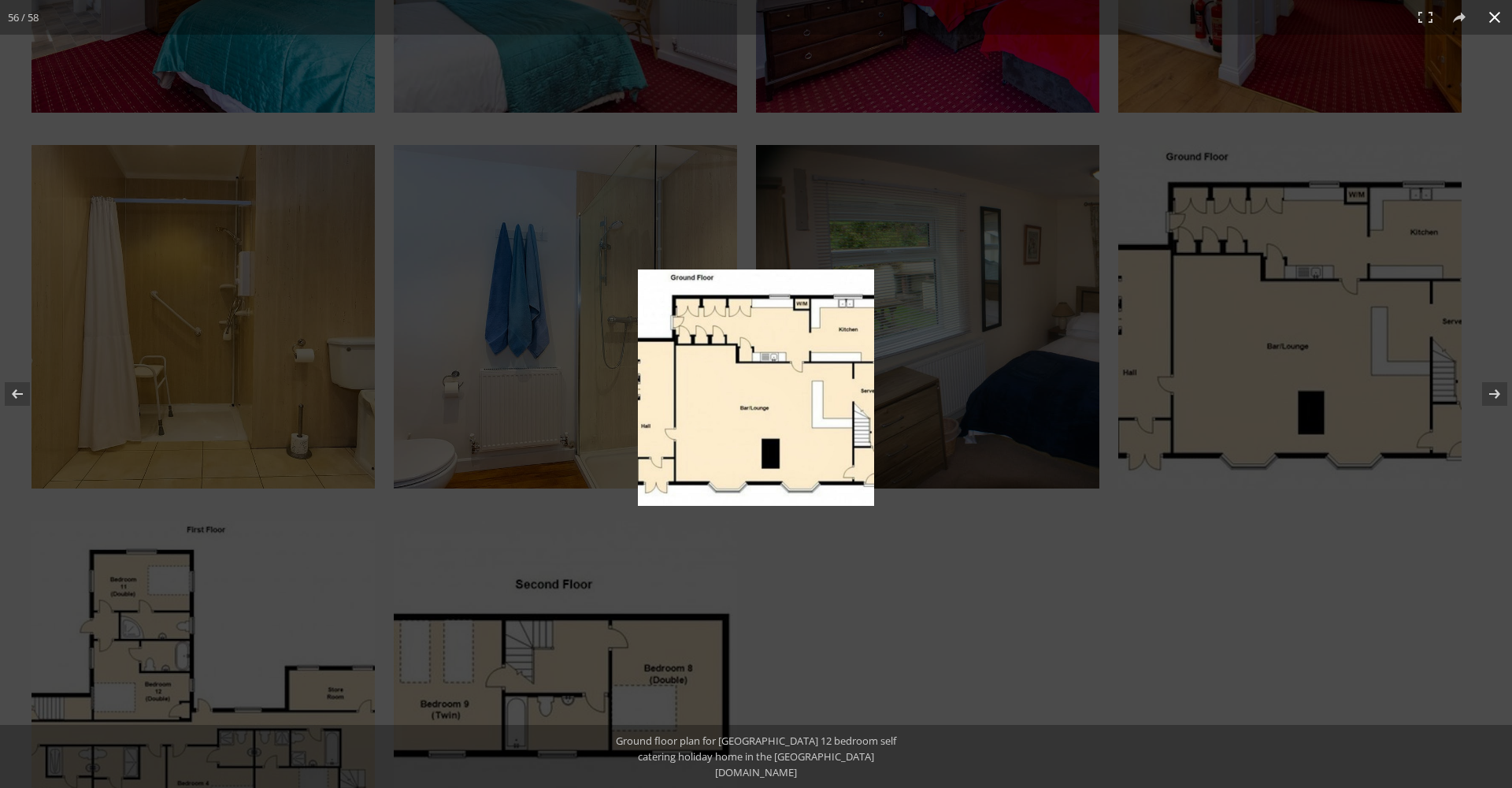
click at [733, 600] on div at bounding box center [756, 394] width 1512 height 788
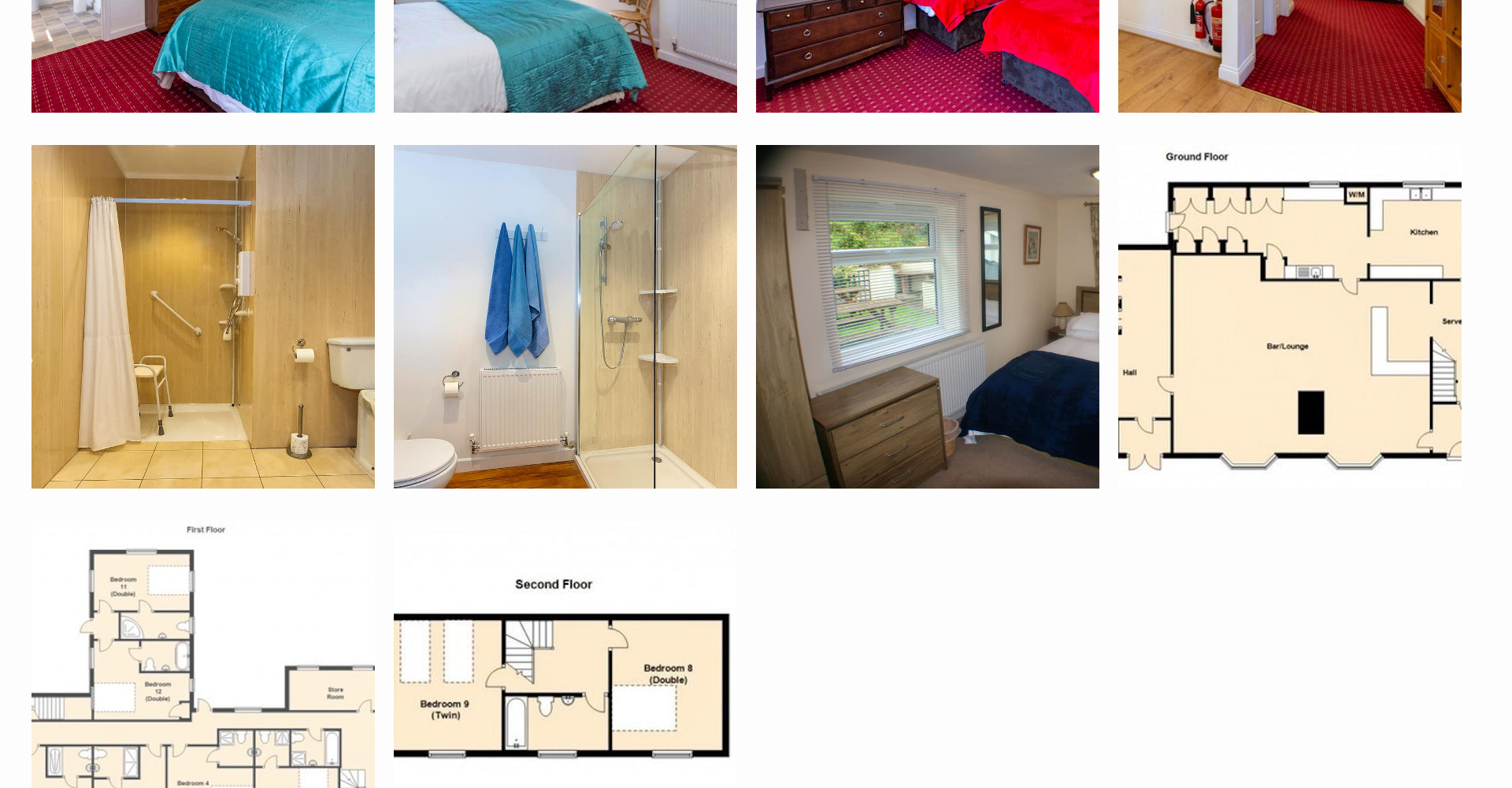
click at [151, 652] on img at bounding box center [203, 692] width 343 height 343
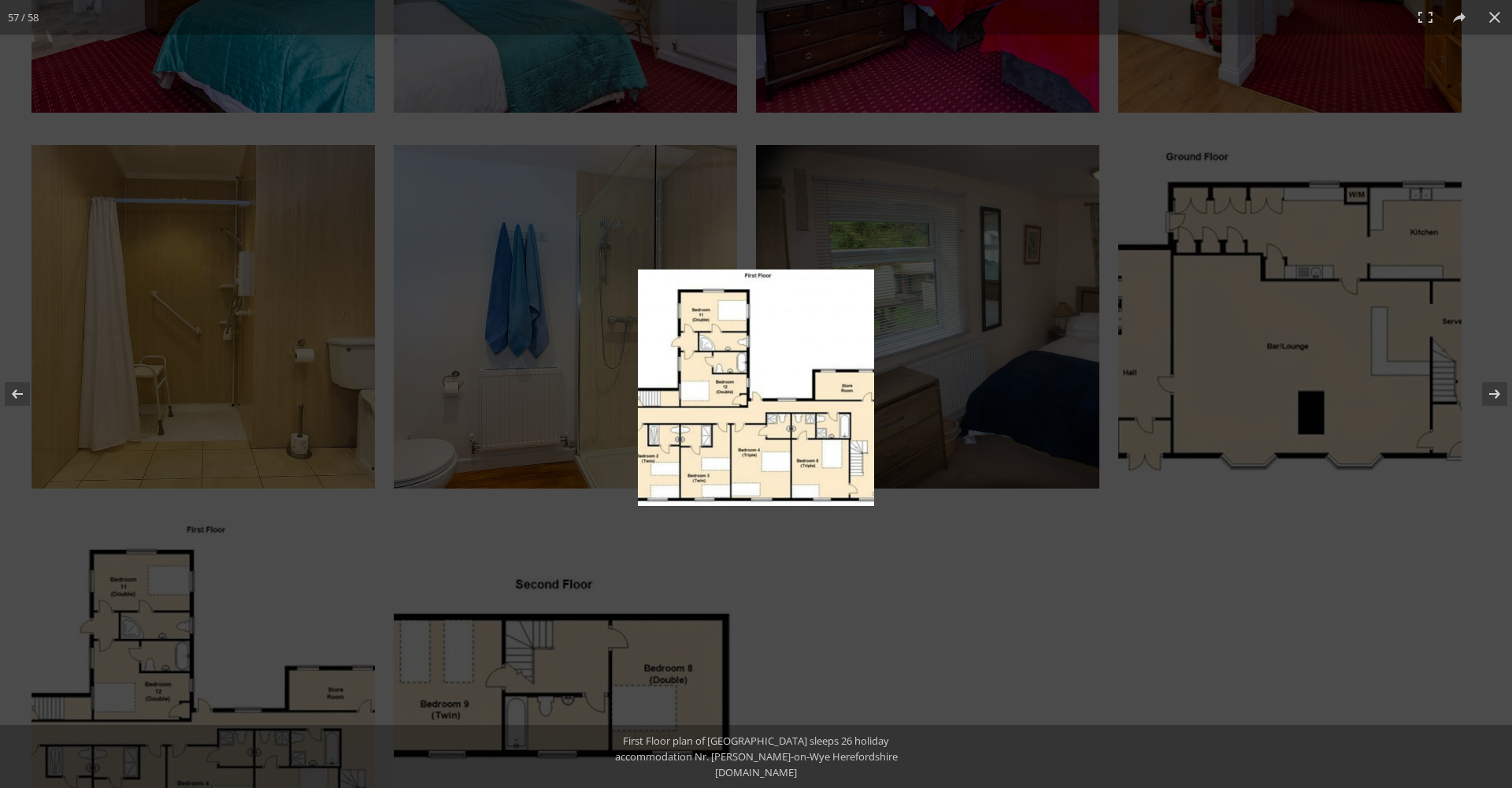
click at [751, 457] on img at bounding box center [756, 387] width 236 height 236
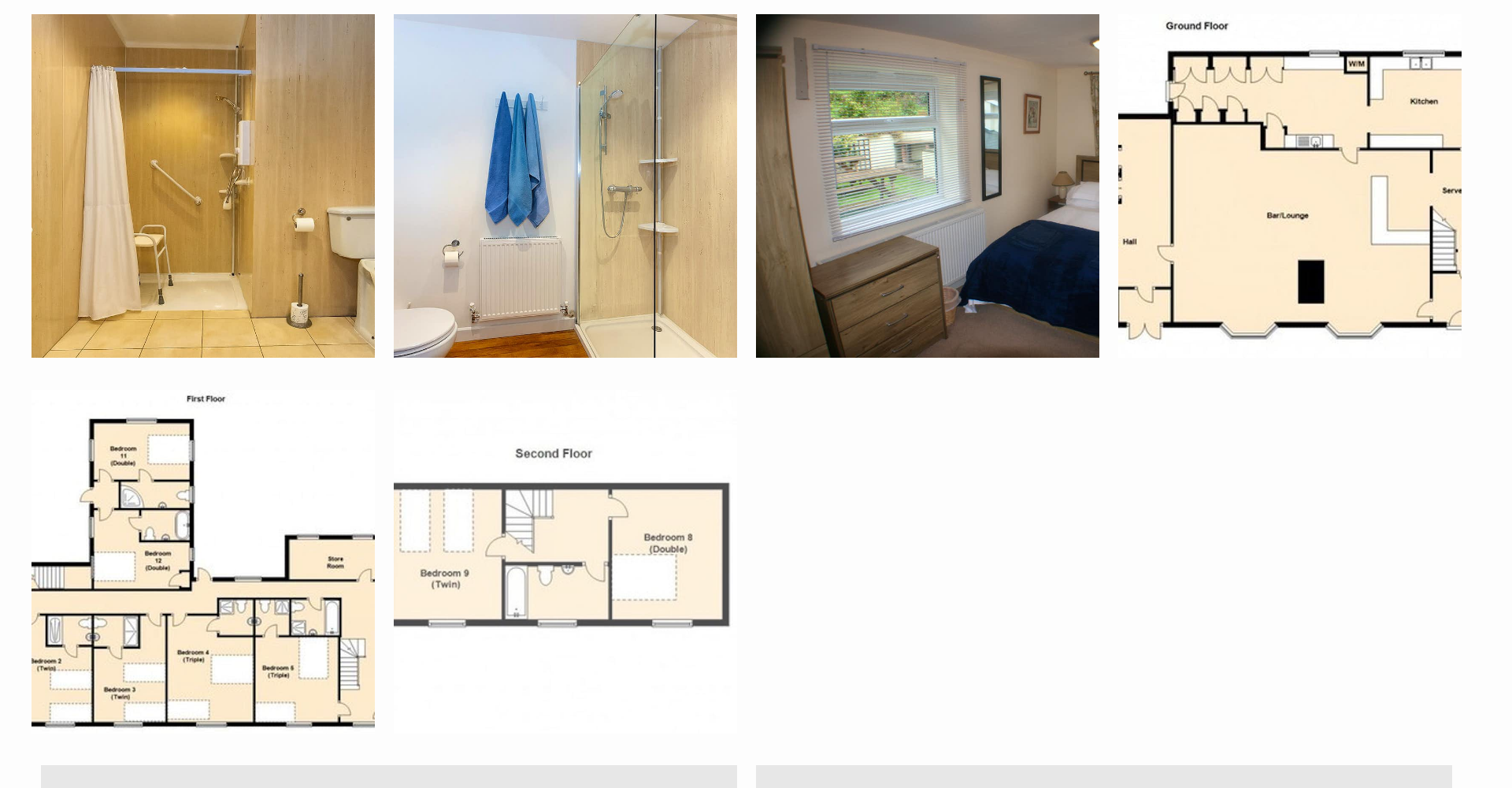
scroll to position [5767, 0]
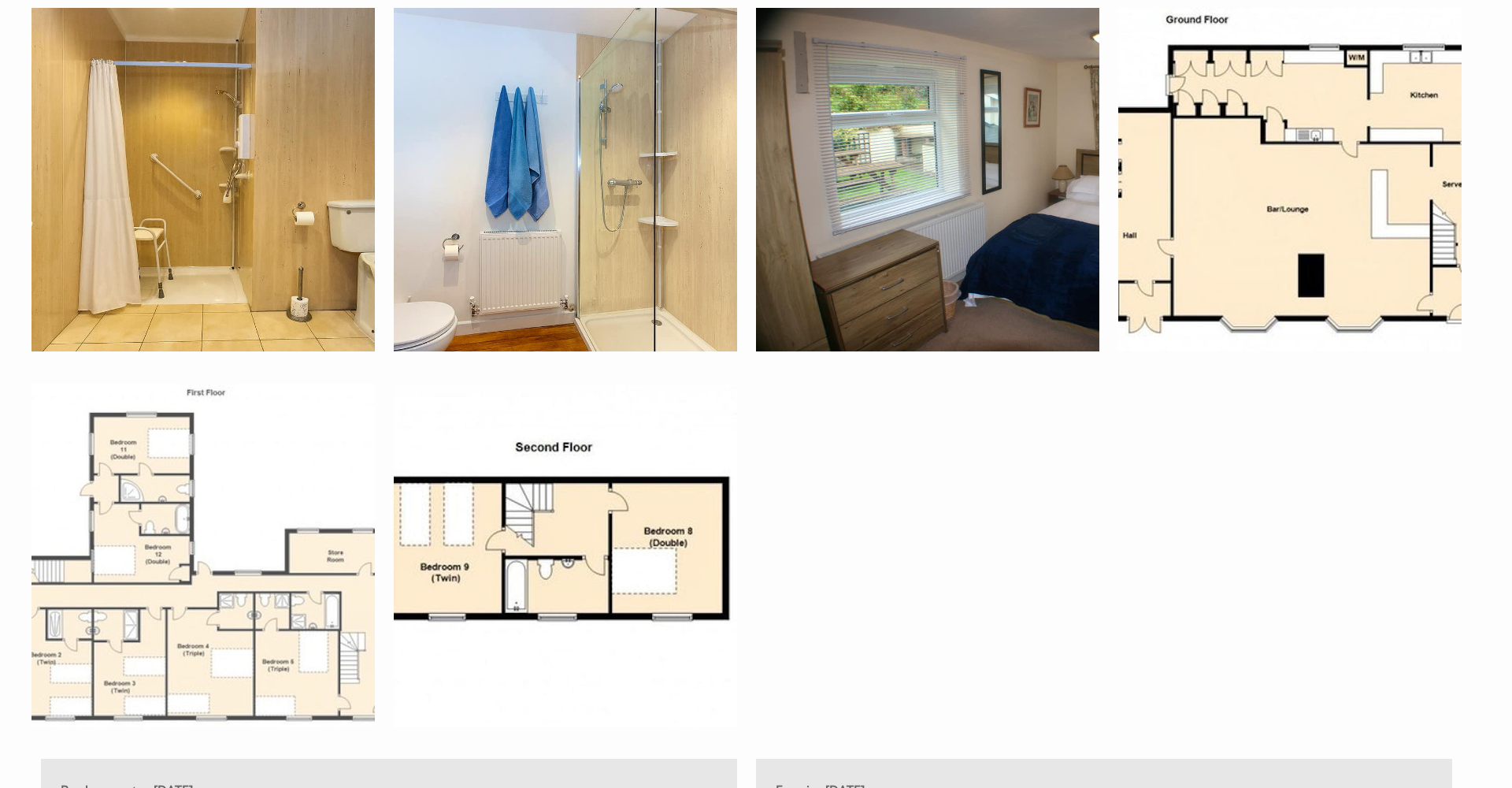
click at [249, 610] on img at bounding box center [203, 555] width 343 height 343
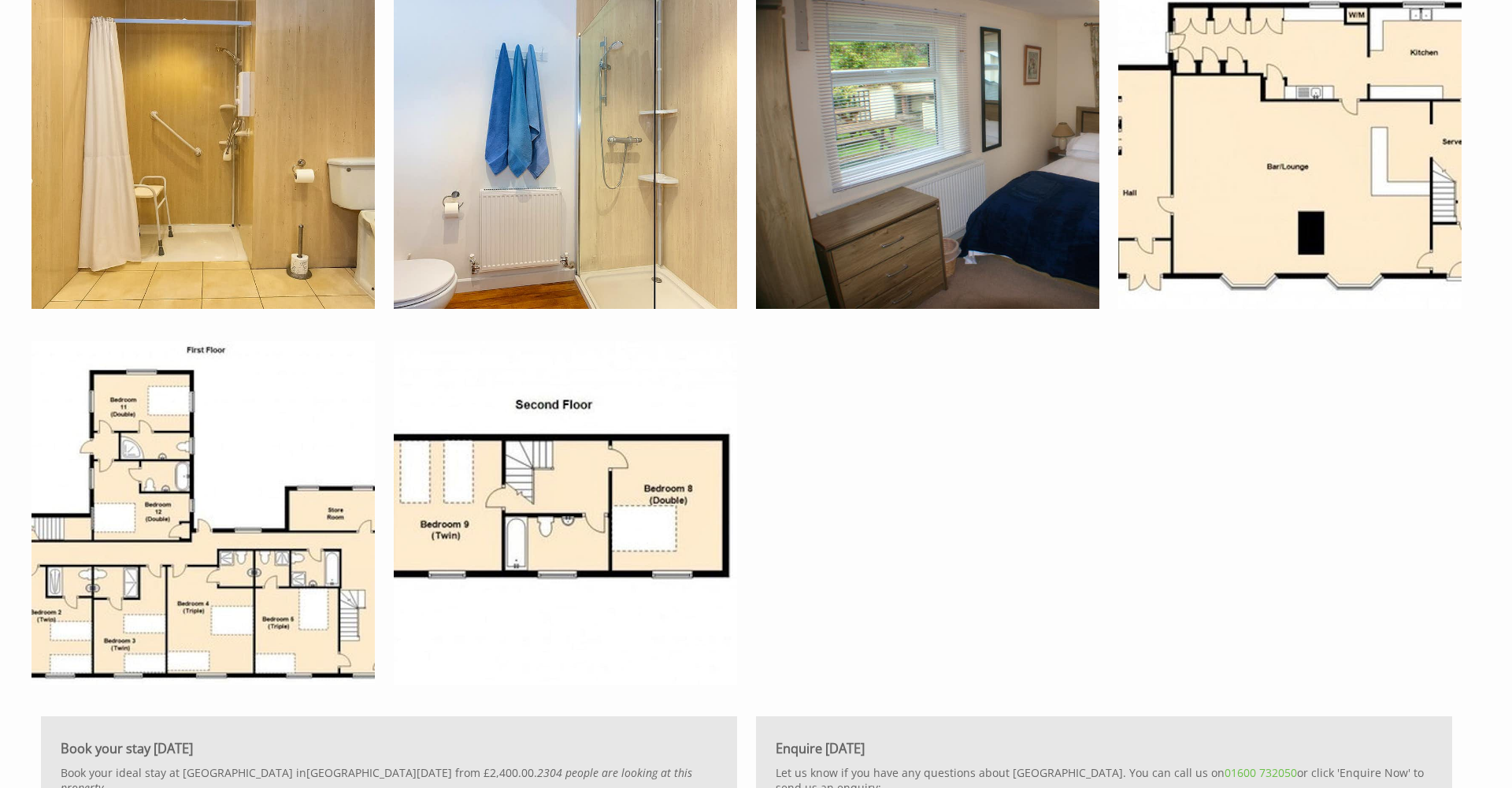
scroll to position [5783, 0]
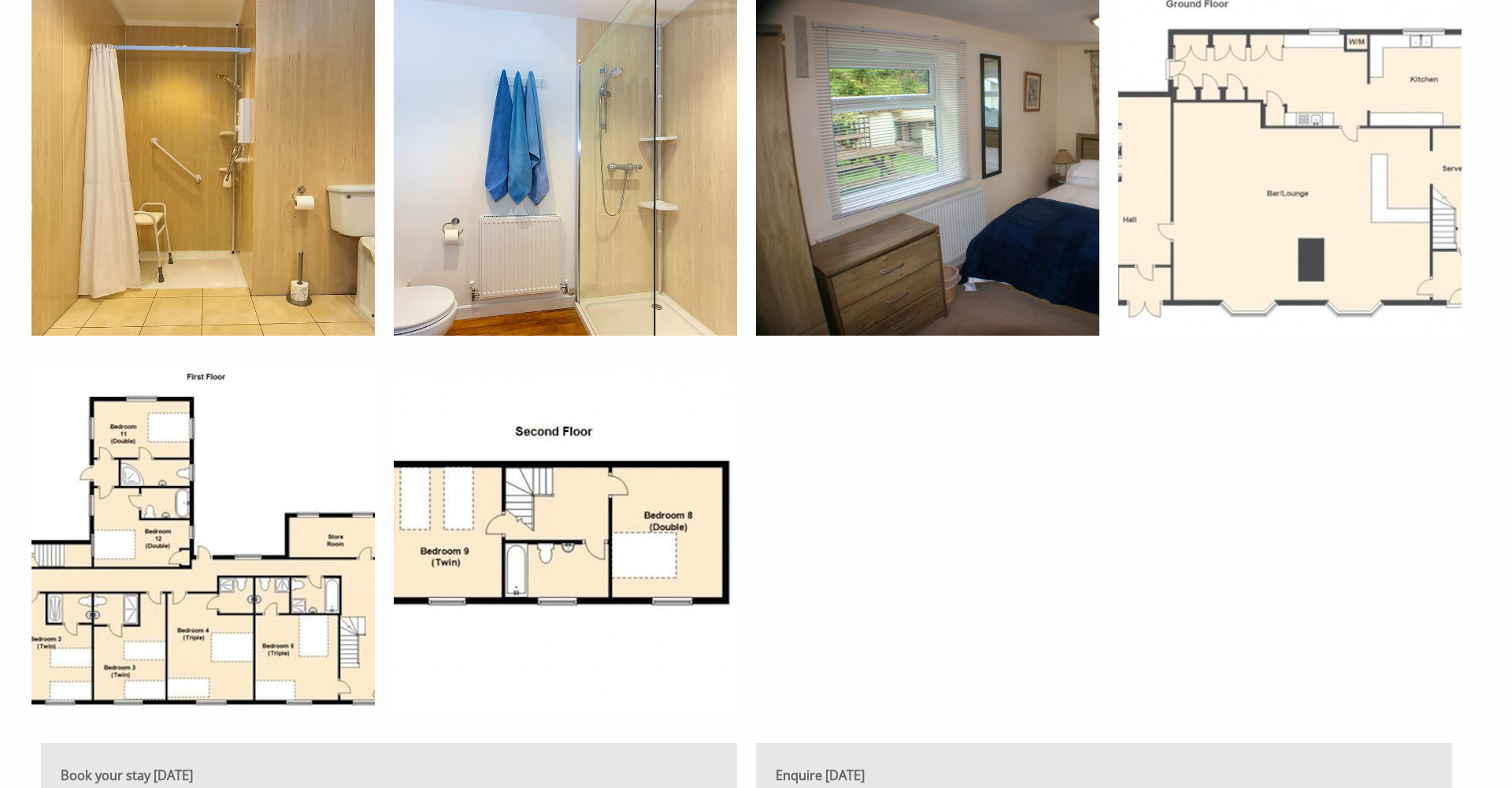
click at [1245, 232] on img at bounding box center [1290, 164] width 343 height 343
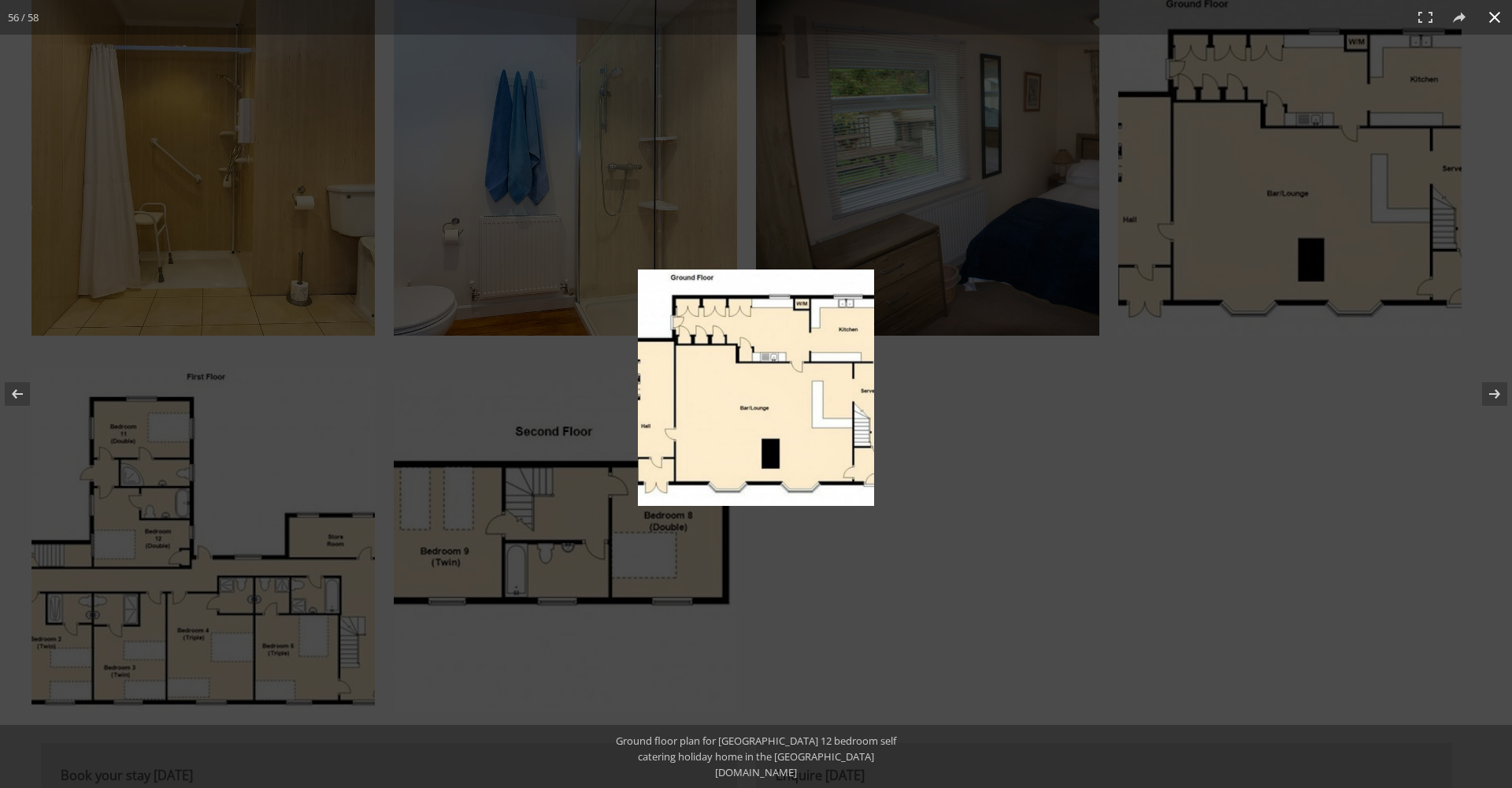
click at [1025, 468] on div at bounding box center [891, 401] width 506 height 264
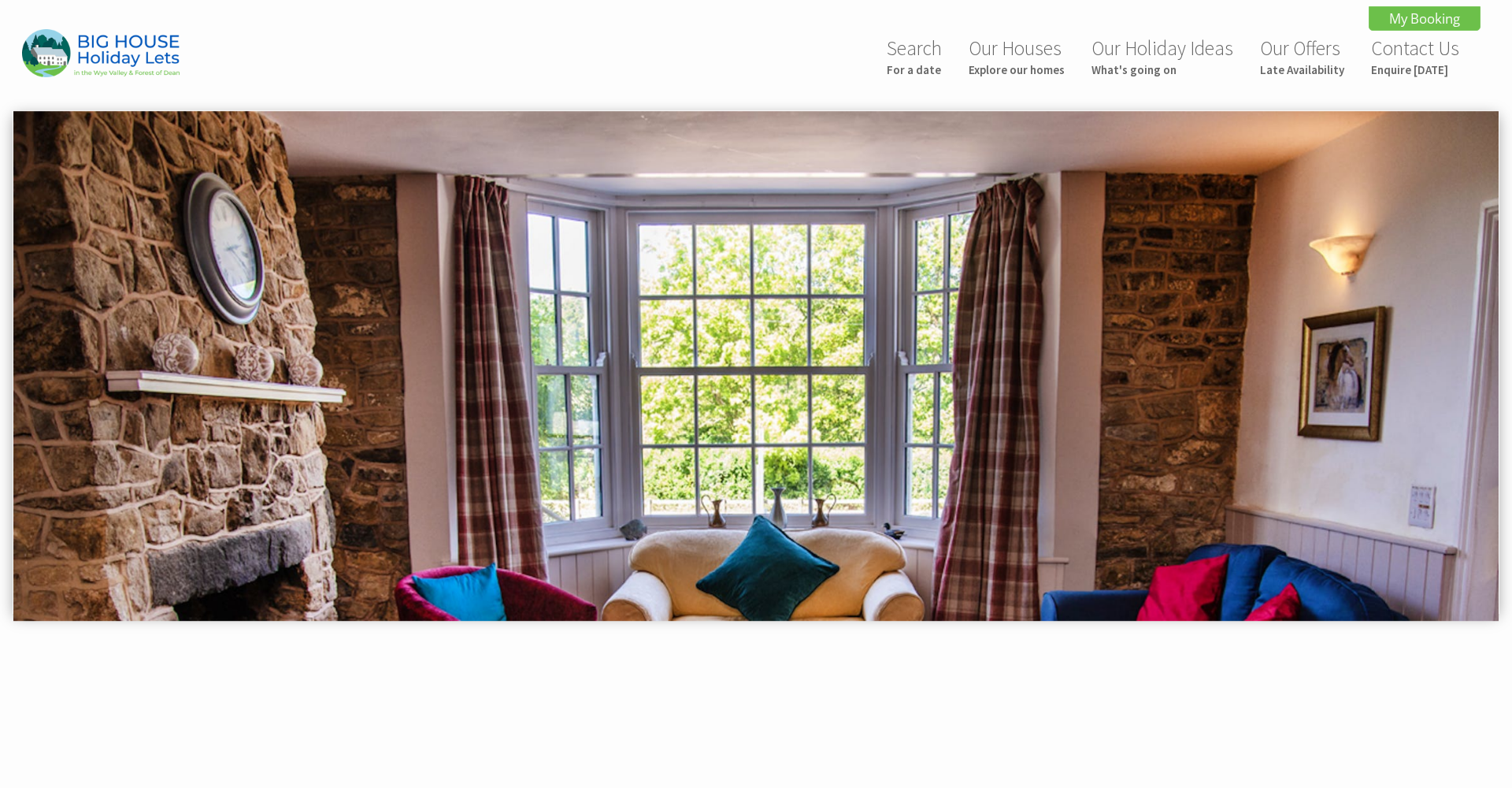
scroll to position [474, 0]
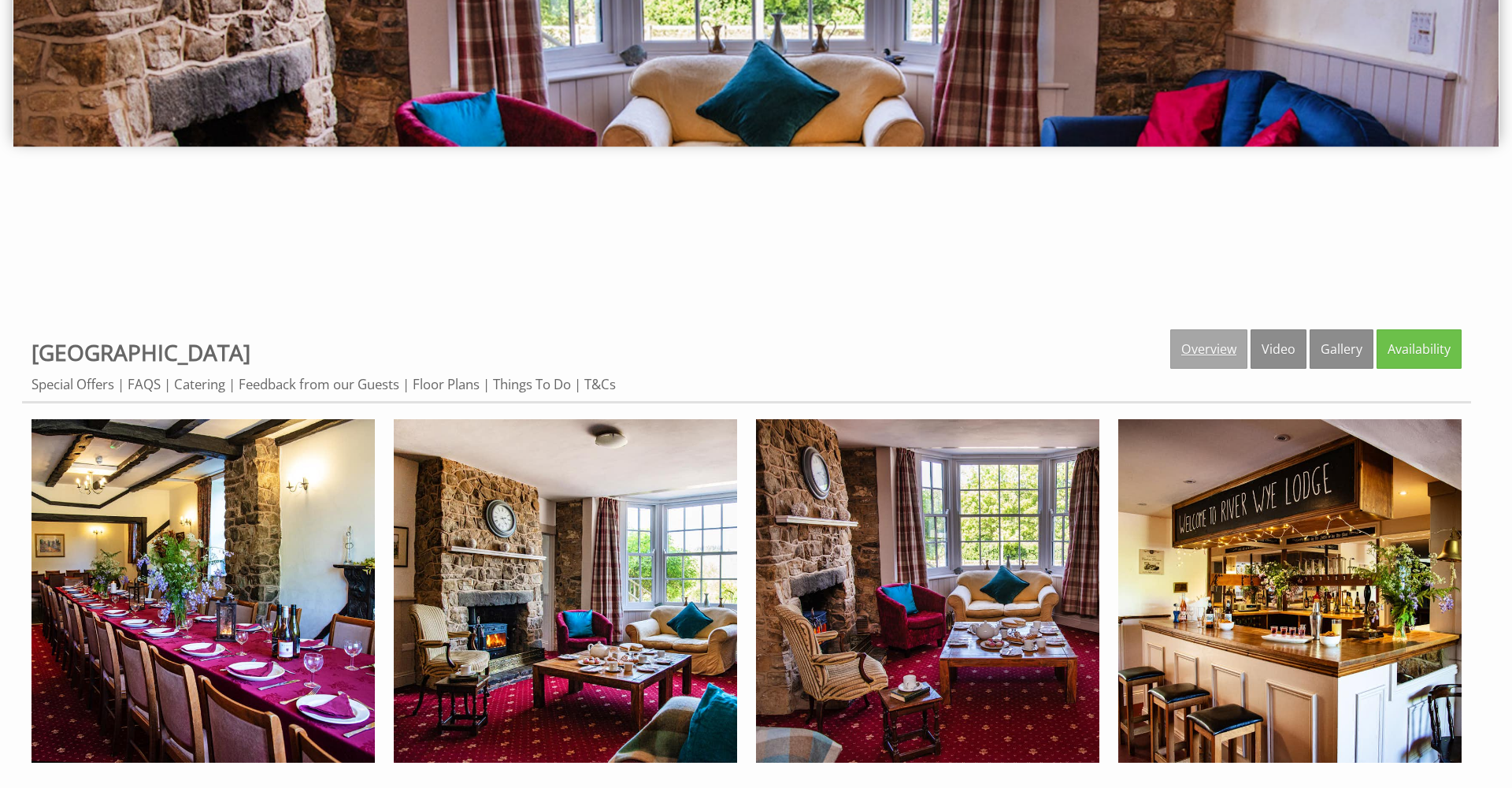
click at [1218, 357] on link "Overview" at bounding box center [1209, 348] width 77 height 40
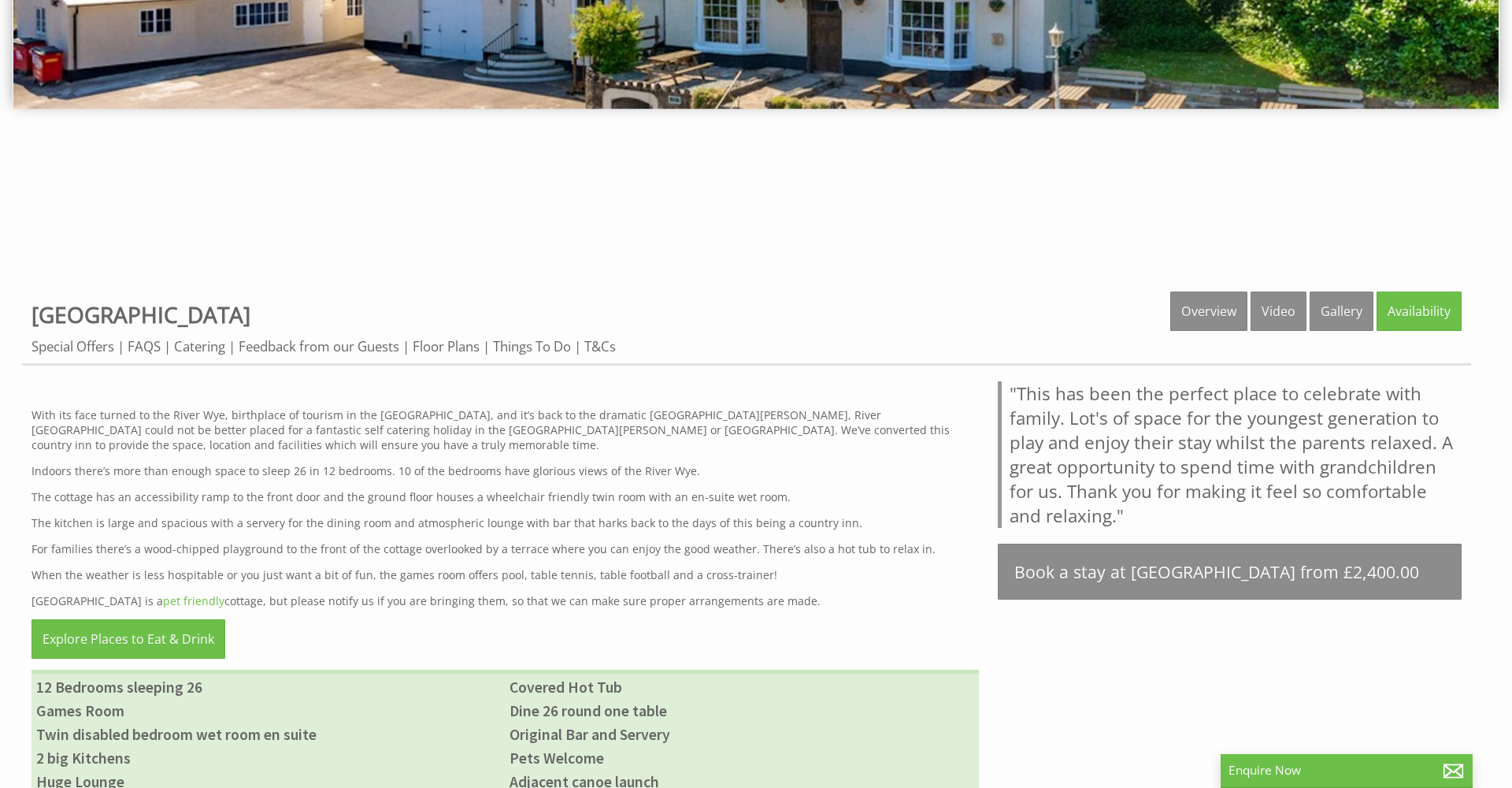
scroll to position [517, 0]
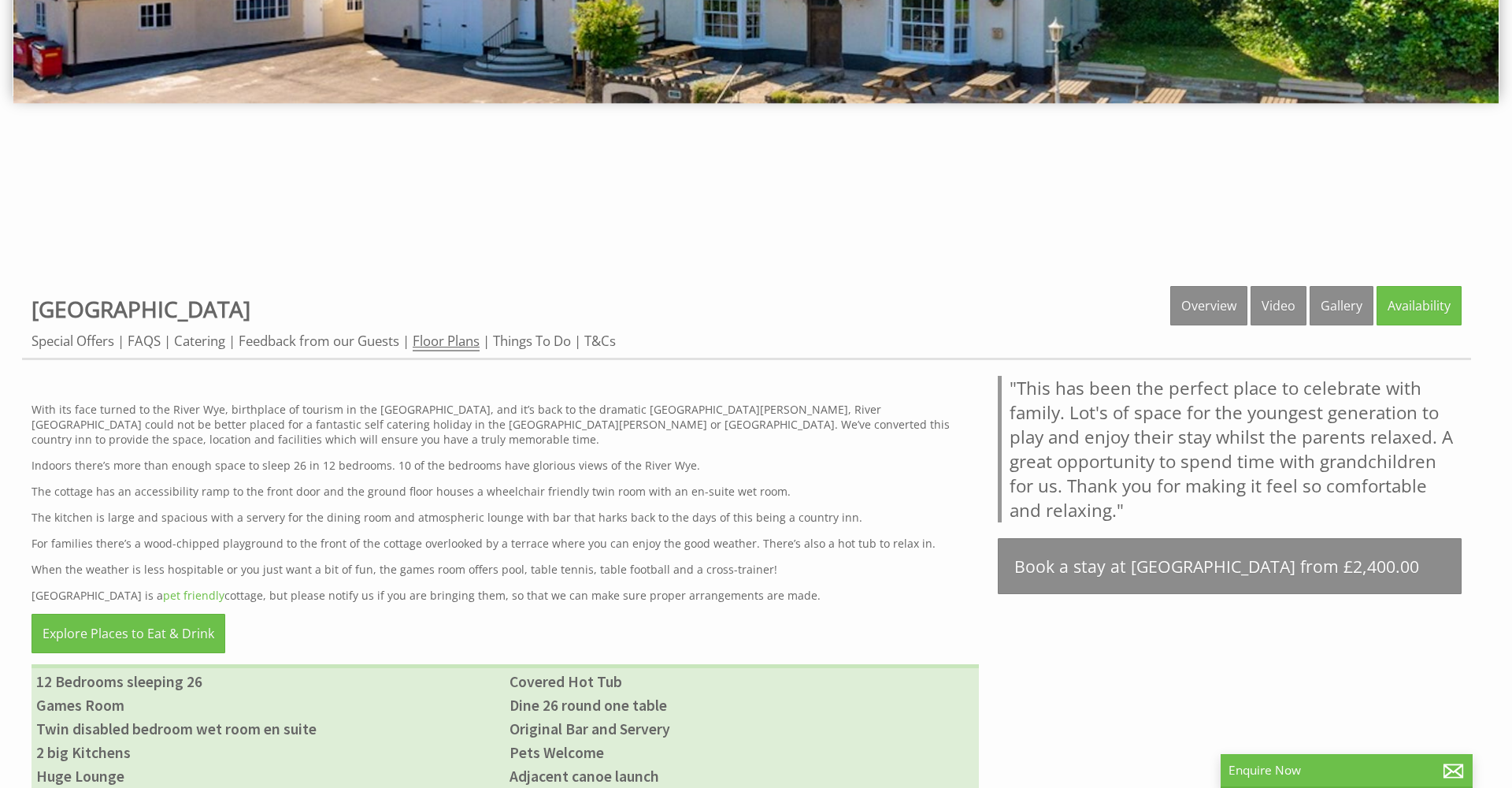
click at [449, 334] on link "Floor Plans" at bounding box center [447, 341] width 67 height 19
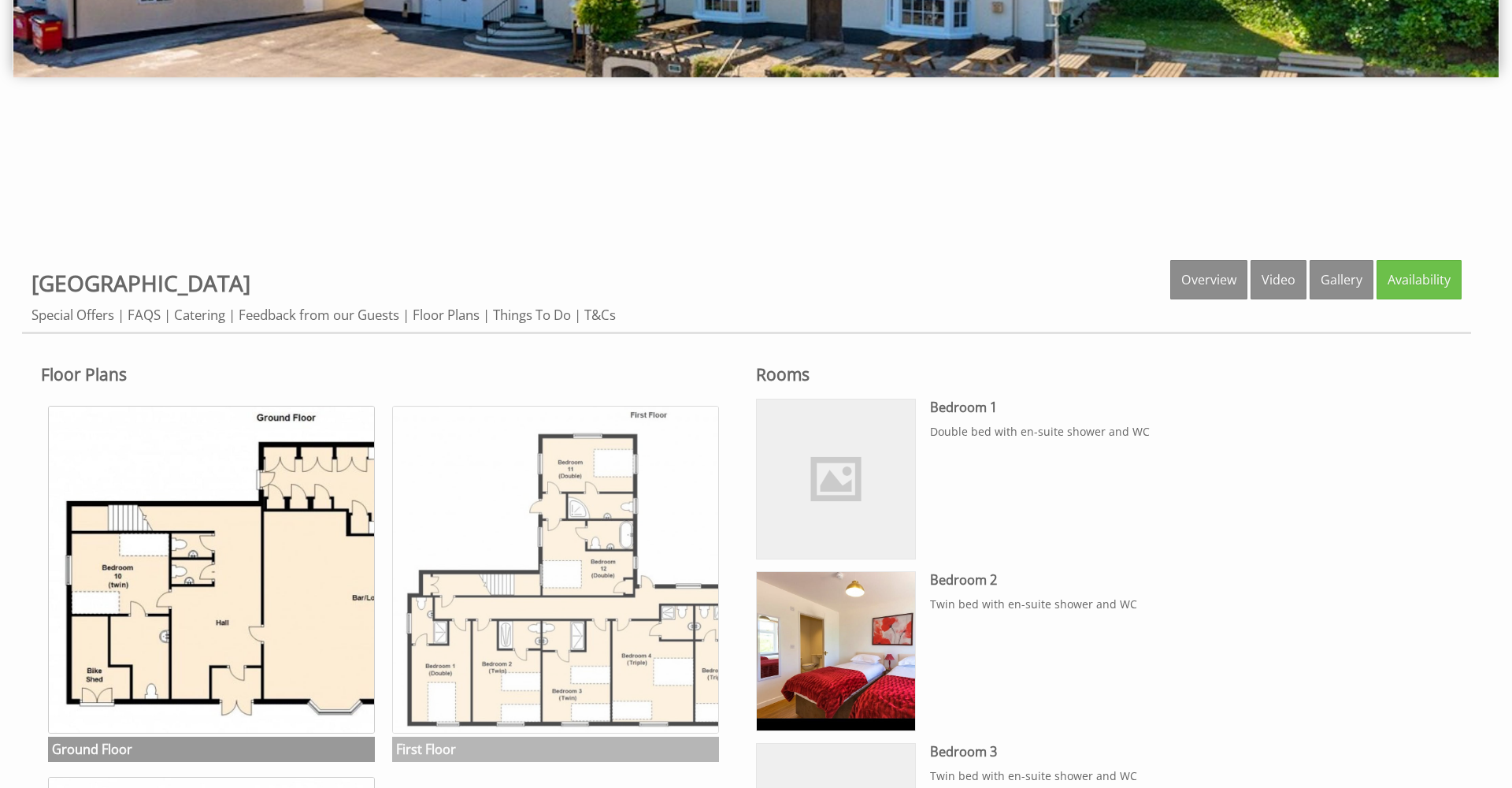
scroll to position [551, 0]
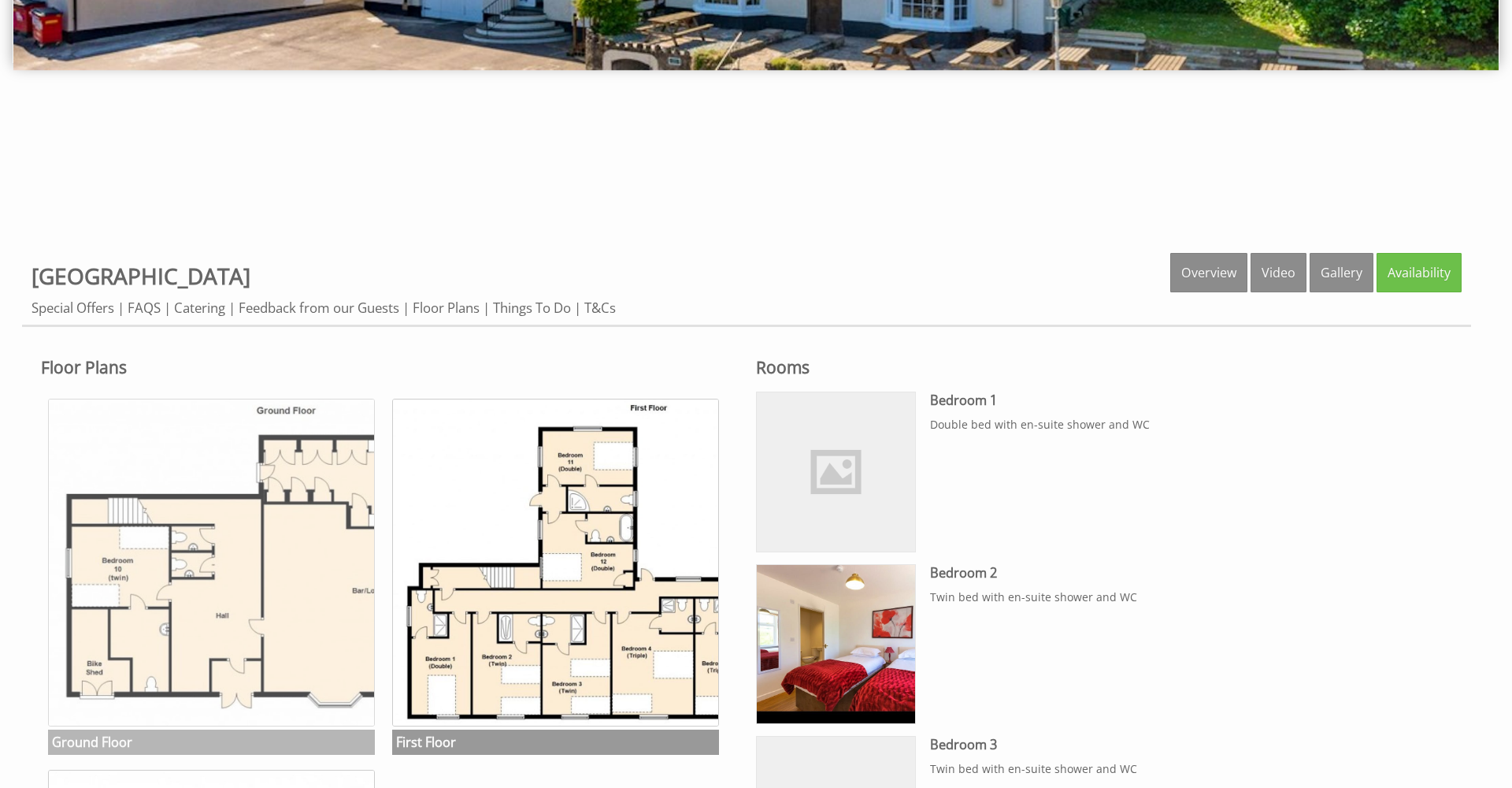
click at [322, 537] on img at bounding box center [211, 562] width 327 height 327
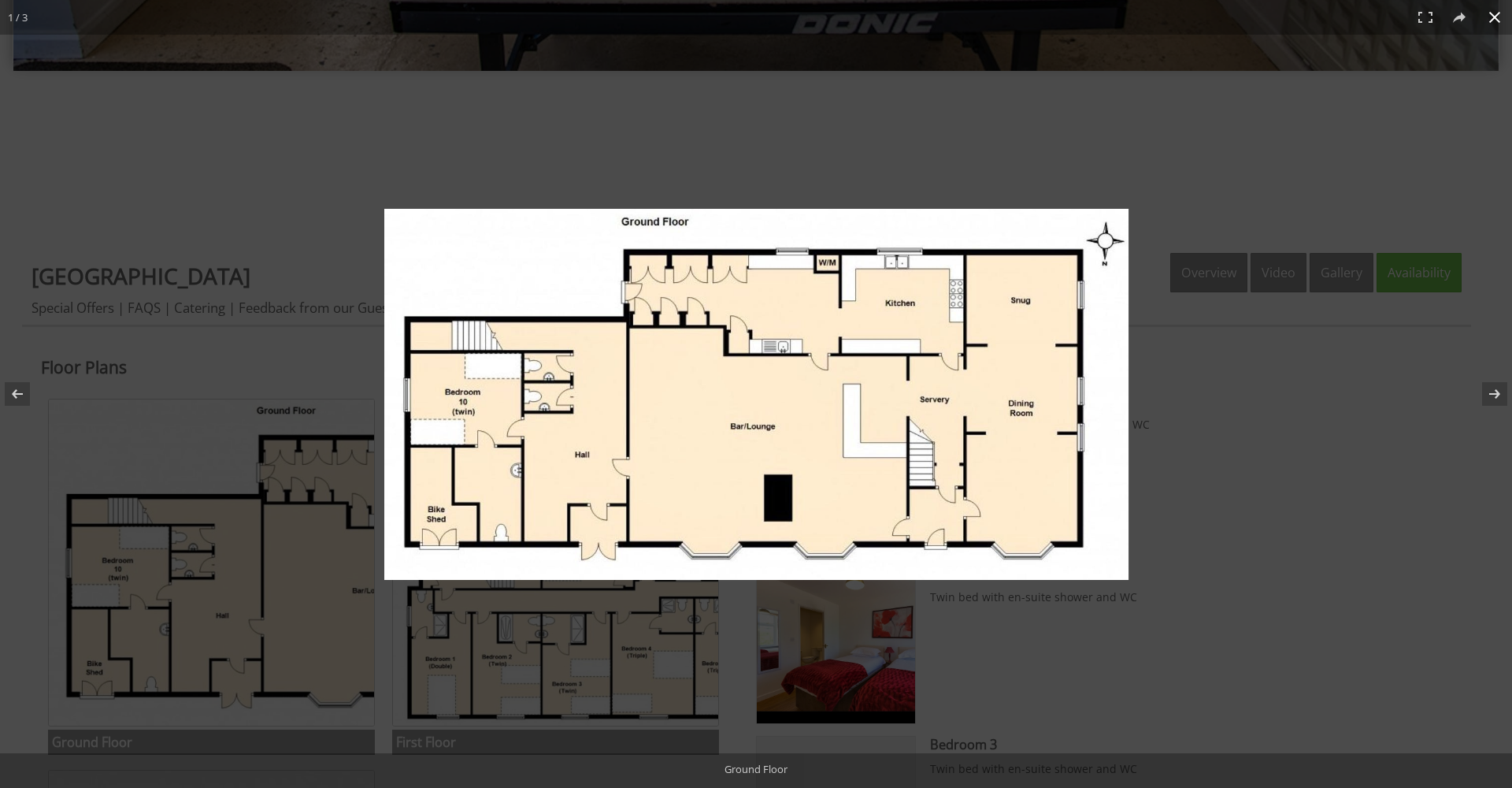
click at [1201, 540] on div at bounding box center [756, 394] width 1512 height 788
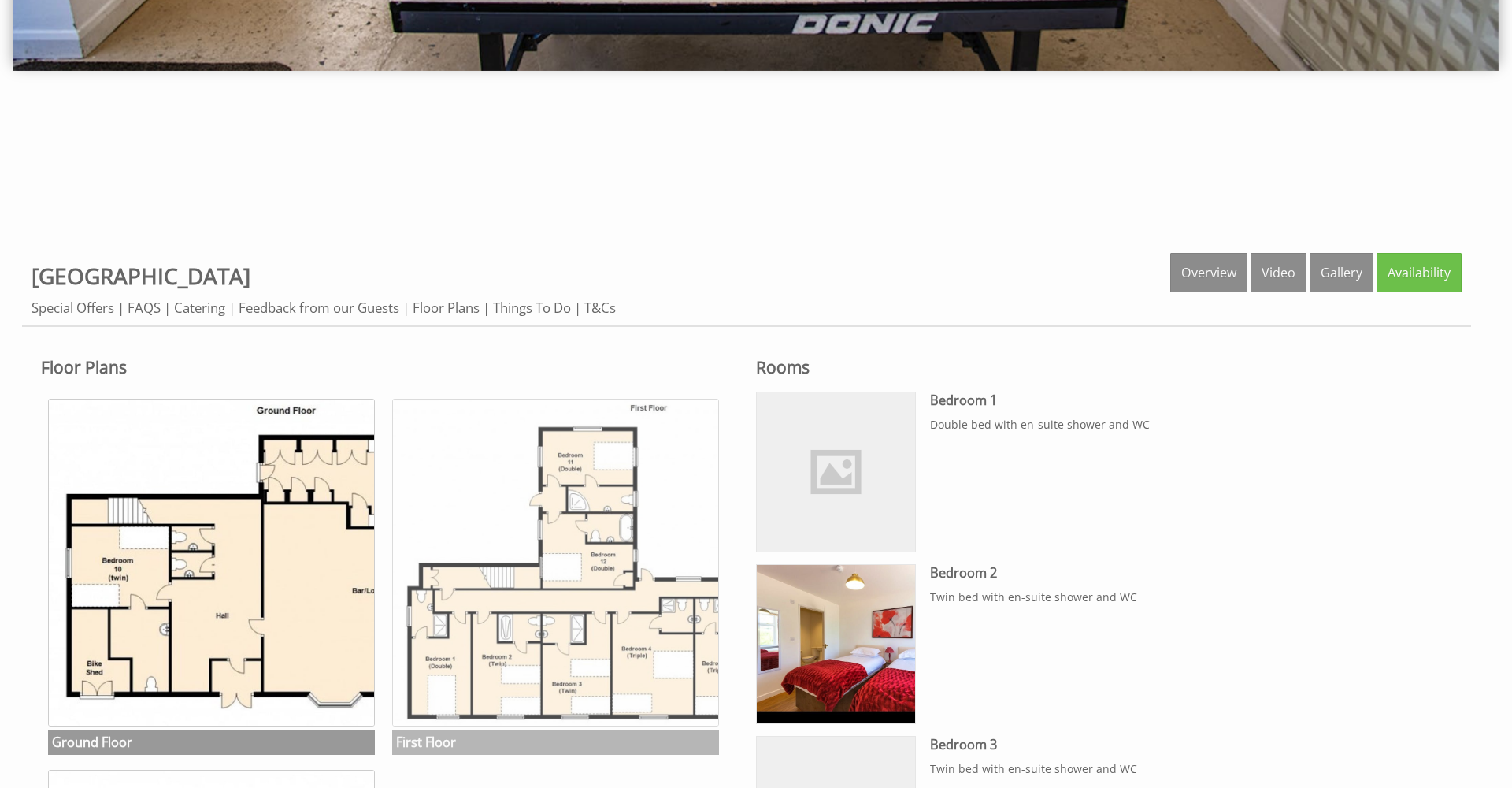
click at [596, 665] on img at bounding box center [555, 562] width 327 height 327
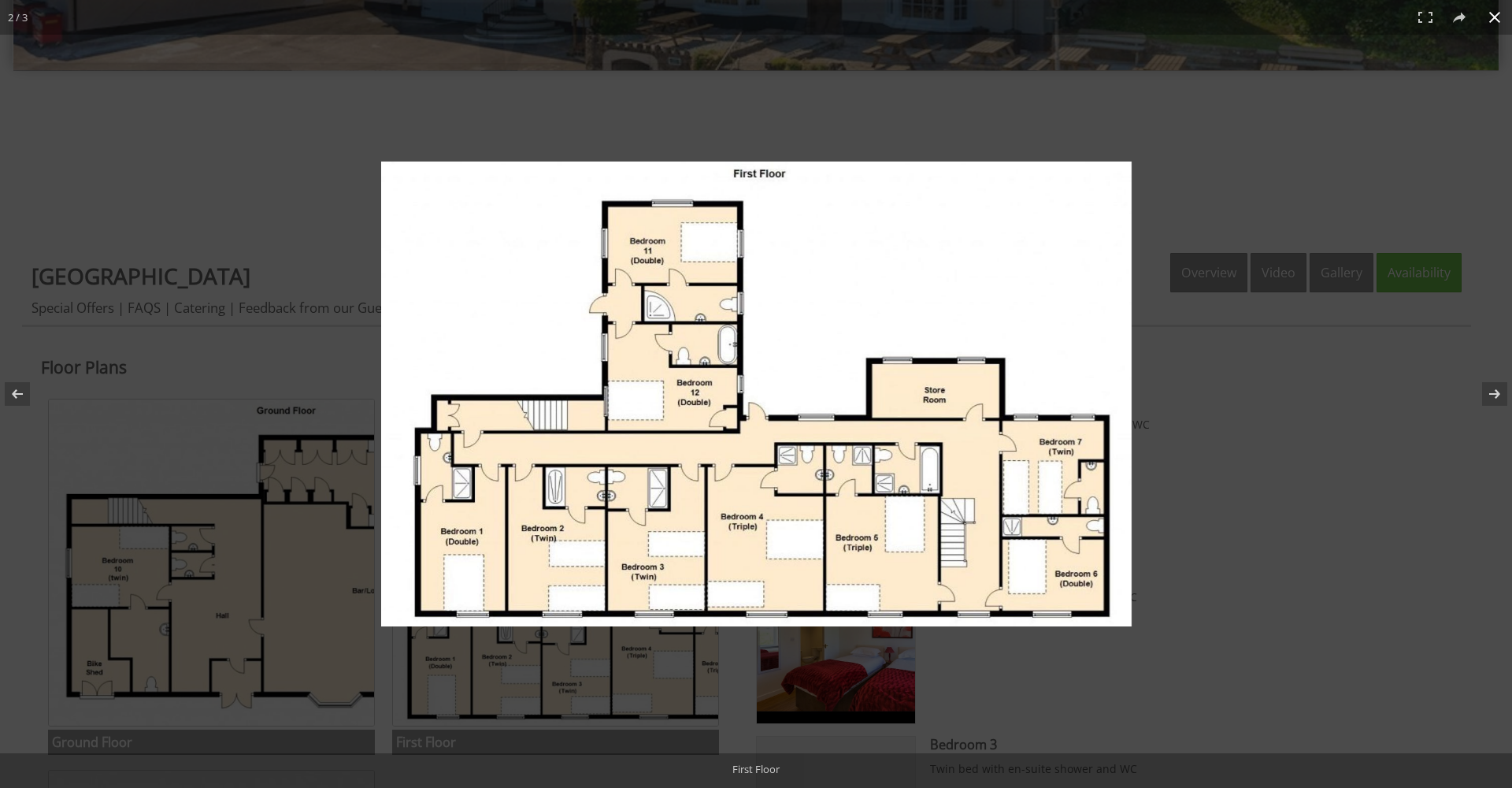
click at [1298, 457] on div at bounding box center [870, 416] width 978 height 510
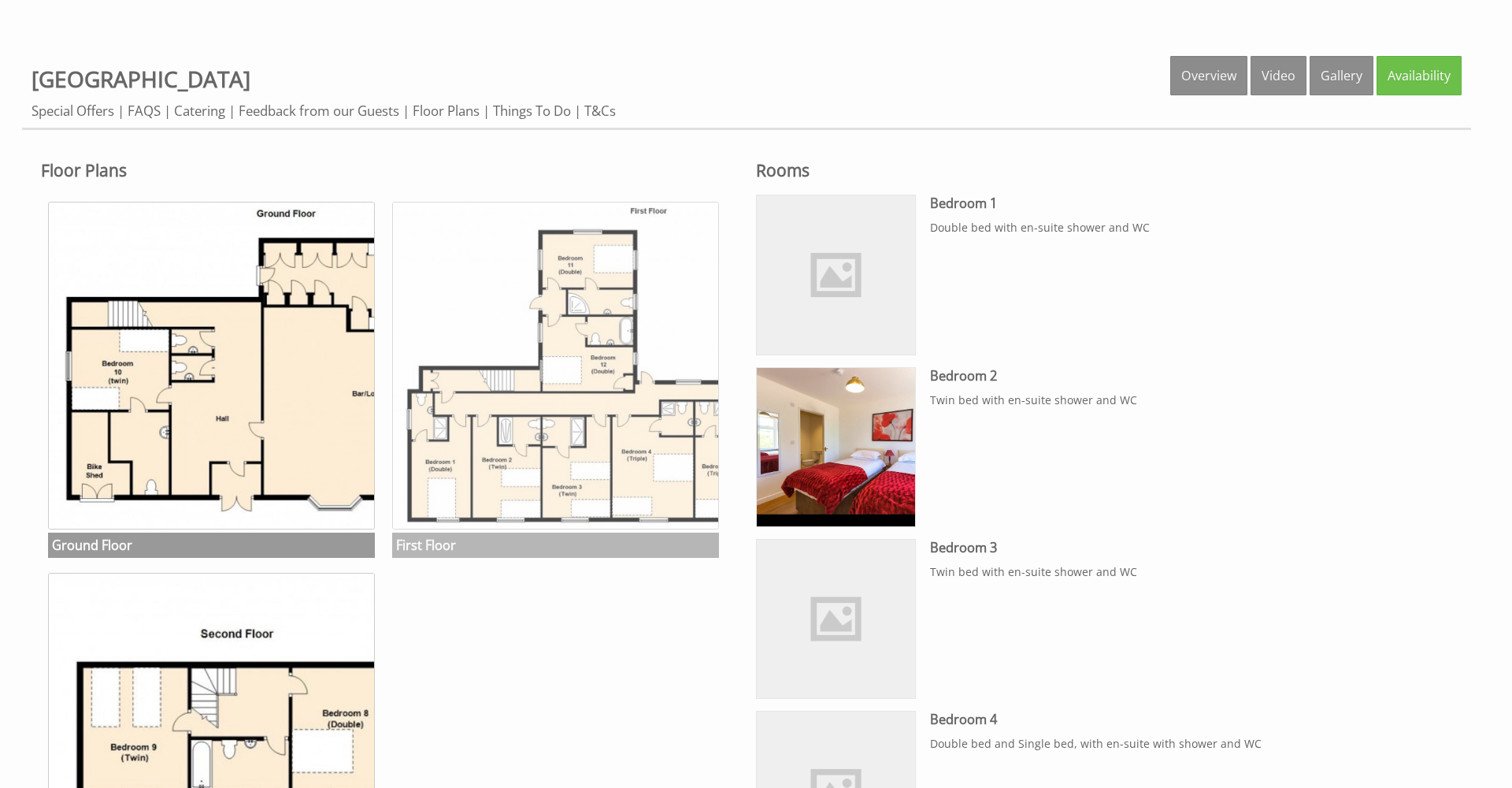
scroll to position [782, 0]
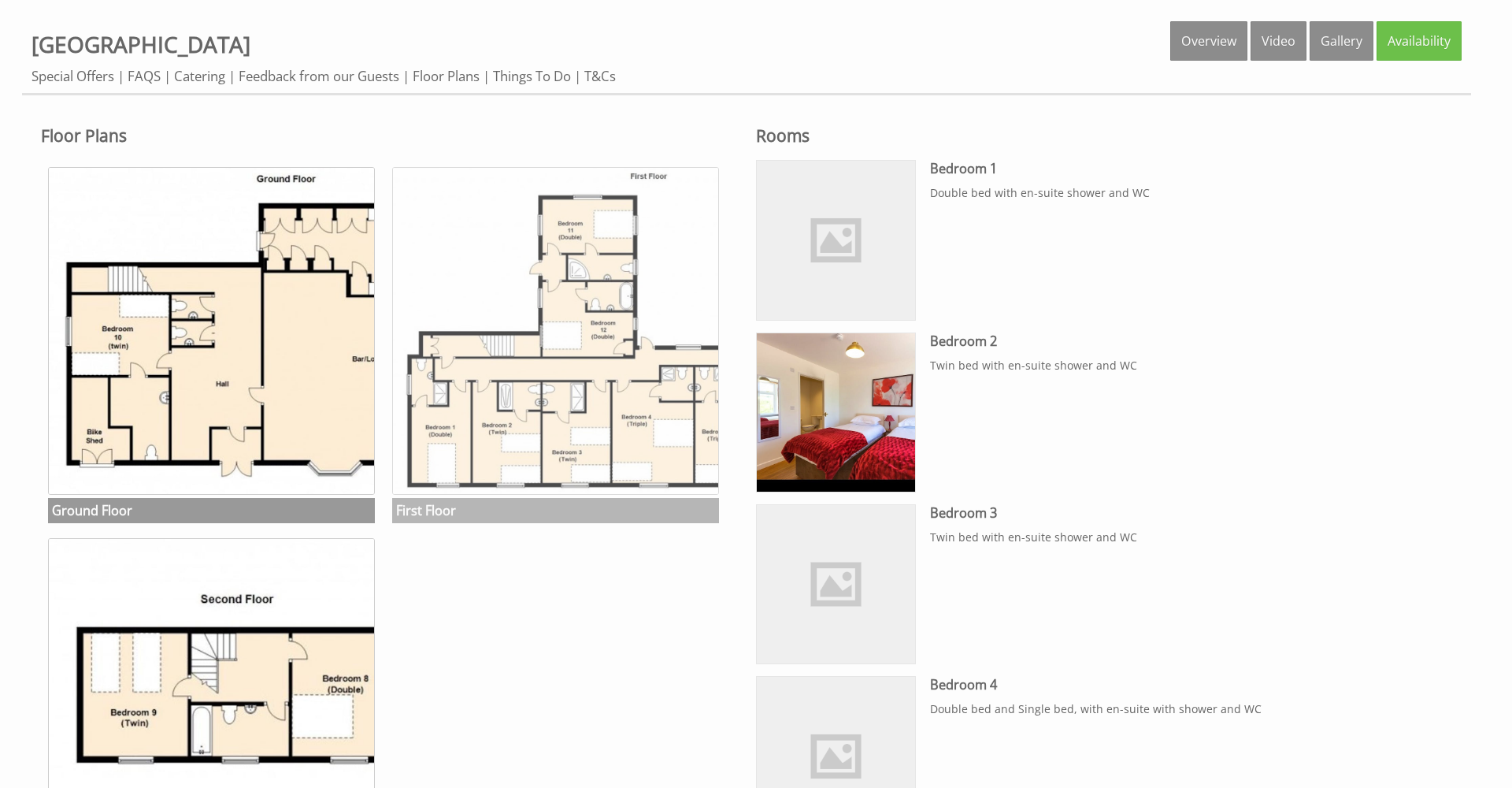
click at [558, 448] on img at bounding box center [555, 331] width 327 height 327
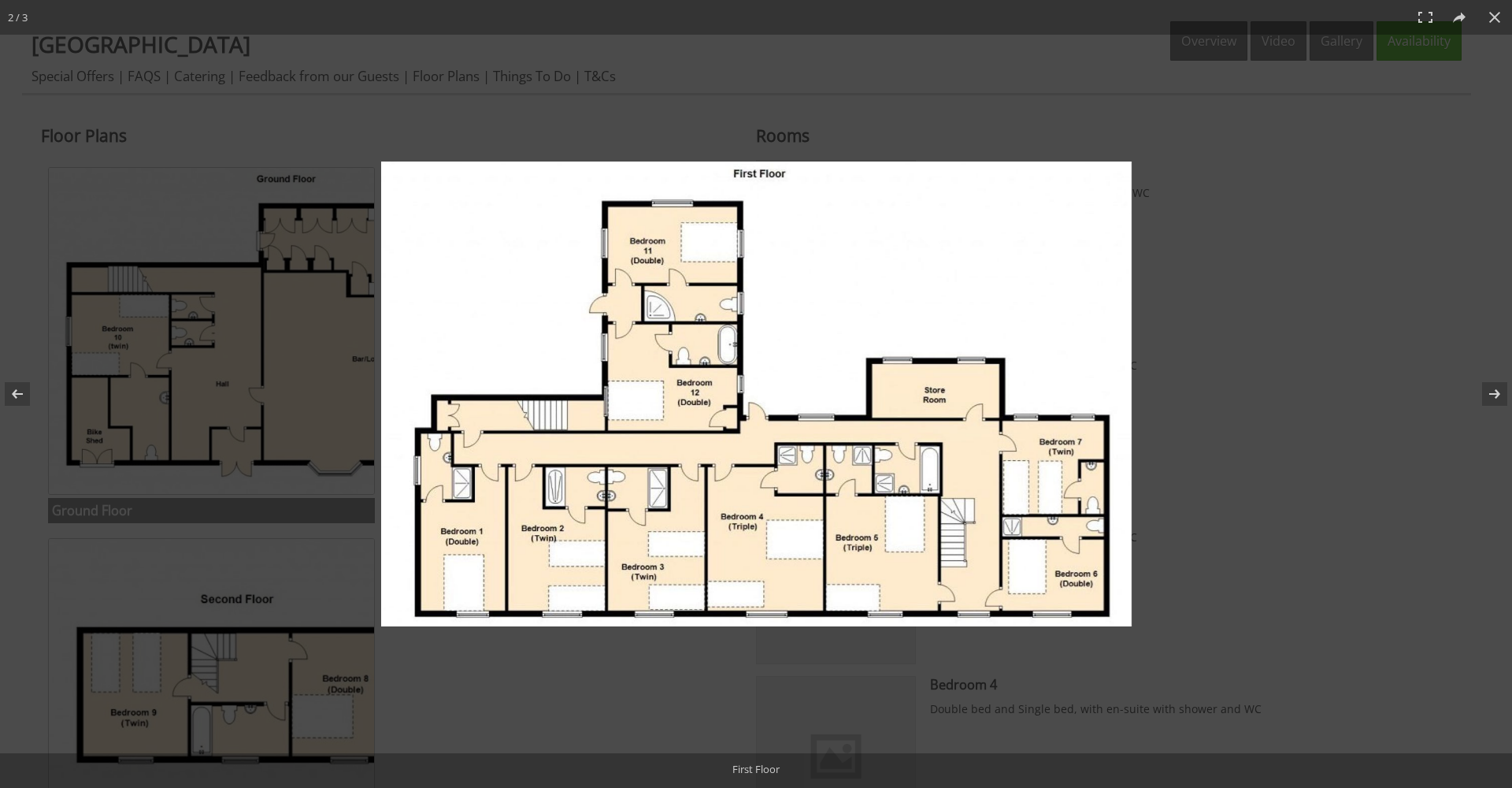
click at [441, 280] on img at bounding box center [756, 394] width 751 height 465
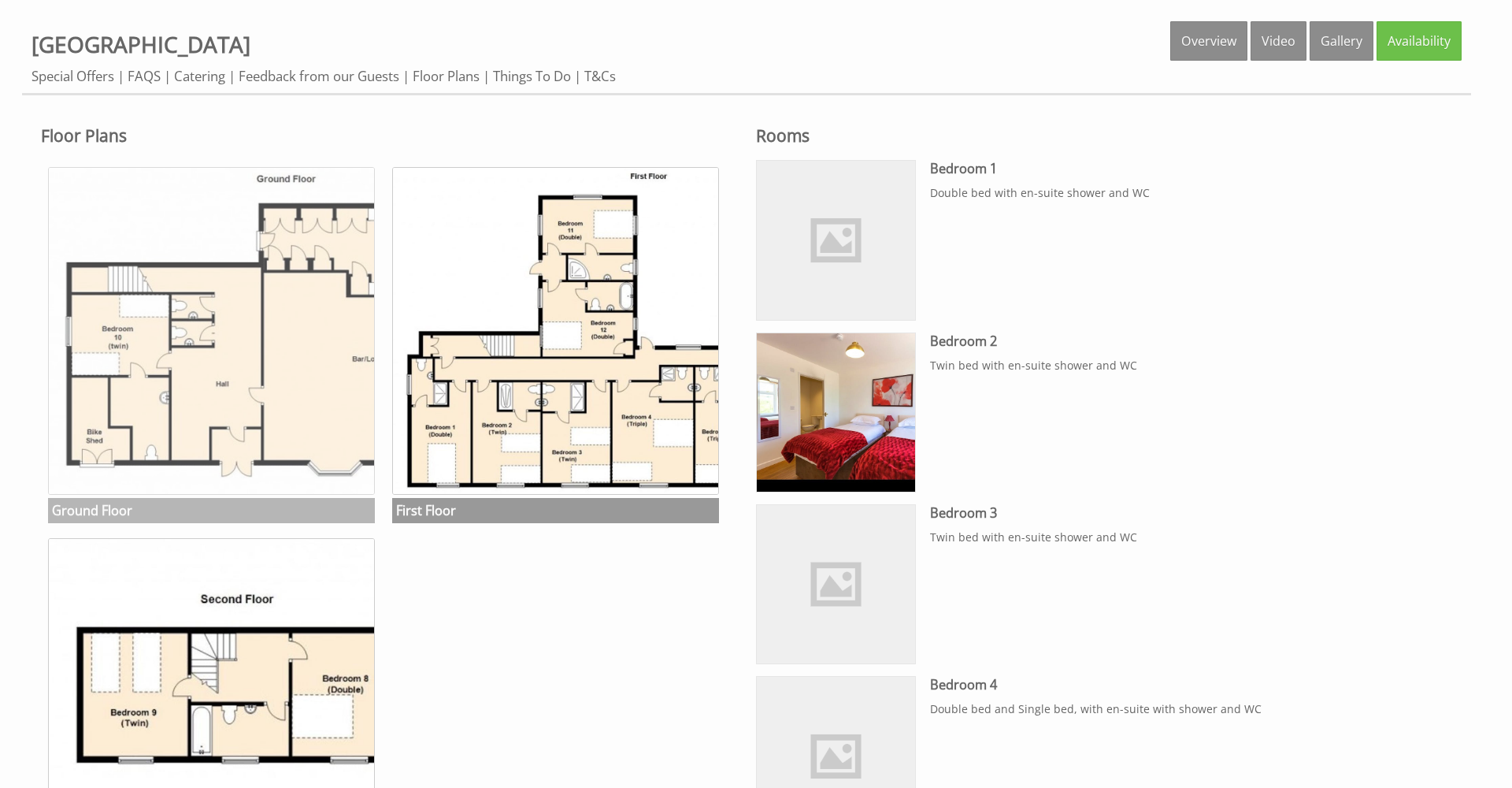
click at [293, 320] on img at bounding box center [211, 331] width 327 height 327
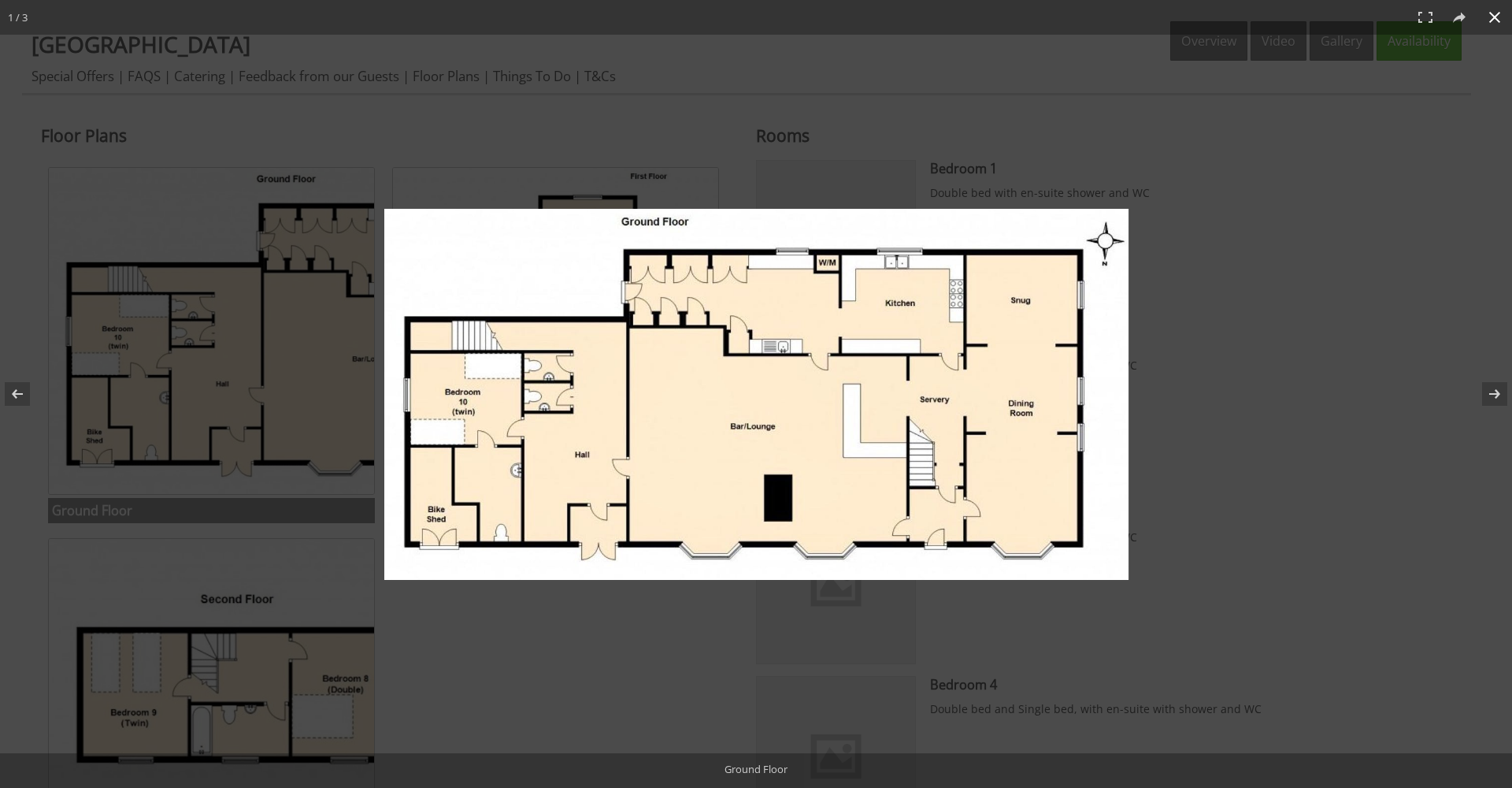
click at [1369, 442] on div at bounding box center [756, 394] width 1512 height 788
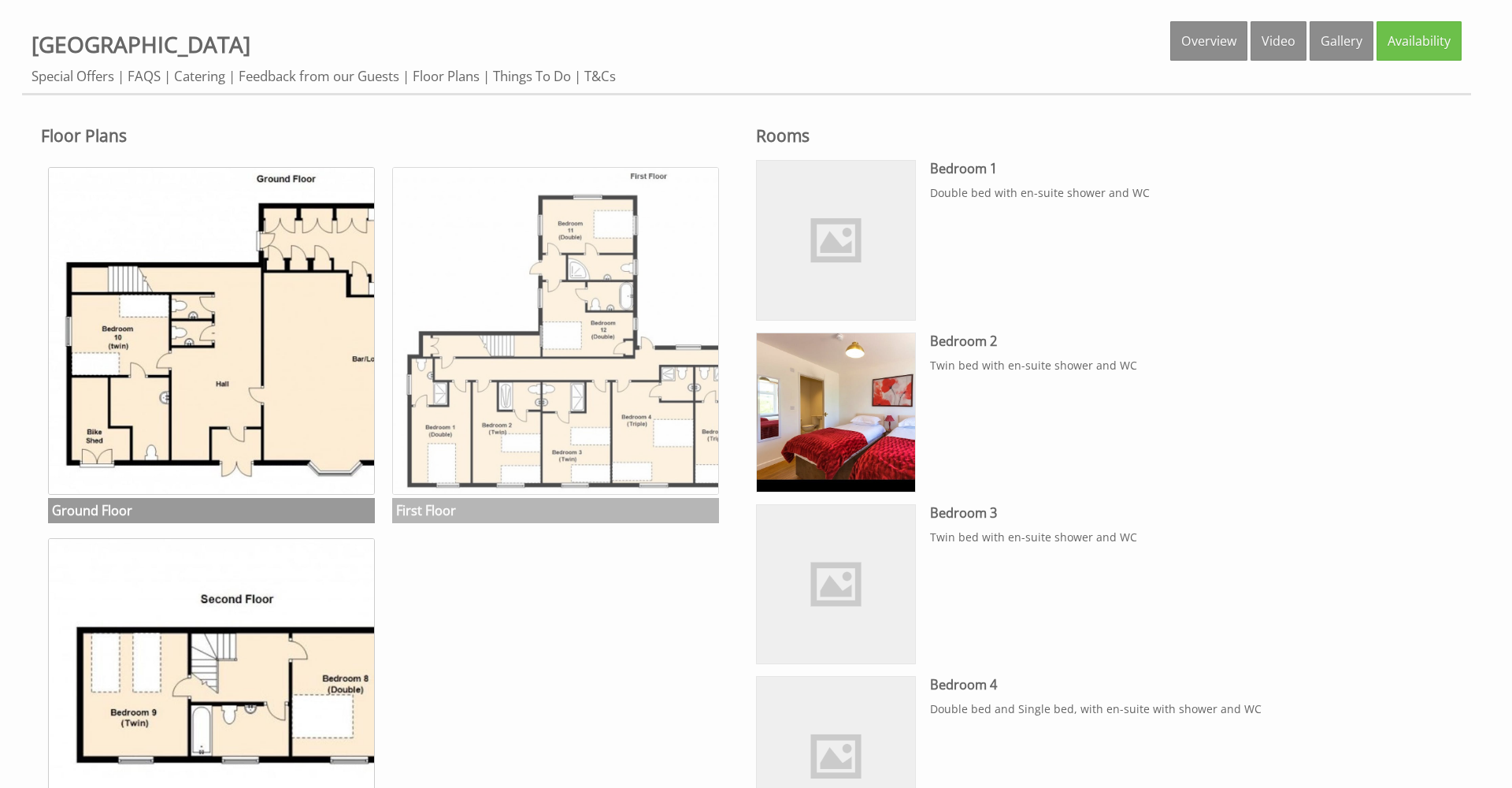
click at [588, 432] on img at bounding box center [555, 331] width 327 height 327
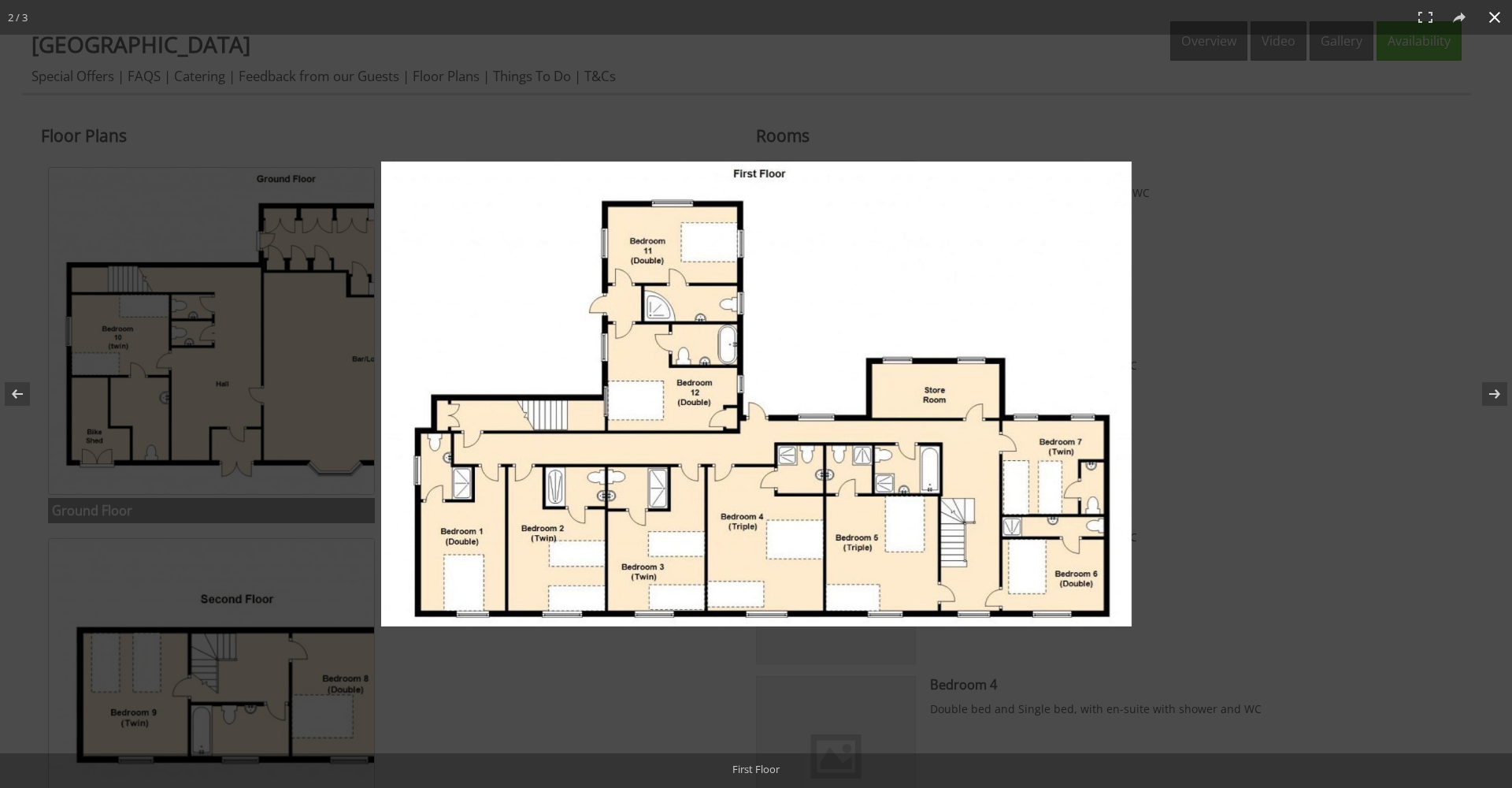
click at [1226, 516] on div at bounding box center [870, 416] width 978 height 510
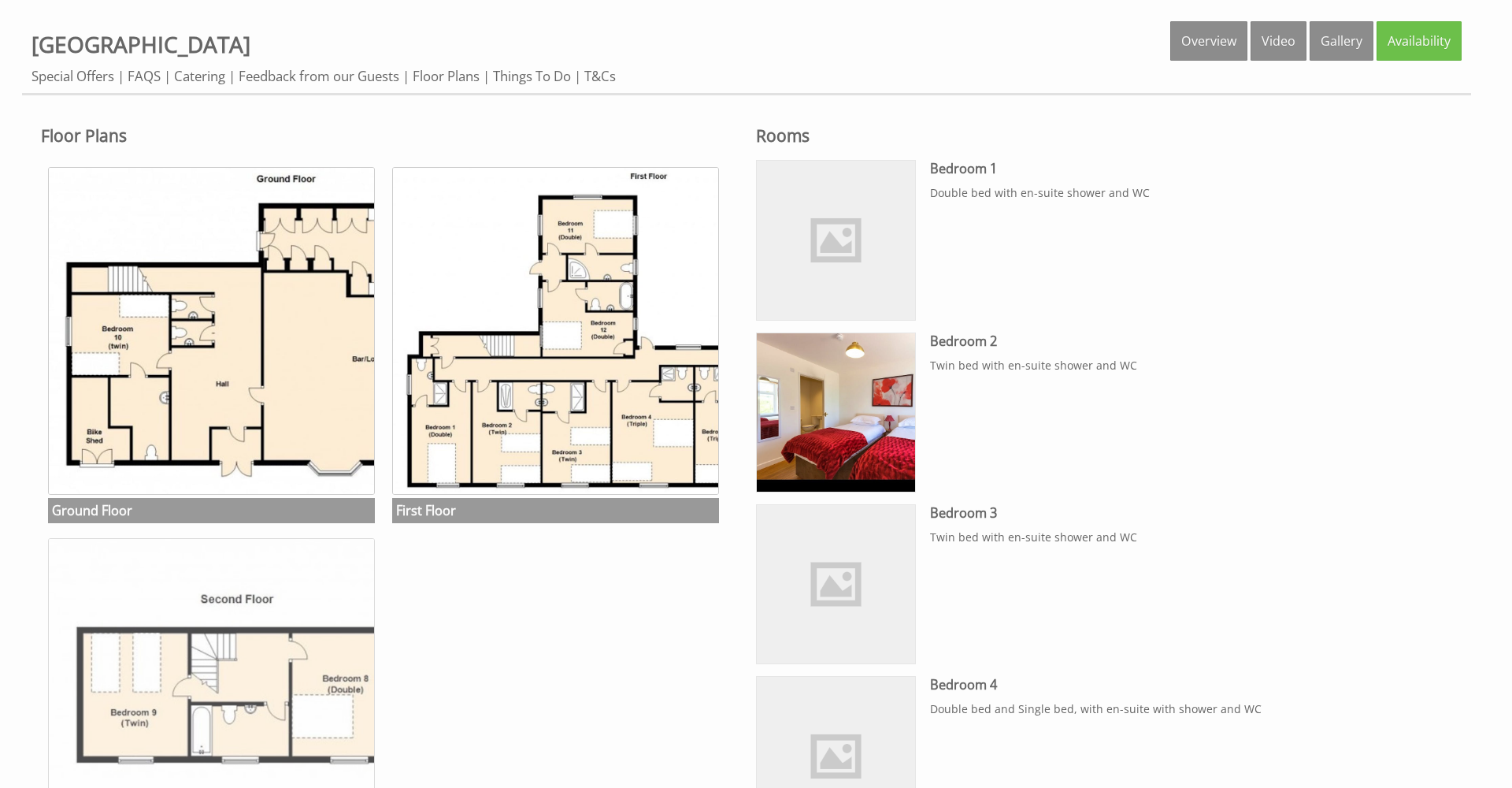
click at [293, 698] on img at bounding box center [211, 701] width 327 height 327
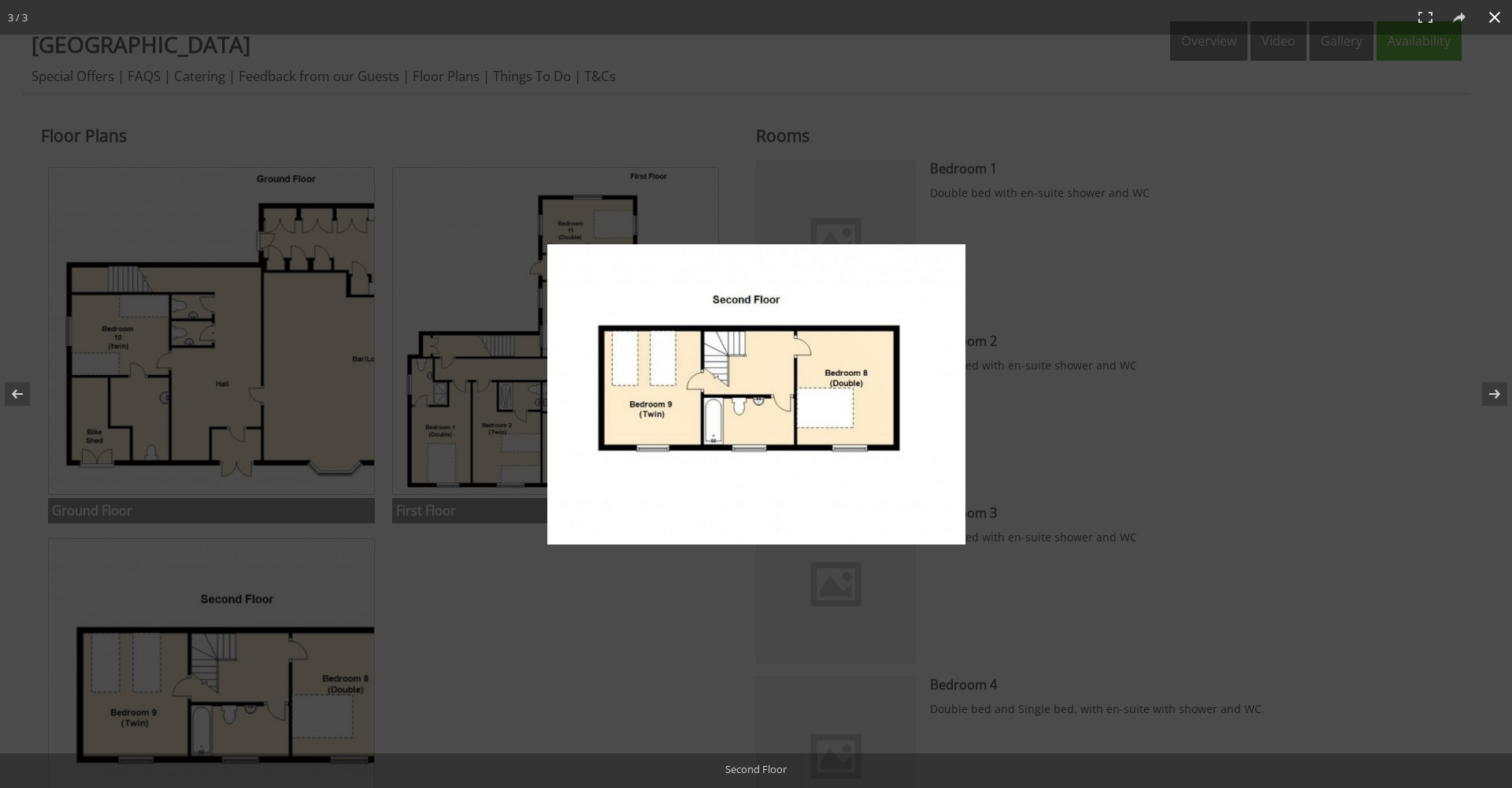
click at [1248, 378] on div at bounding box center [756, 394] width 1512 height 788
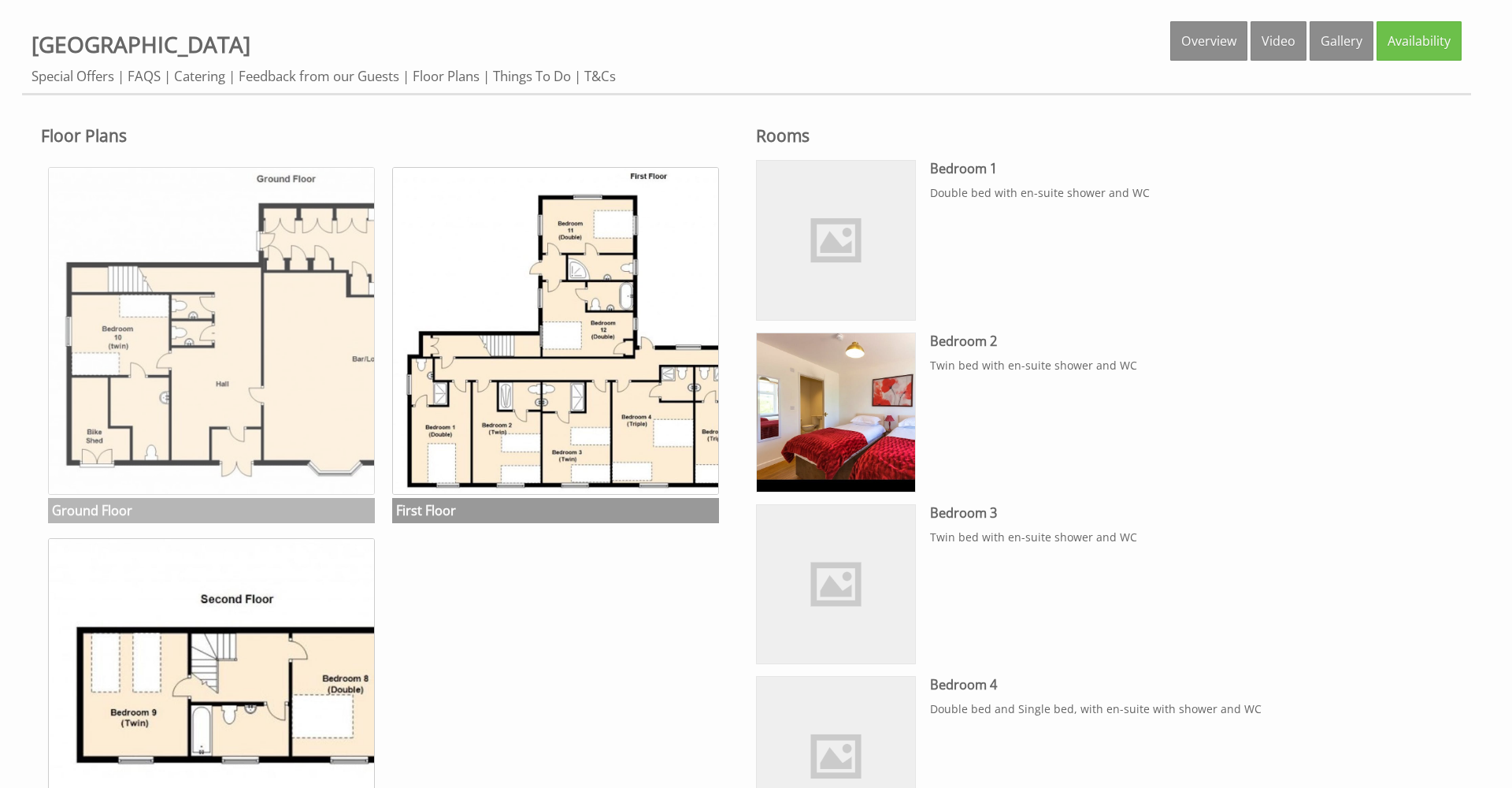
click at [285, 378] on img at bounding box center [211, 331] width 327 height 327
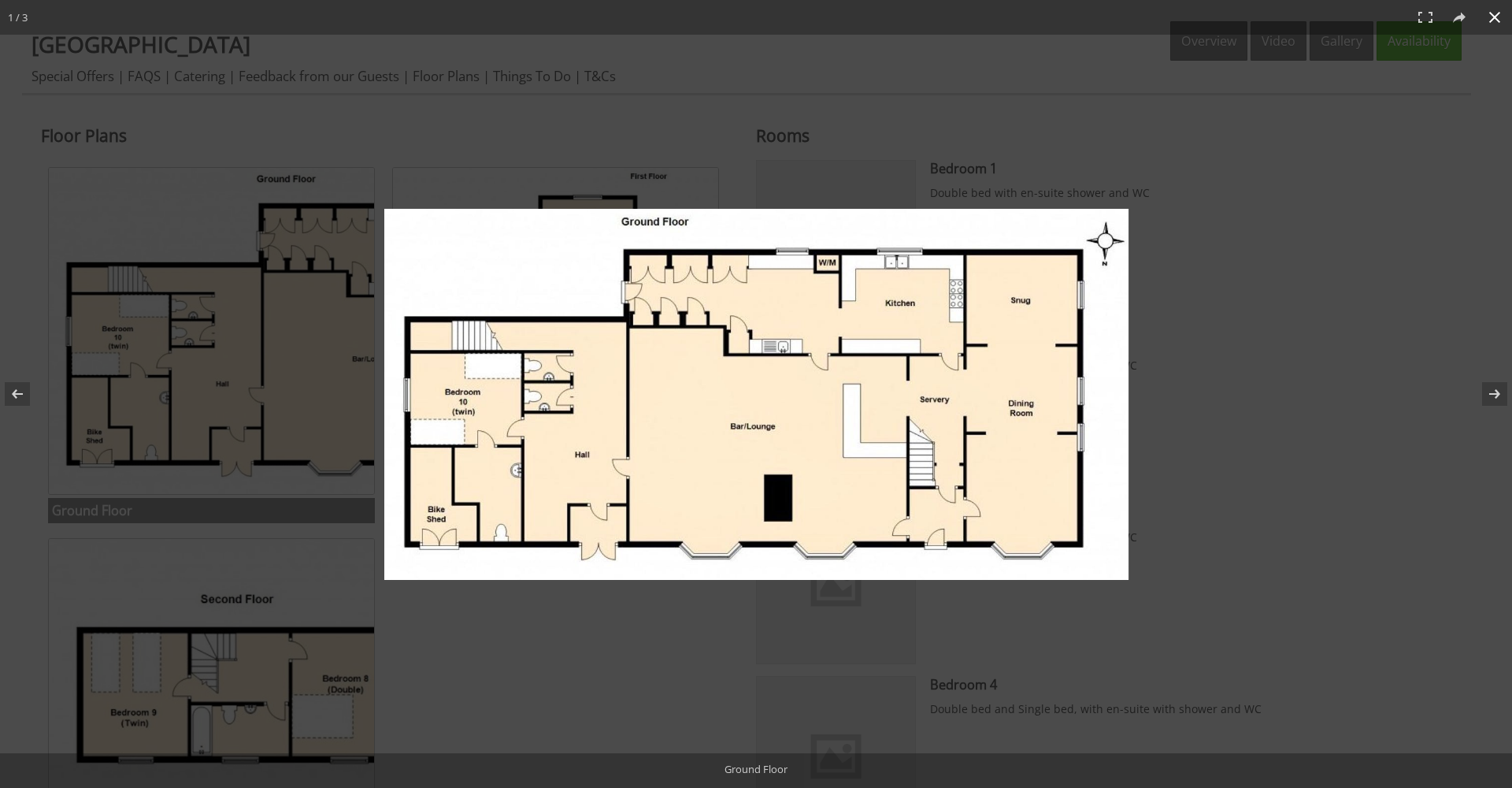
click at [621, 600] on div at bounding box center [775, 411] width 781 height 406
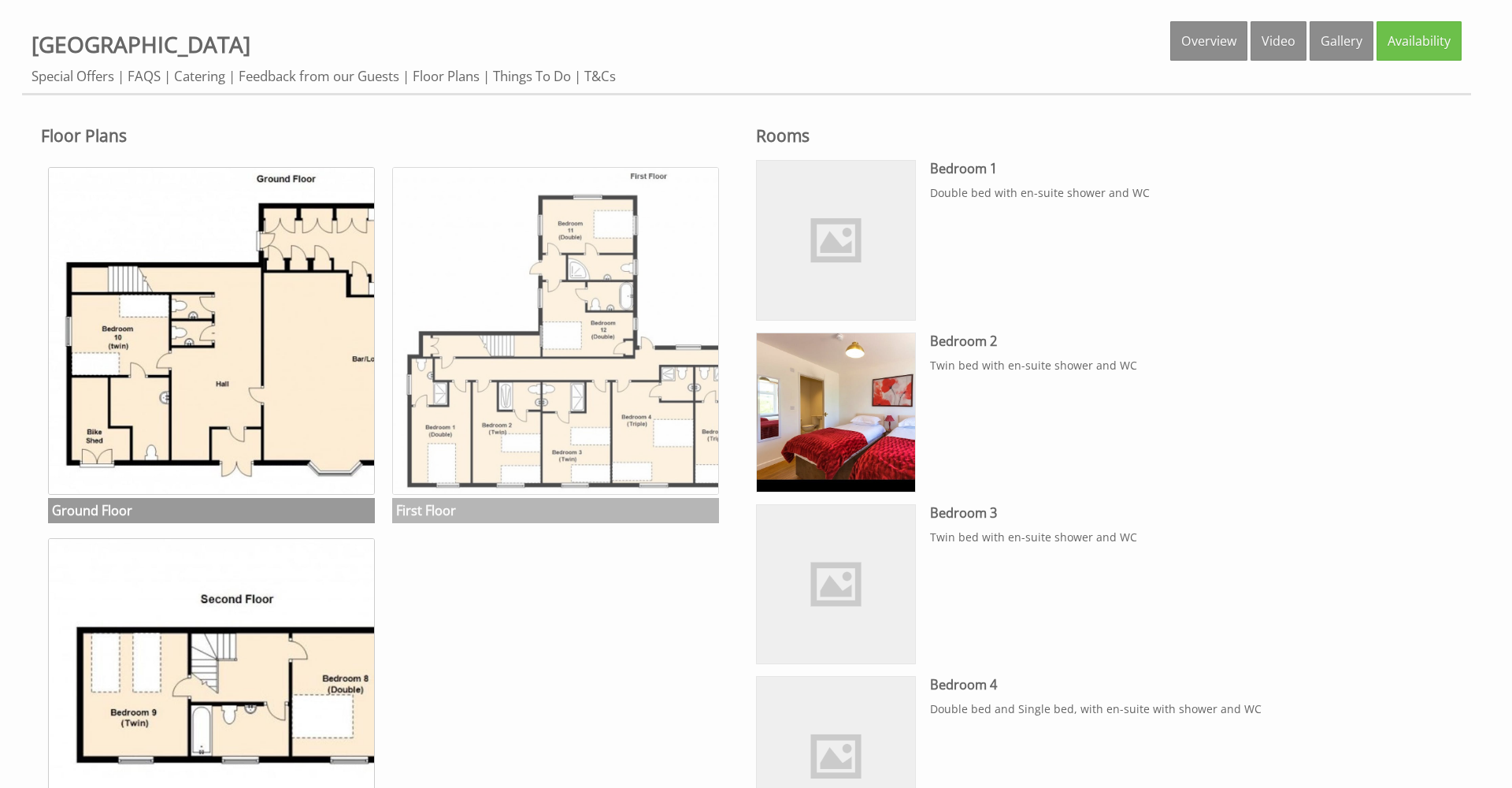
click at [607, 415] on img at bounding box center [555, 331] width 327 height 327
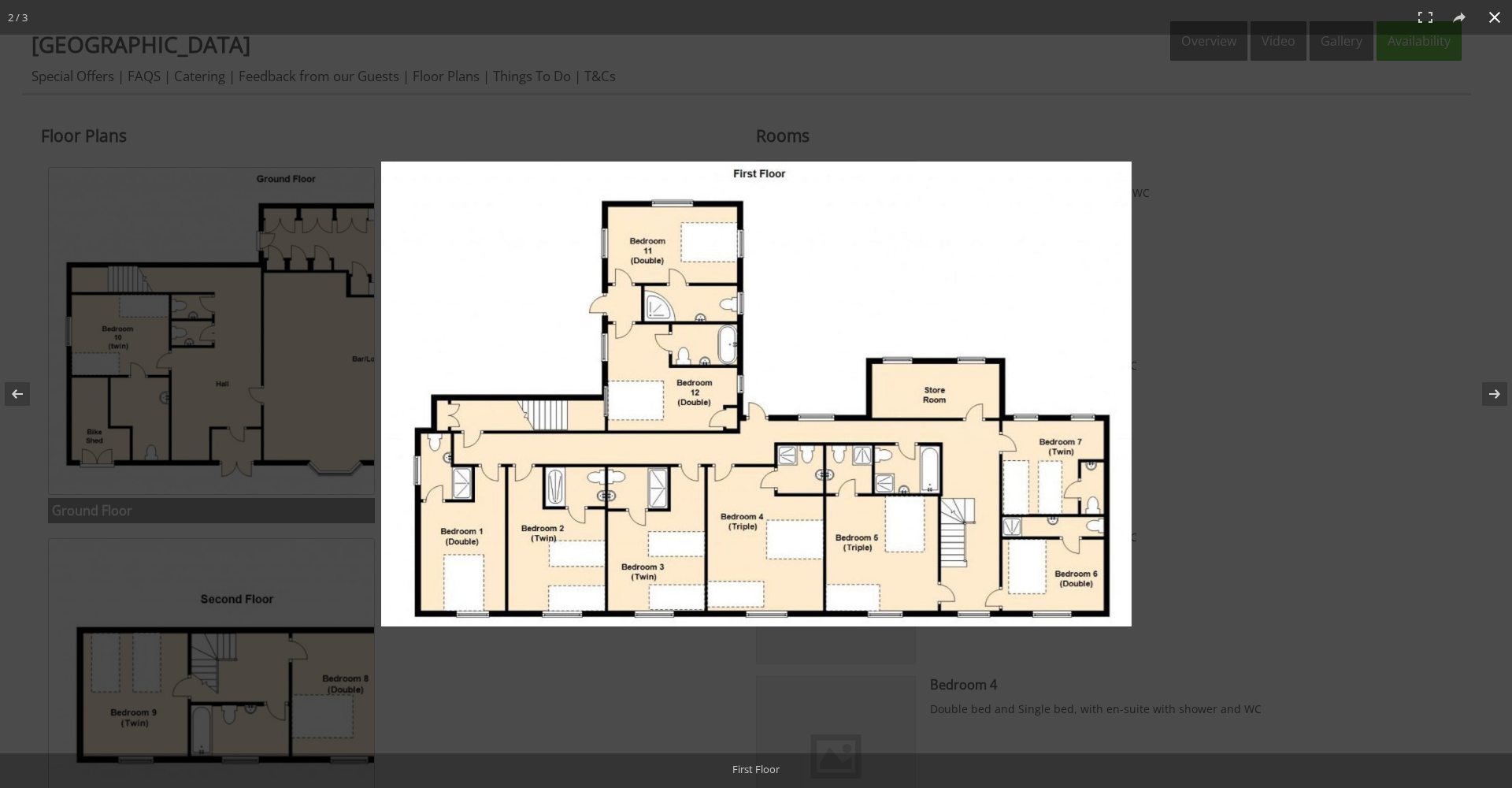
click at [618, 655] on div at bounding box center [870, 416] width 978 height 510
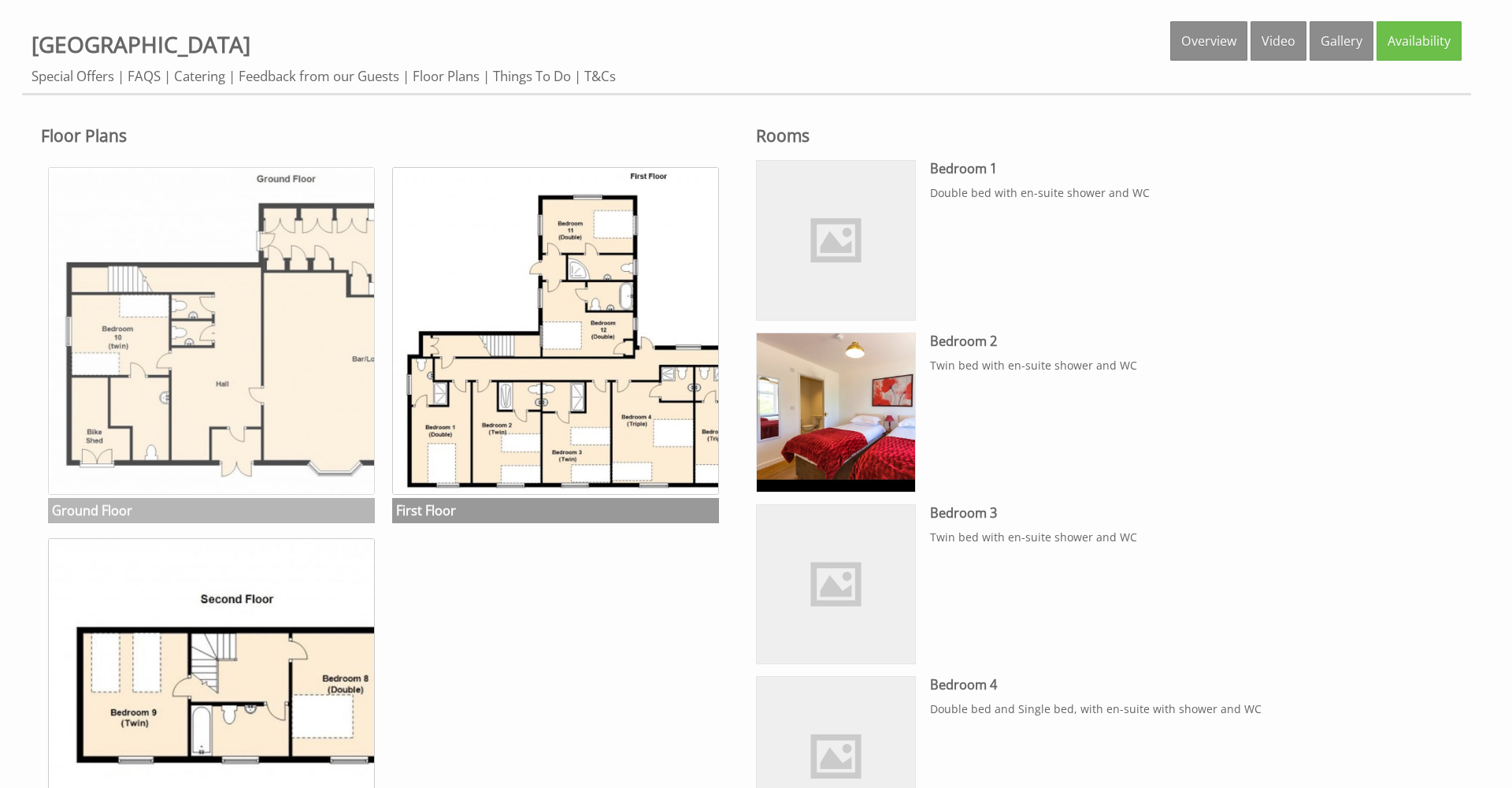
click at [288, 415] on img at bounding box center [211, 331] width 327 height 327
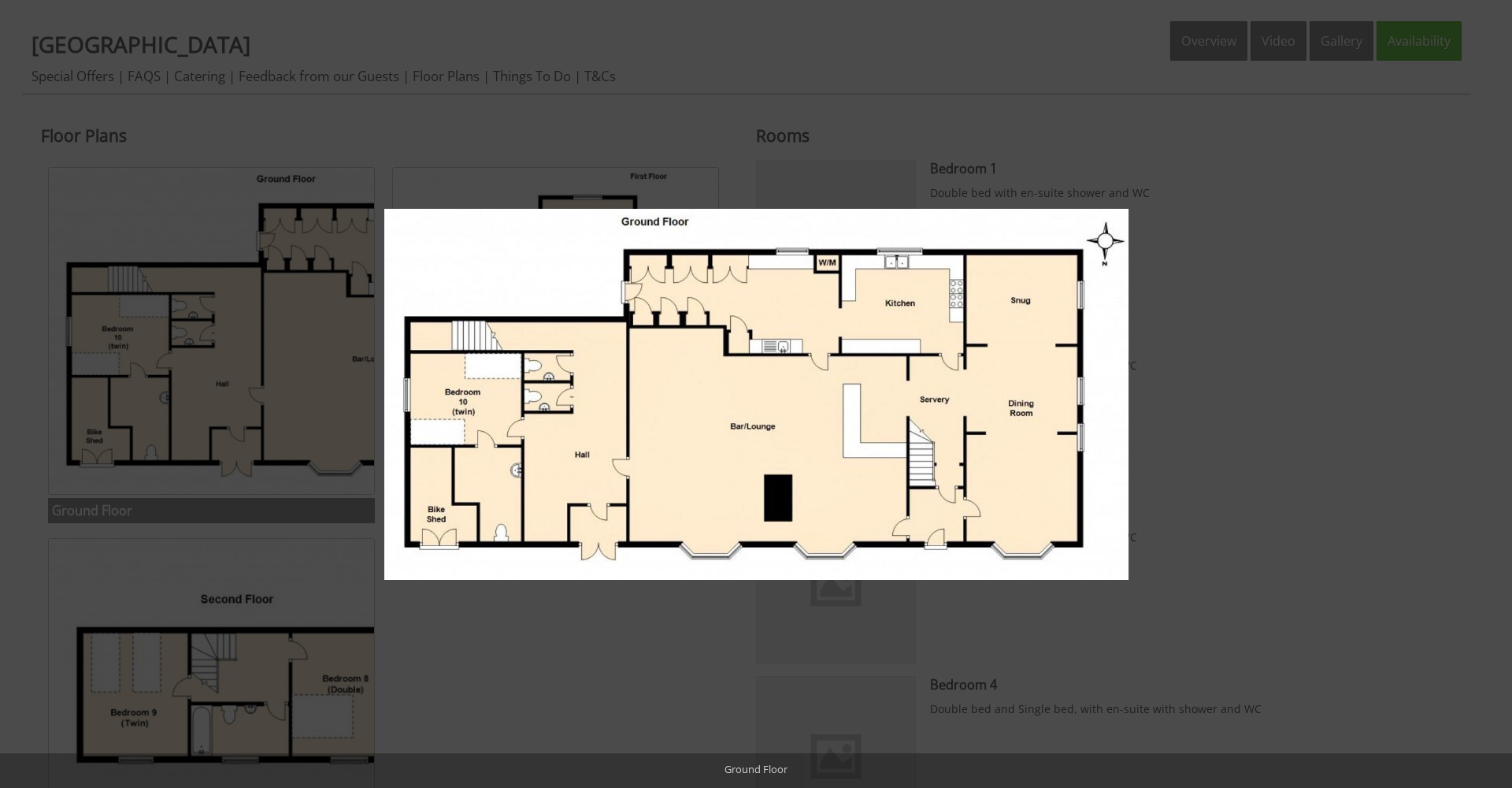
click at [1240, 288] on div at bounding box center [756, 394] width 1512 height 788
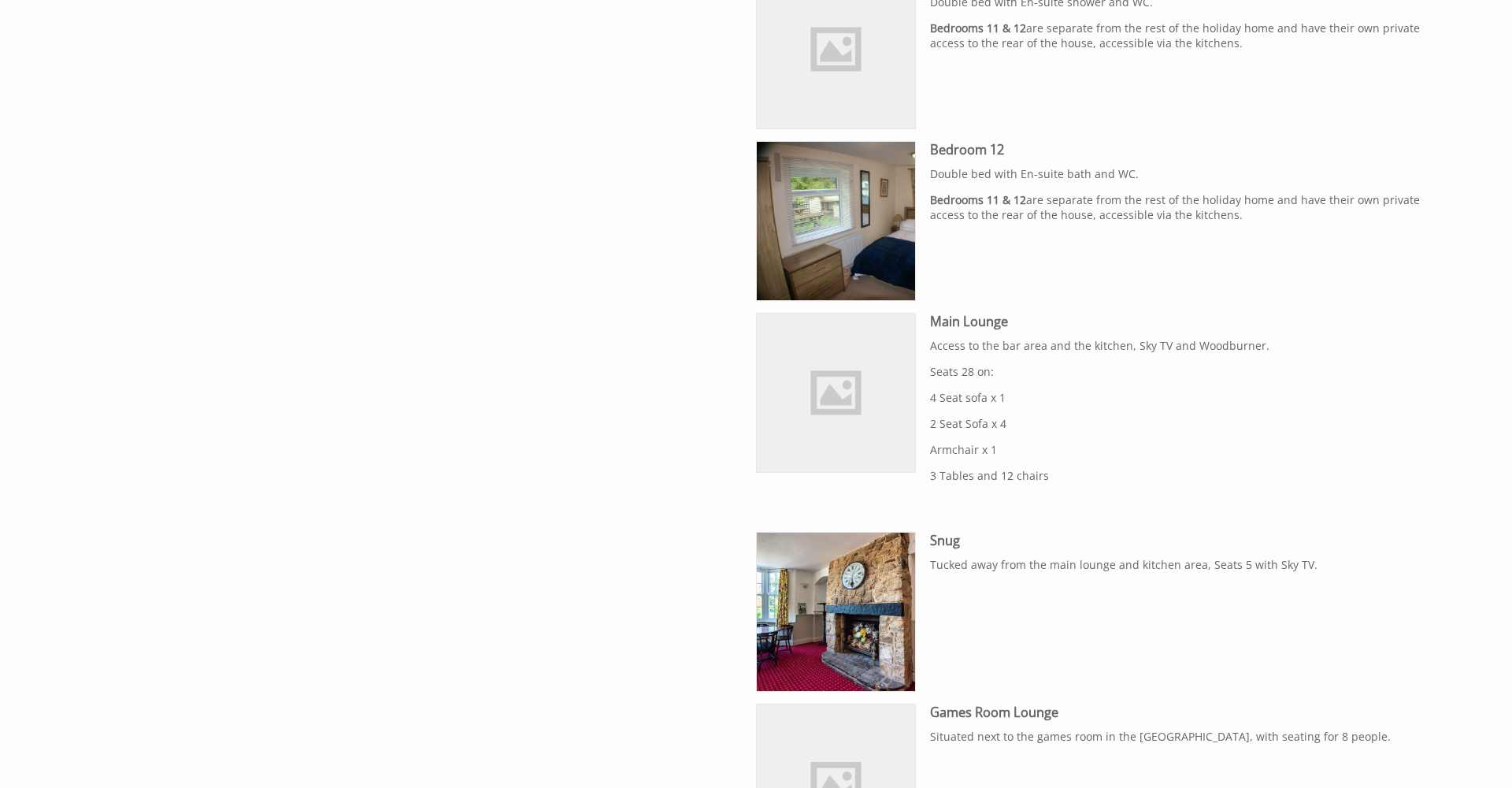
scroll to position [2706, 0]
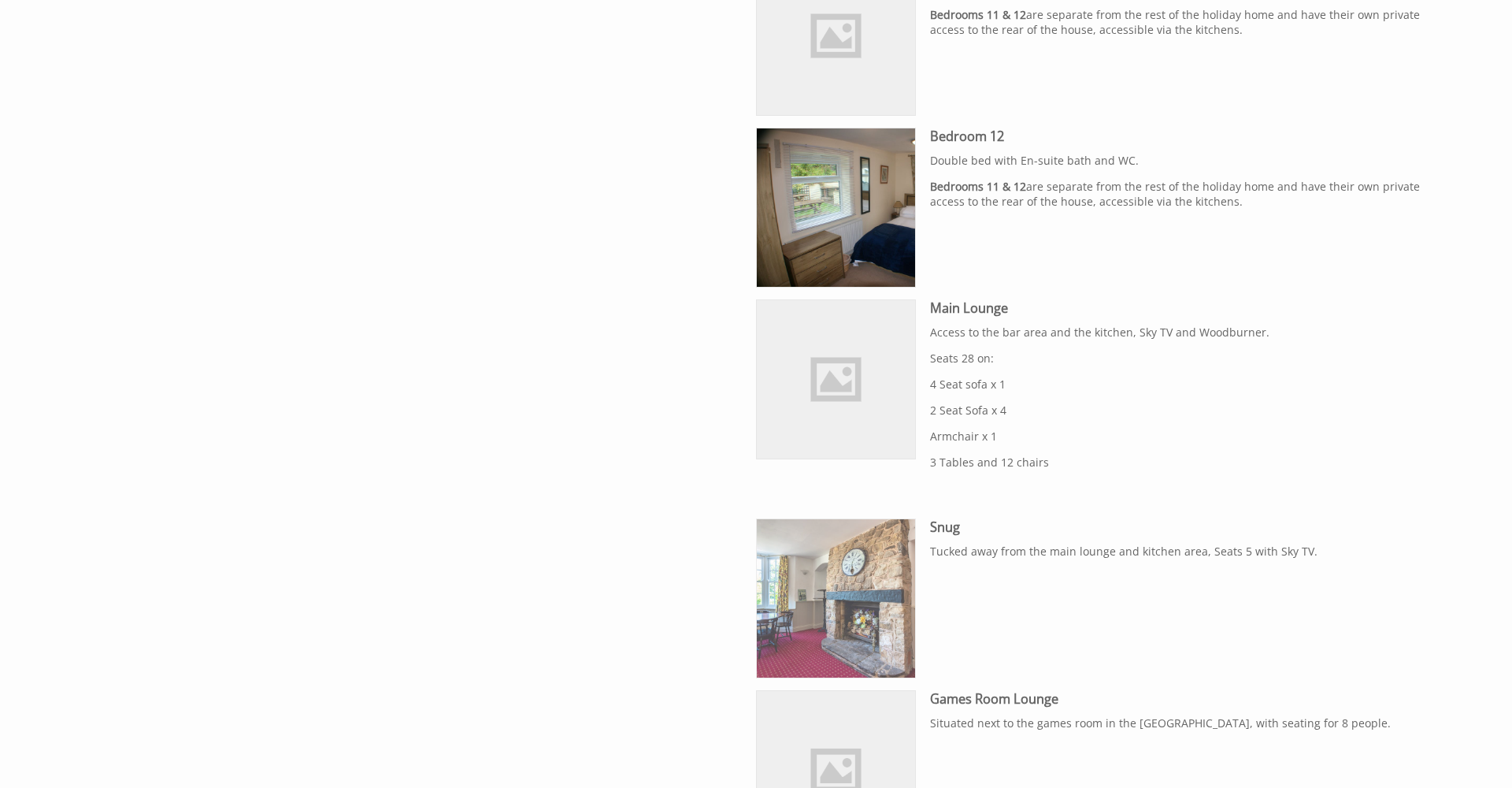
click at [826, 600] on img at bounding box center [836, 598] width 158 height 158
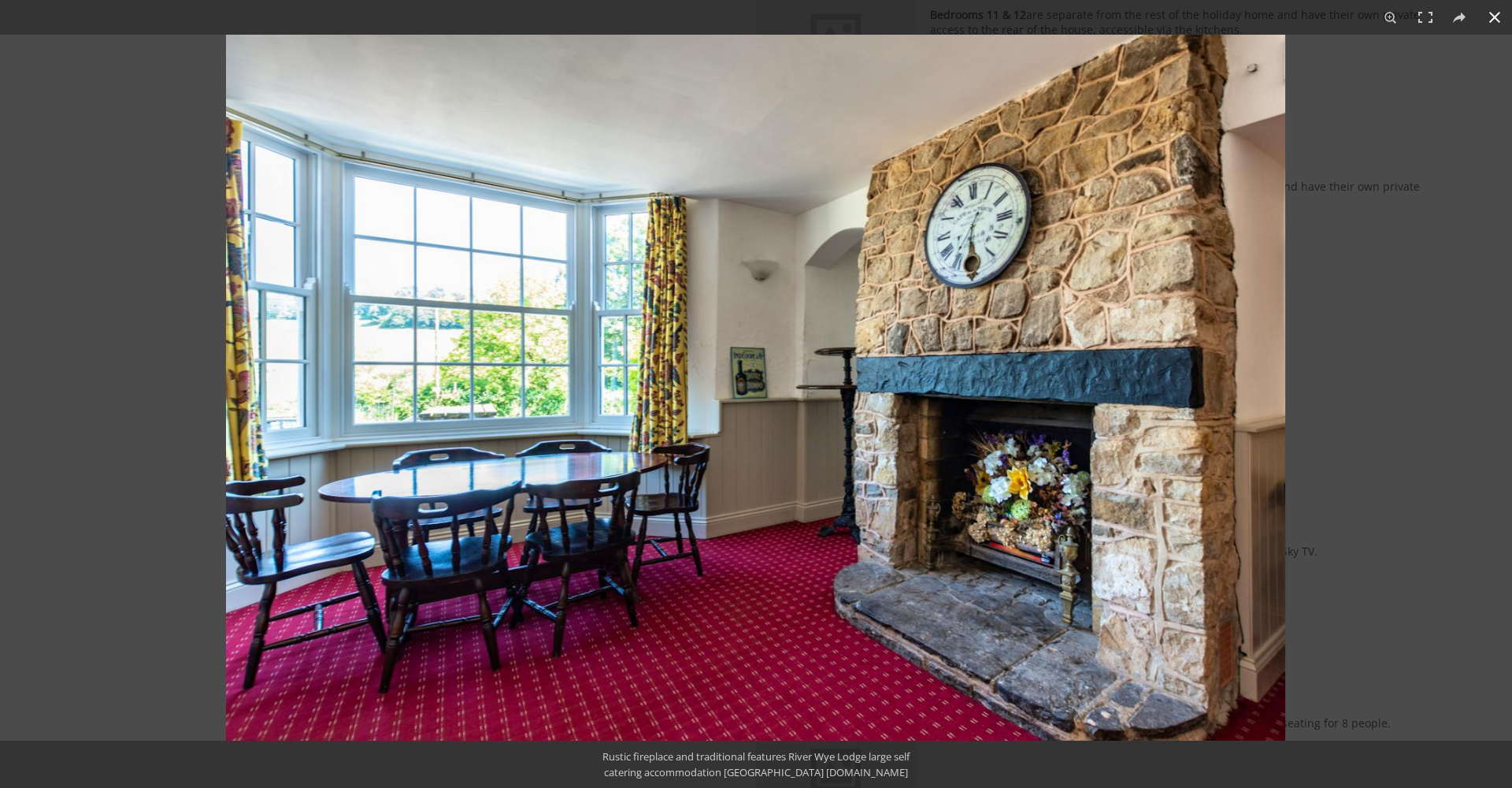
click at [1402, 299] on div at bounding box center [982, 428] width 1512 height 788
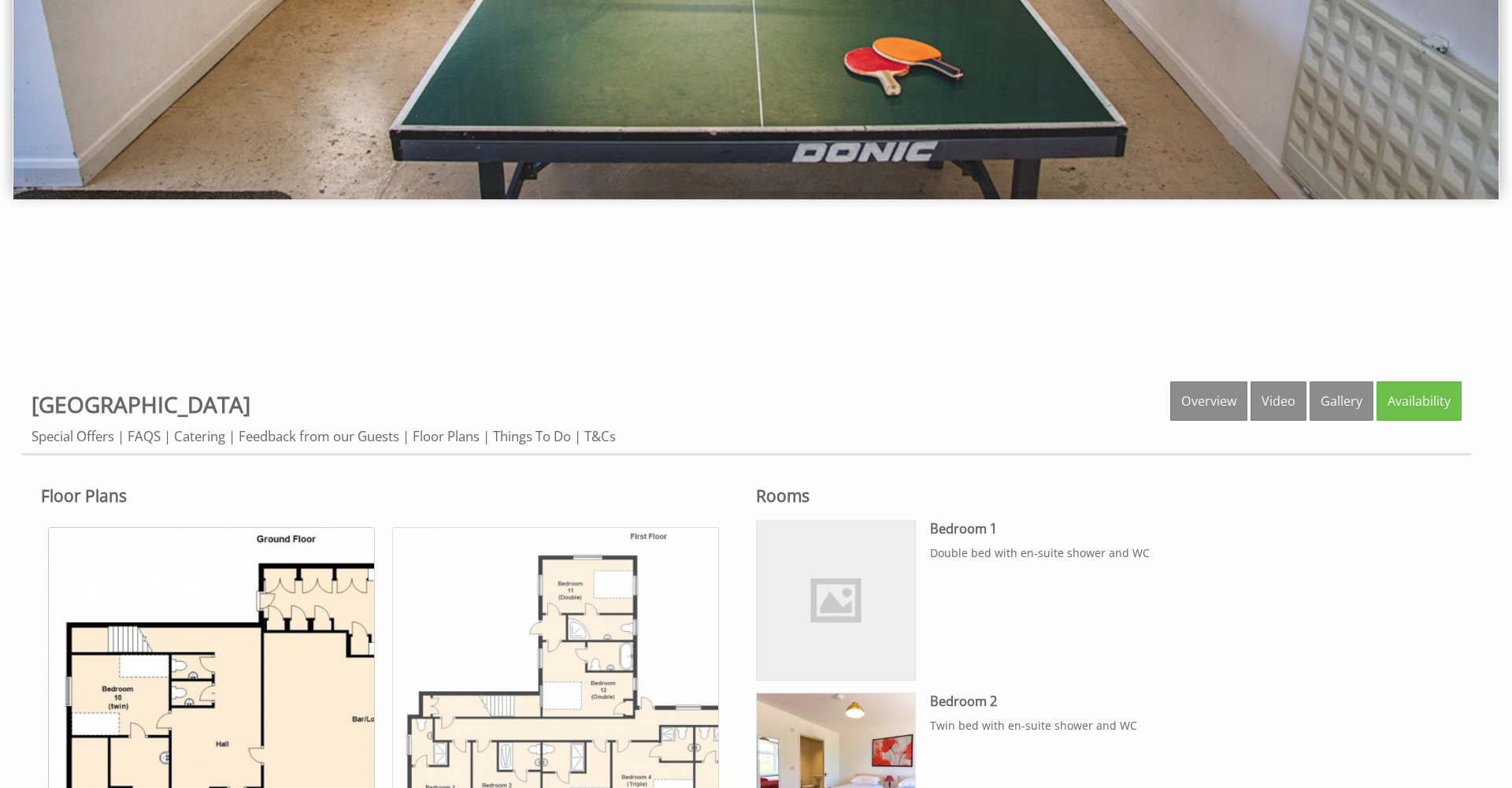
scroll to position [735, 0]
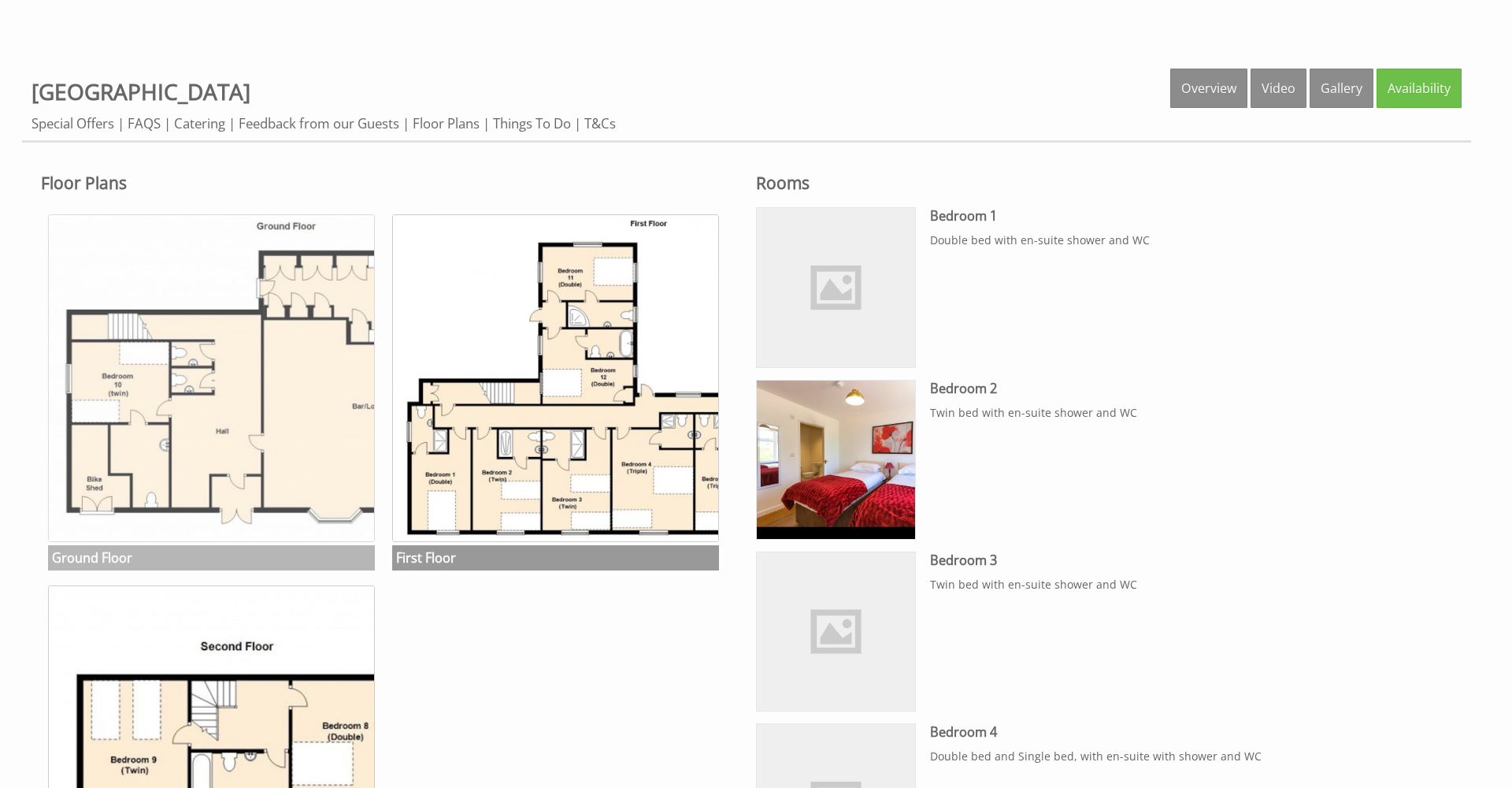
click at [292, 346] on img at bounding box center [211, 378] width 327 height 327
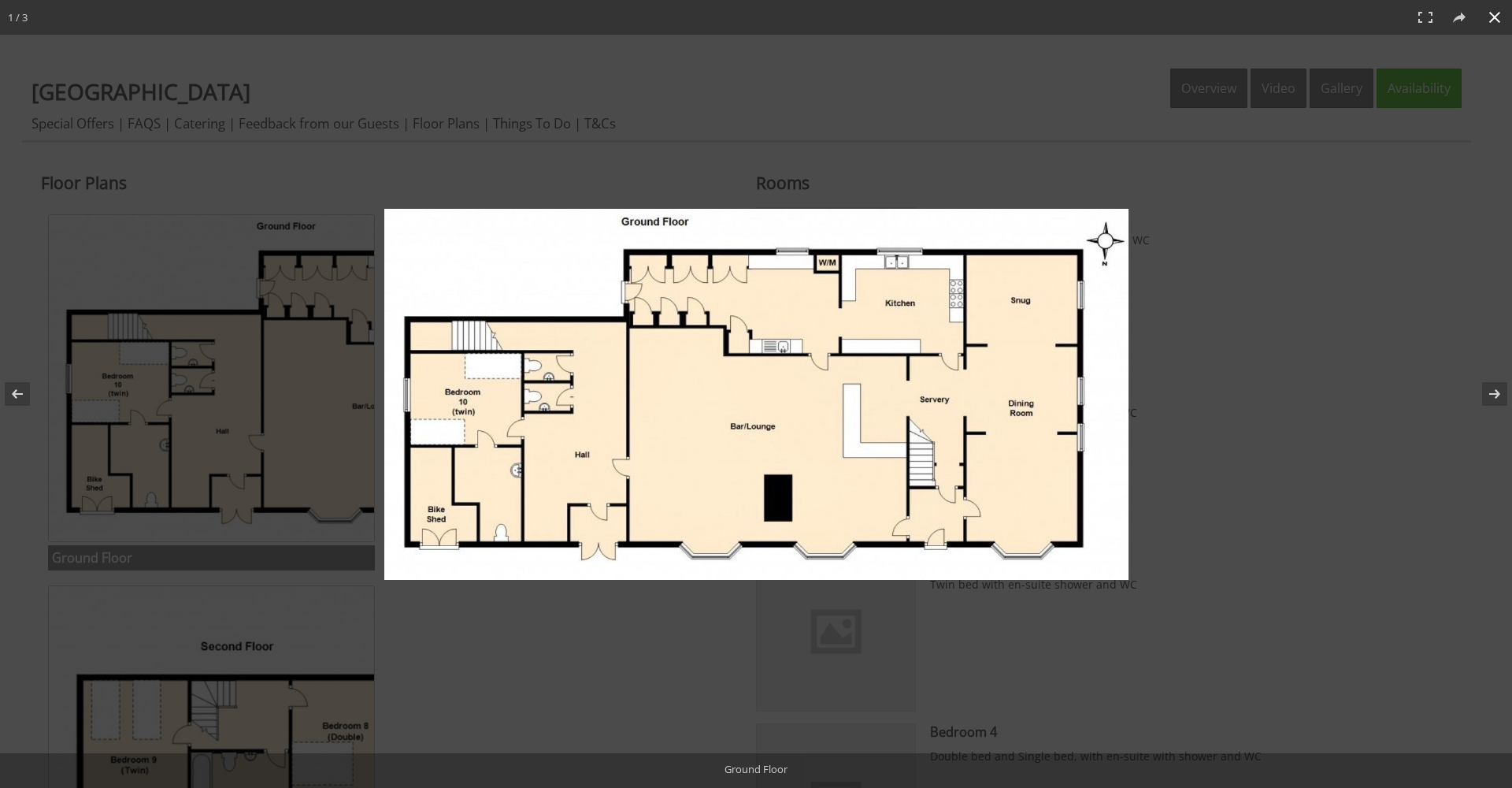
click at [774, 112] on div at bounding box center [756, 394] width 1512 height 788
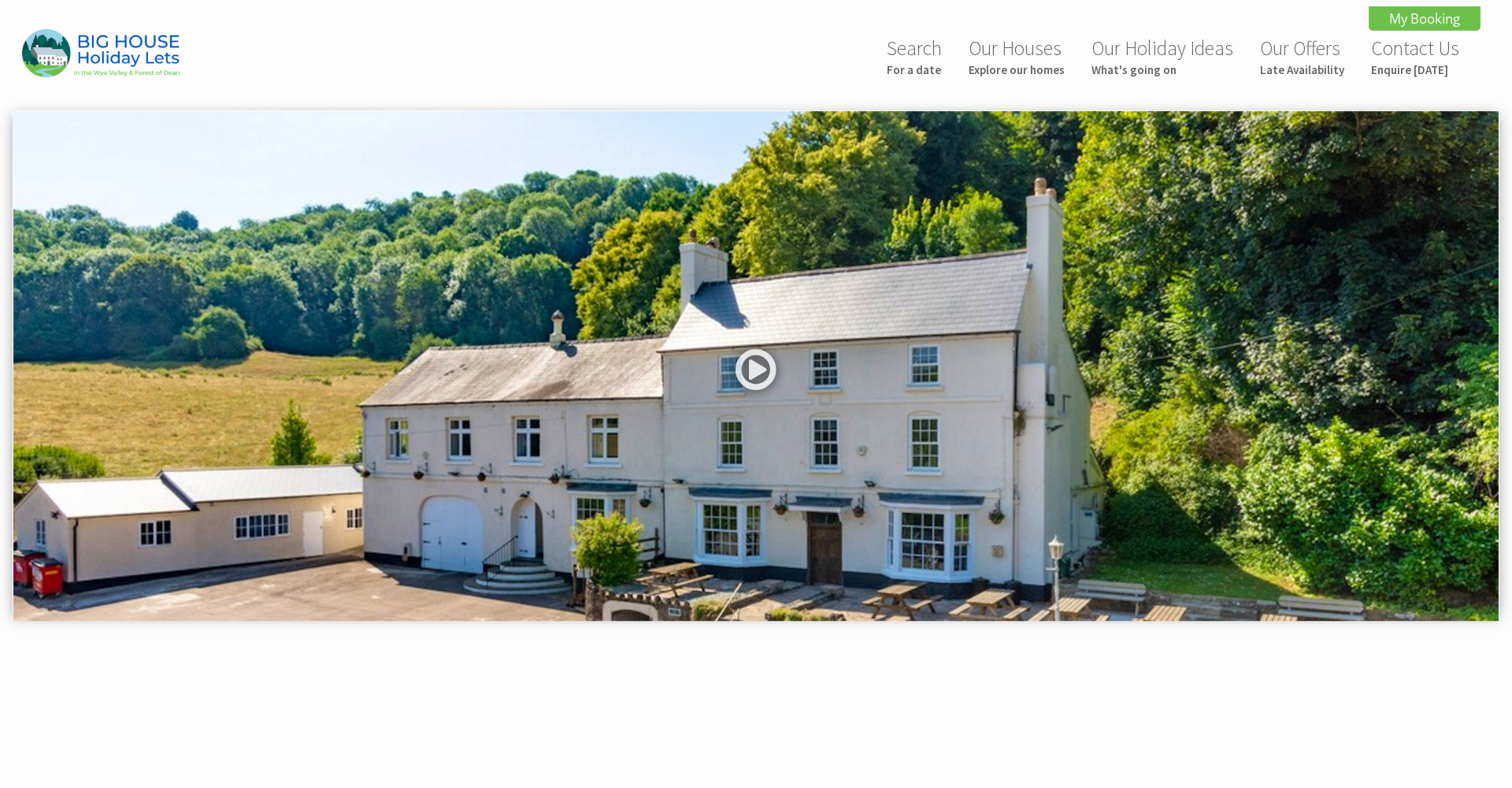
scroll to position [782, 0]
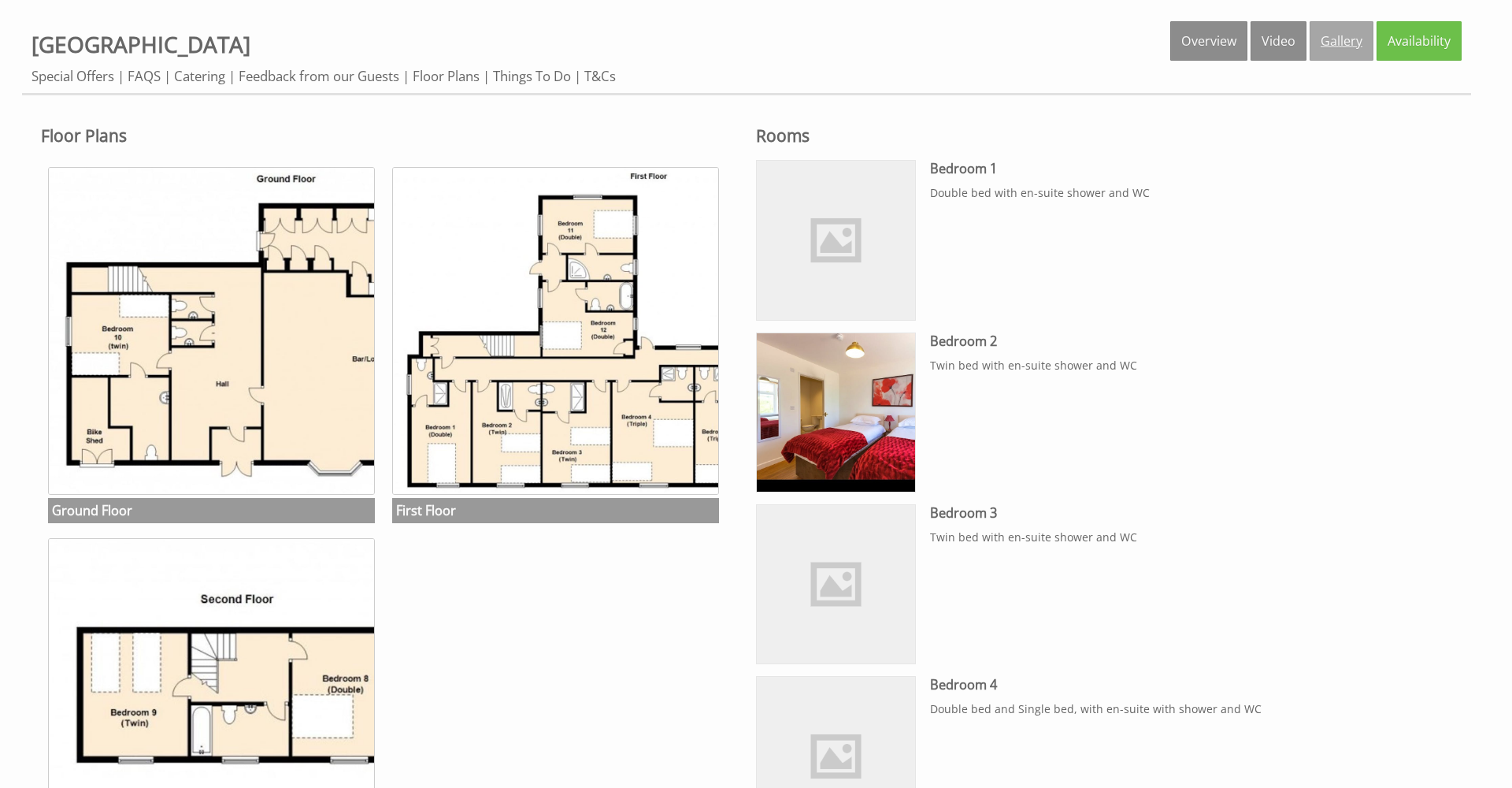
click at [1338, 44] on link "Gallery" at bounding box center [1342, 40] width 64 height 40
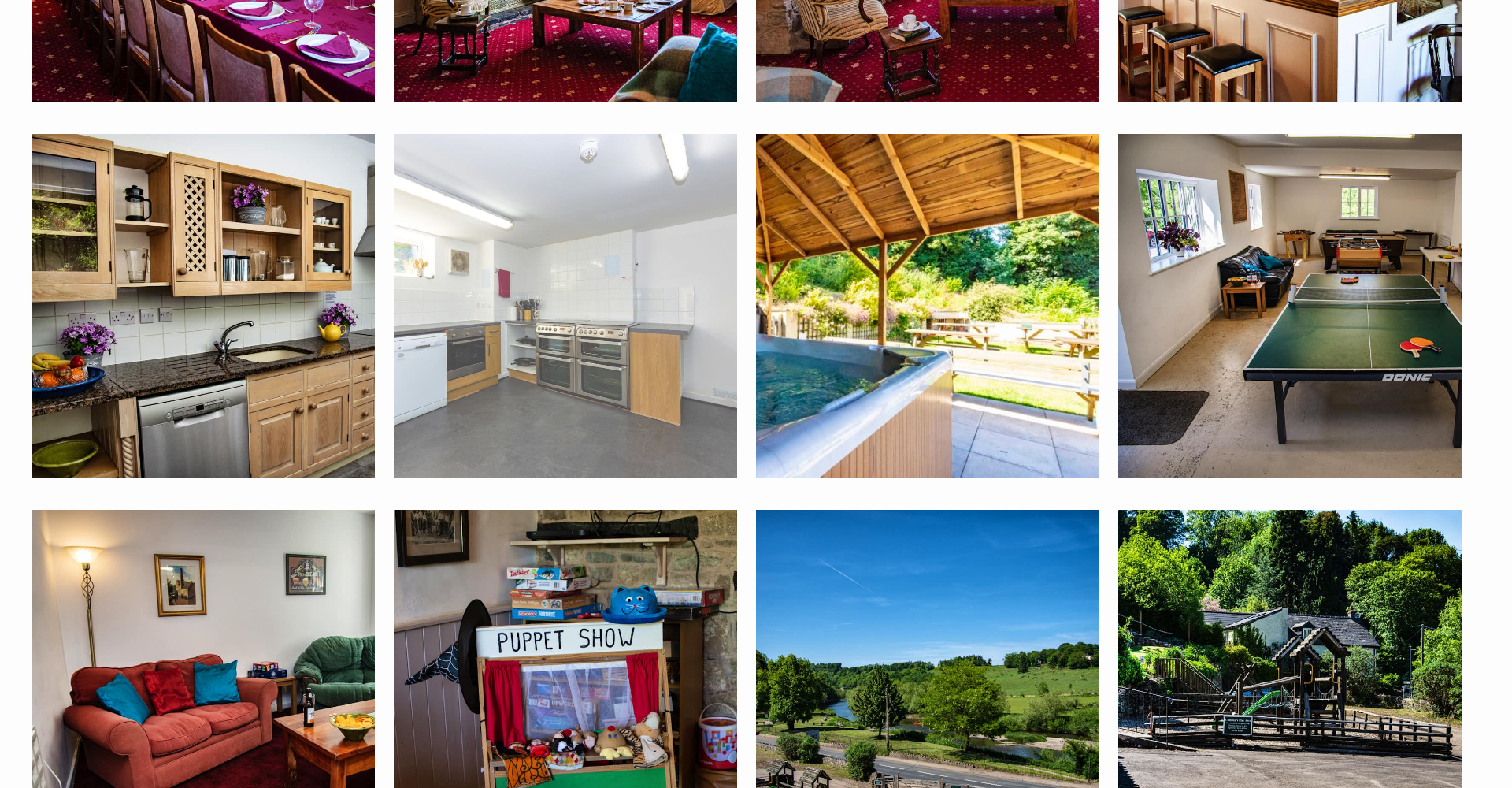
scroll to position [1129, 0]
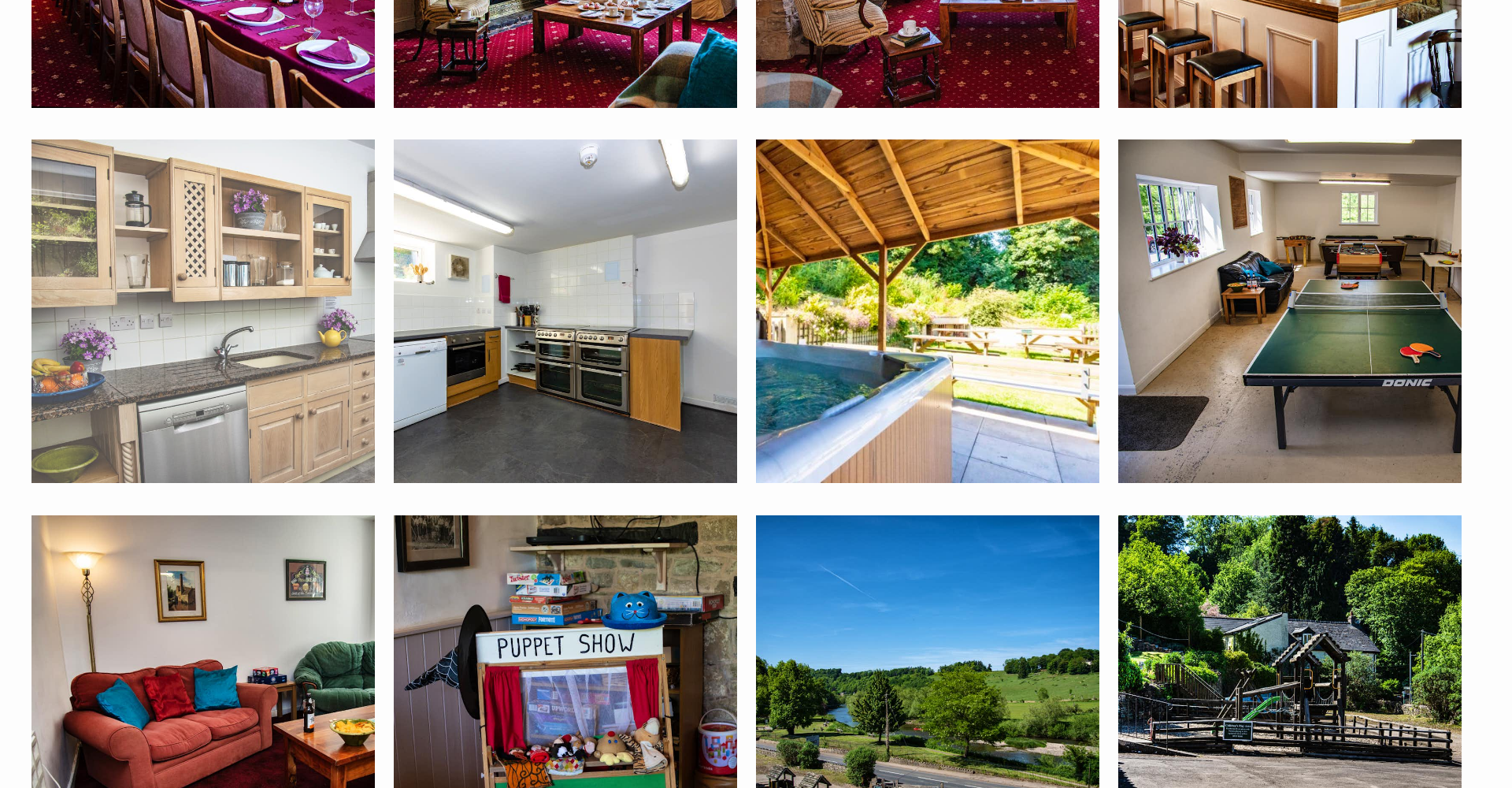
click at [315, 281] on img at bounding box center [203, 311] width 343 height 343
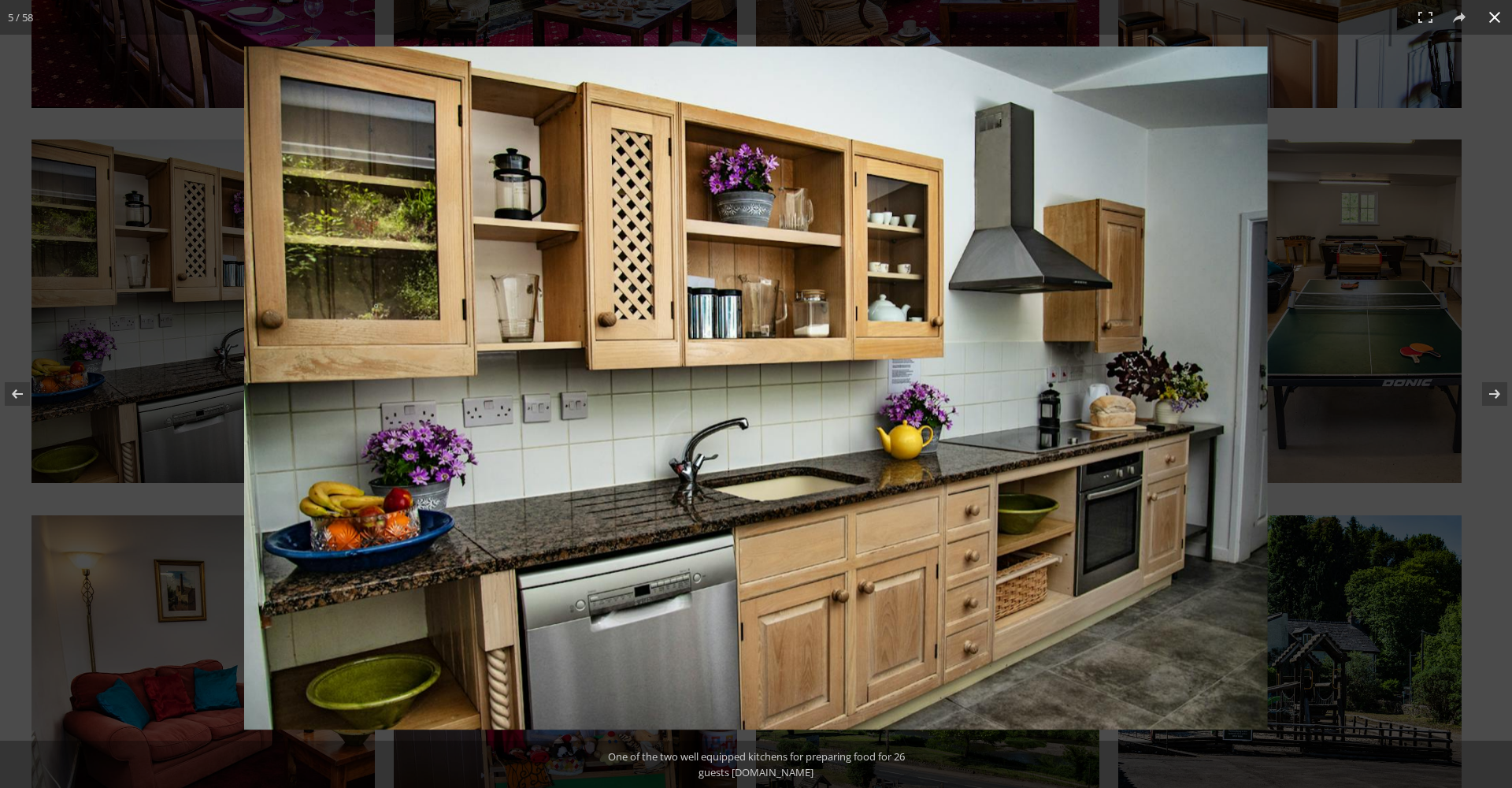
click at [1496, 27] on button at bounding box center [1494, 17] width 34 height 34
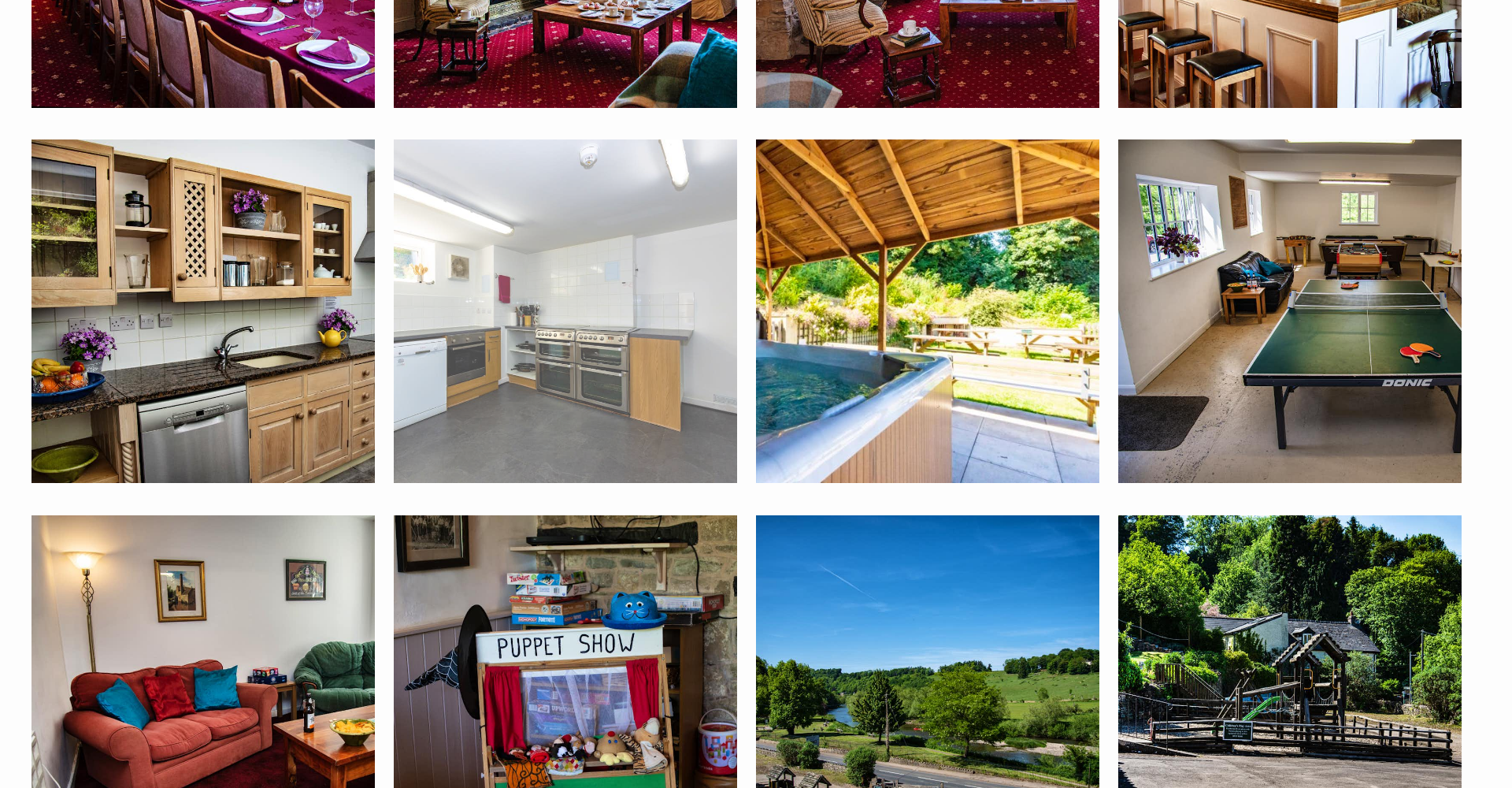
click at [484, 418] on img at bounding box center [565, 311] width 343 height 343
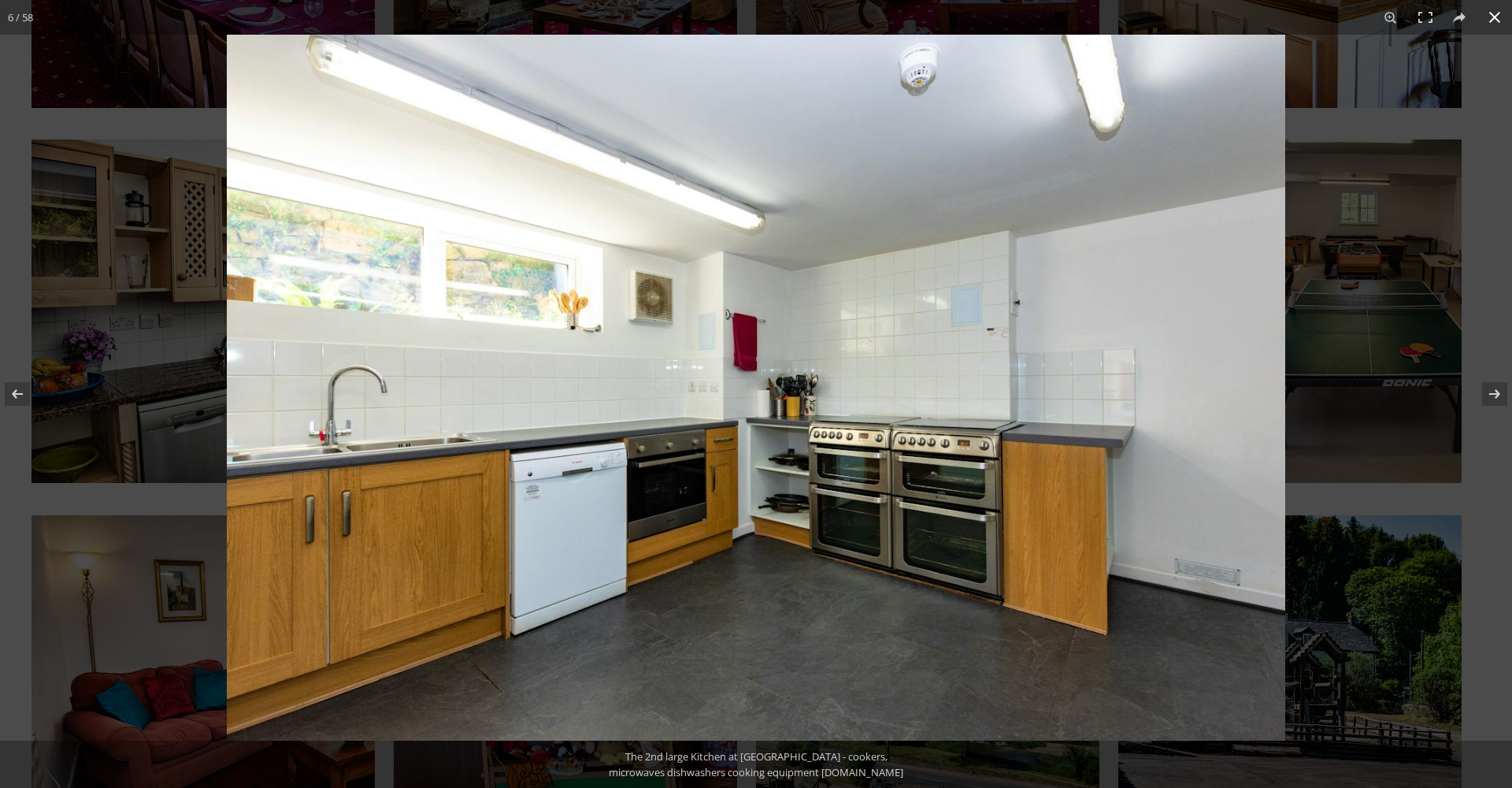
click at [1351, 161] on div at bounding box center [983, 428] width 1512 height 788
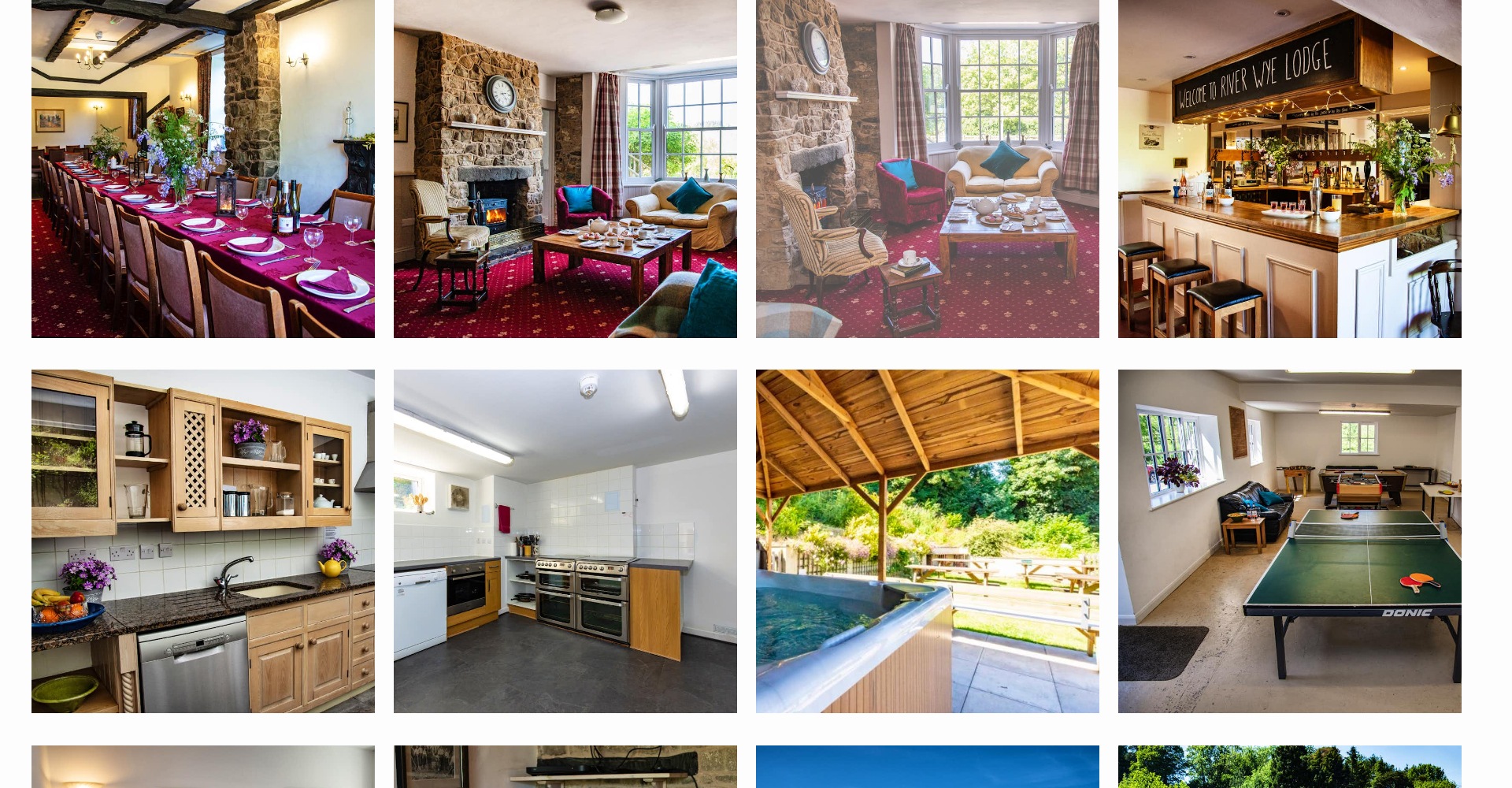
scroll to position [724, 0]
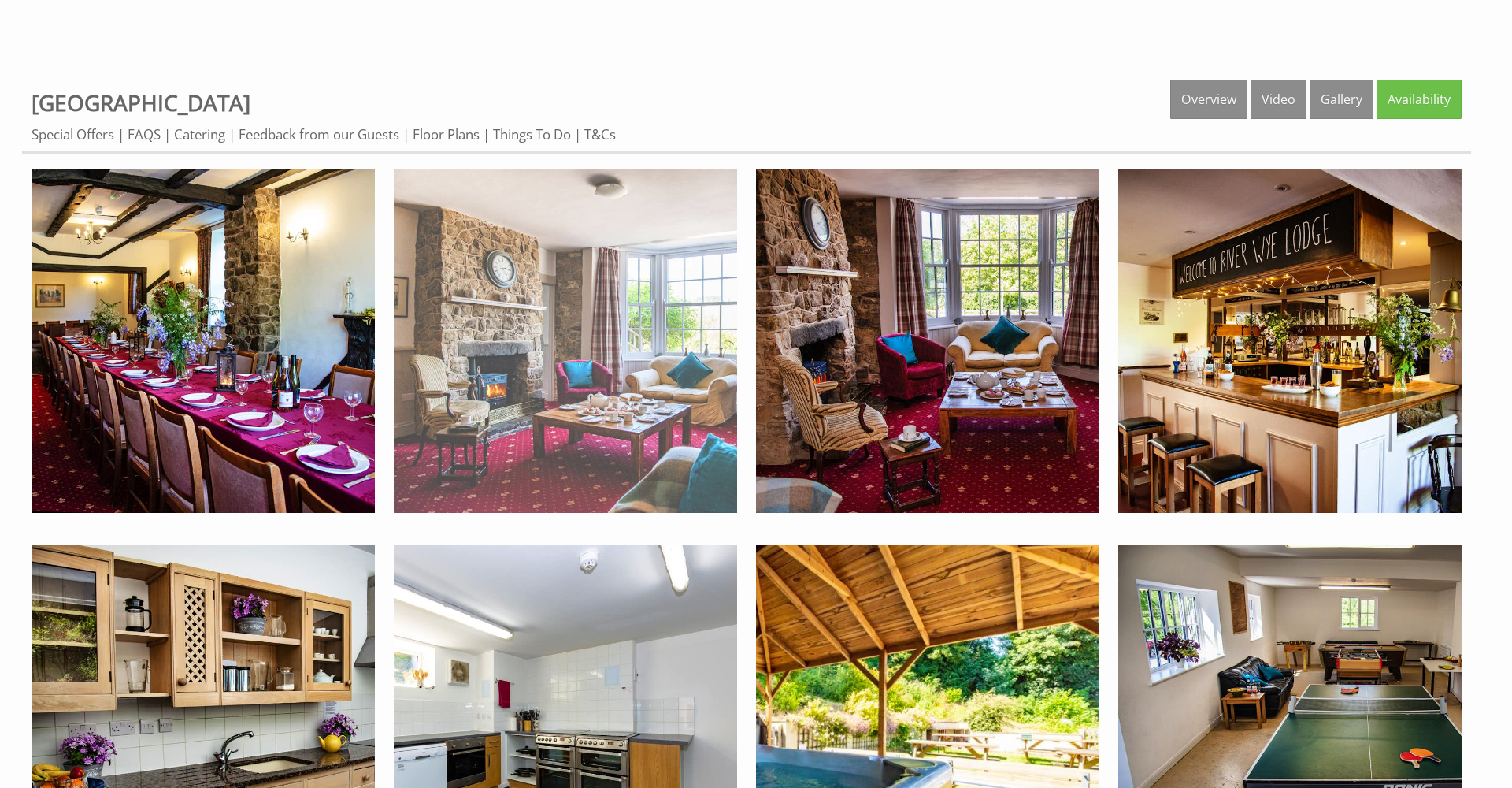
click at [607, 324] on img at bounding box center [565, 341] width 343 height 343
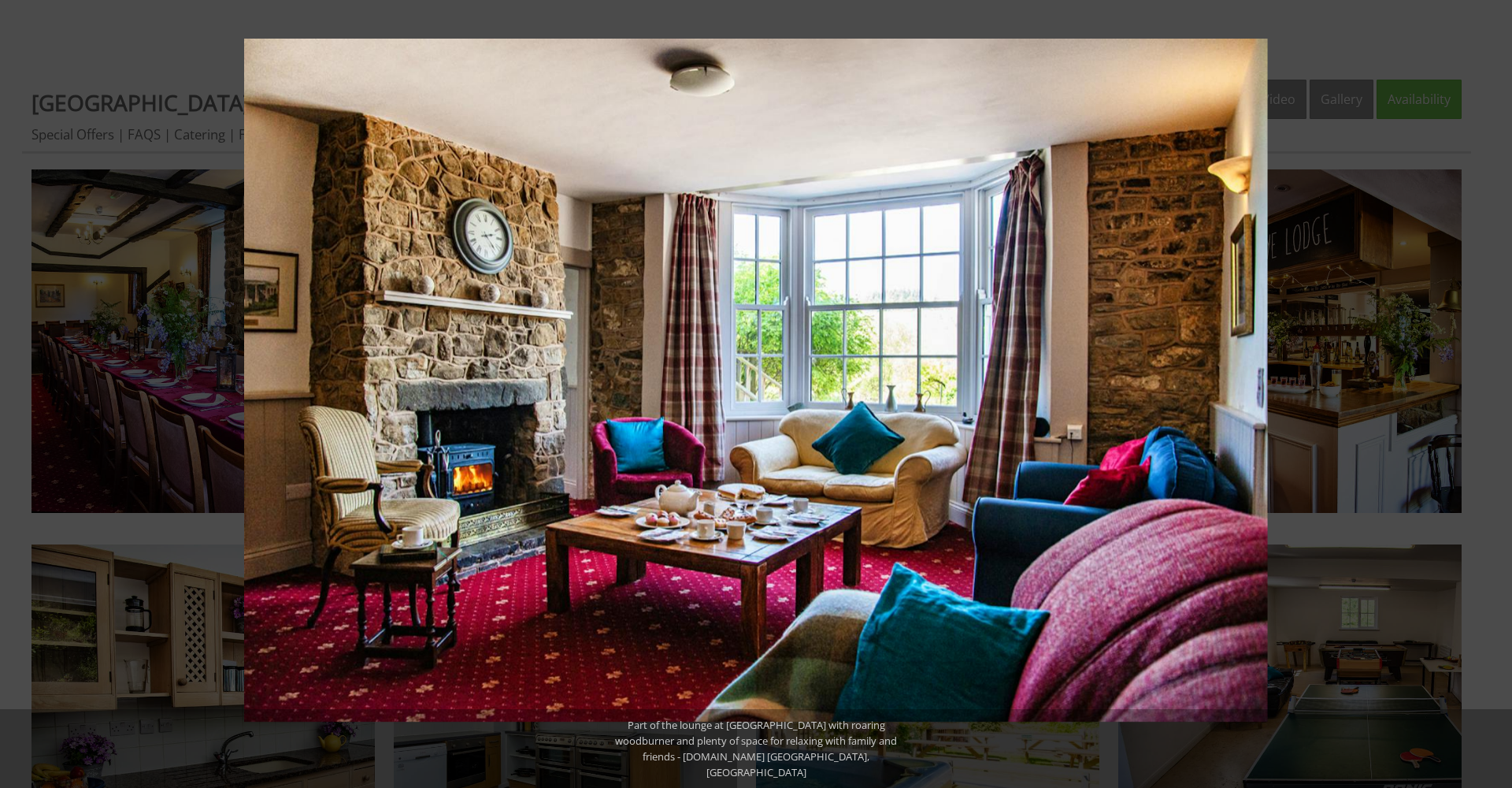
click at [1322, 299] on div at bounding box center [991, 428] width 1496 height 780
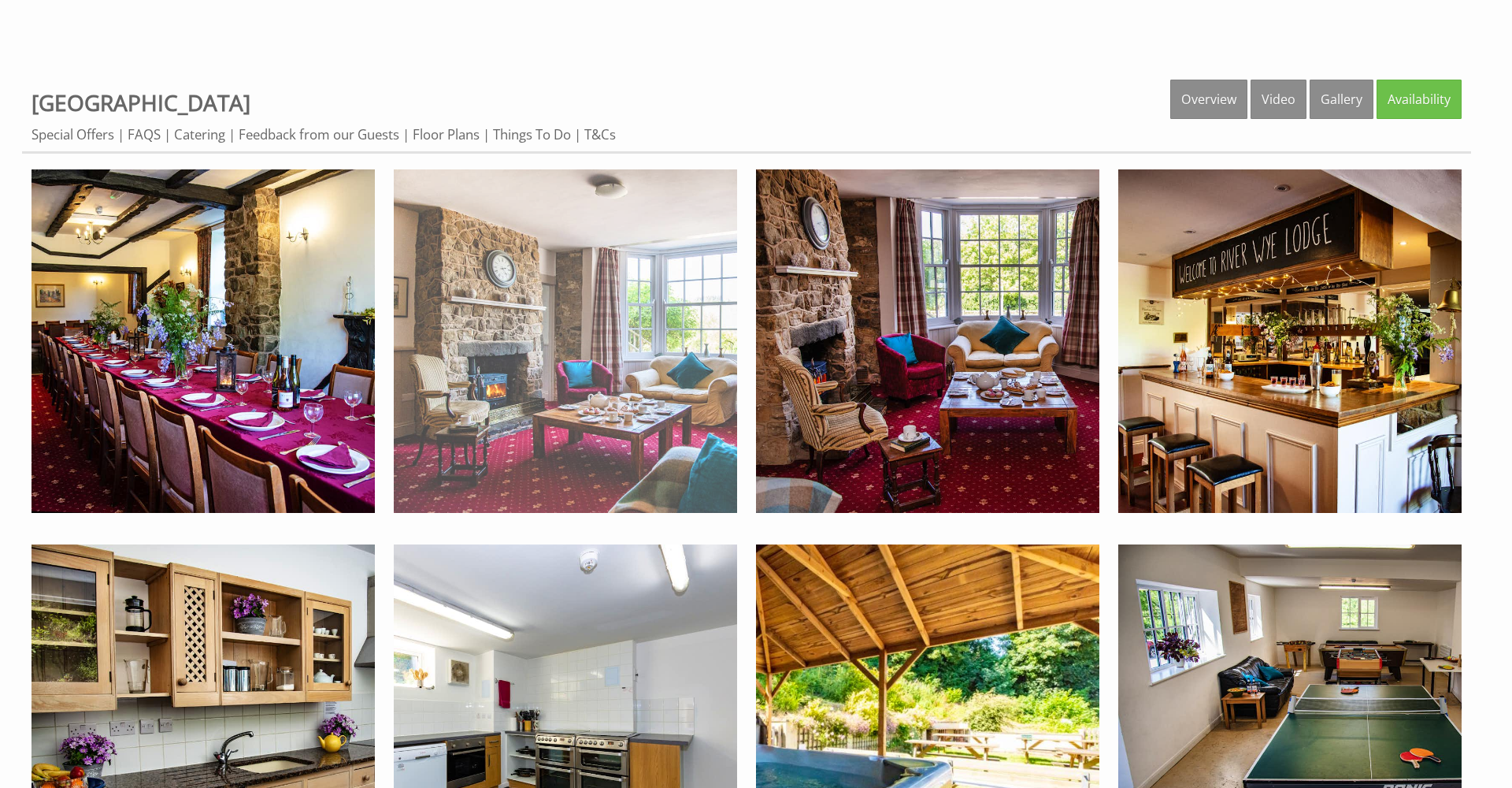
click at [648, 343] on img at bounding box center [565, 341] width 343 height 343
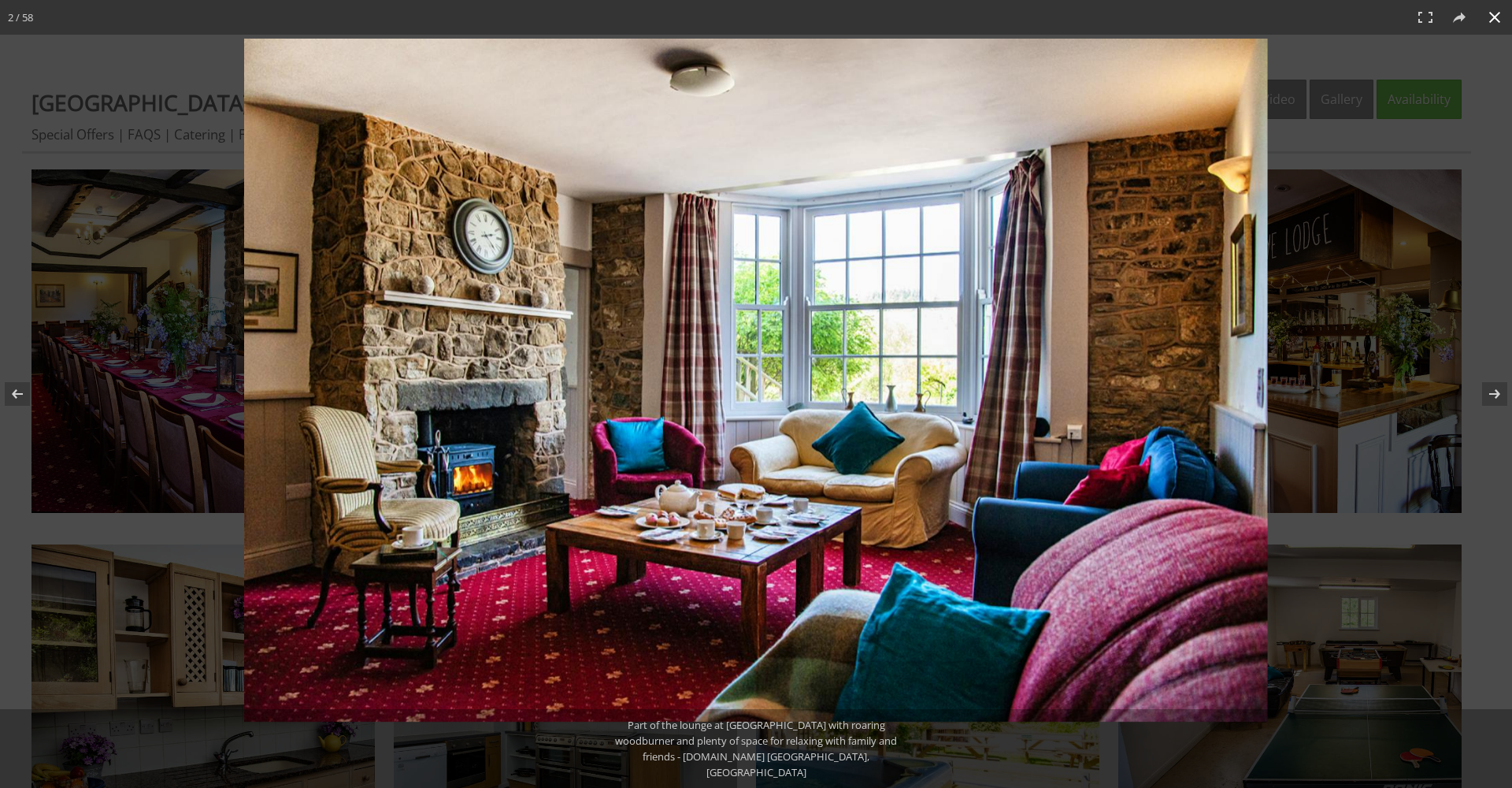
click at [1395, 368] on div at bounding box center [991, 428] width 1496 height 780
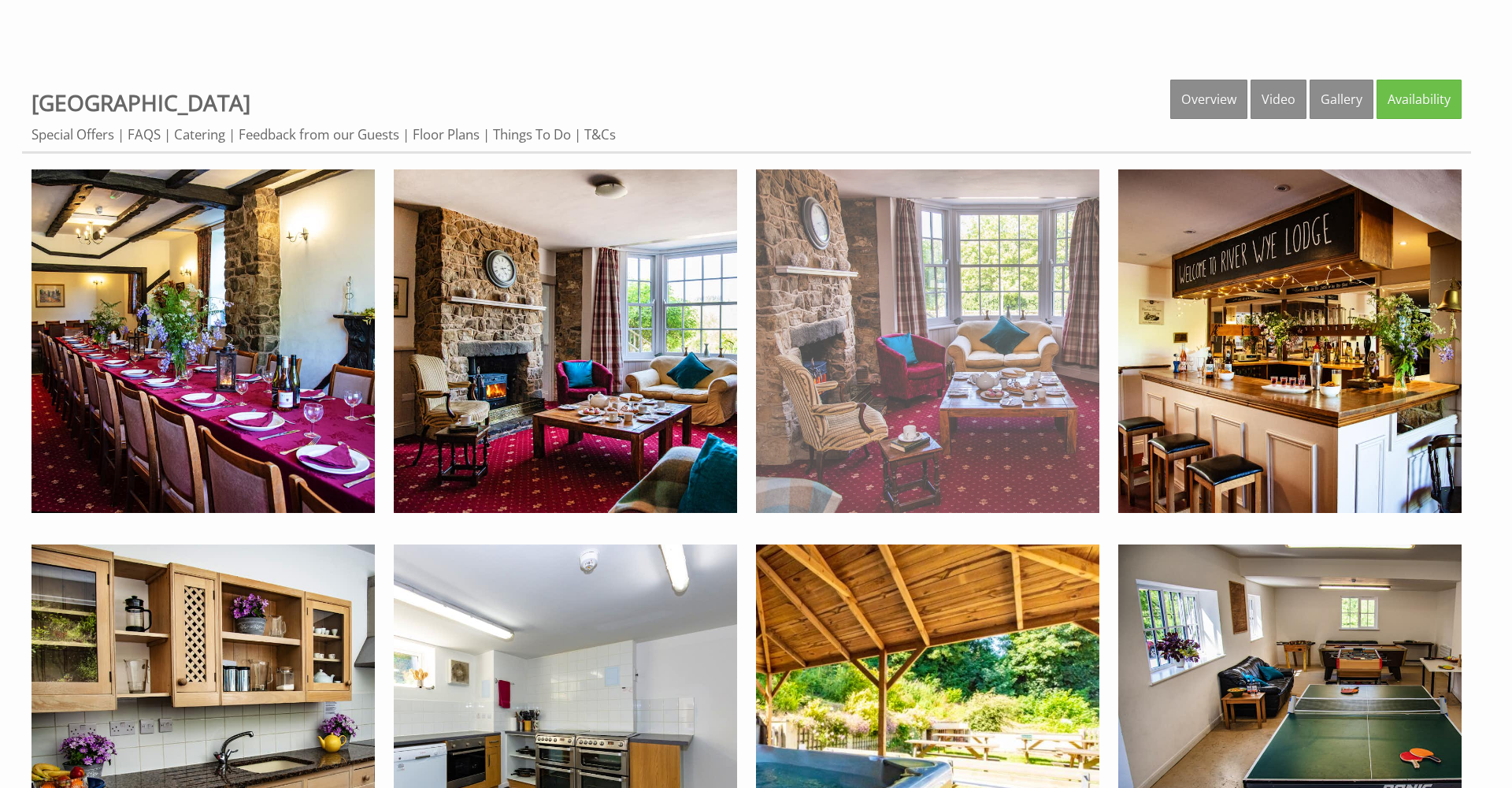
click at [942, 362] on img at bounding box center [928, 341] width 343 height 343
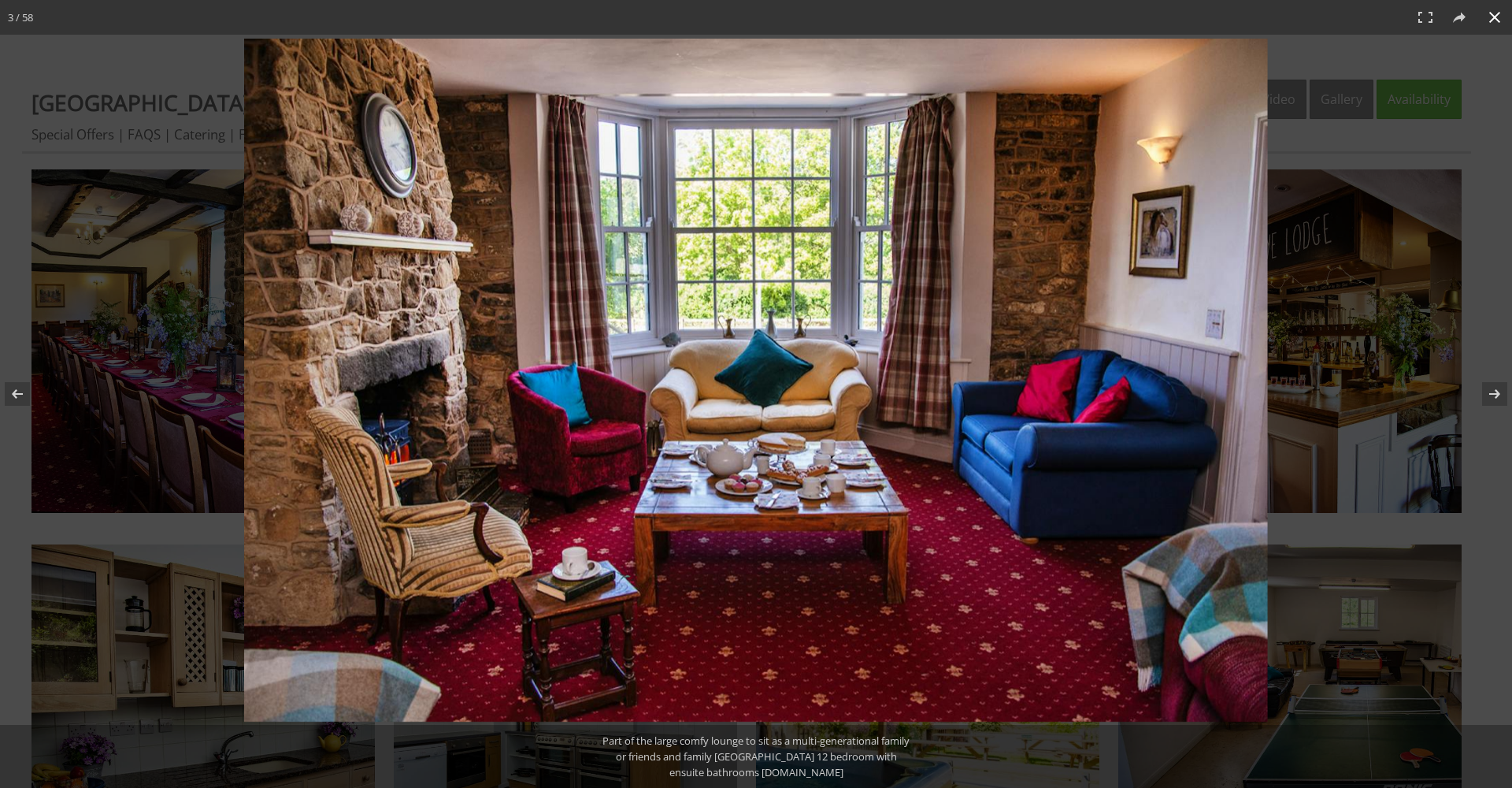
click at [1347, 336] on div at bounding box center [991, 428] width 1496 height 780
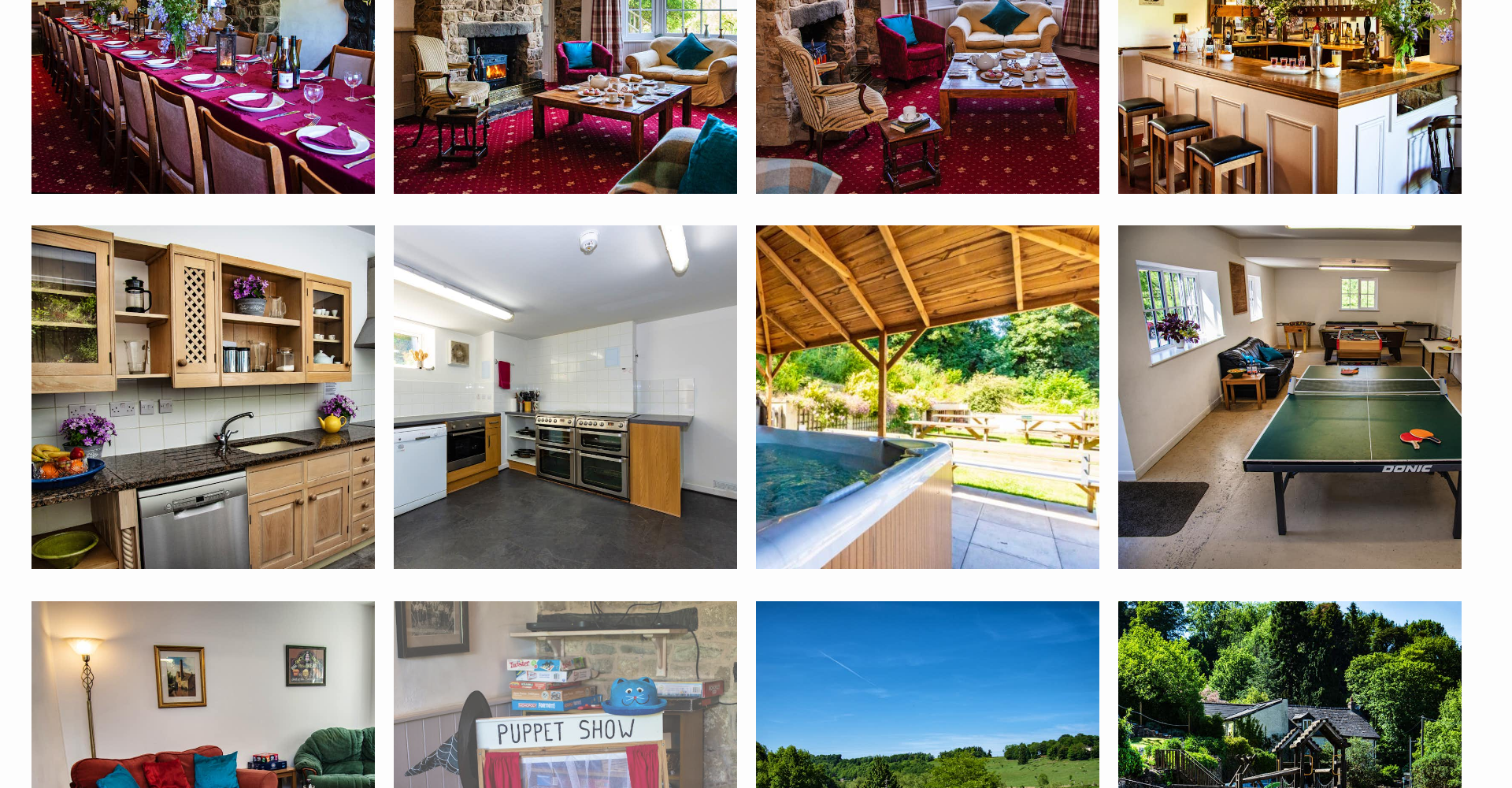
scroll to position [1316, 0]
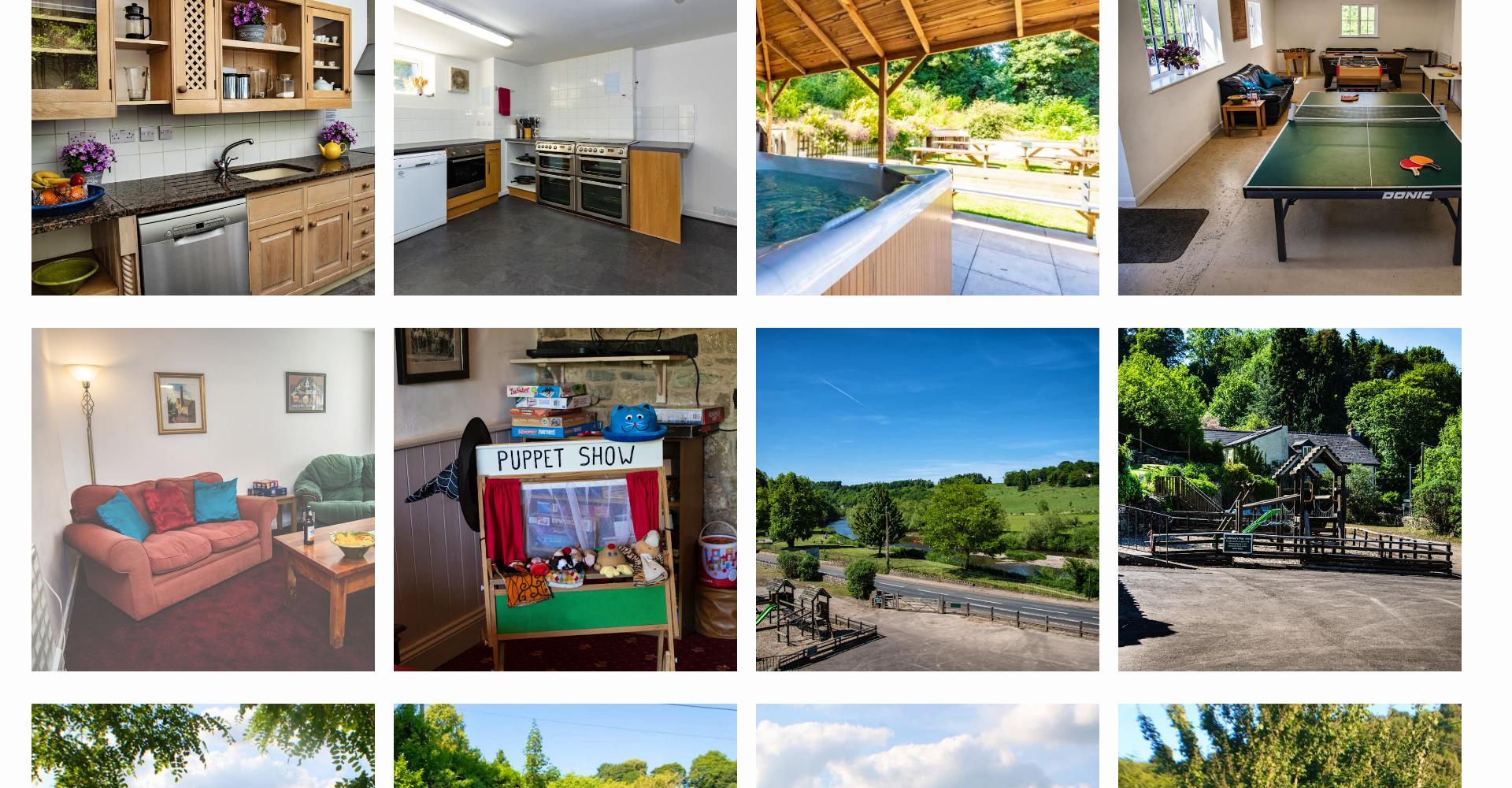
click at [256, 502] on img at bounding box center [203, 500] width 343 height 343
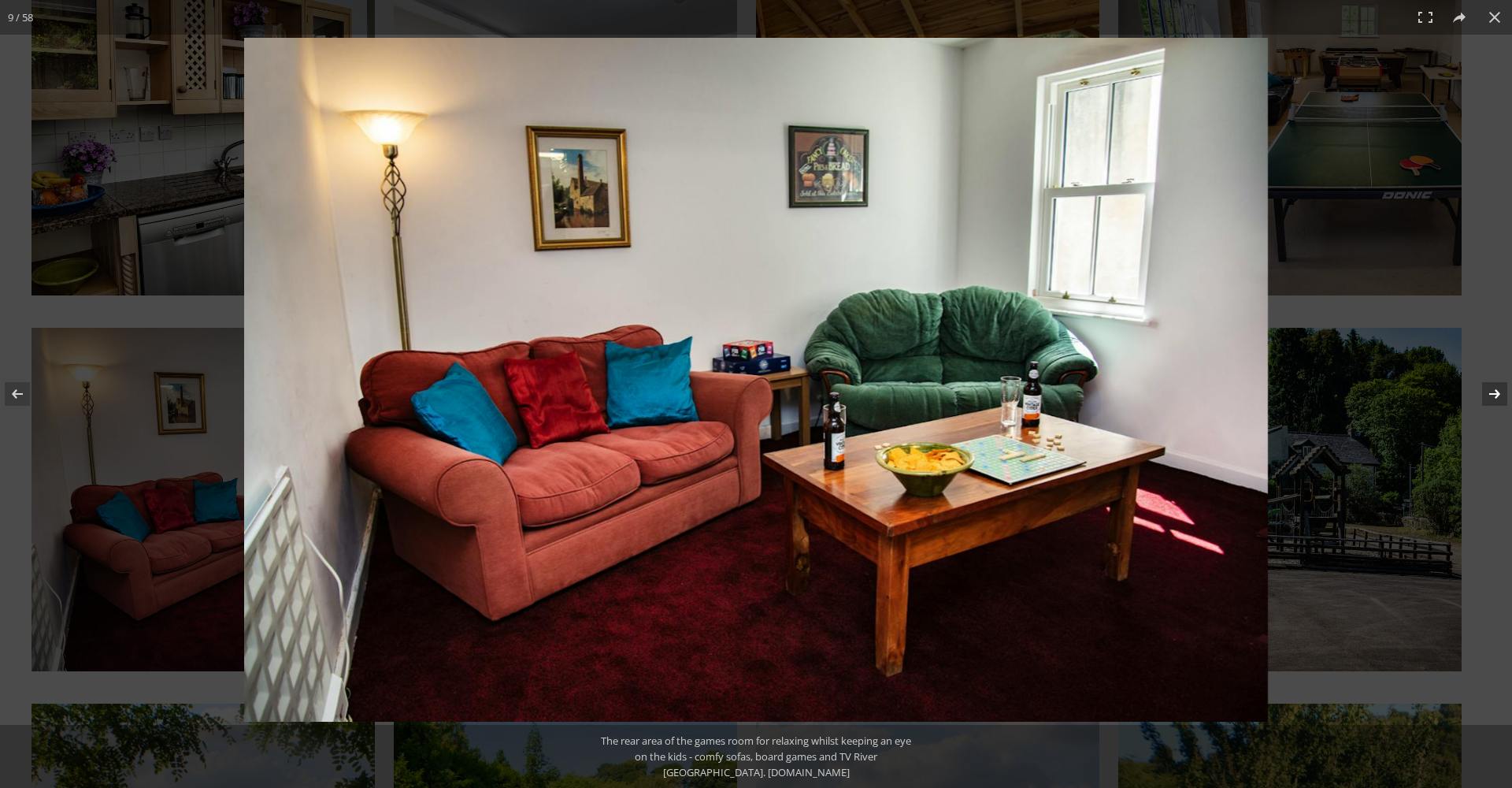
click at [1496, 393] on button at bounding box center [1485, 394] width 56 height 79
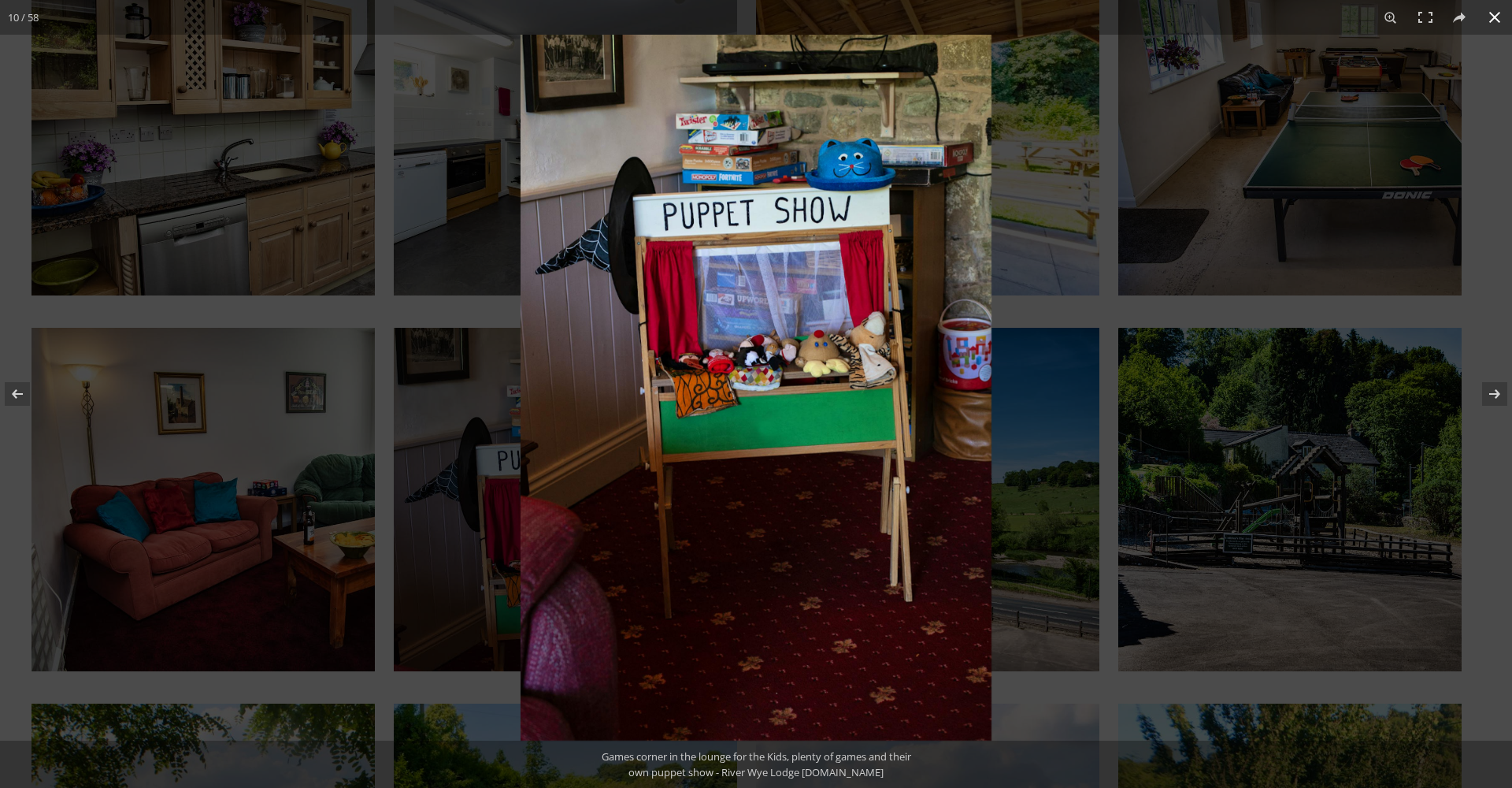
click at [1259, 415] on div at bounding box center [1277, 428] width 1512 height 788
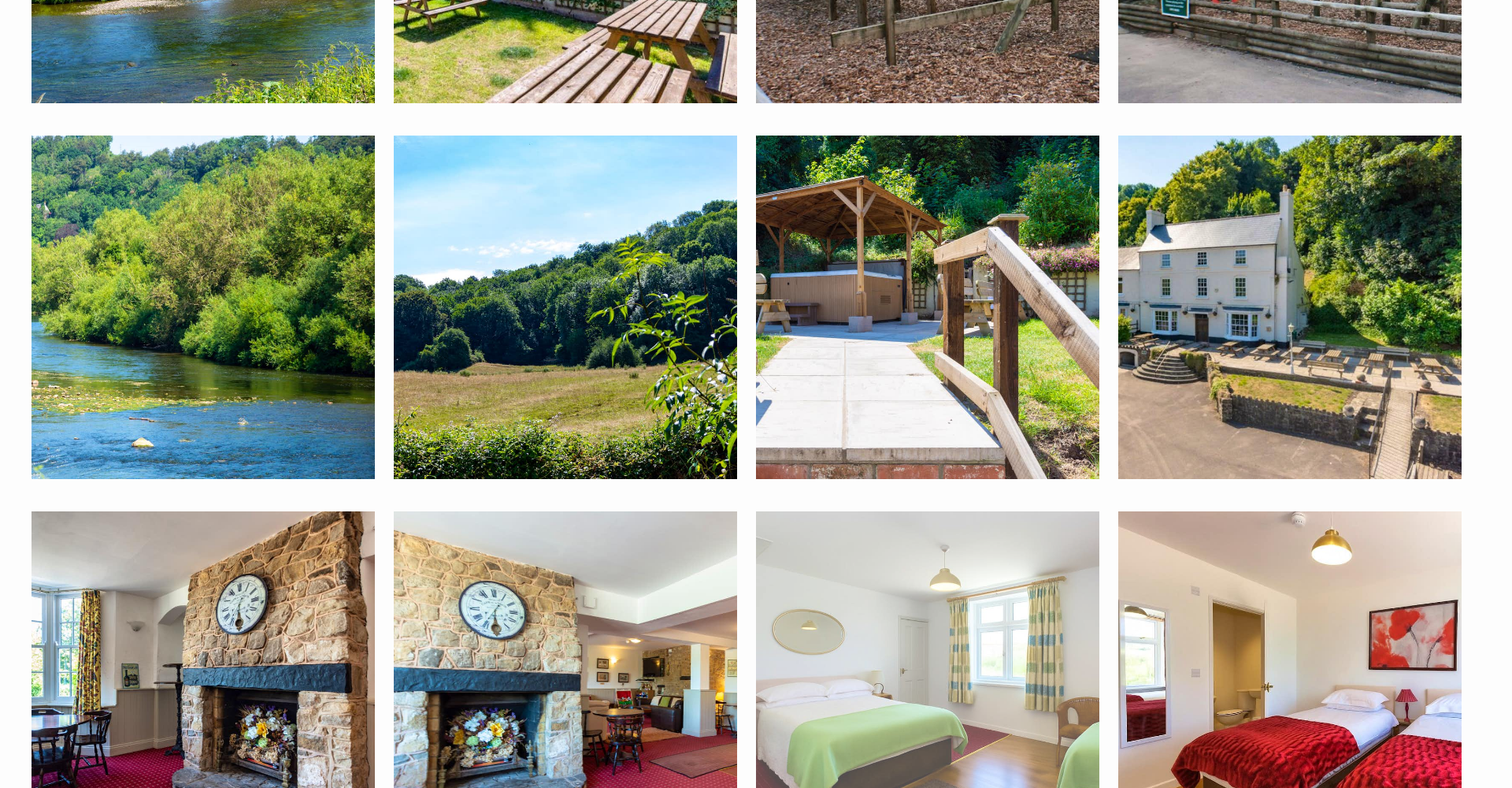
scroll to position [3861, 0]
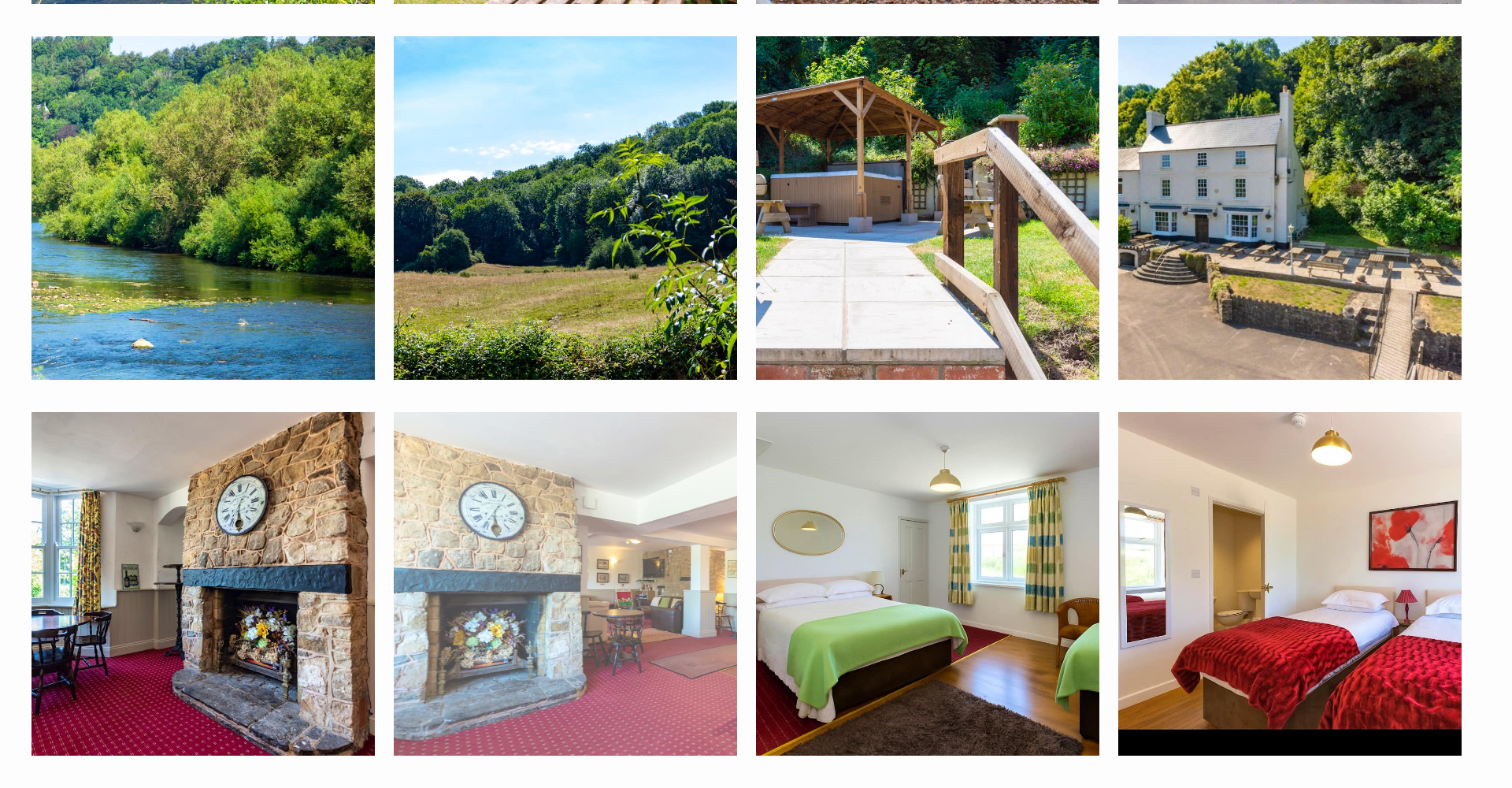
click at [615, 549] on img at bounding box center [565, 584] width 343 height 343
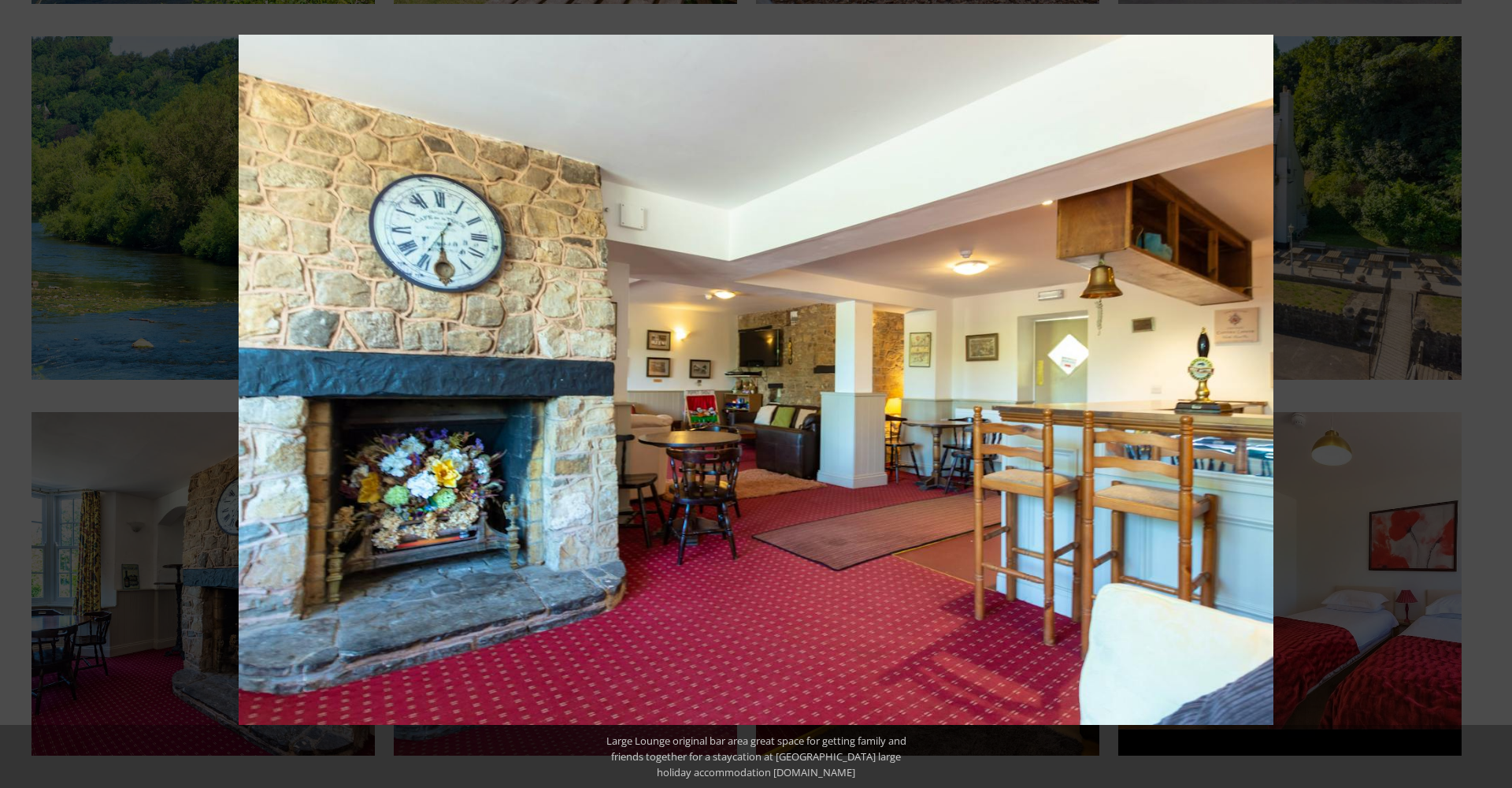
click at [1329, 305] on div at bounding box center [995, 428] width 1512 height 788
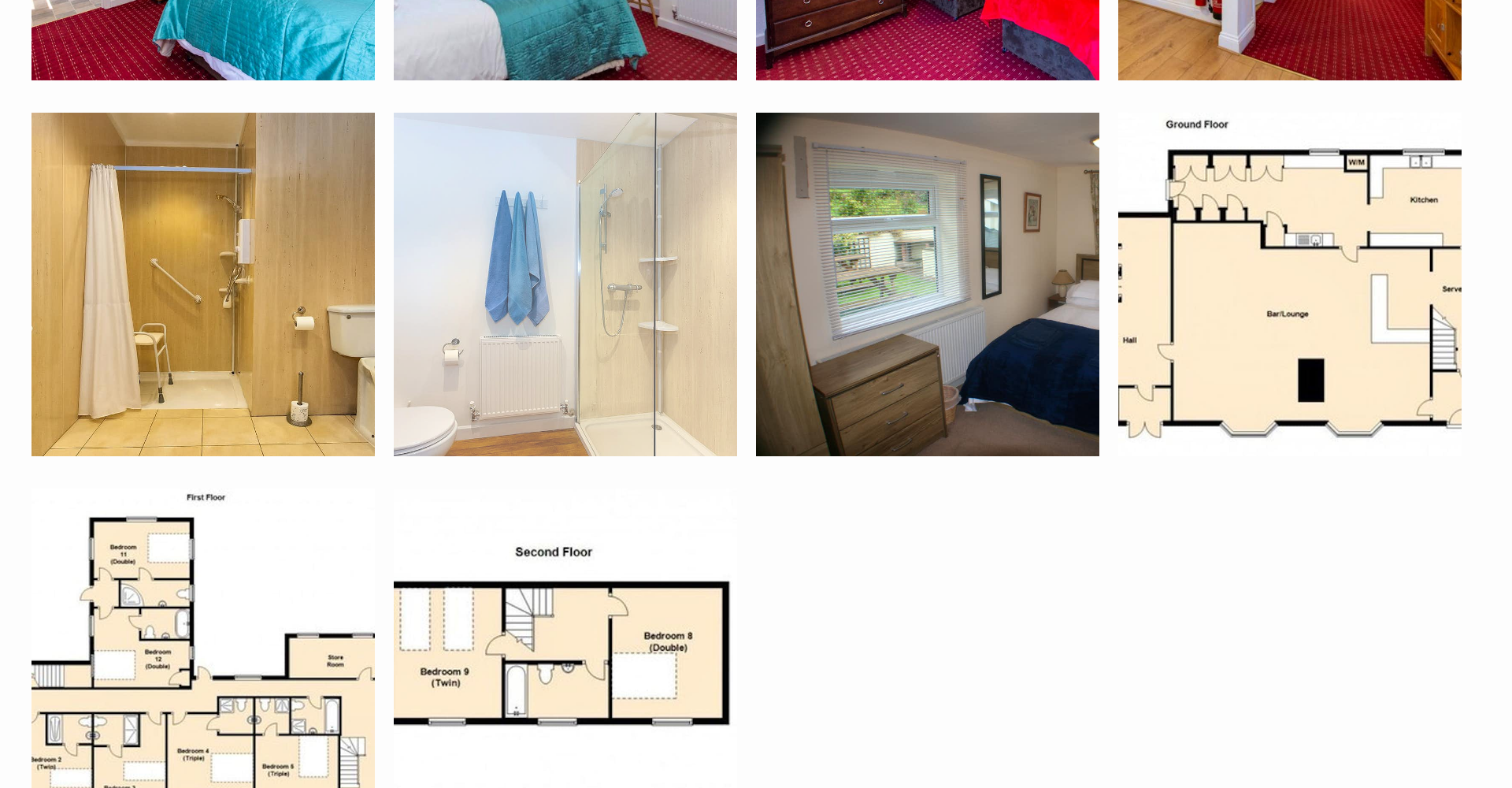
scroll to position [5695, 0]
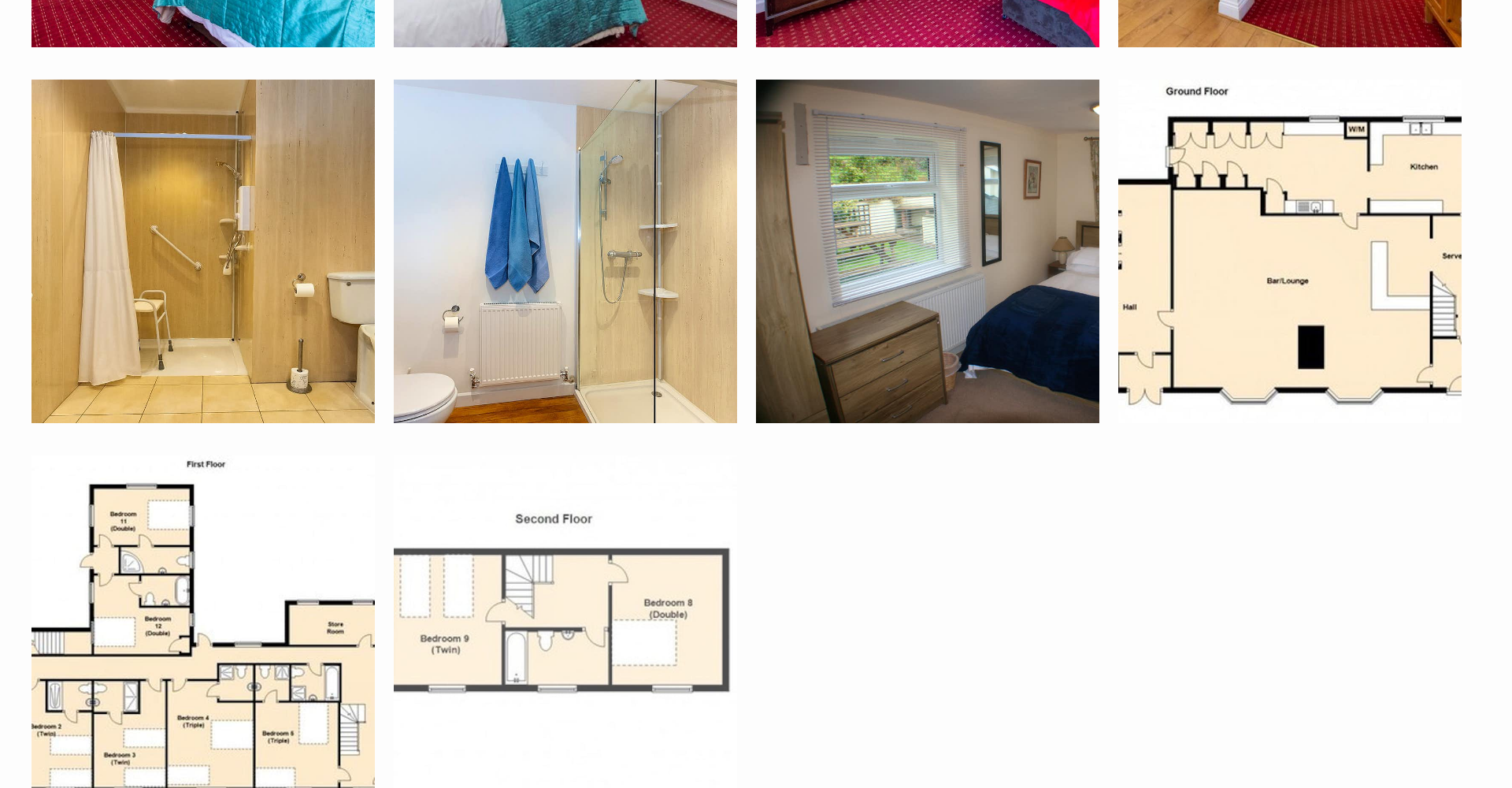
click at [516, 527] on img at bounding box center [565, 627] width 343 height 343
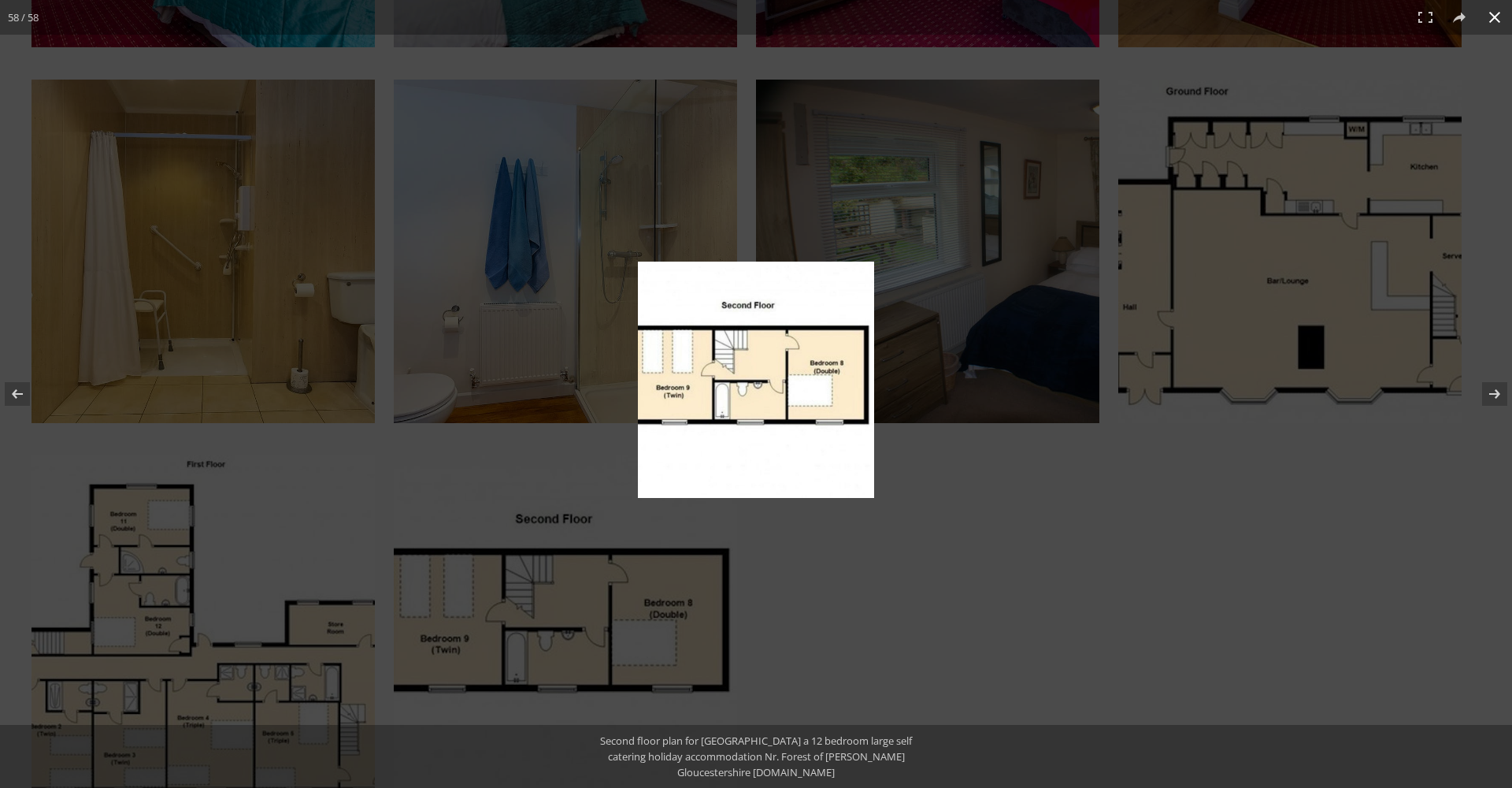
click at [1047, 557] on div at bounding box center [756, 394] width 1512 height 788
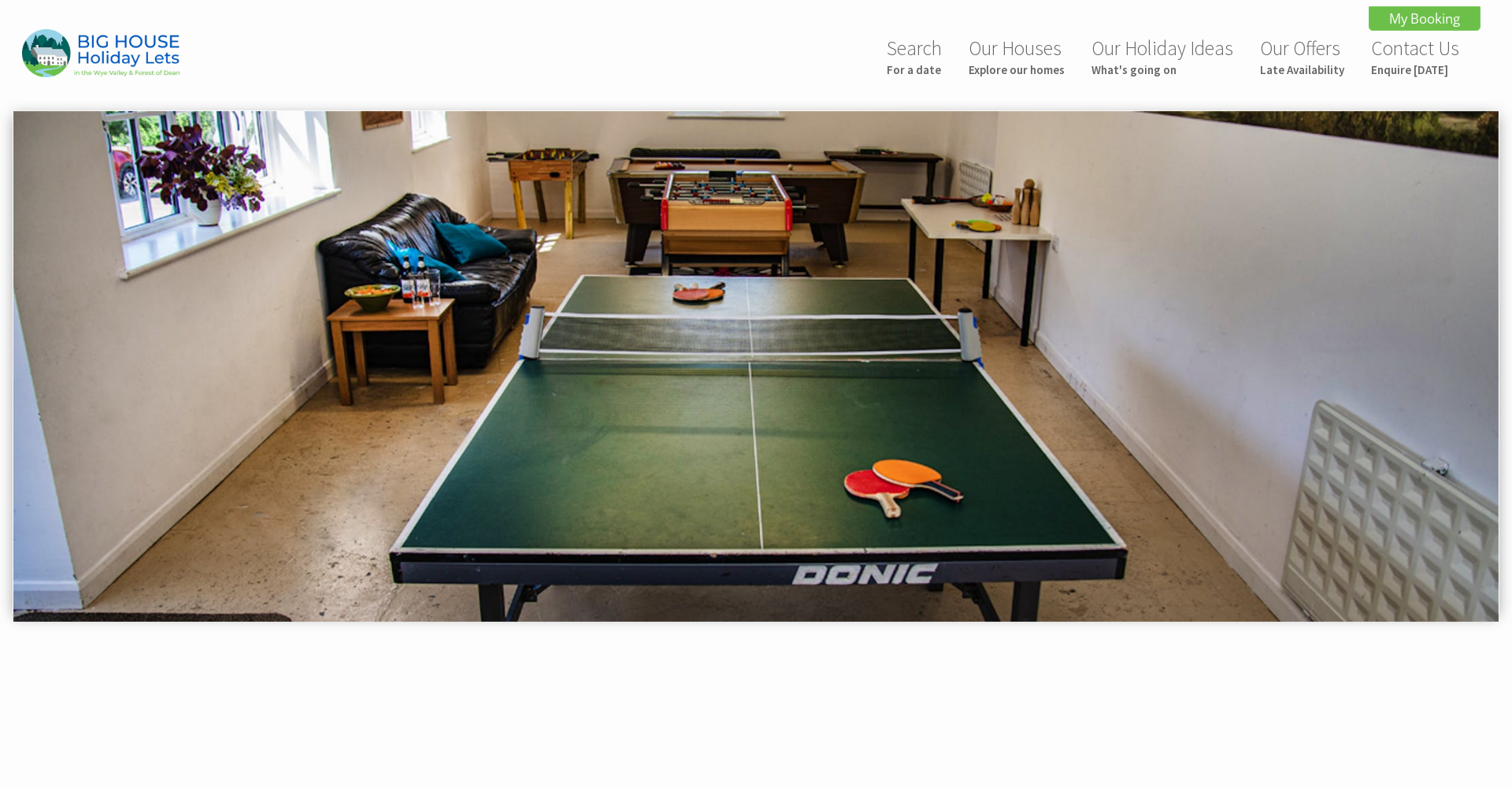
scroll to position [0, 0]
